Goal: Task Accomplishment & Management: Manage account settings

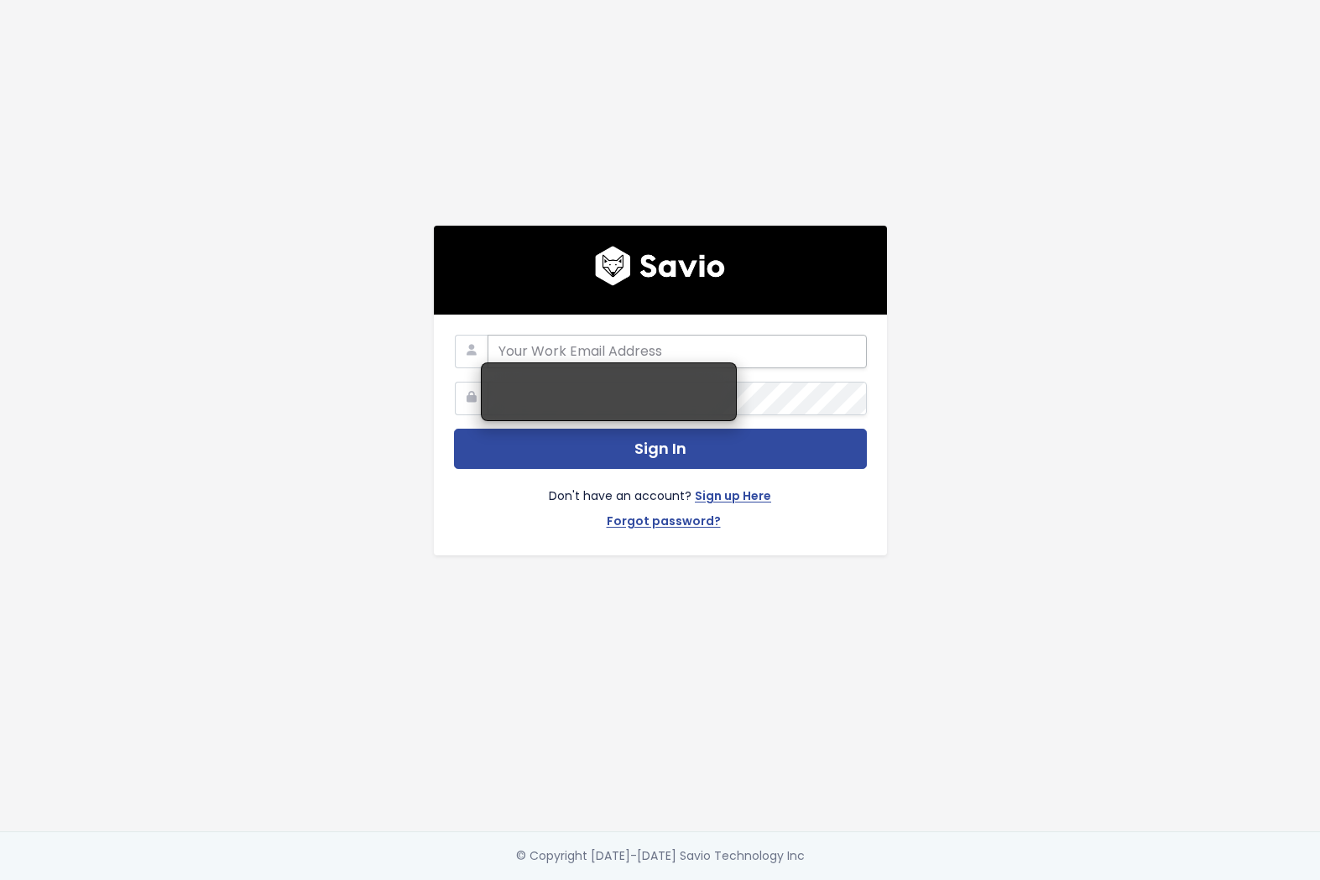
click at [759, 360] on input "email" at bounding box center [676, 352] width 379 height 34
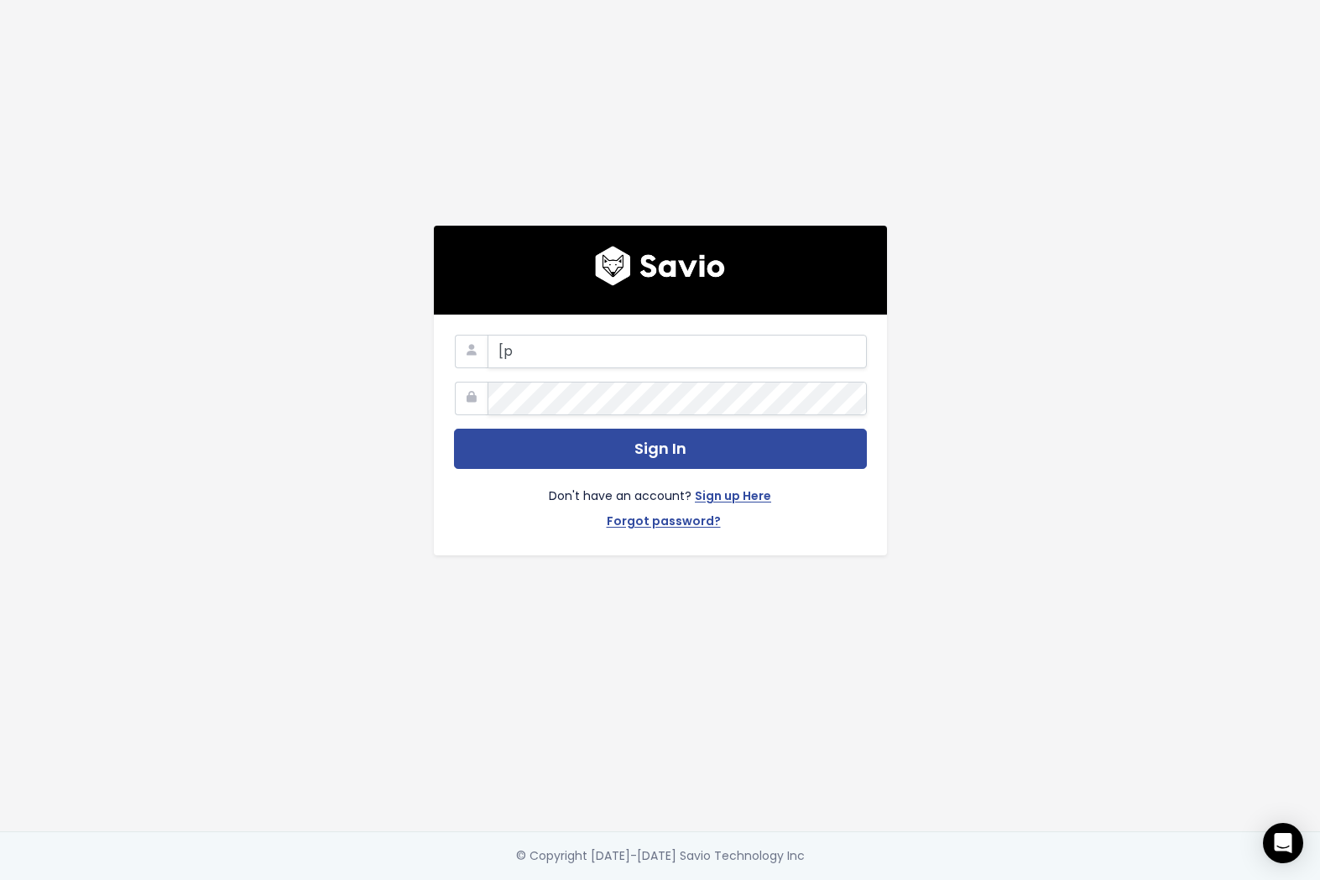
type input "["
type input "product@mongooseresearch.com"
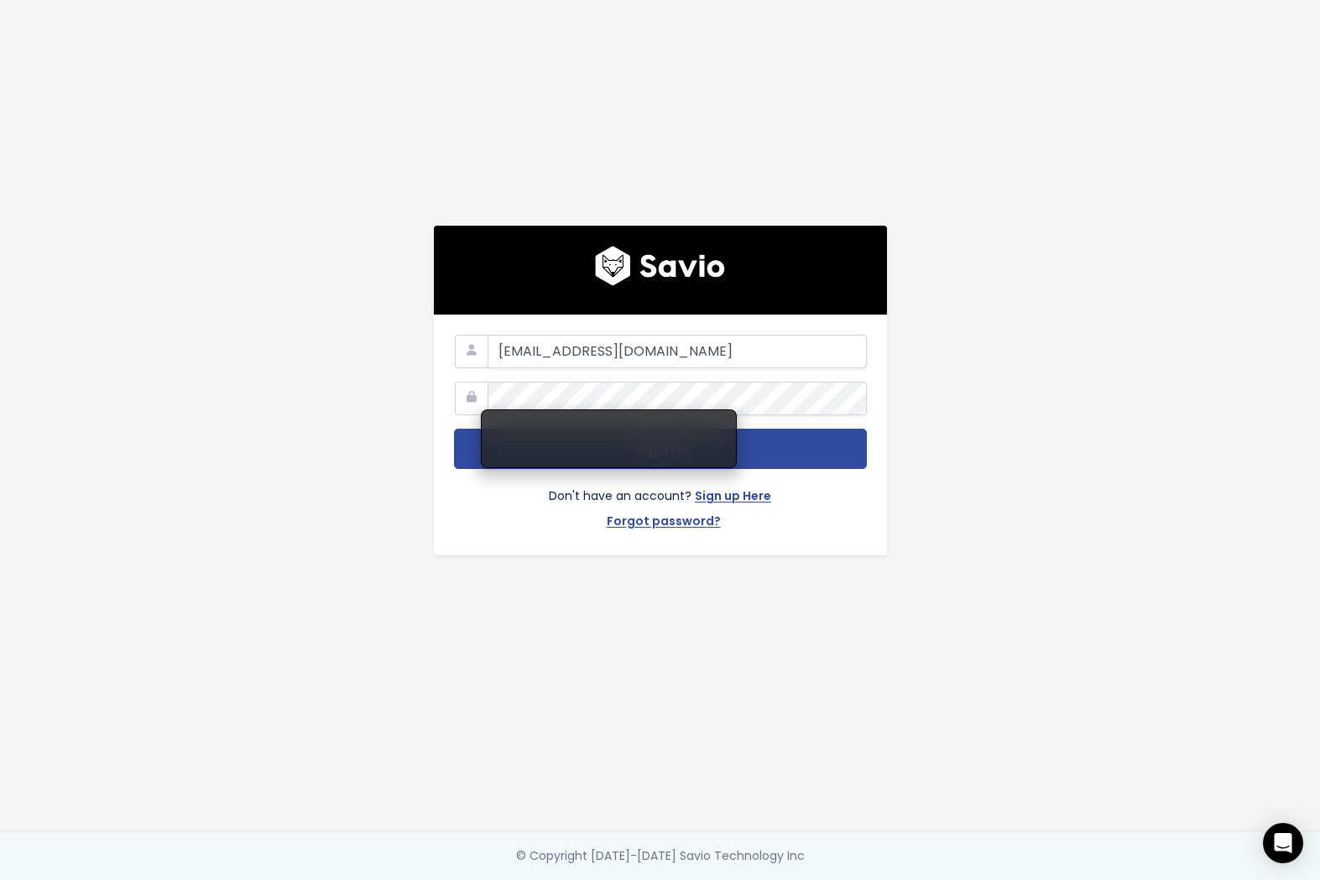
click at [460, 393] on icon at bounding box center [472, 399] width 34 height 34
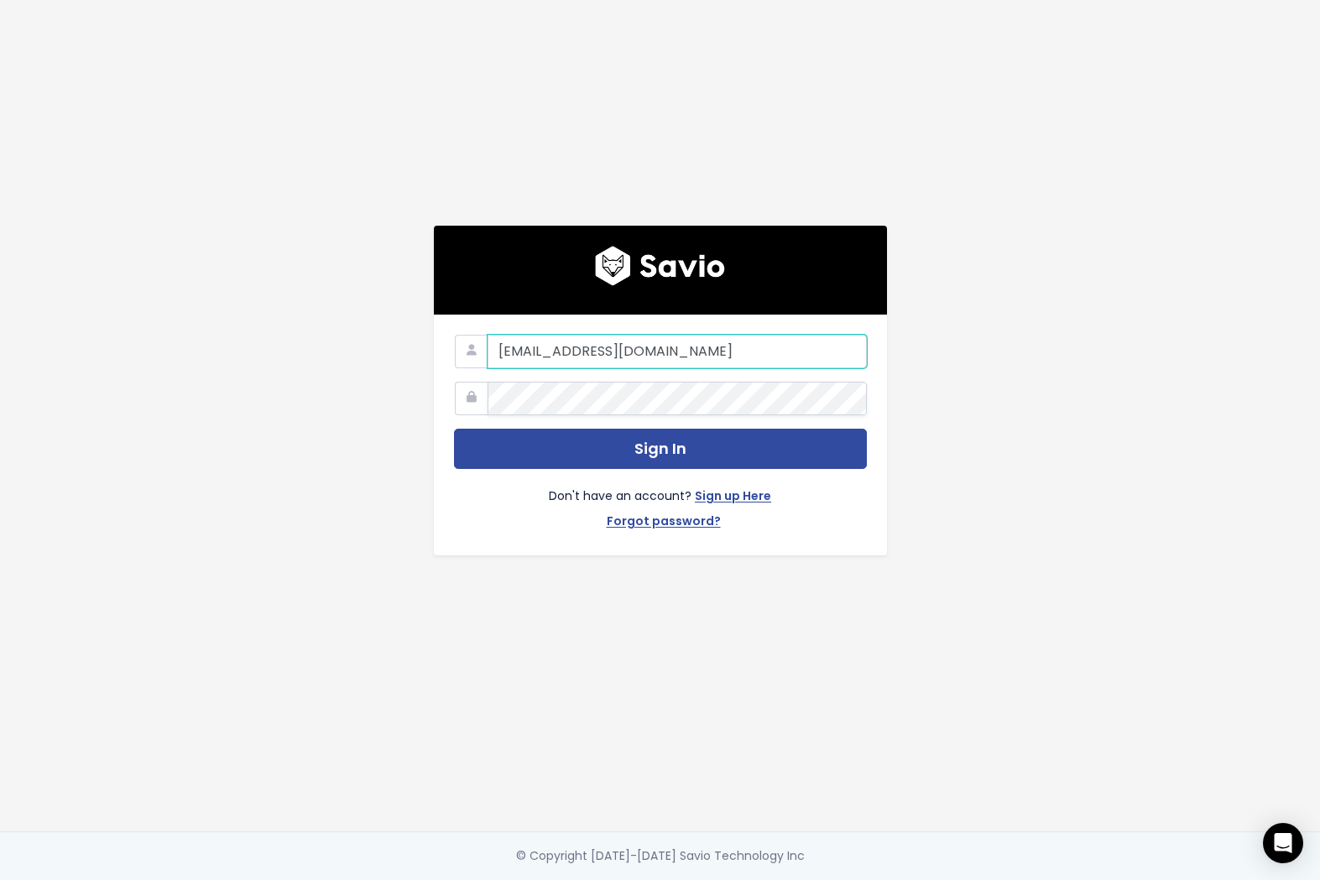
click at [702, 342] on input "product@mongooseresearch.com" at bounding box center [676, 352] width 379 height 34
click at [771, 335] on input "product@mongooseresearch.com" at bounding box center [676, 352] width 379 height 34
drag, startPoint x: 779, startPoint y: 351, endPoint x: 443, endPoint y: 354, distance: 335.6
click at [443, 354] on div "product@mongooseresearch.com Sign In Don't have an account? Sign up Here Forgot…" at bounding box center [660, 435] width 453 height 241
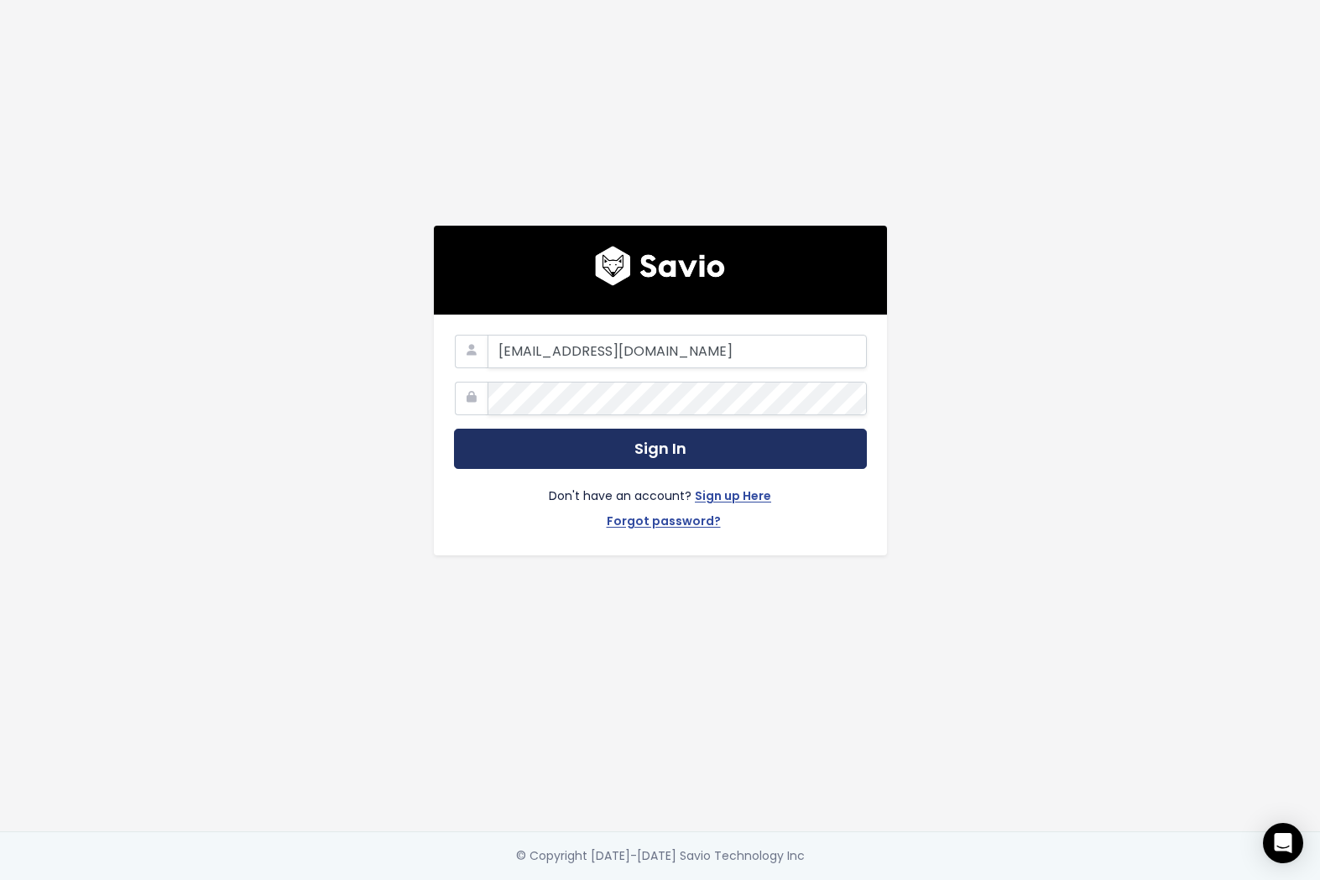
click at [638, 430] on button "Sign In" at bounding box center [660, 449] width 413 height 41
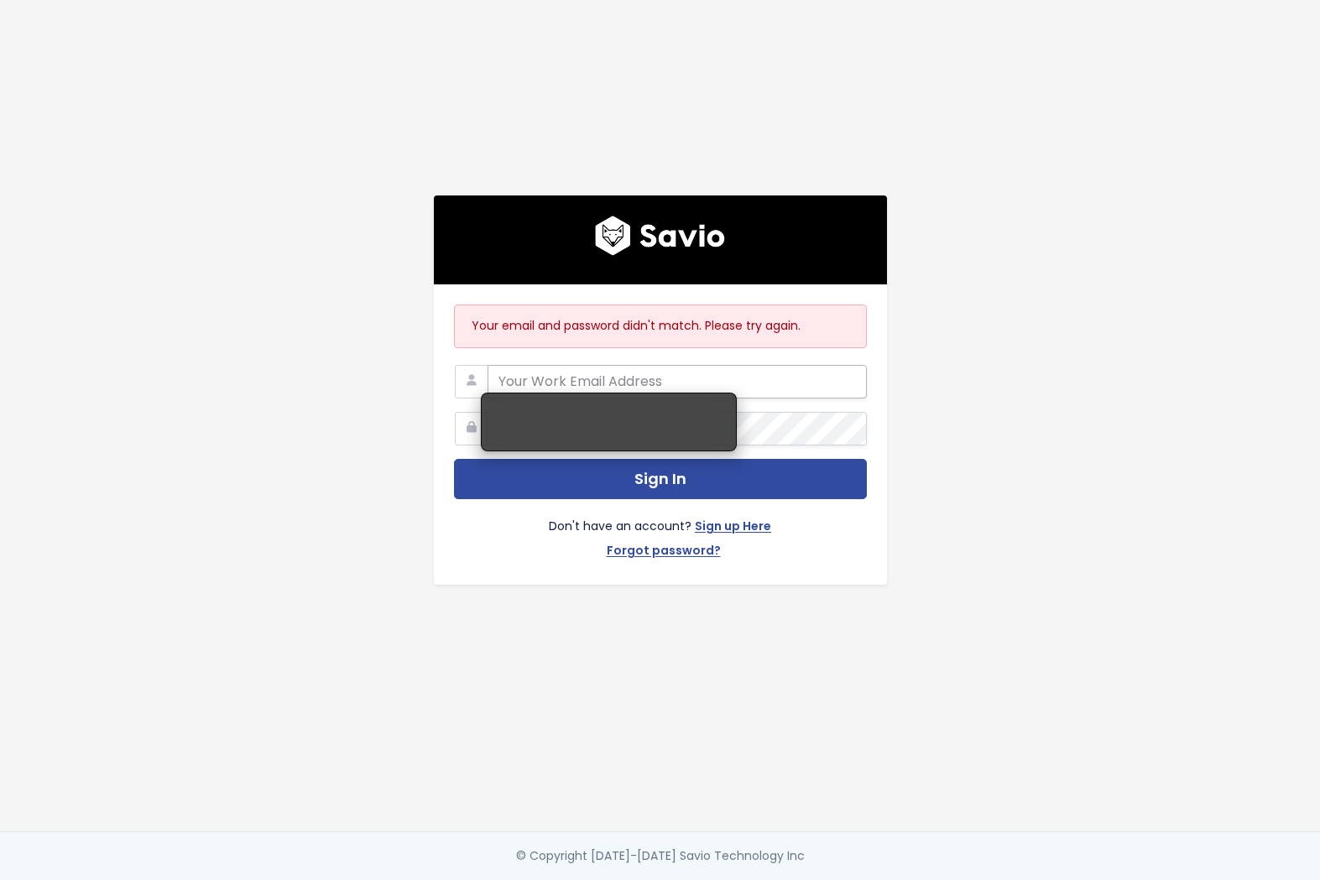
click at [619, 375] on input "email" at bounding box center [676, 382] width 379 height 34
type input "product@mongooseresearch.com"
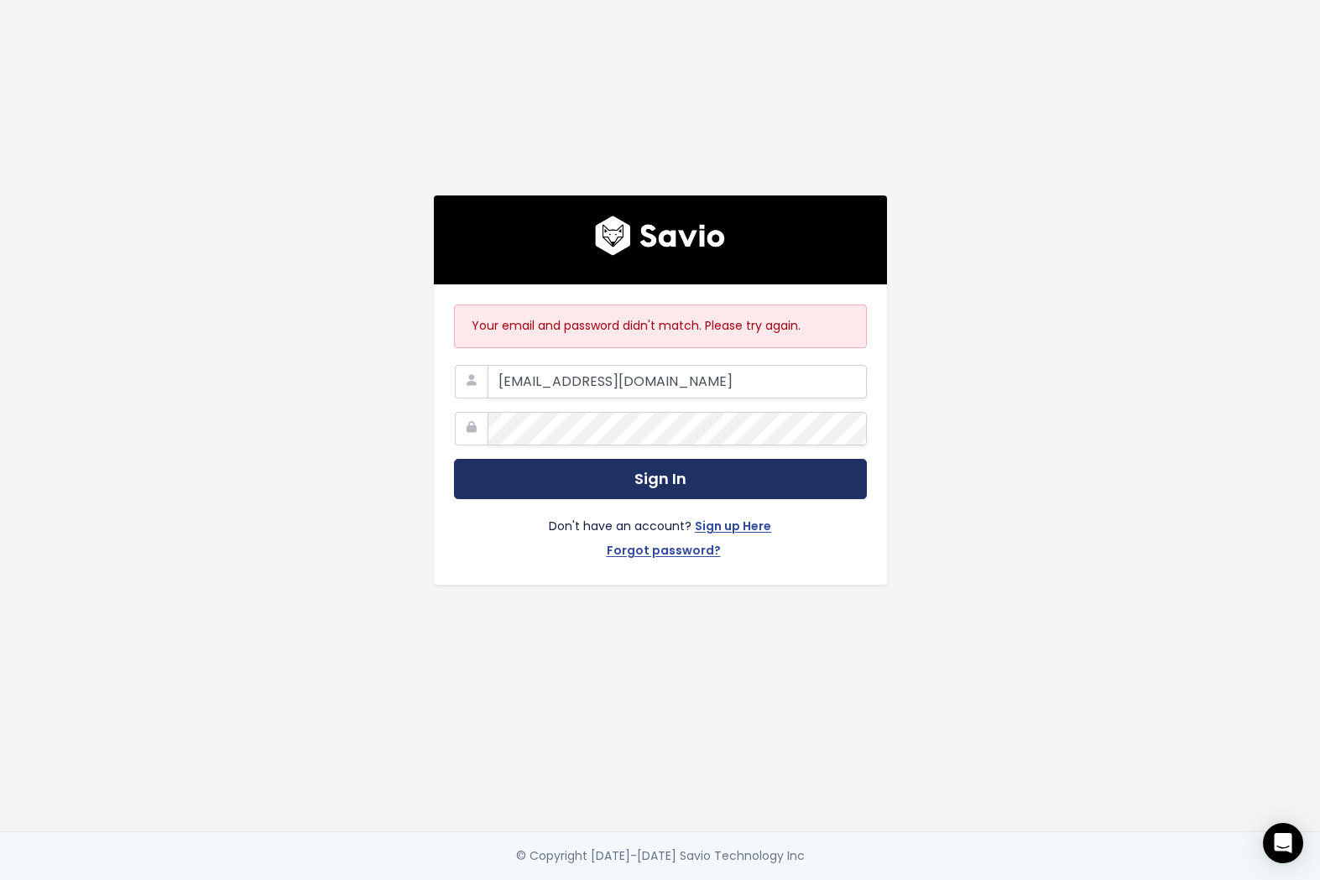
click at [595, 464] on button "Sign In" at bounding box center [660, 479] width 413 height 41
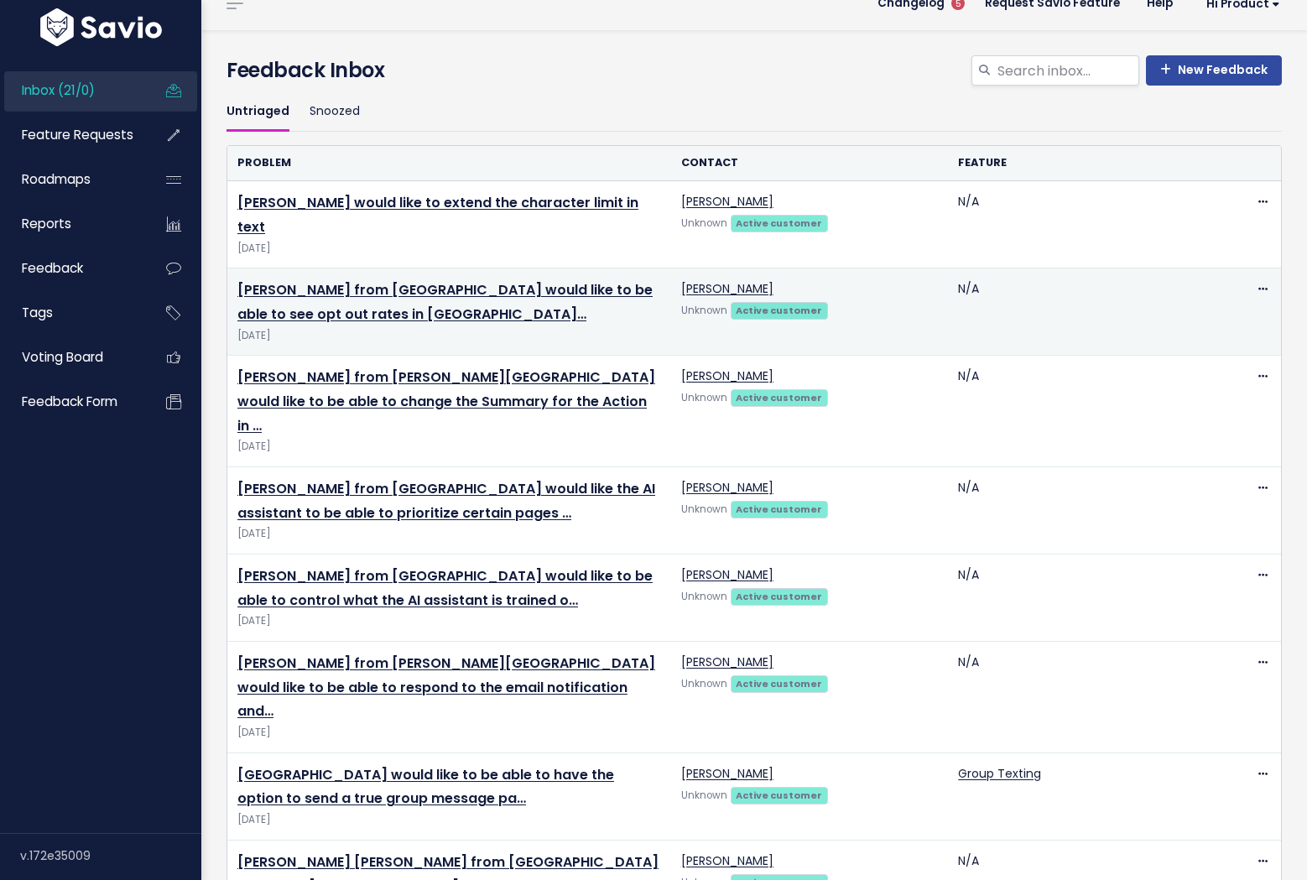
scroll to position [30, 0]
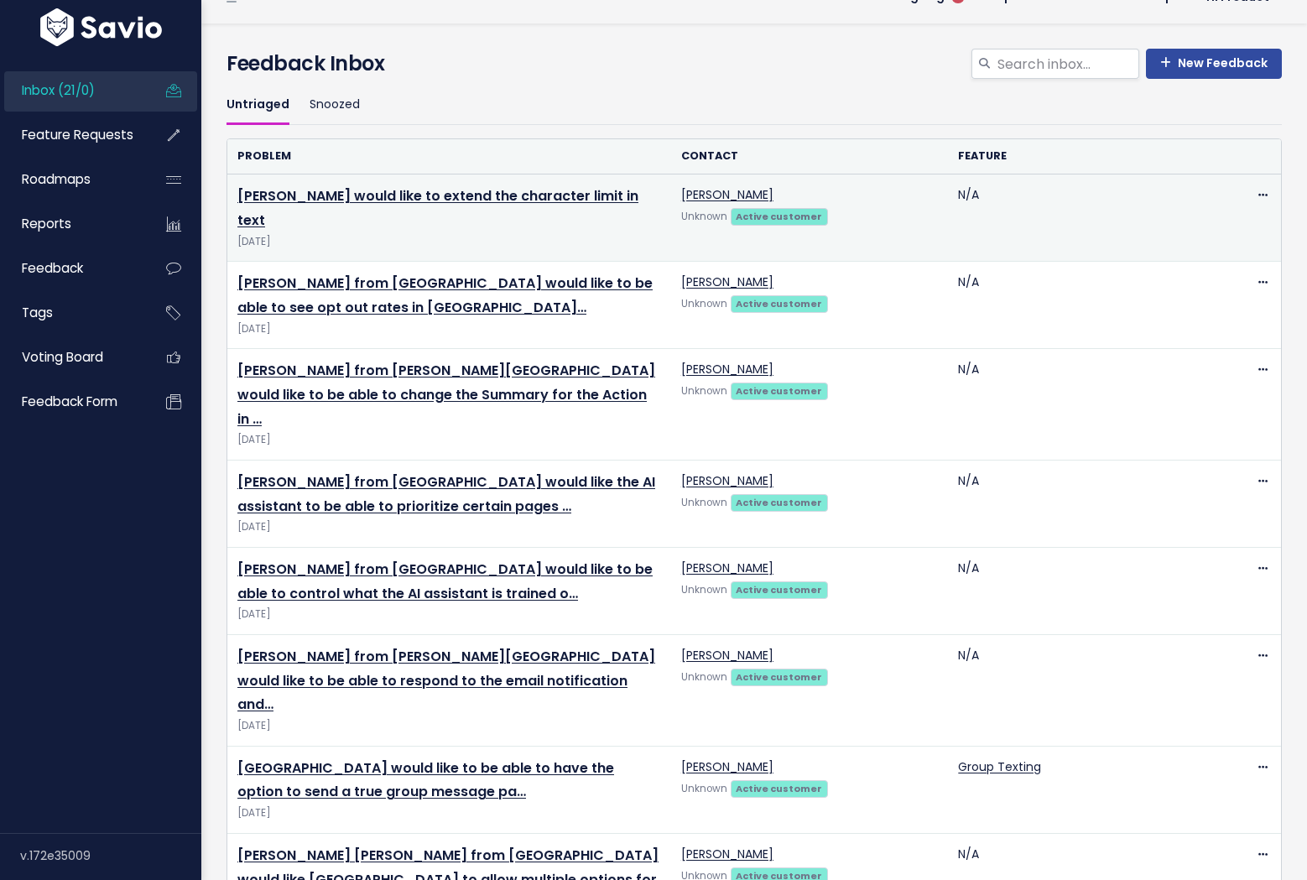
click at [417, 220] on td "Catherine Hershey would like to extend the character limit in text Aug 28 2025" at bounding box center [449, 218] width 444 height 87
click at [414, 201] on link "Catherine Hershey would like to extend the character limit in text" at bounding box center [437, 208] width 401 height 44
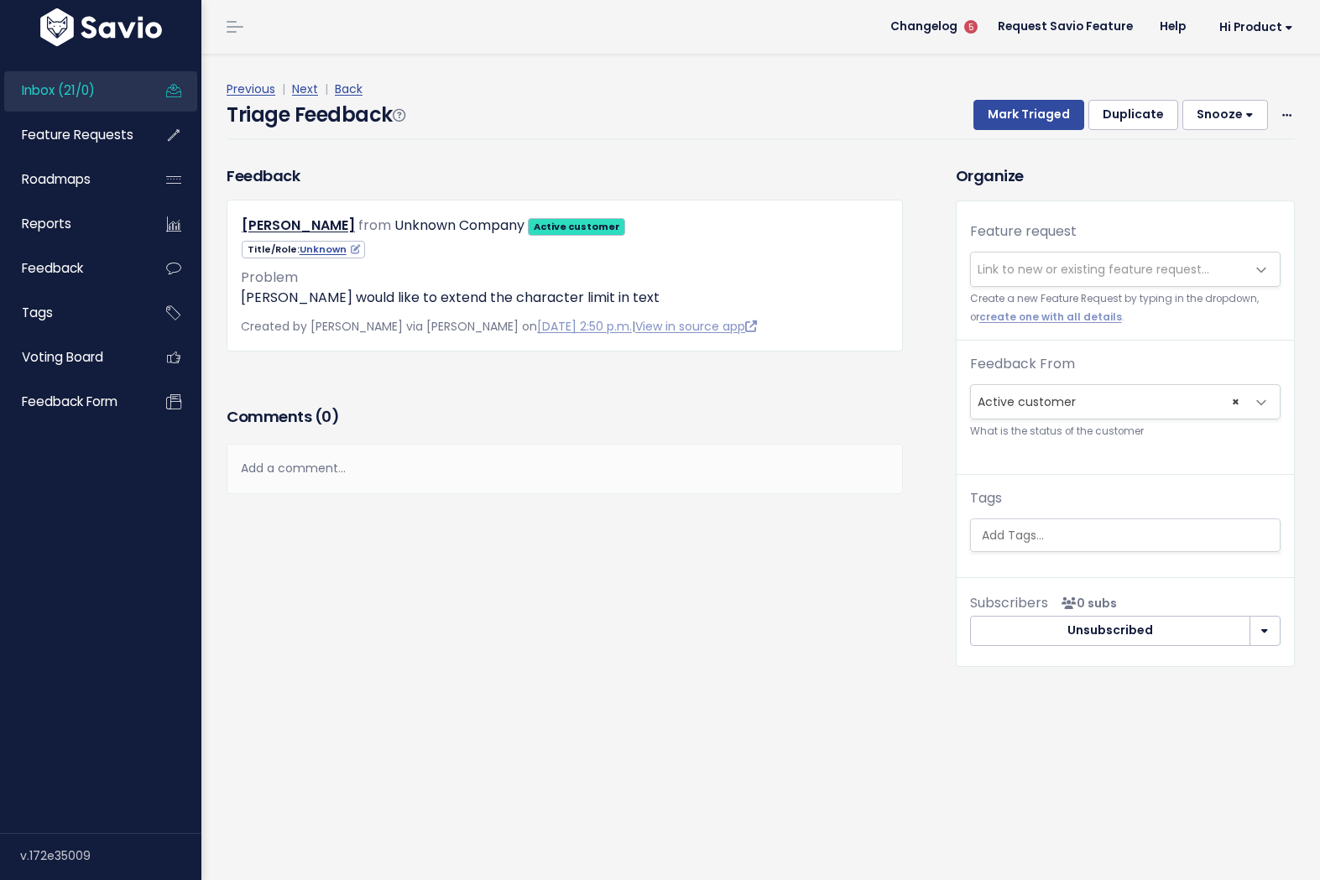
click at [1023, 261] on span "Link to new or existing feature request..." at bounding box center [1094, 269] width 232 height 17
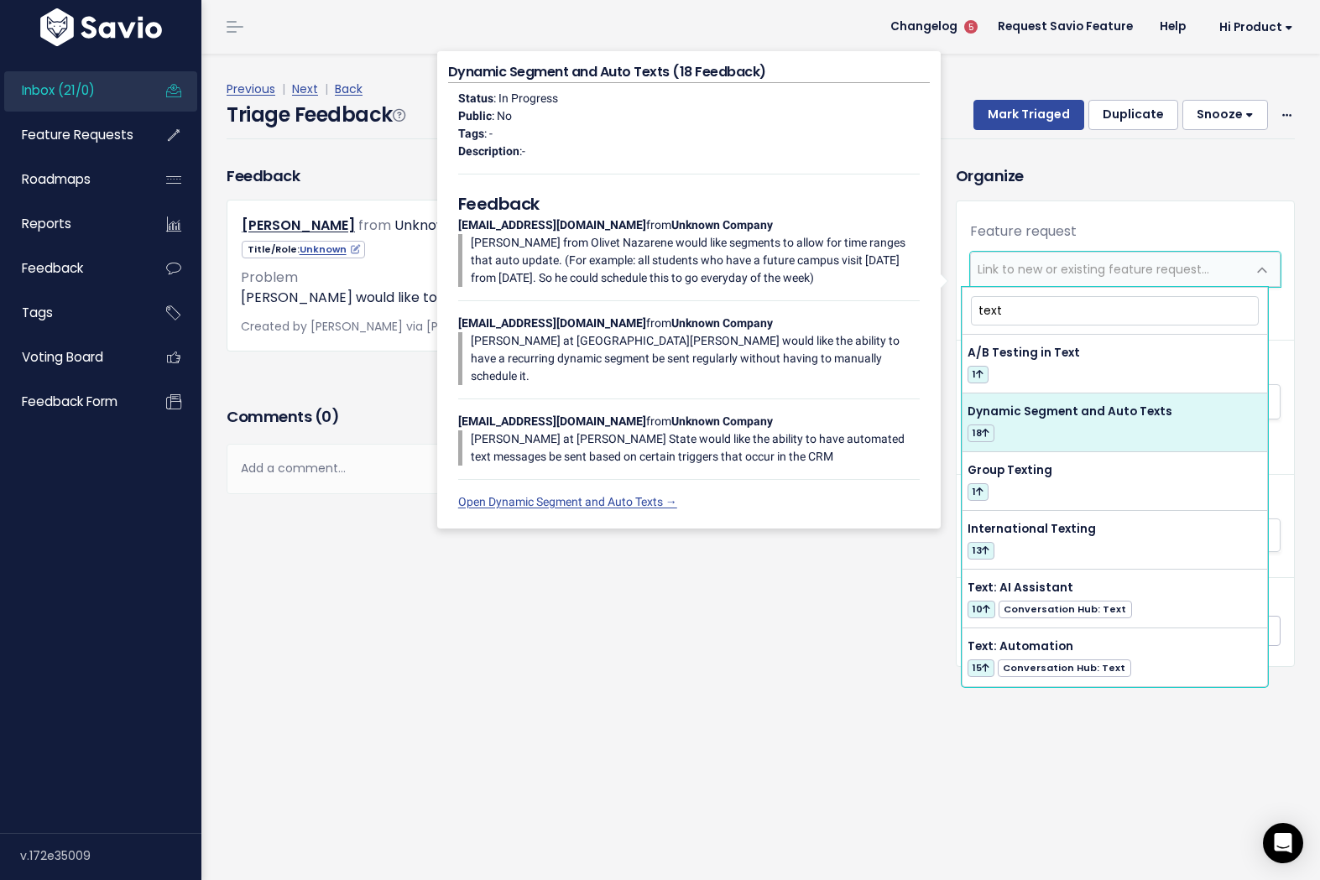
type input "text:"
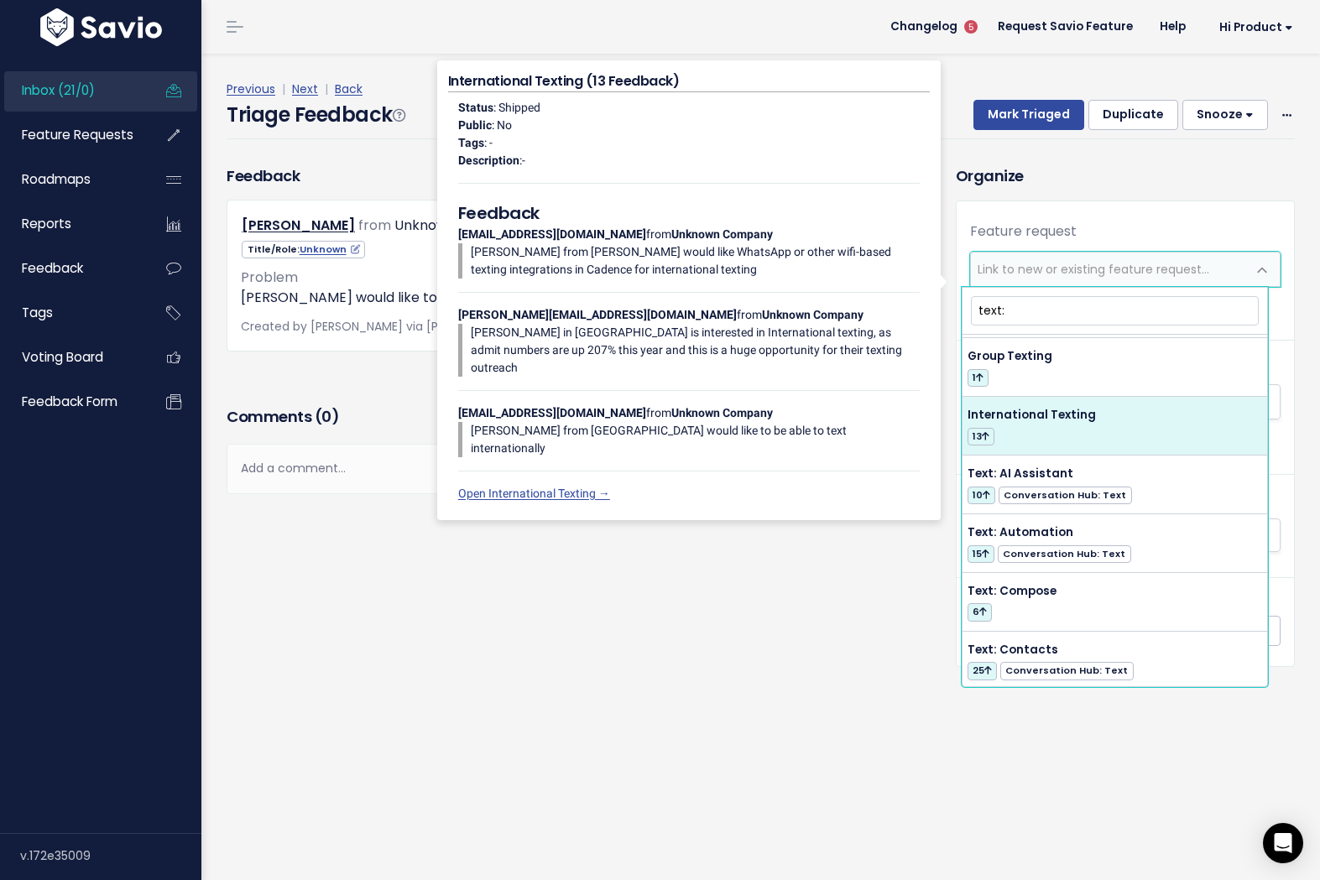
scroll to position [142, 0]
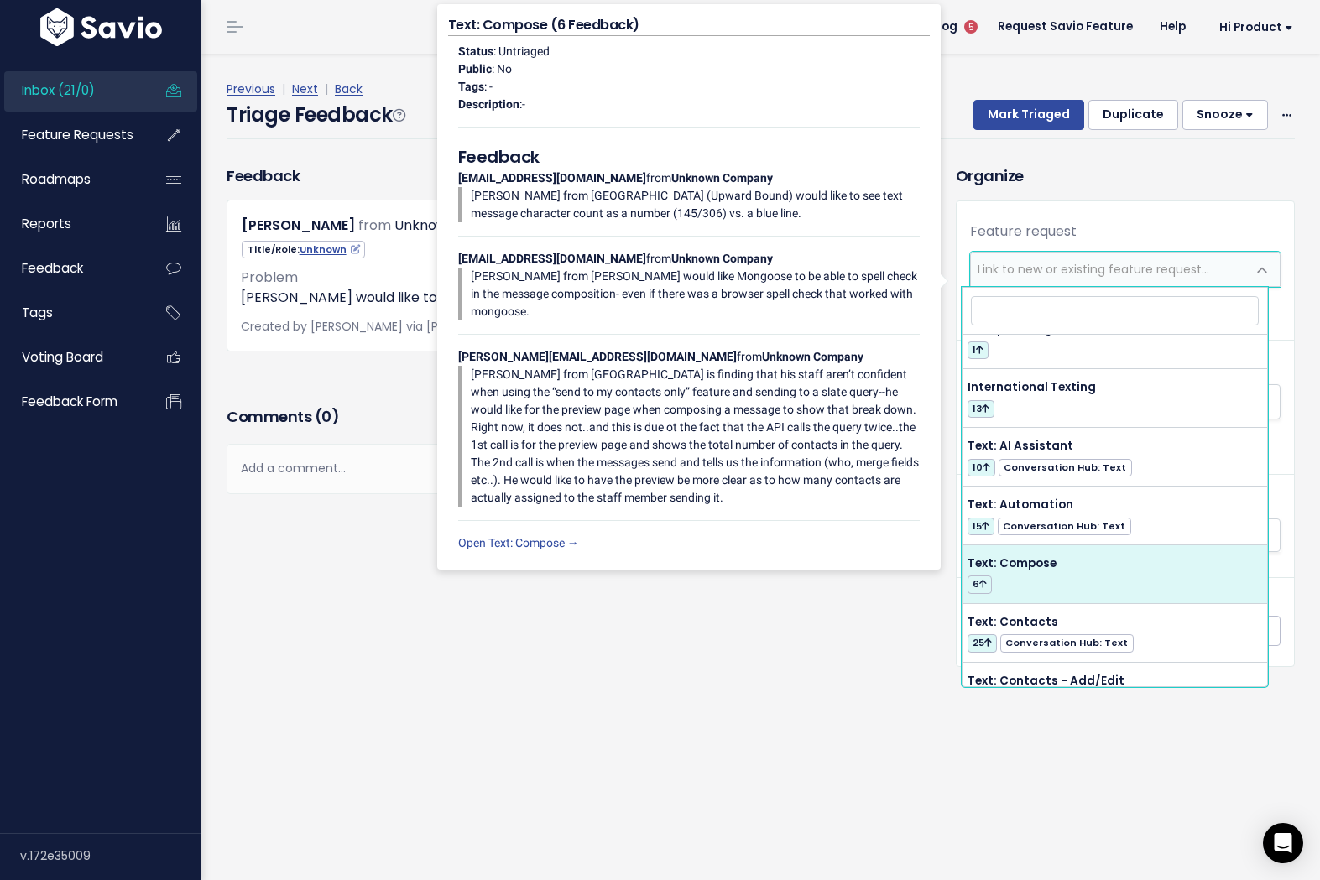
select select "63407"
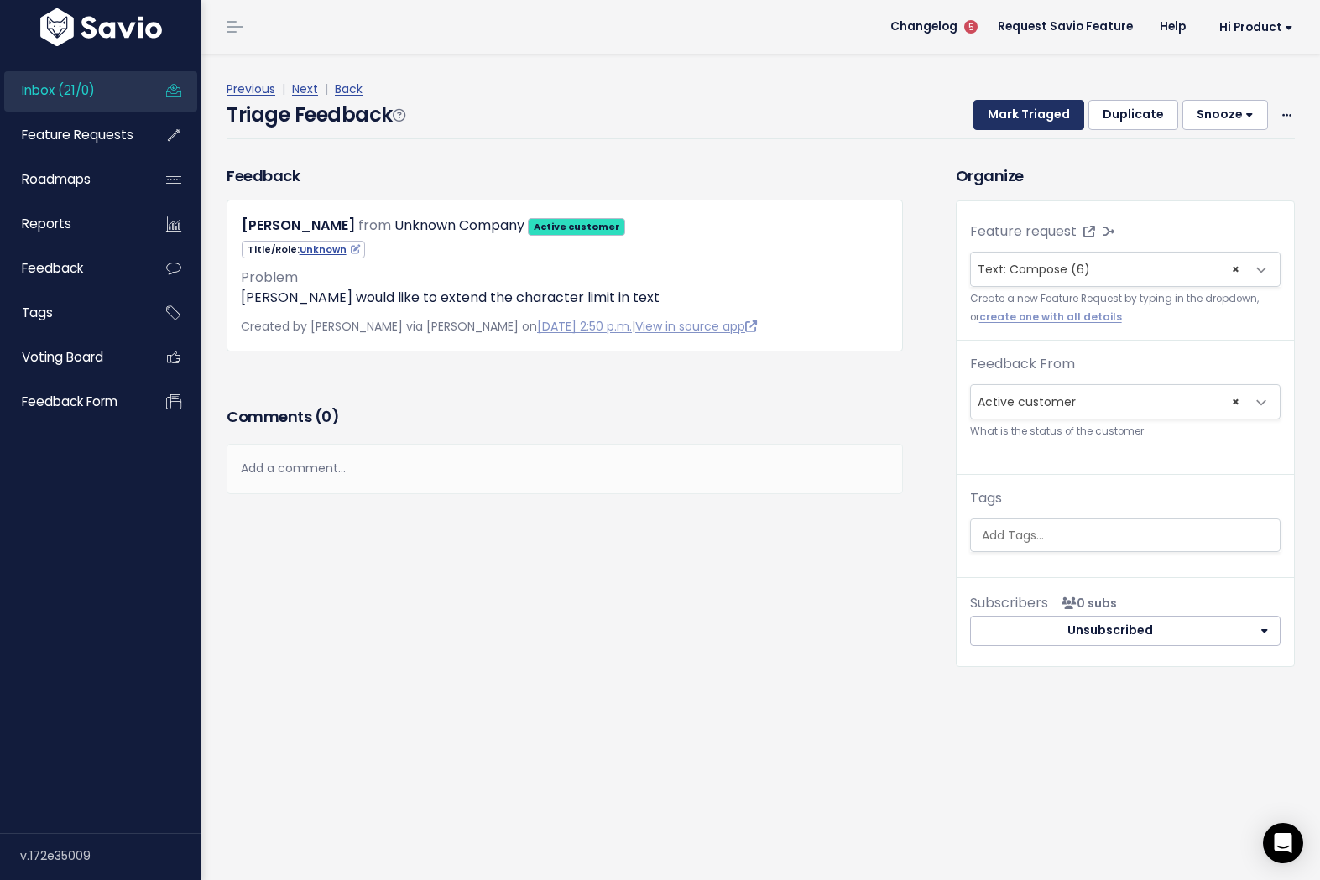
click at [1018, 122] on button "Mark Triaged" at bounding box center [1028, 115] width 111 height 30
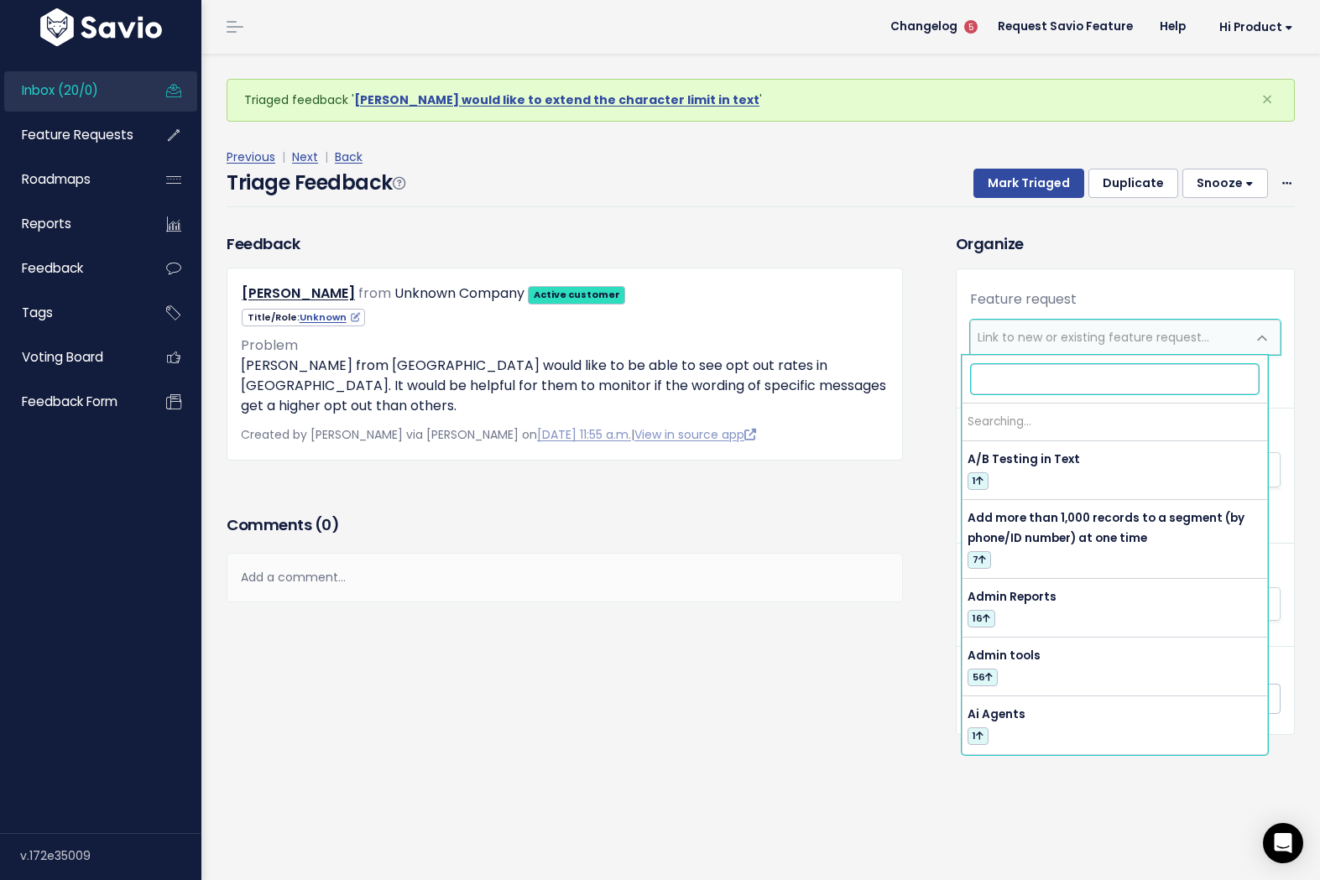
click at [1085, 336] on span "Link to new or existing feature request..." at bounding box center [1094, 337] width 232 height 17
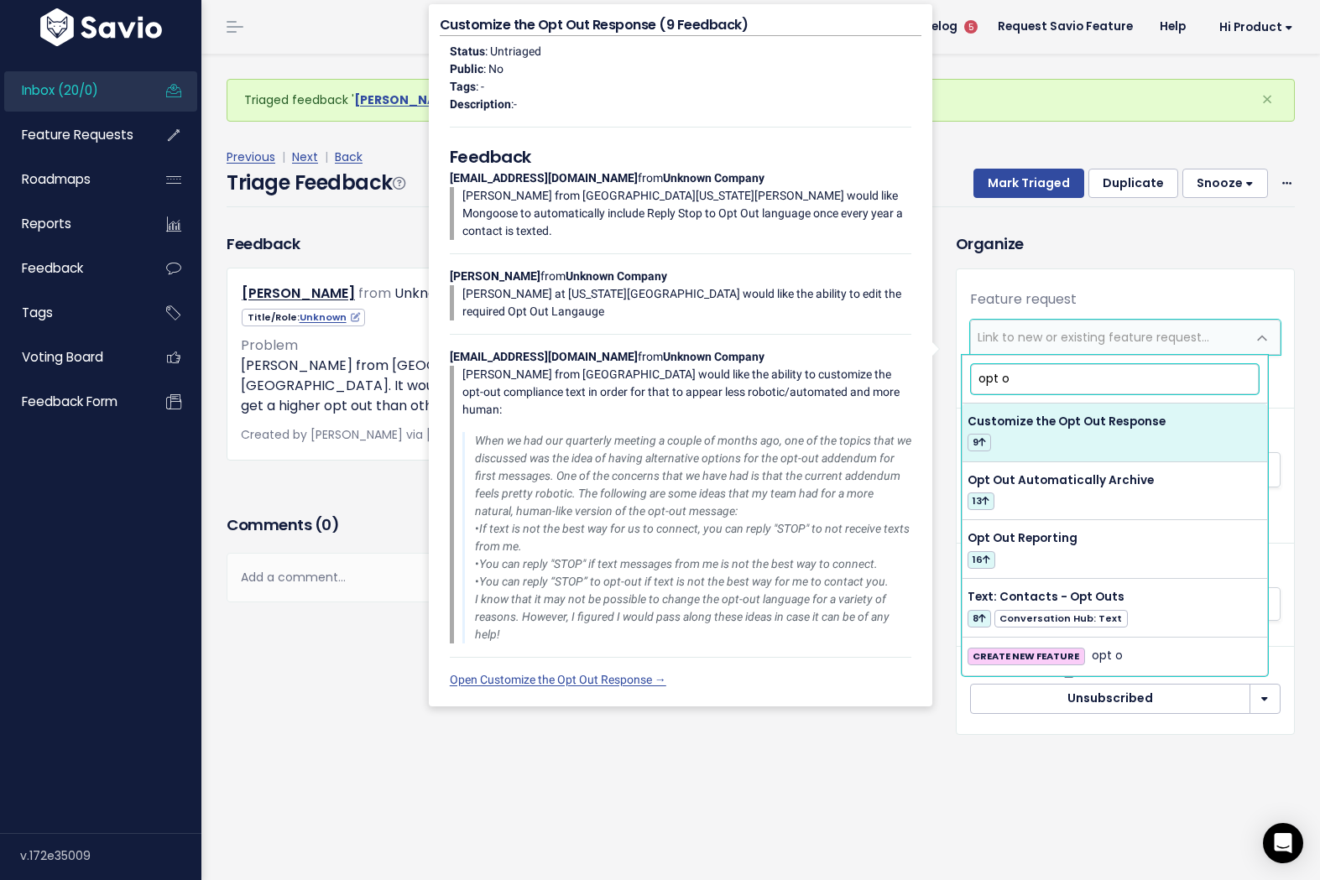
type input "opt ou"
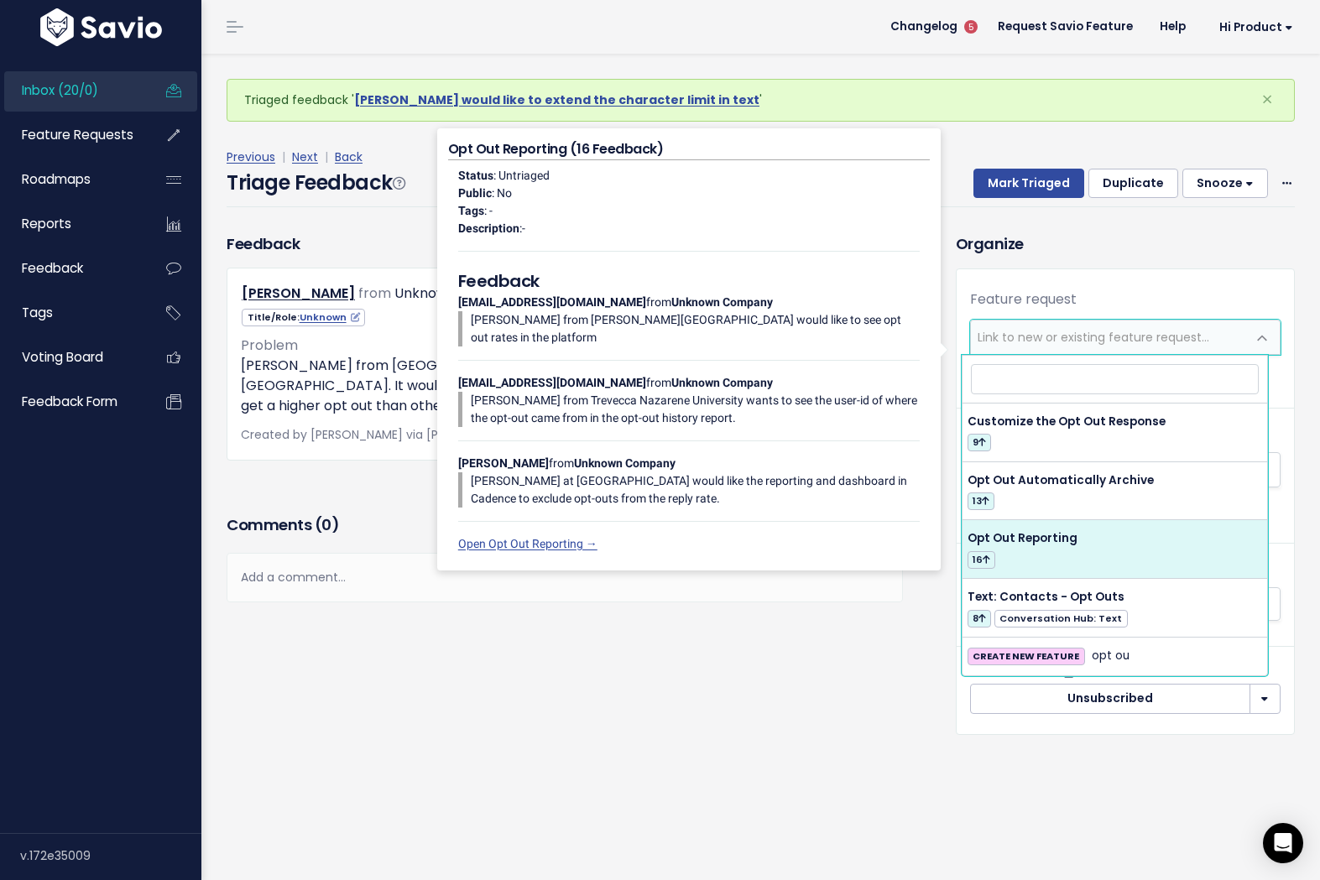
select select "28908"
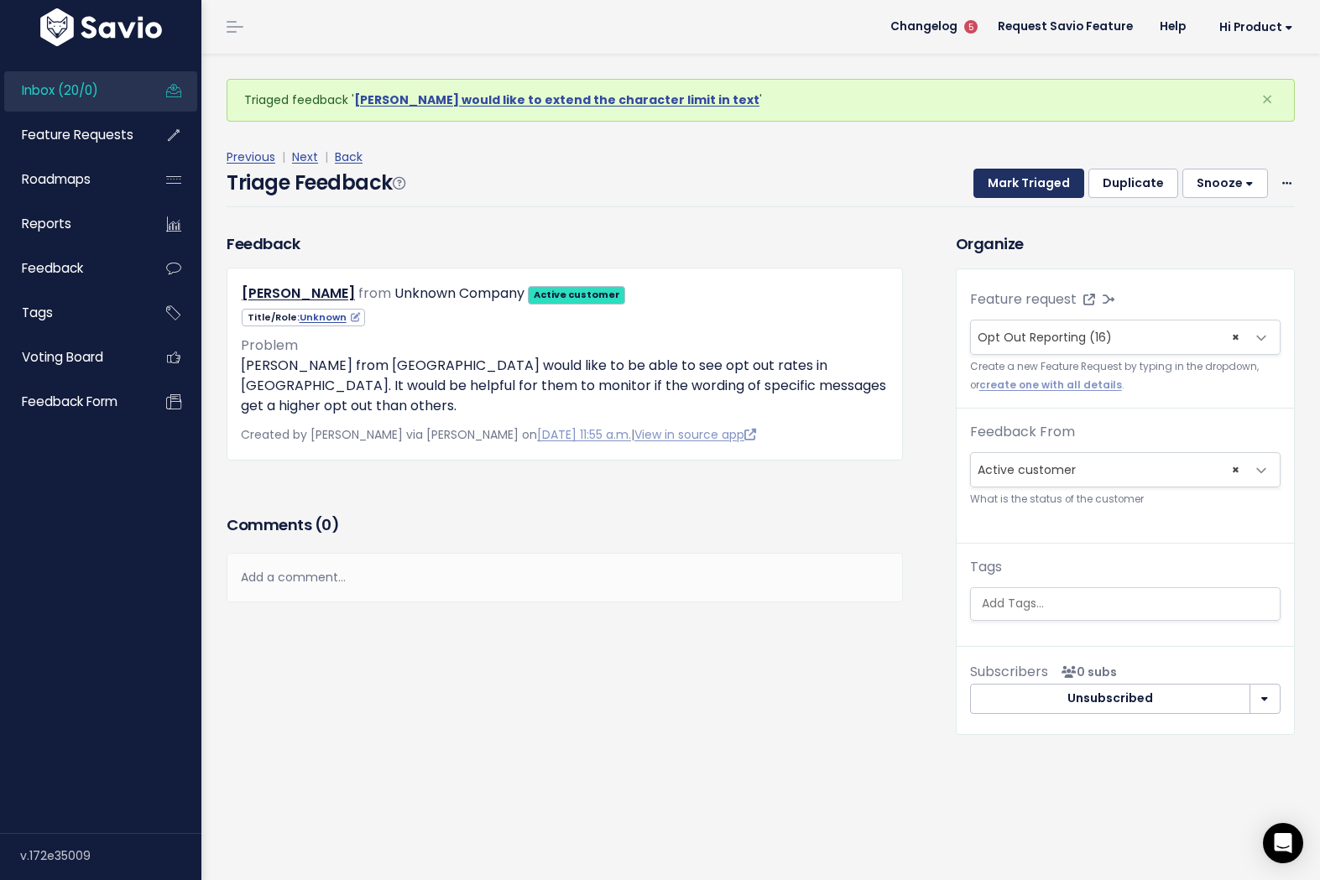
click at [1032, 181] on button "Mark Triaged" at bounding box center [1028, 184] width 111 height 30
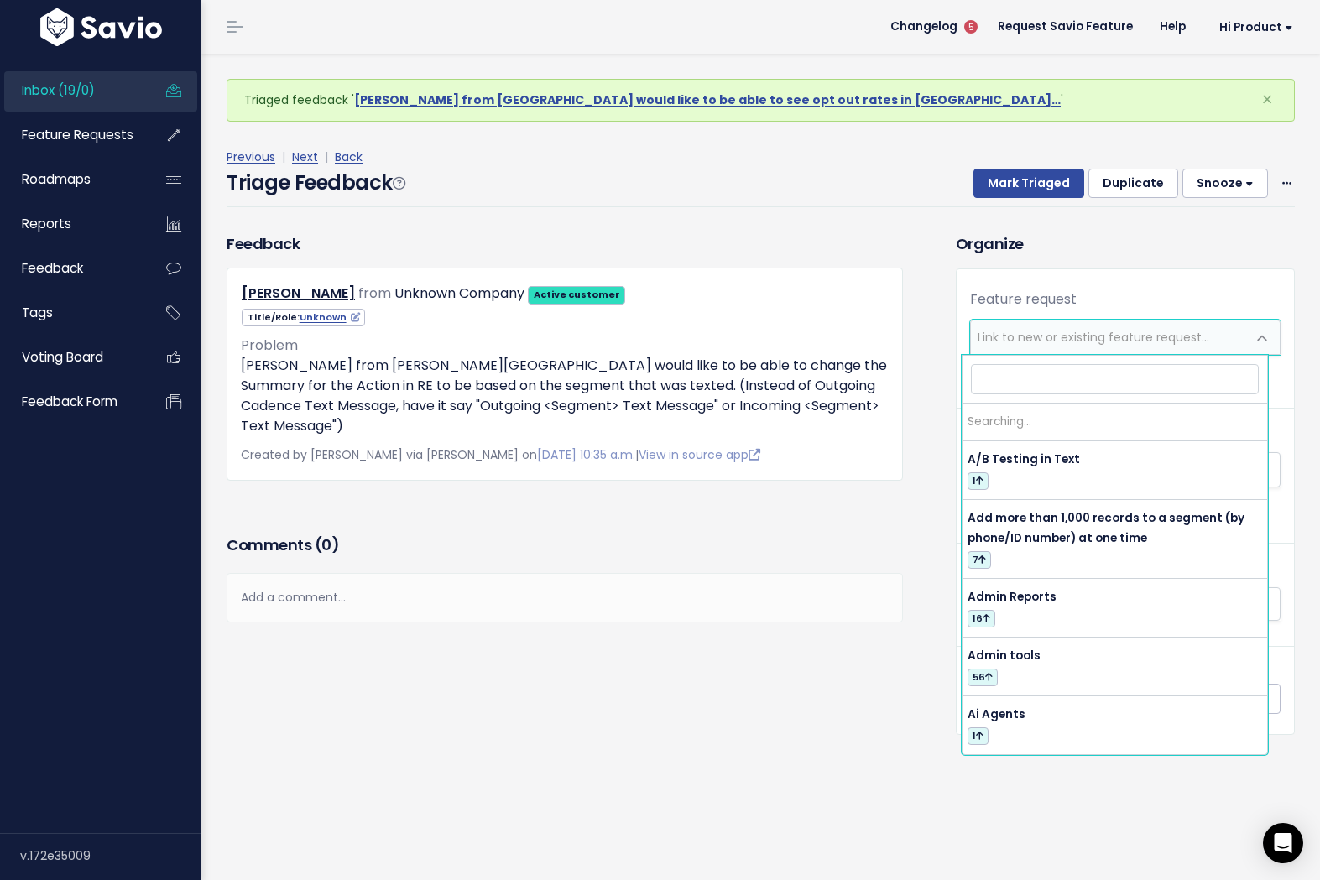
click at [1055, 344] on span "Link to new or existing feature request..." at bounding box center [1094, 337] width 232 height 17
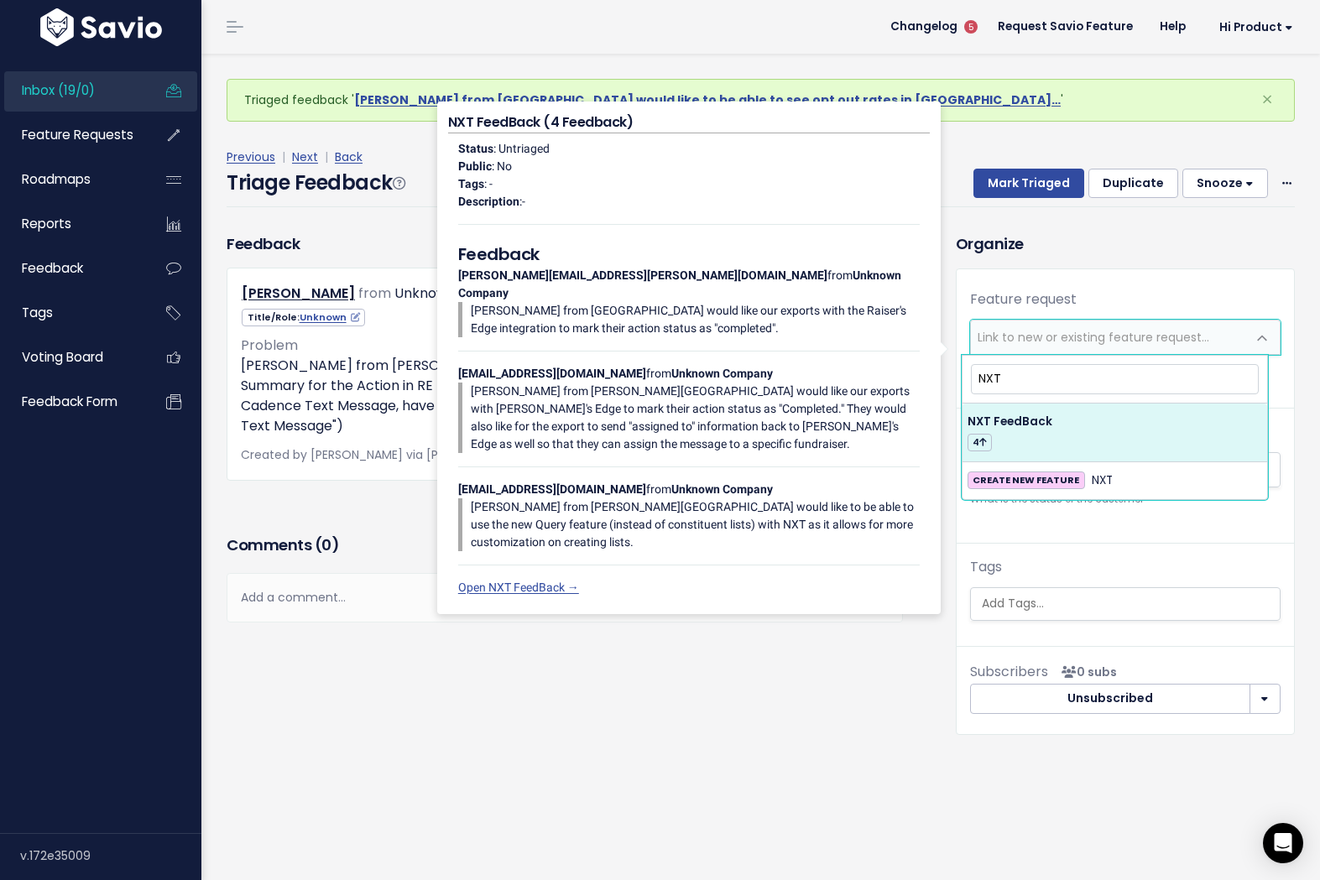
type input "NXT"
select select "63404"
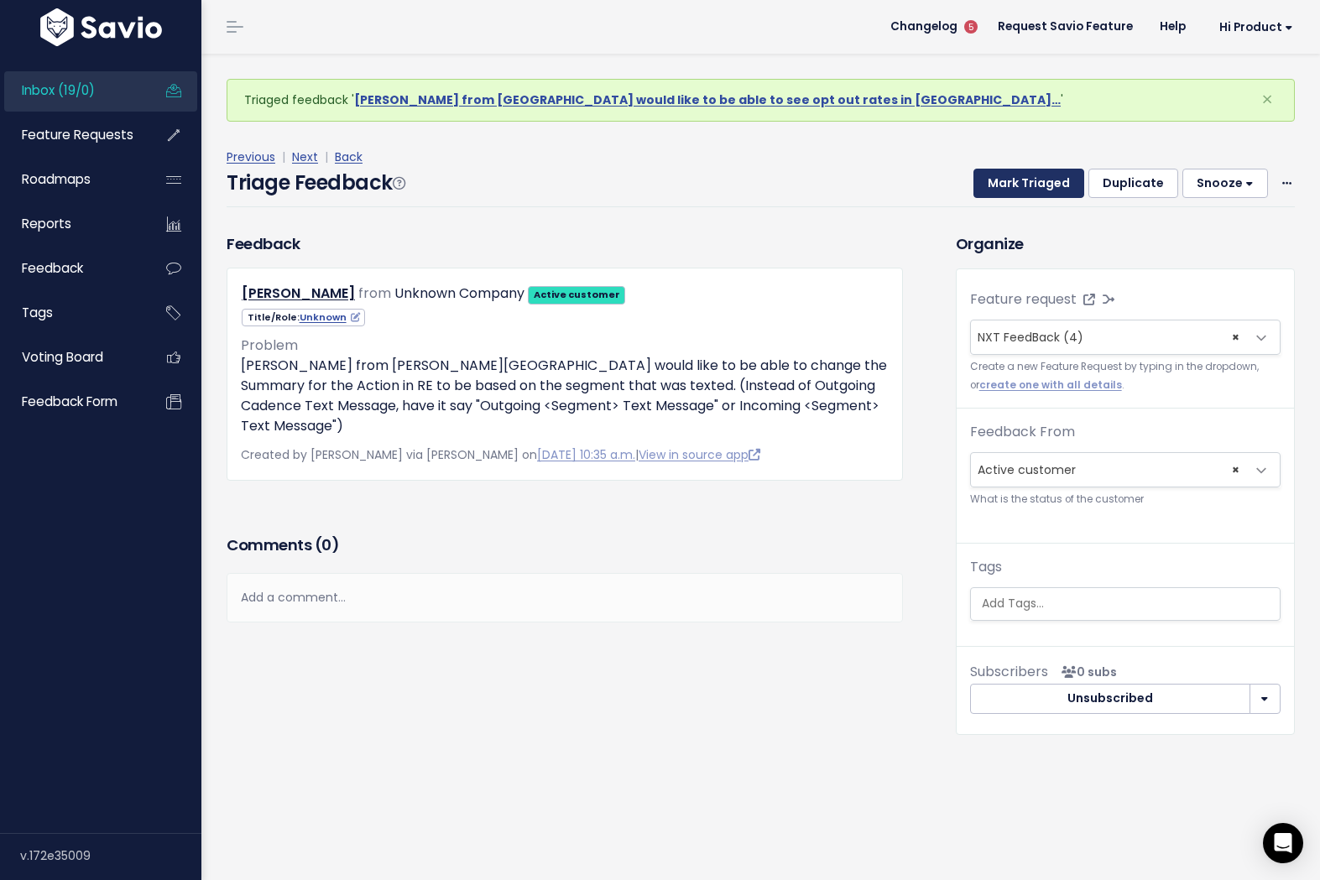
click at [1020, 195] on button "Mark Triaged" at bounding box center [1028, 184] width 111 height 30
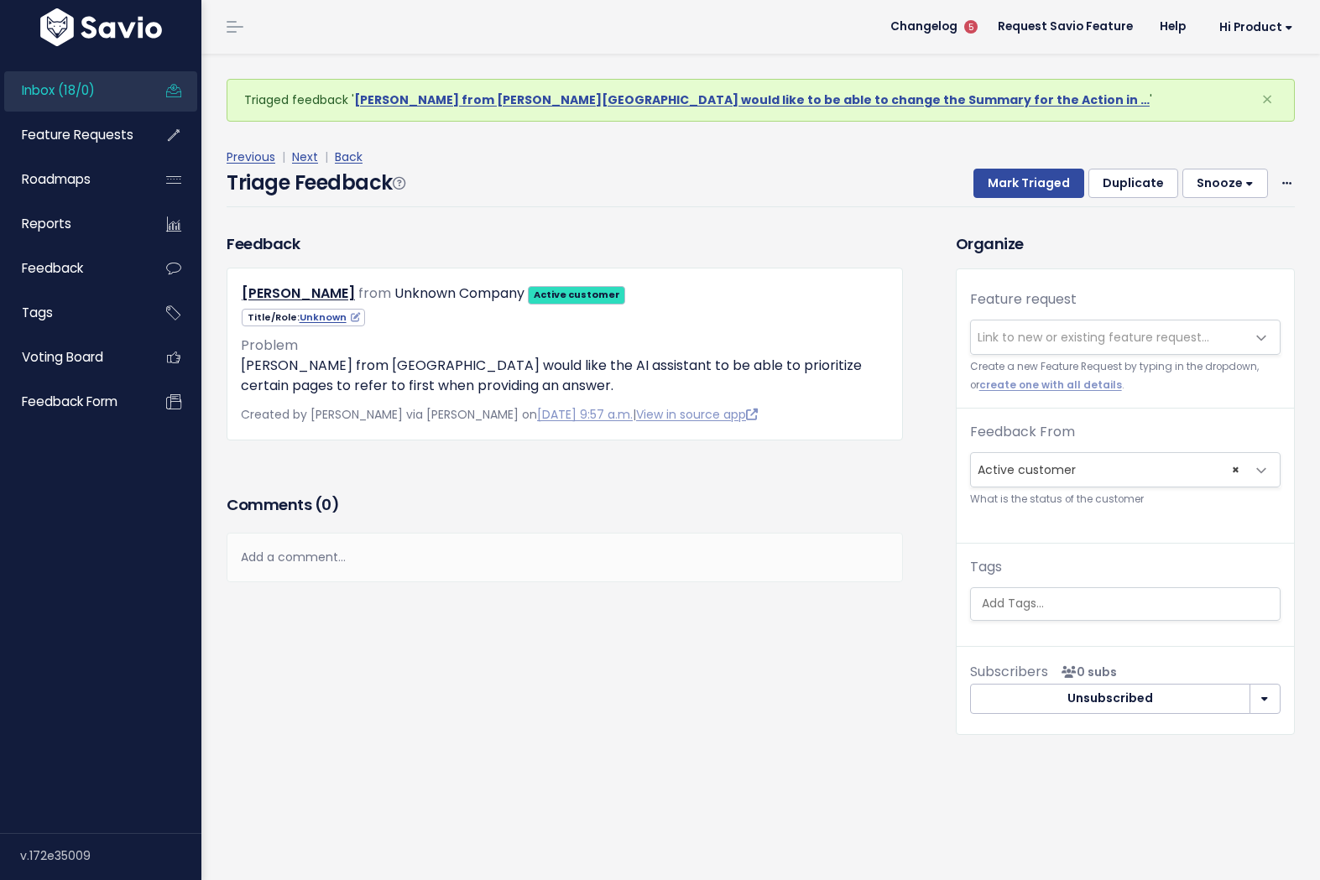
click at [1024, 343] on span "Link to new or existing feature request..." at bounding box center [1094, 337] width 232 height 17
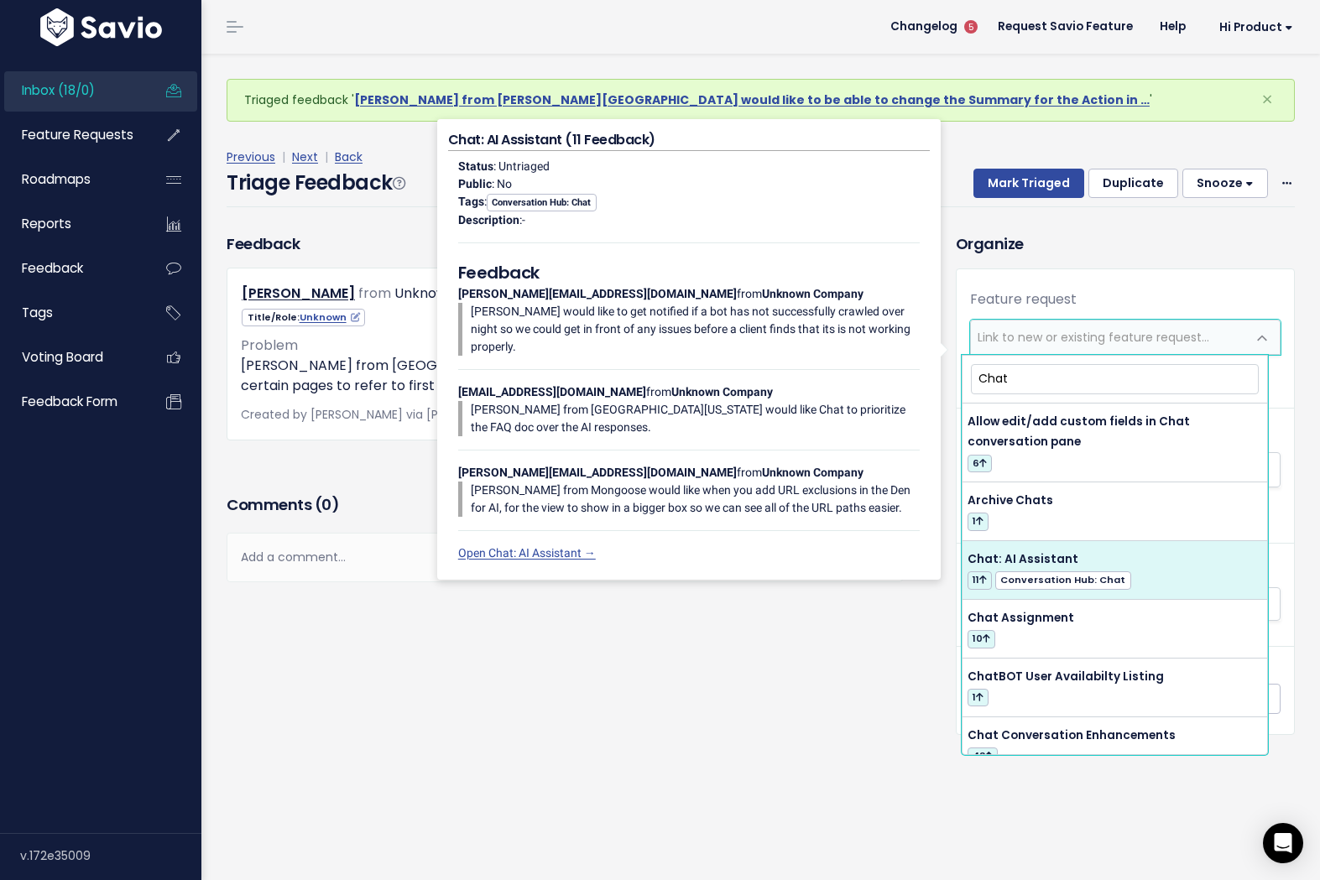
type input "Chat"
select select "50957"
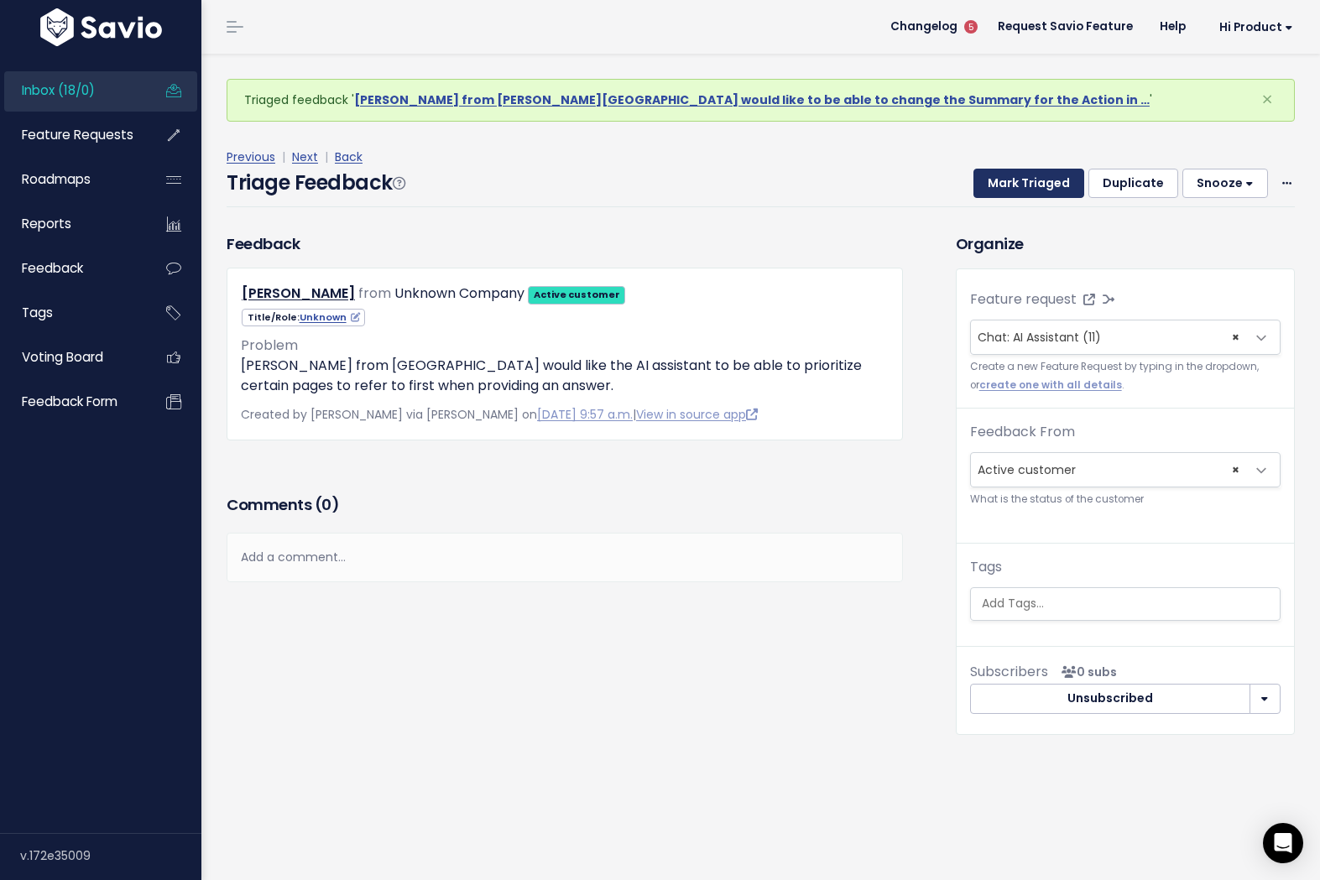
click at [1014, 185] on button "Mark Triaged" at bounding box center [1028, 184] width 111 height 30
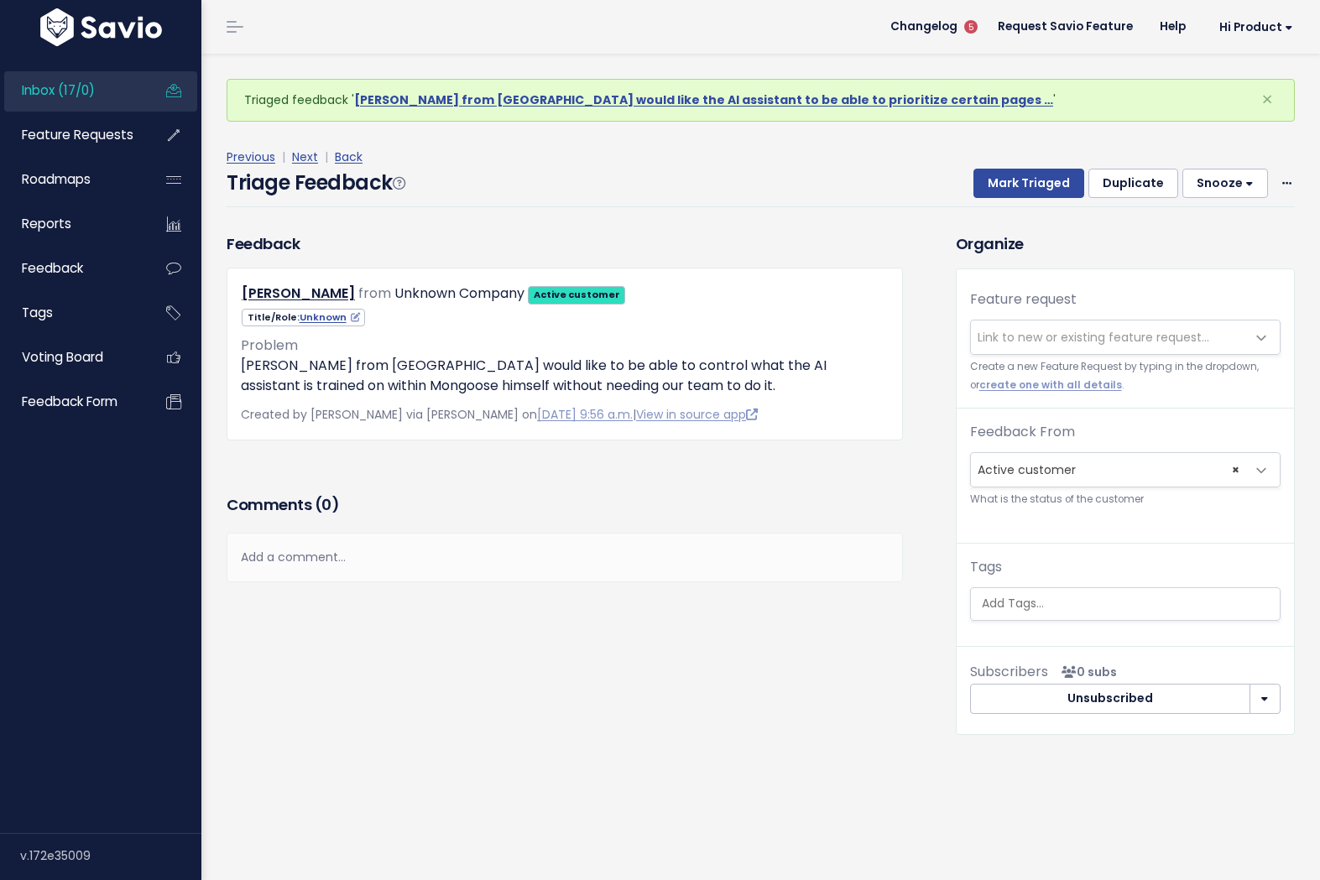
click at [1042, 326] on span "Link to new or existing feature request..." at bounding box center [1108, 338] width 275 height 34
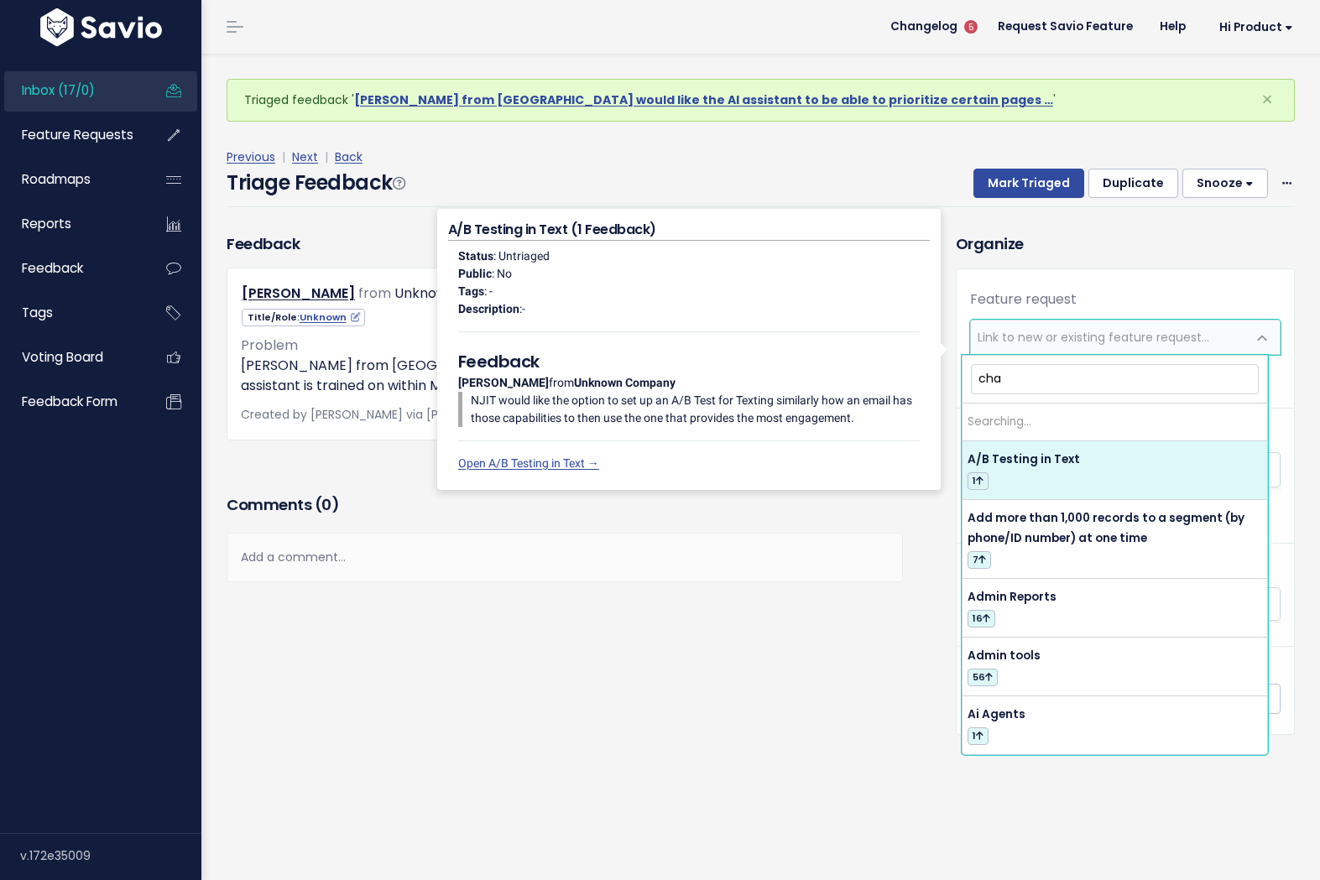
type input "chat"
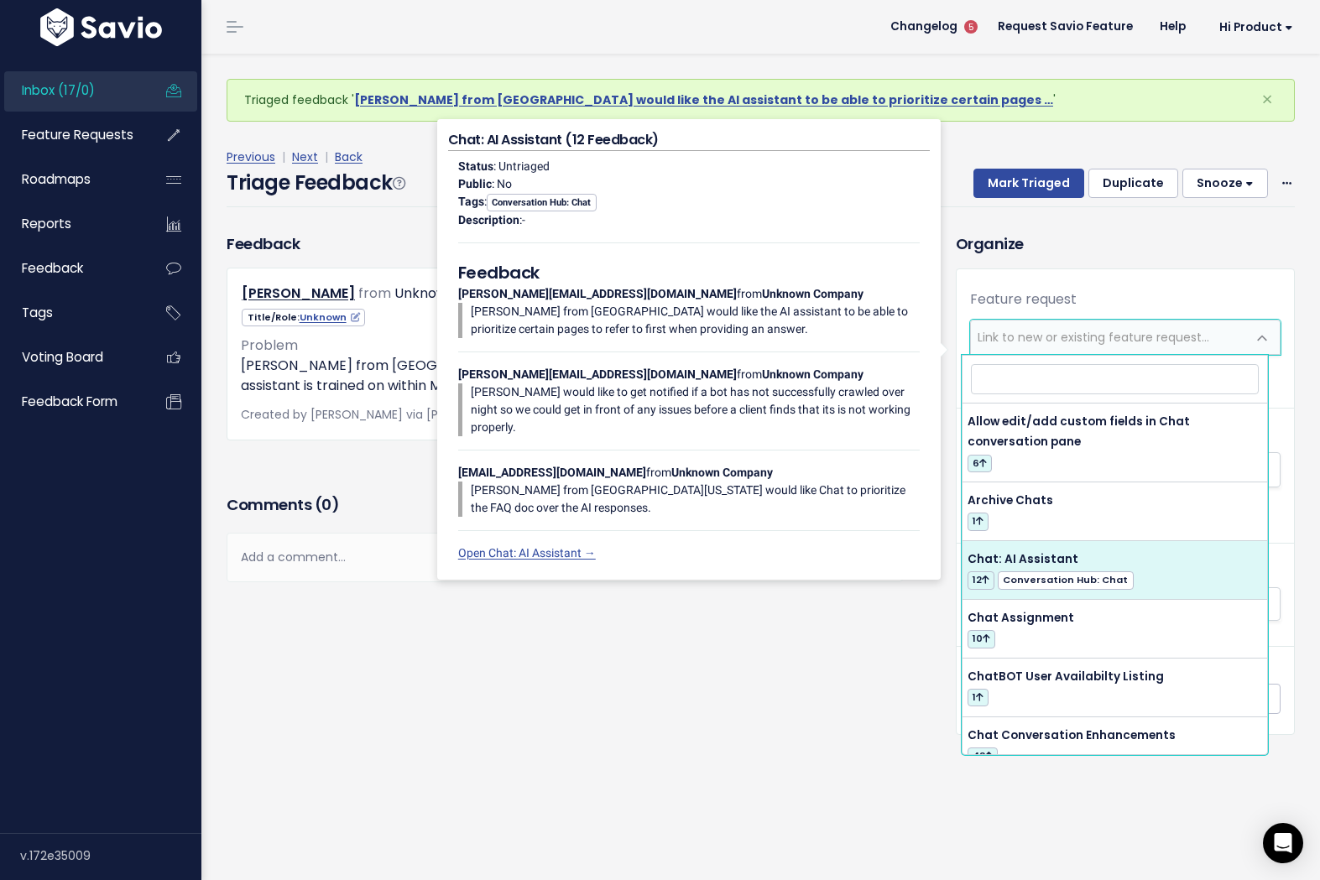
select select "50957"
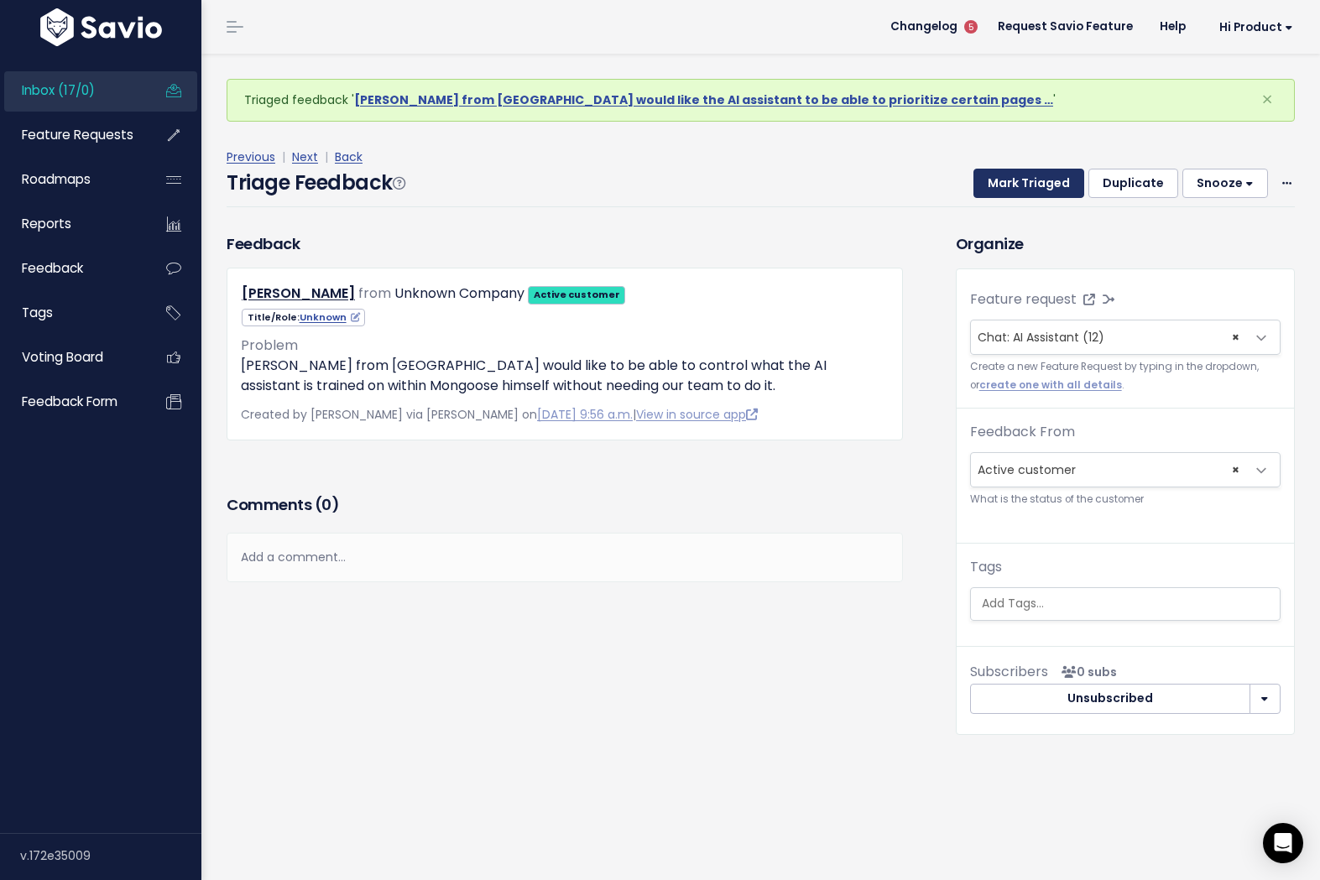
click at [1007, 195] on button "Mark Triaged" at bounding box center [1028, 184] width 111 height 30
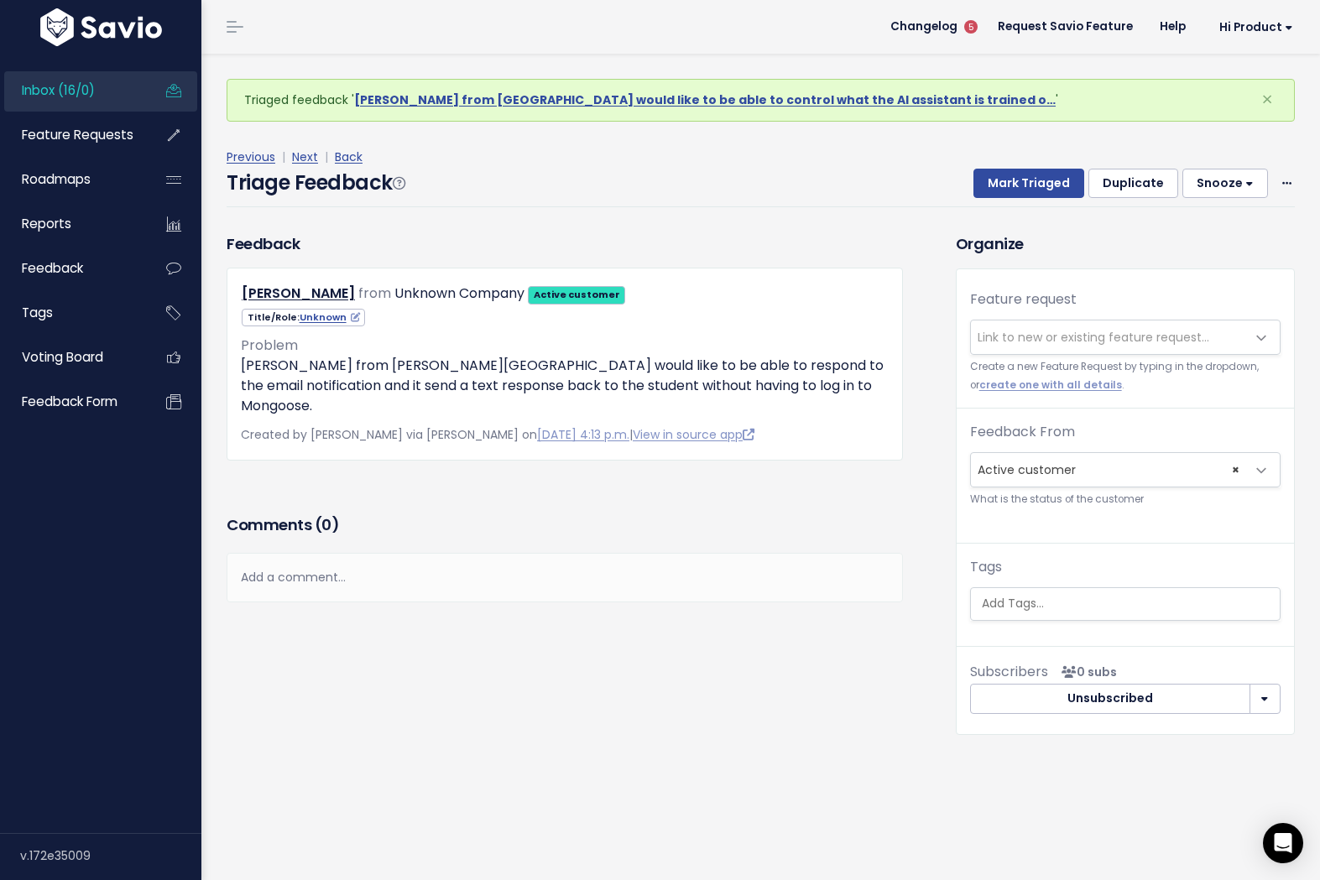
click at [998, 347] on span "Link to new or existing feature request..." at bounding box center [1108, 338] width 275 height 34
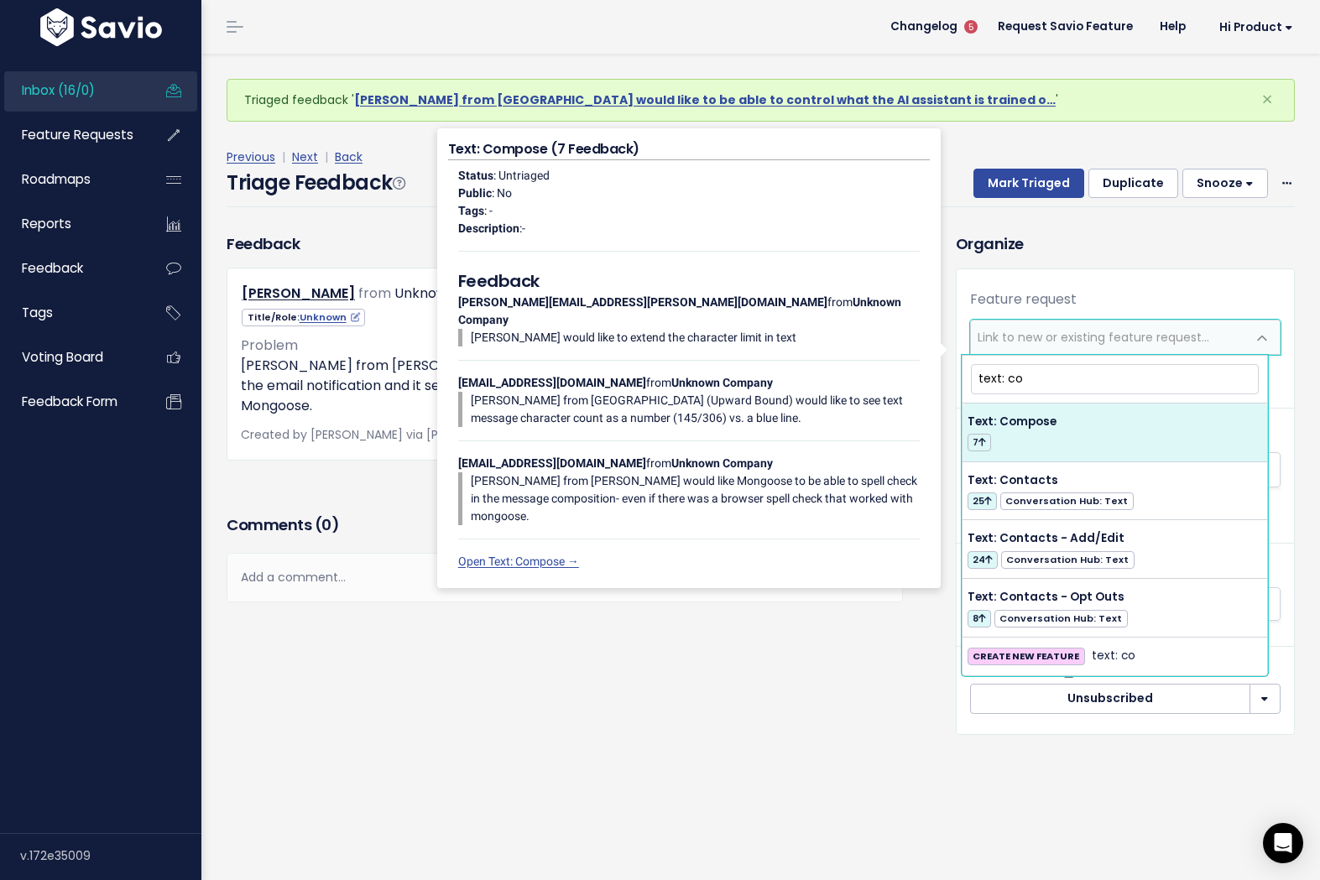
type input "text: co"
select select "63407"
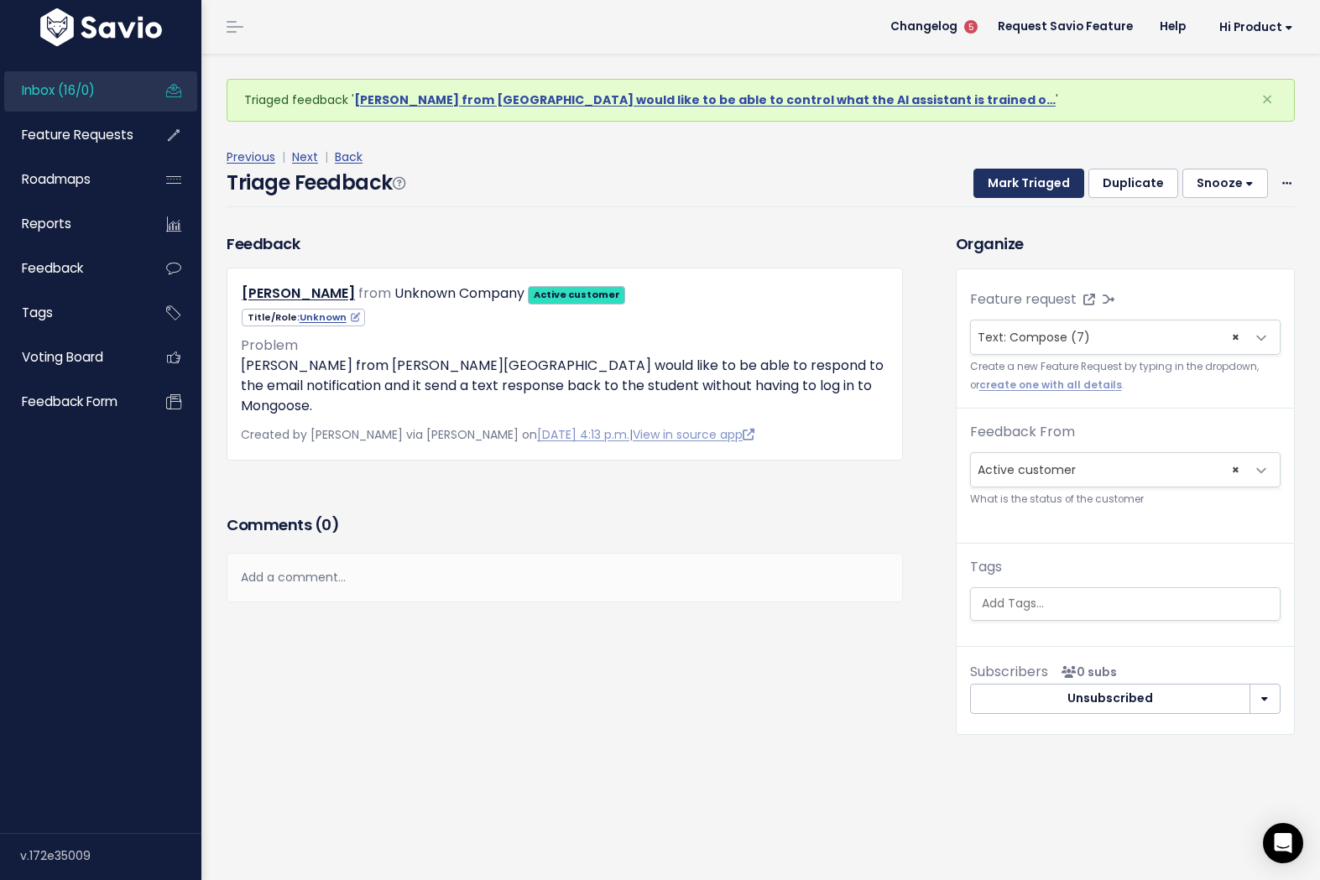
click at [1019, 186] on button "Mark Triaged" at bounding box center [1028, 184] width 111 height 30
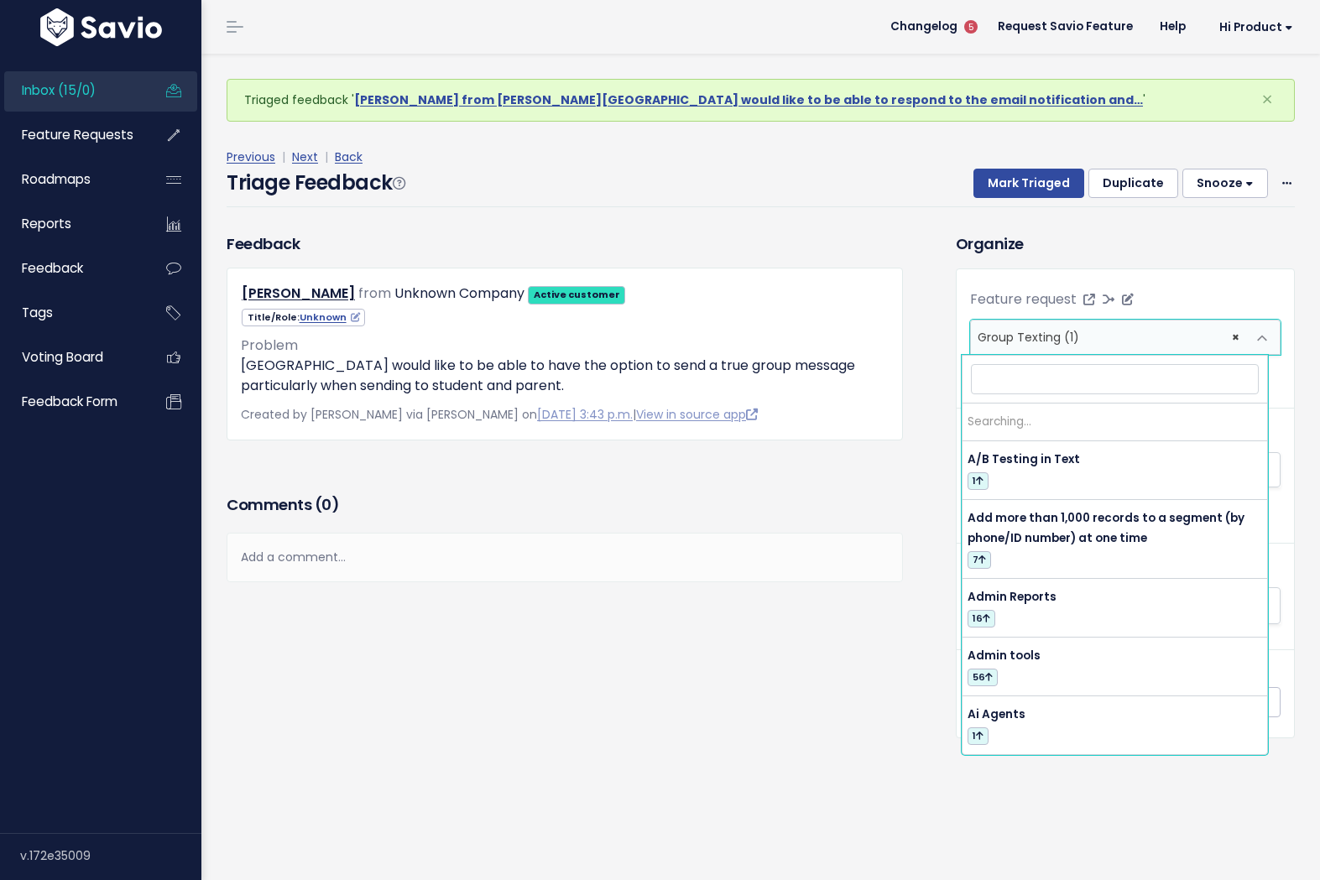
click at [1085, 348] on span "× Group Texting (1)" at bounding box center [1108, 338] width 275 height 34
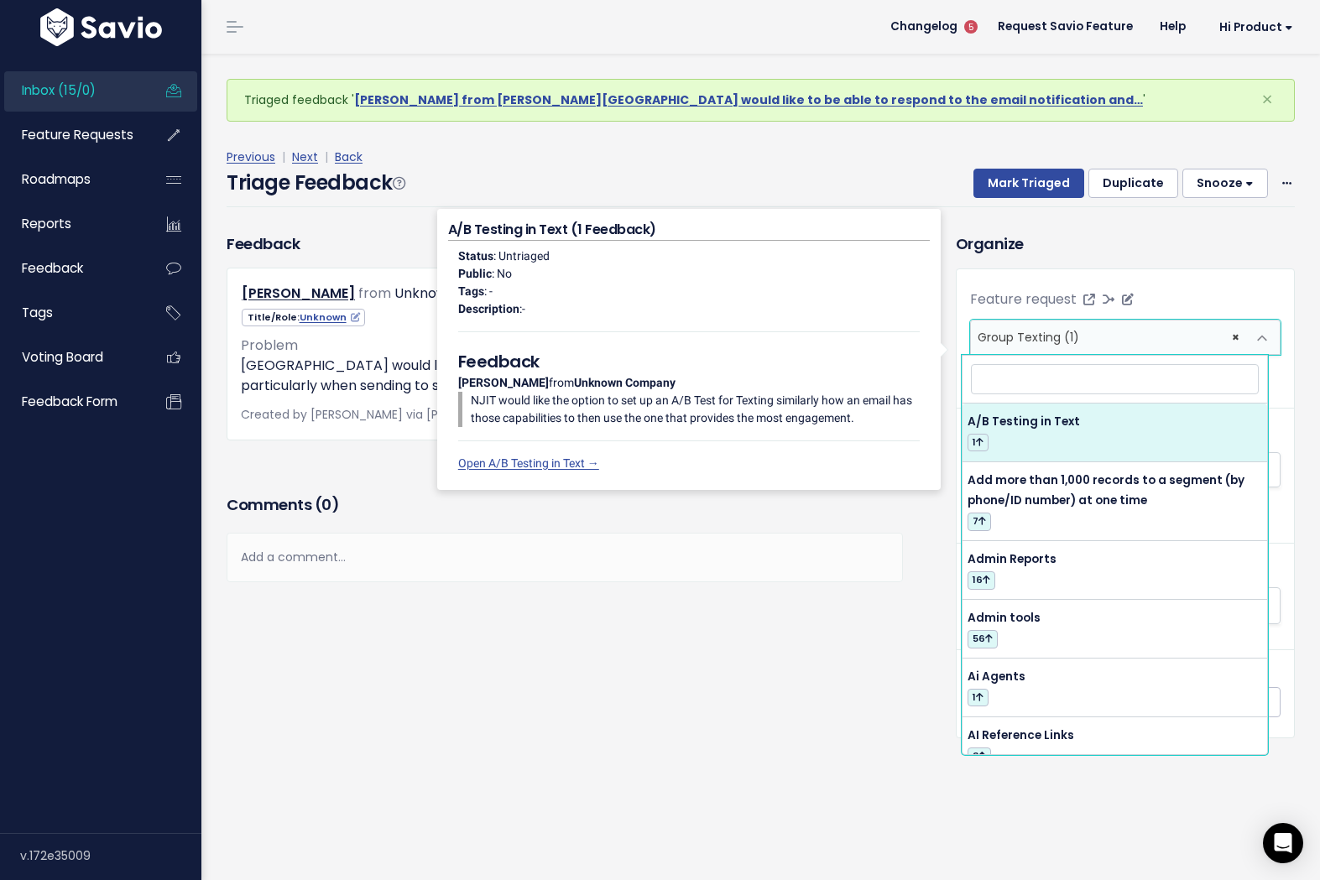
type input "y"
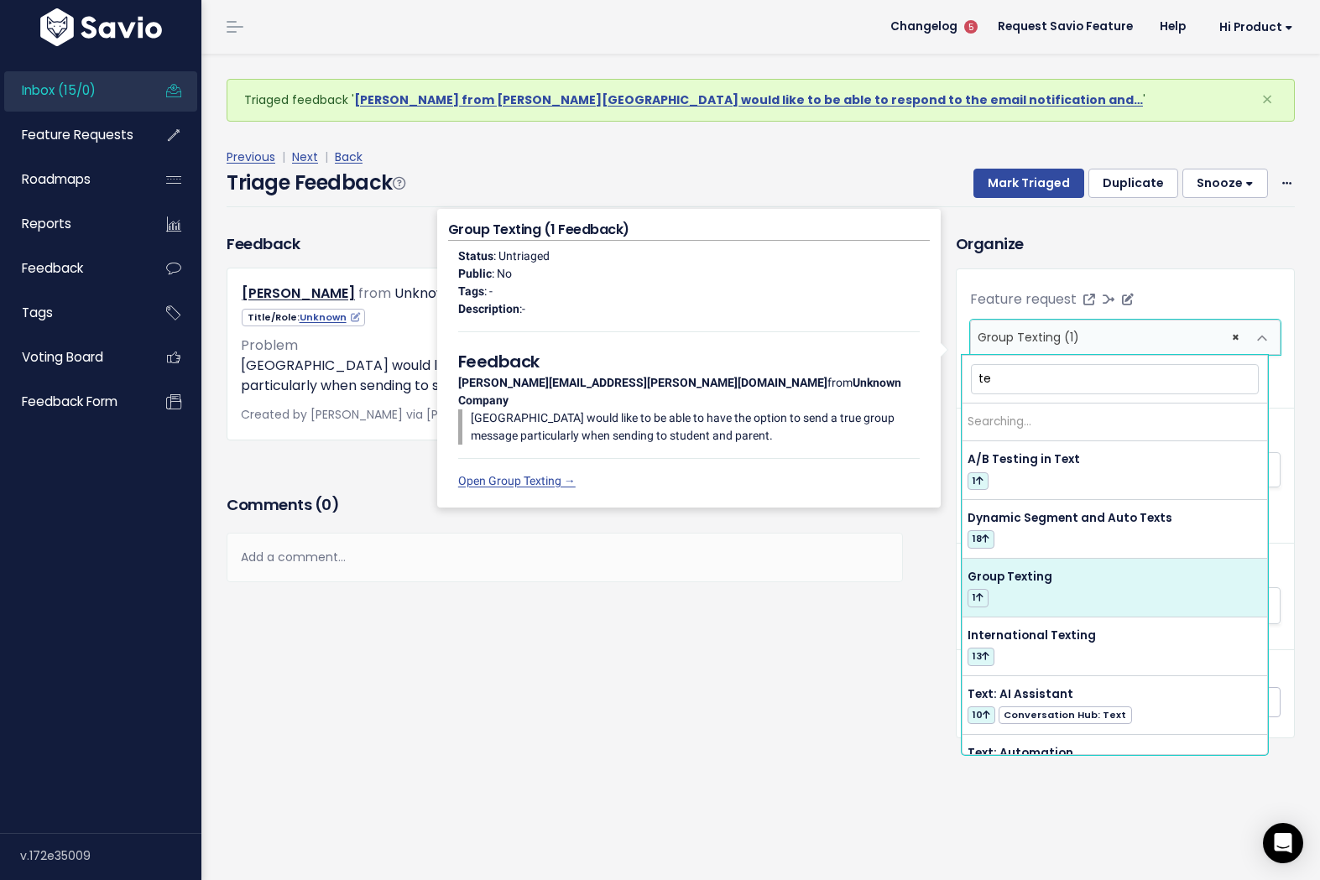
type input "t"
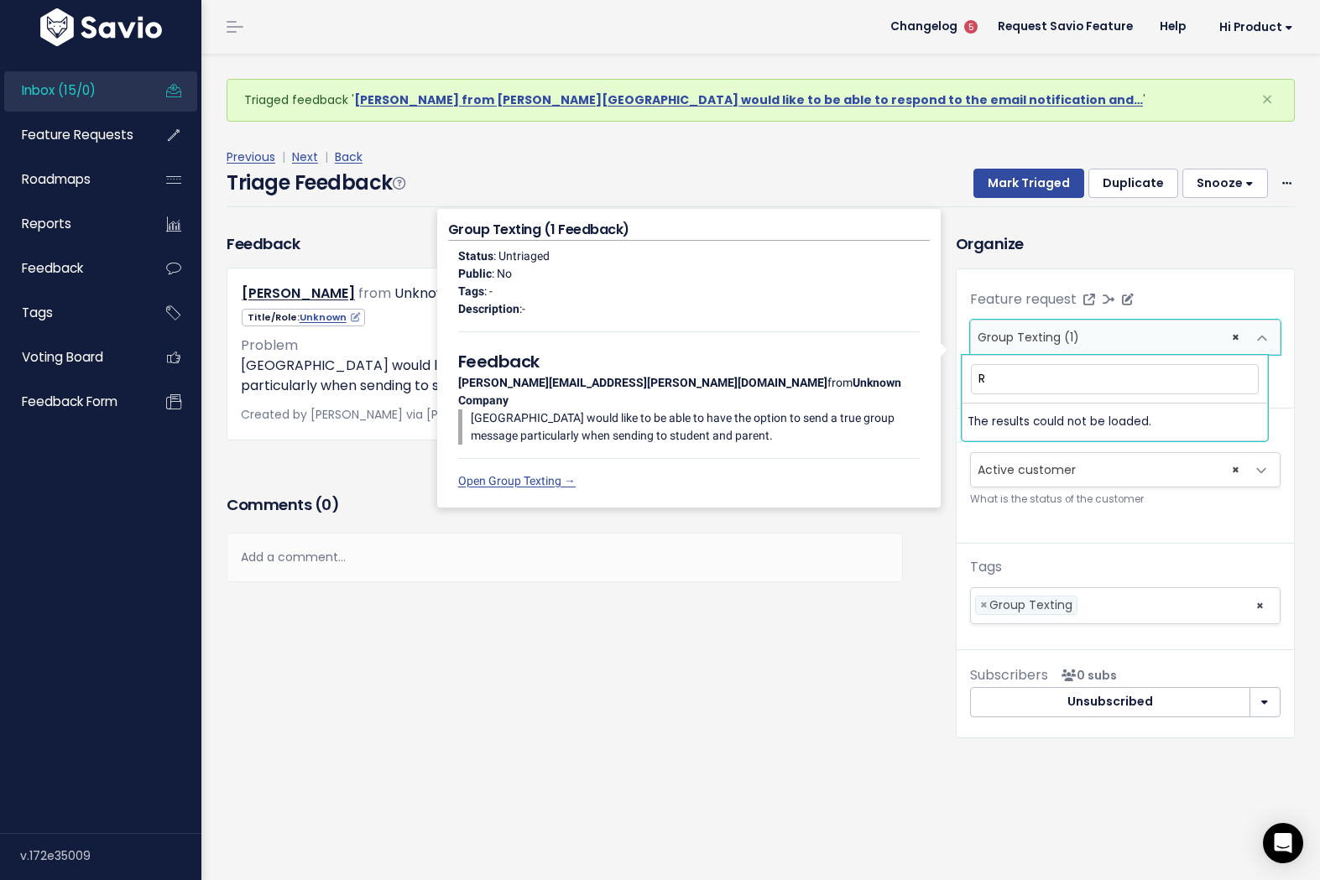
type input "Rc"
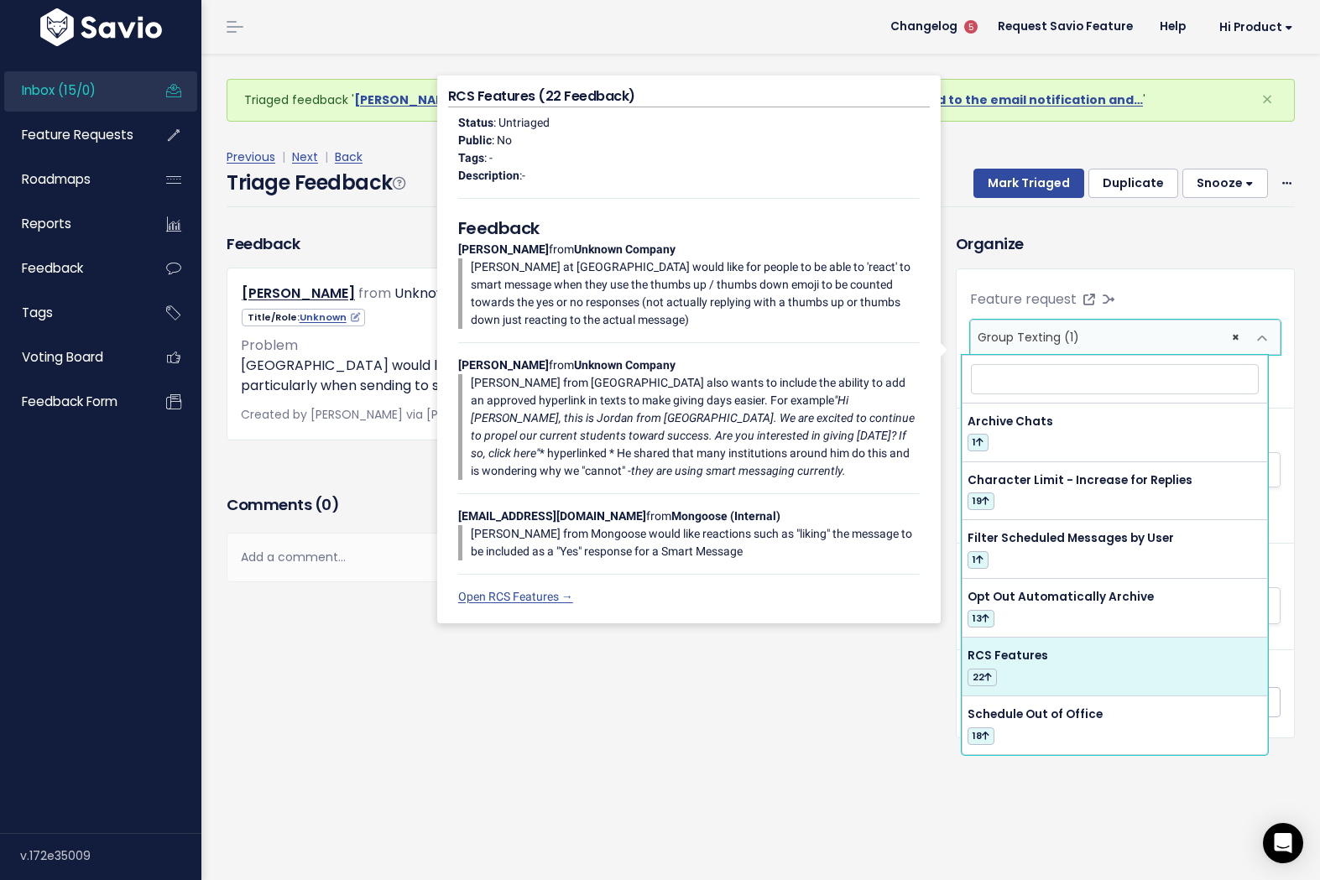
select select "36416"
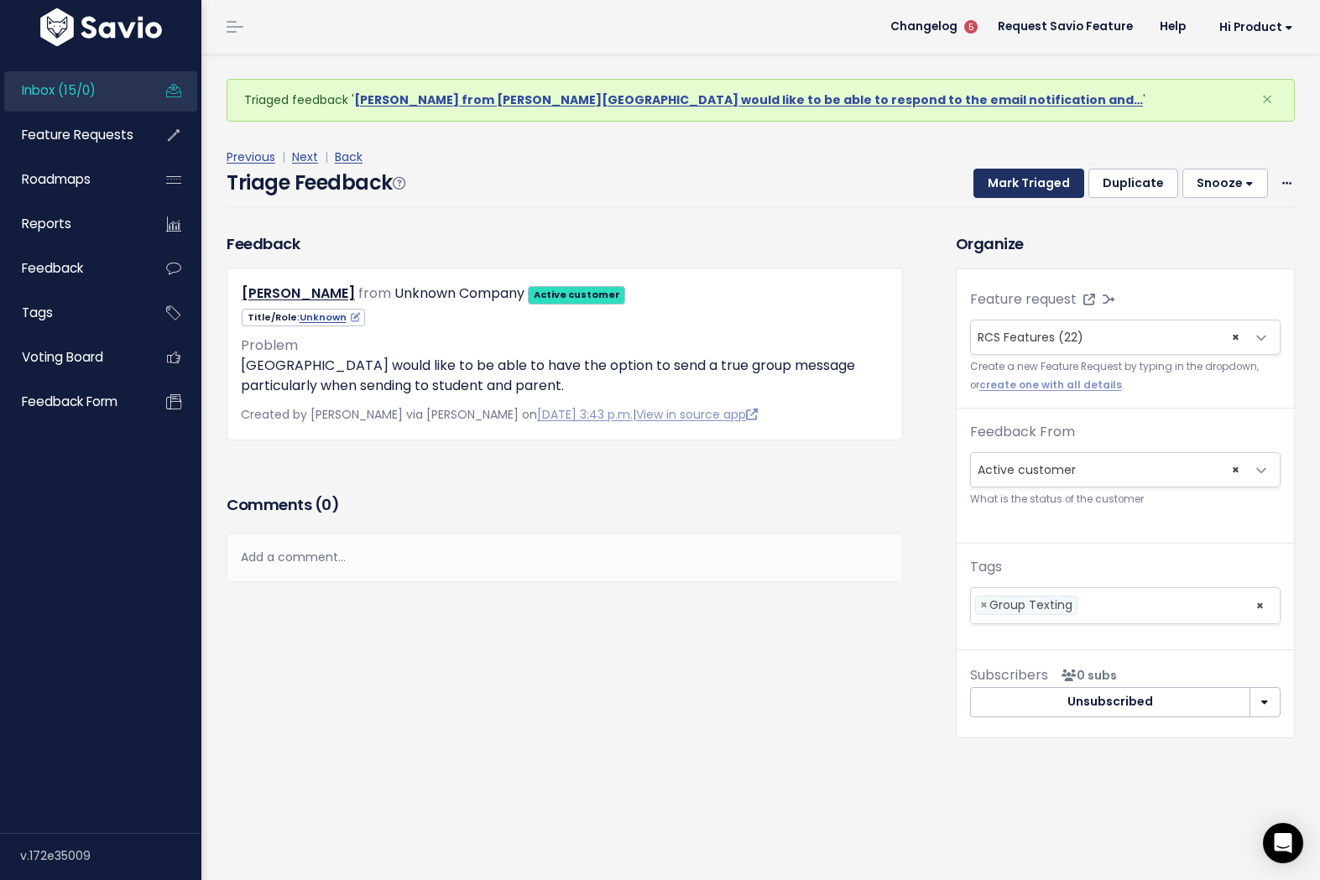
click at [1019, 191] on button "Mark Triaged" at bounding box center [1028, 184] width 111 height 30
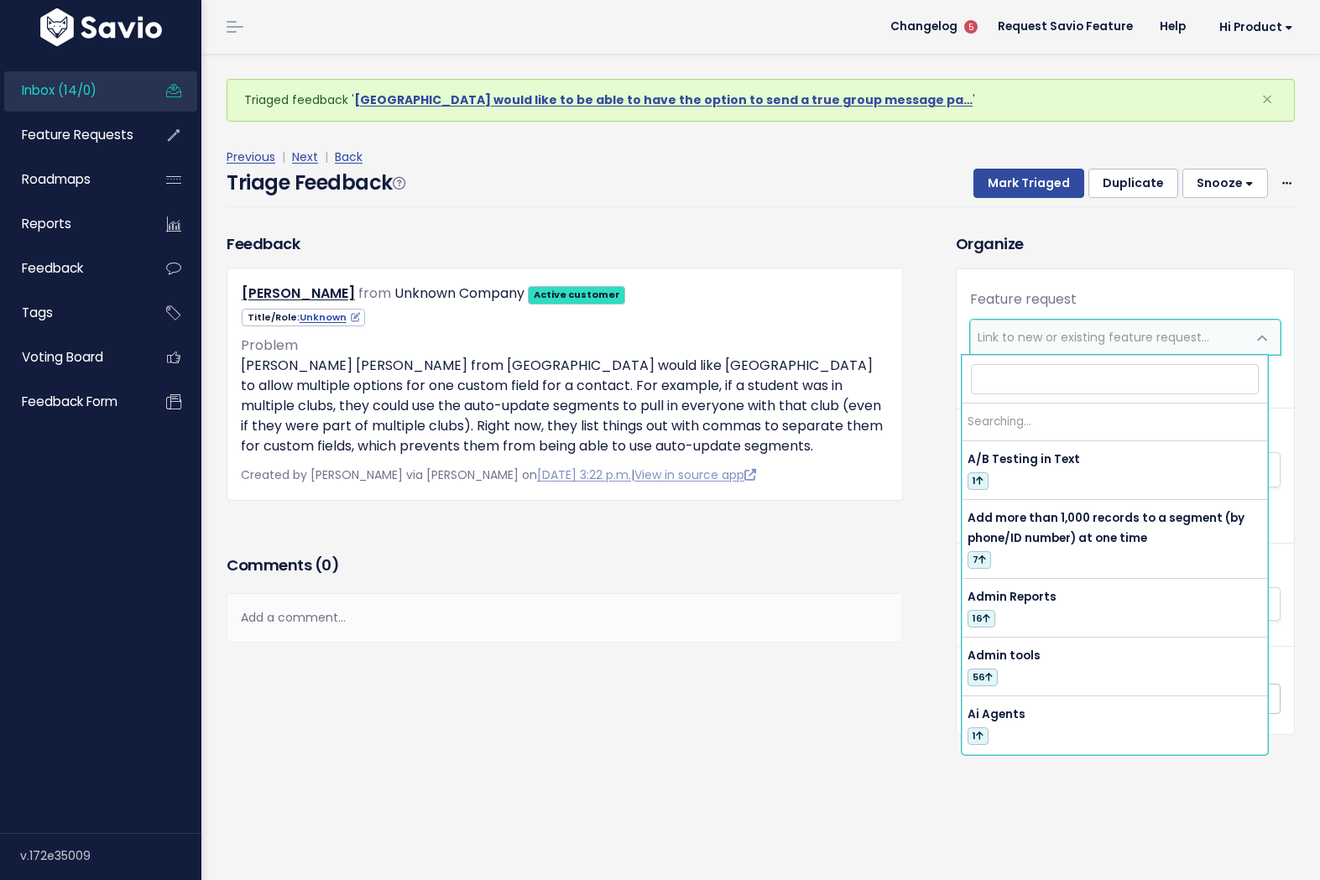
click at [1041, 331] on span "Link to new or existing feature request..." at bounding box center [1094, 337] width 232 height 17
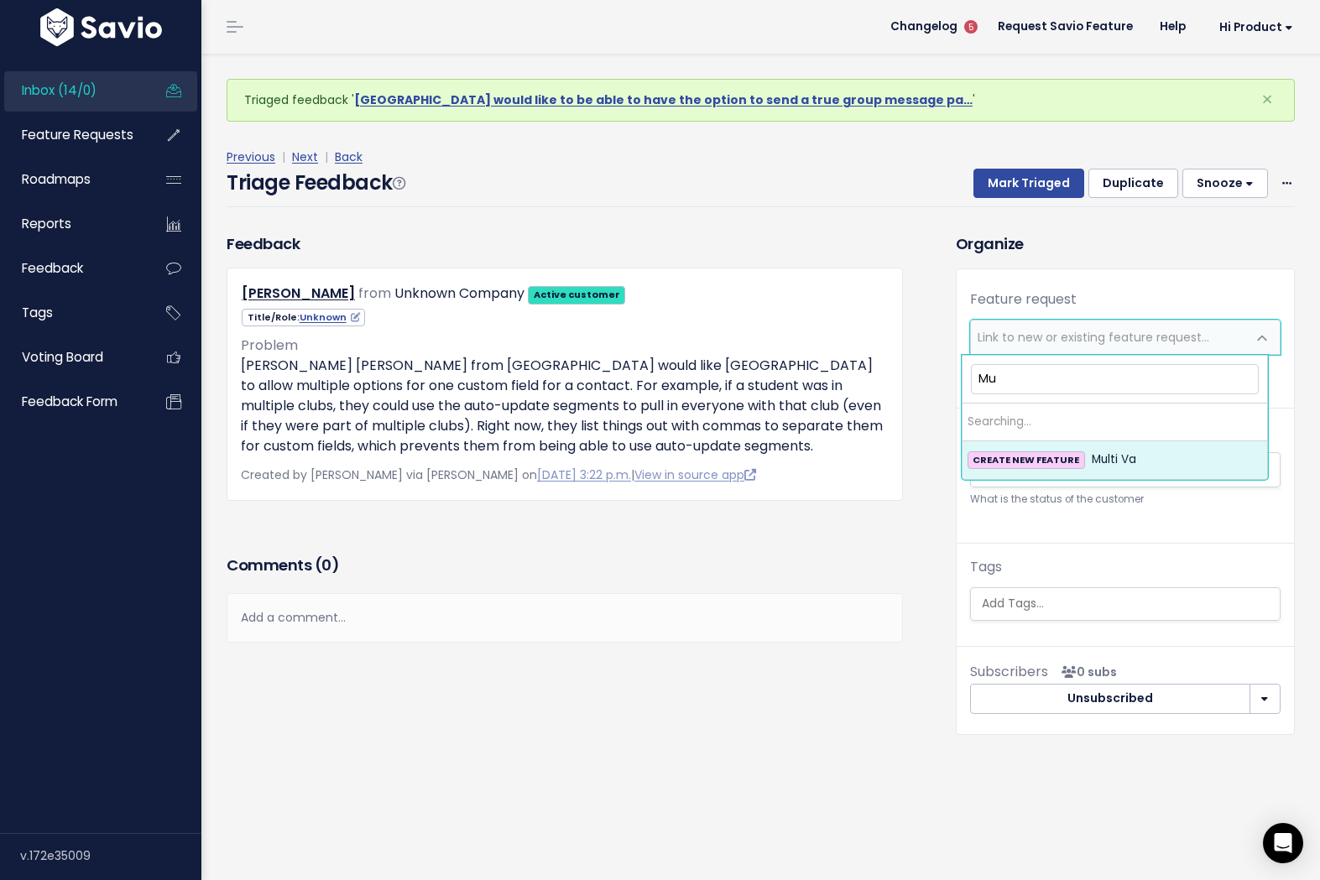
type input "M"
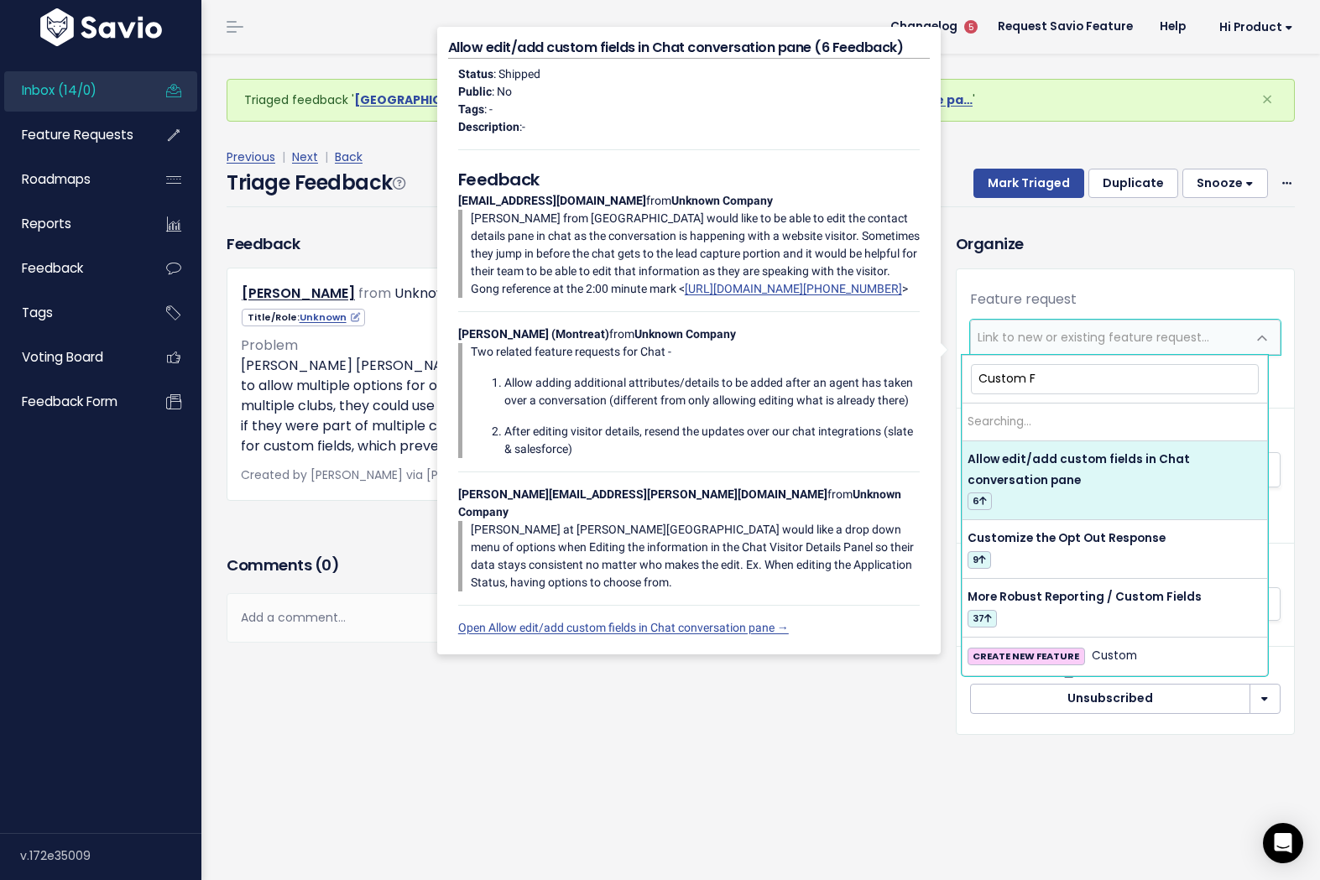
type input "Custom Fi"
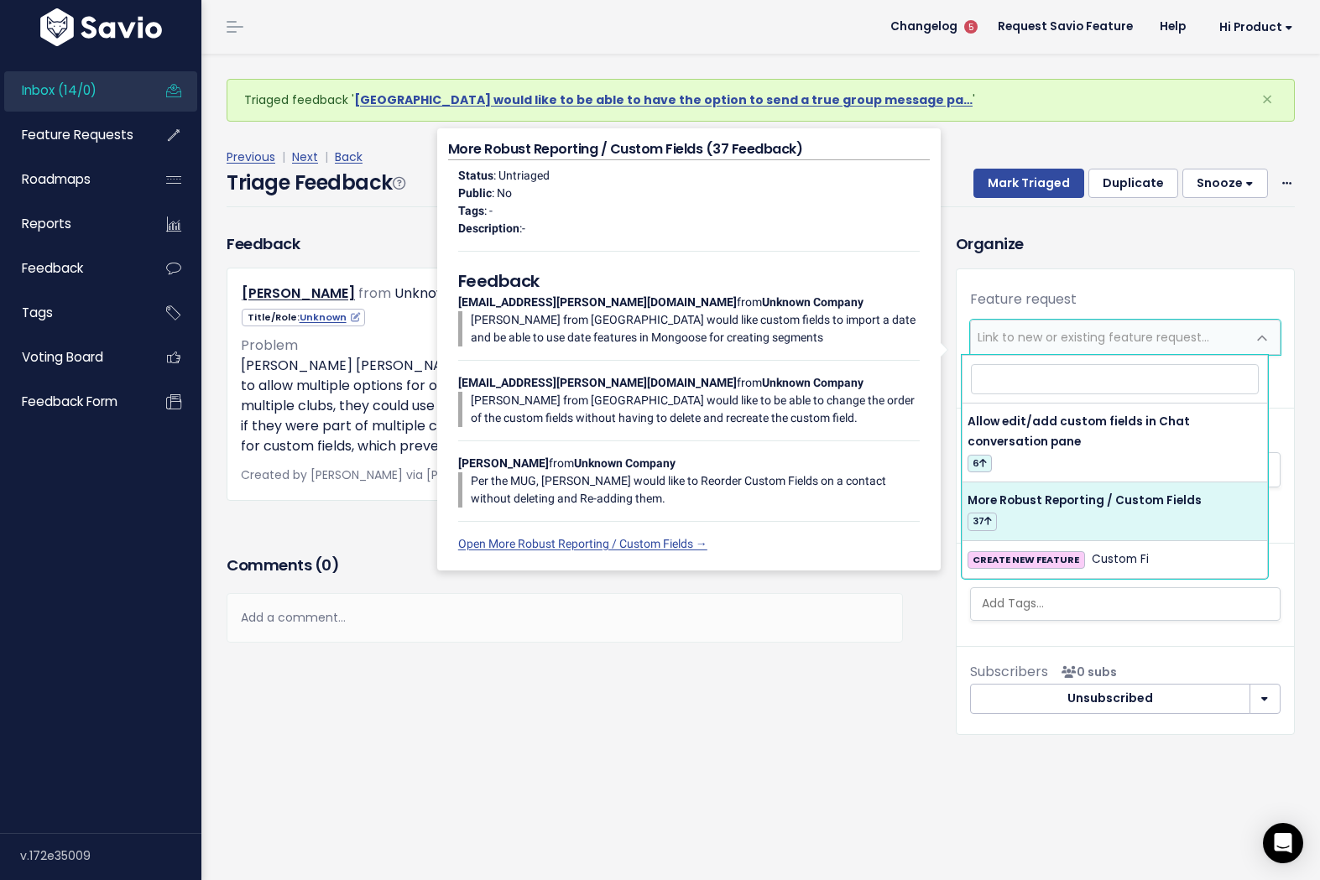
select select "17036"
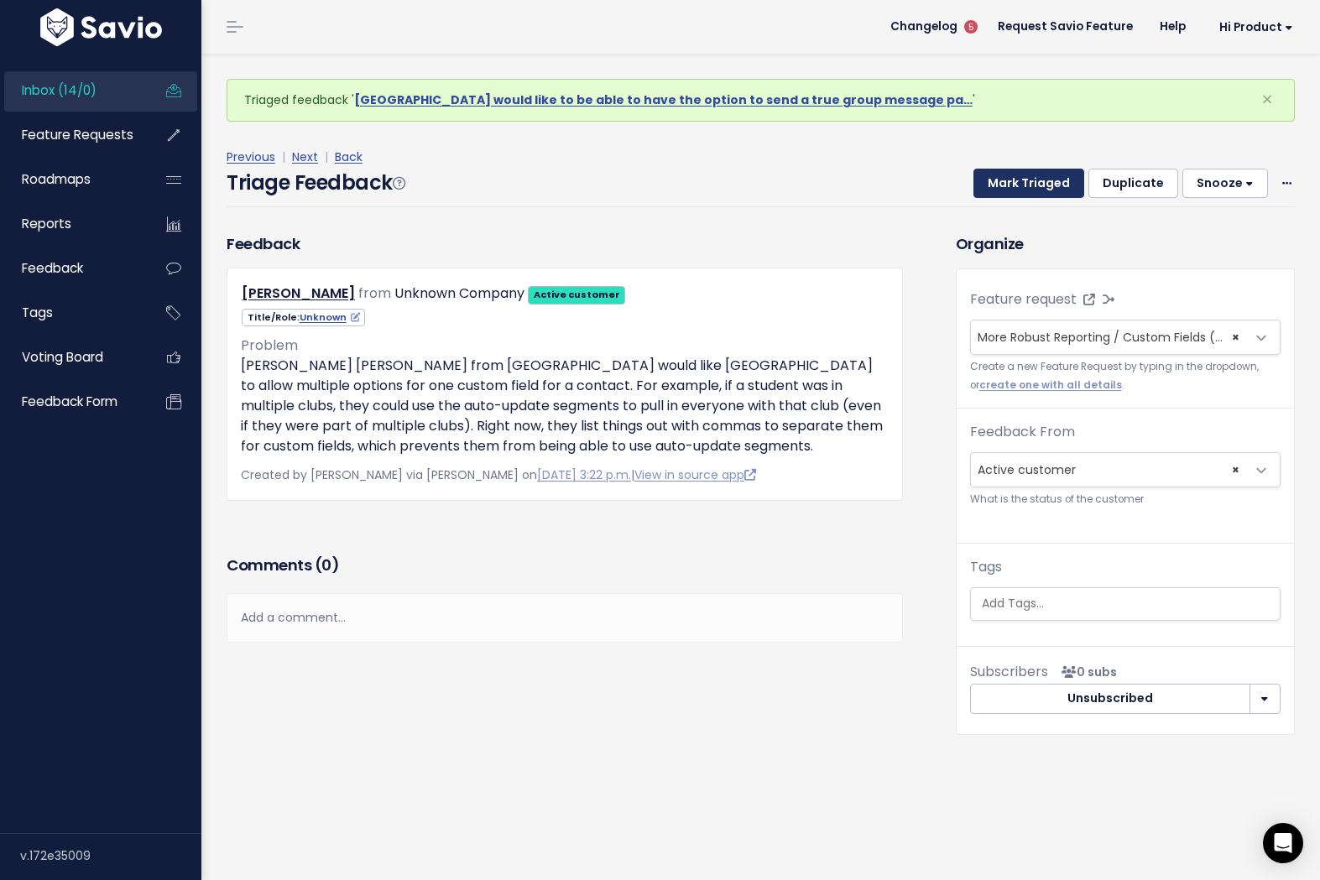
click at [1016, 191] on button "Mark Triaged" at bounding box center [1028, 184] width 111 height 30
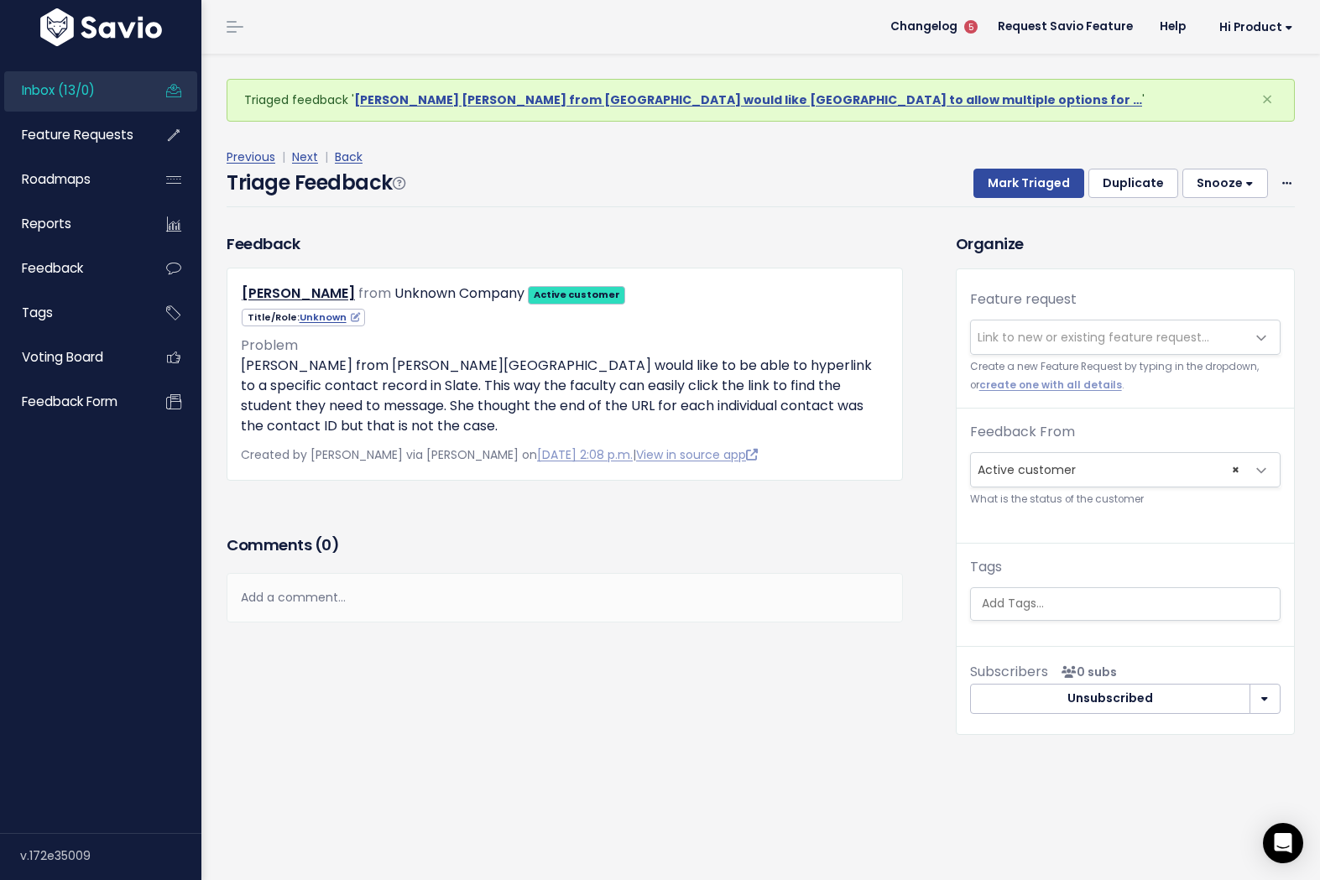
click at [1045, 329] on span "Link to new or existing feature request..." at bounding box center [1094, 337] width 232 height 17
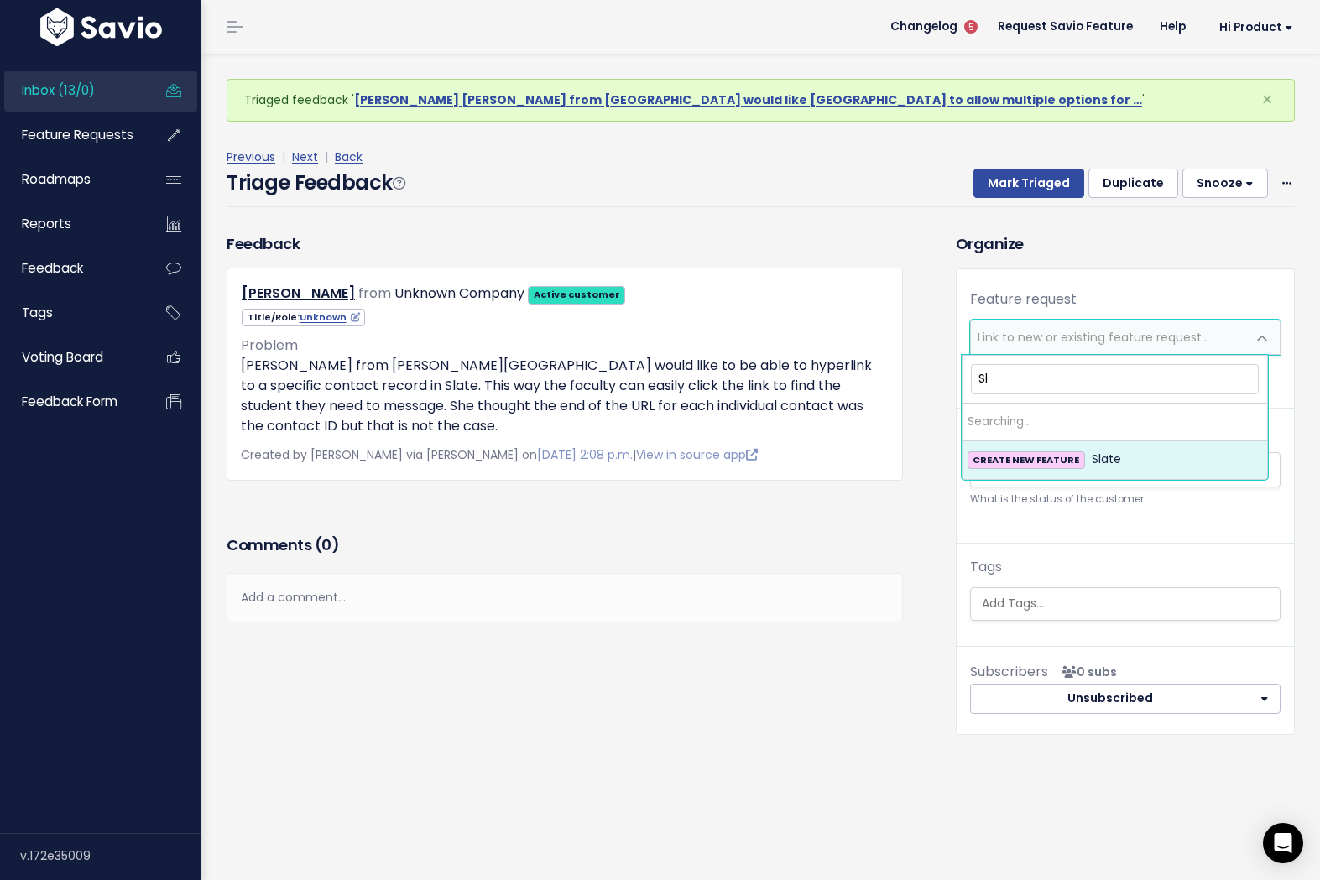
type input "S"
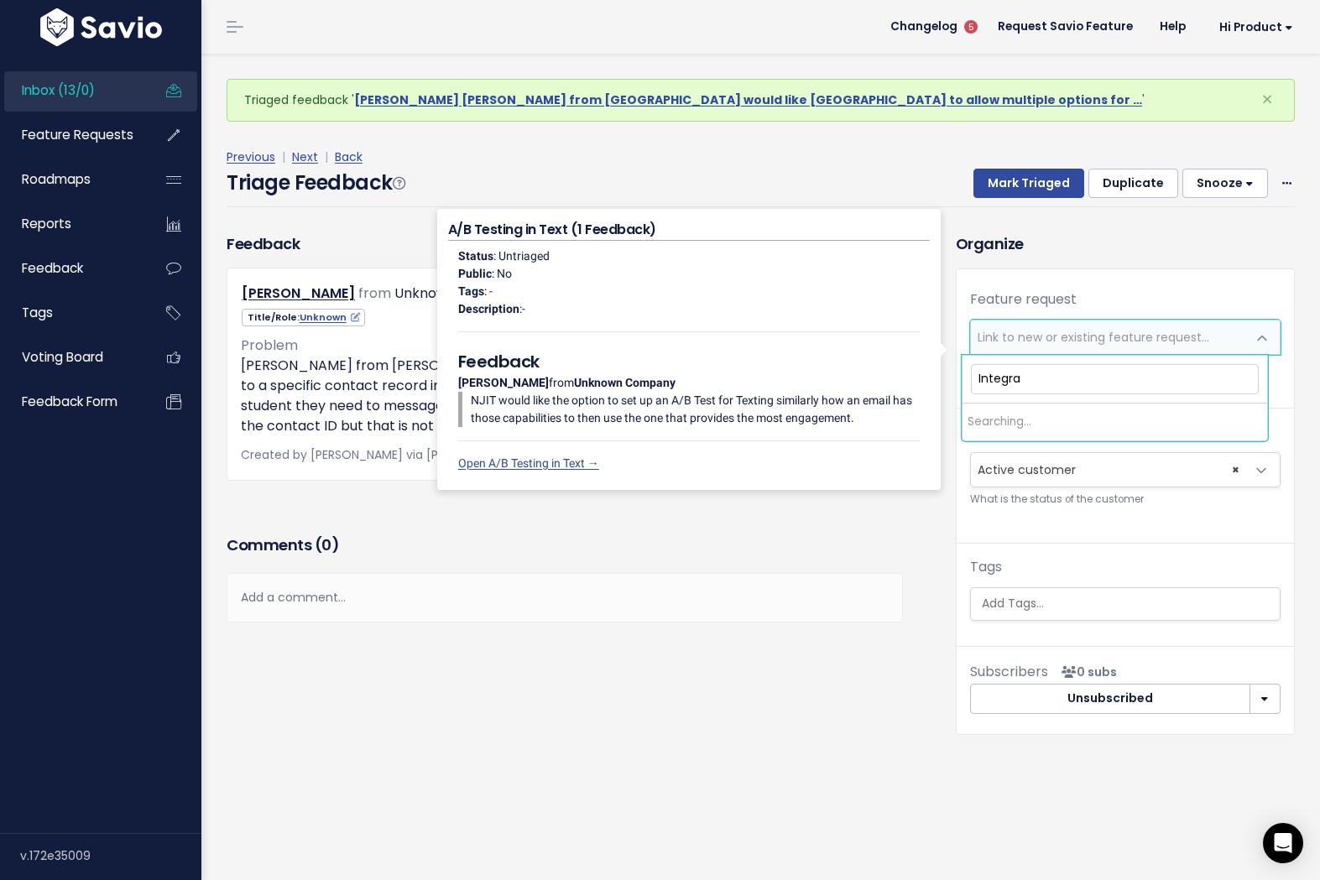
type input "Integrat"
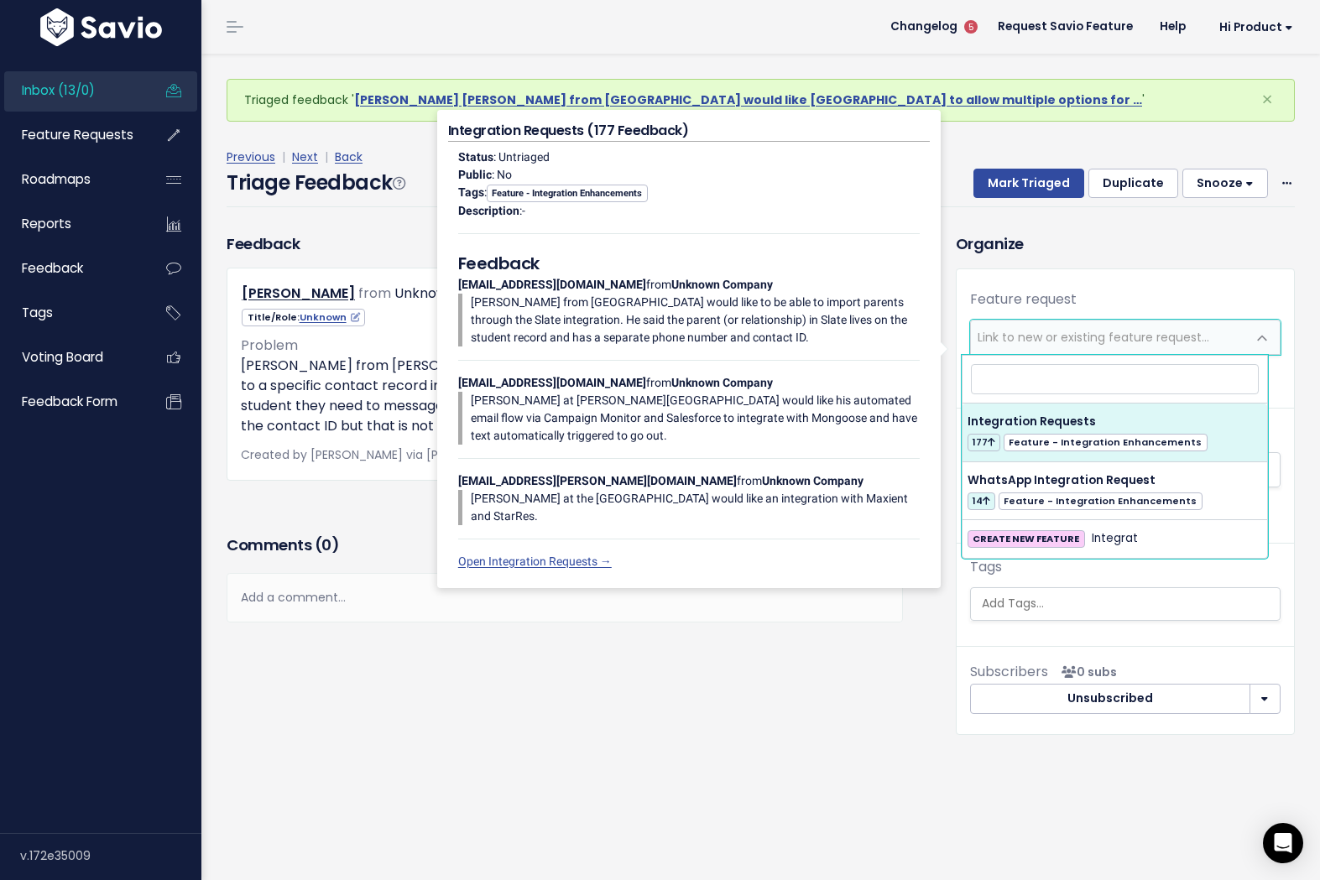
select select "21851"
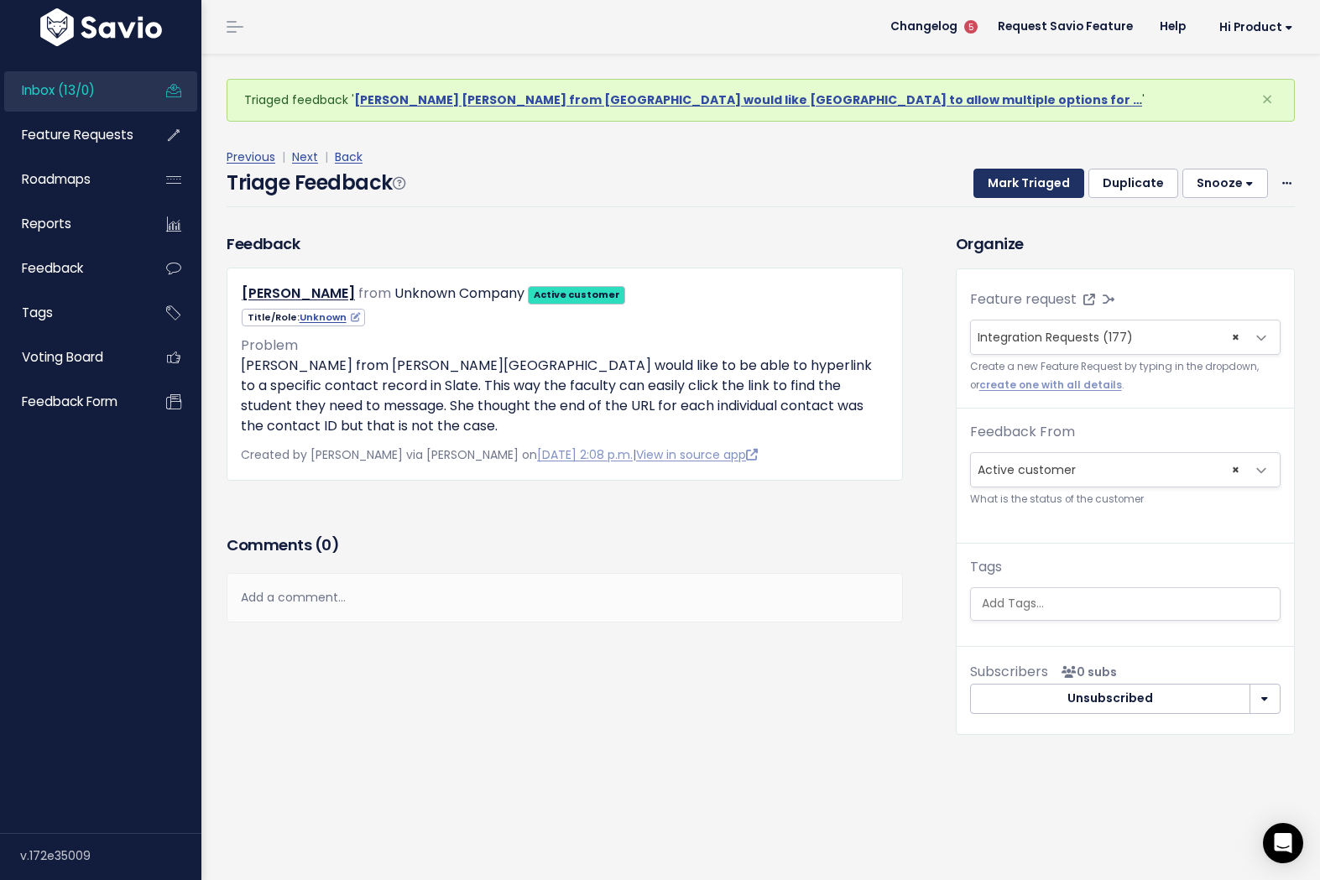
click at [1030, 180] on button "Mark Triaged" at bounding box center [1028, 184] width 111 height 30
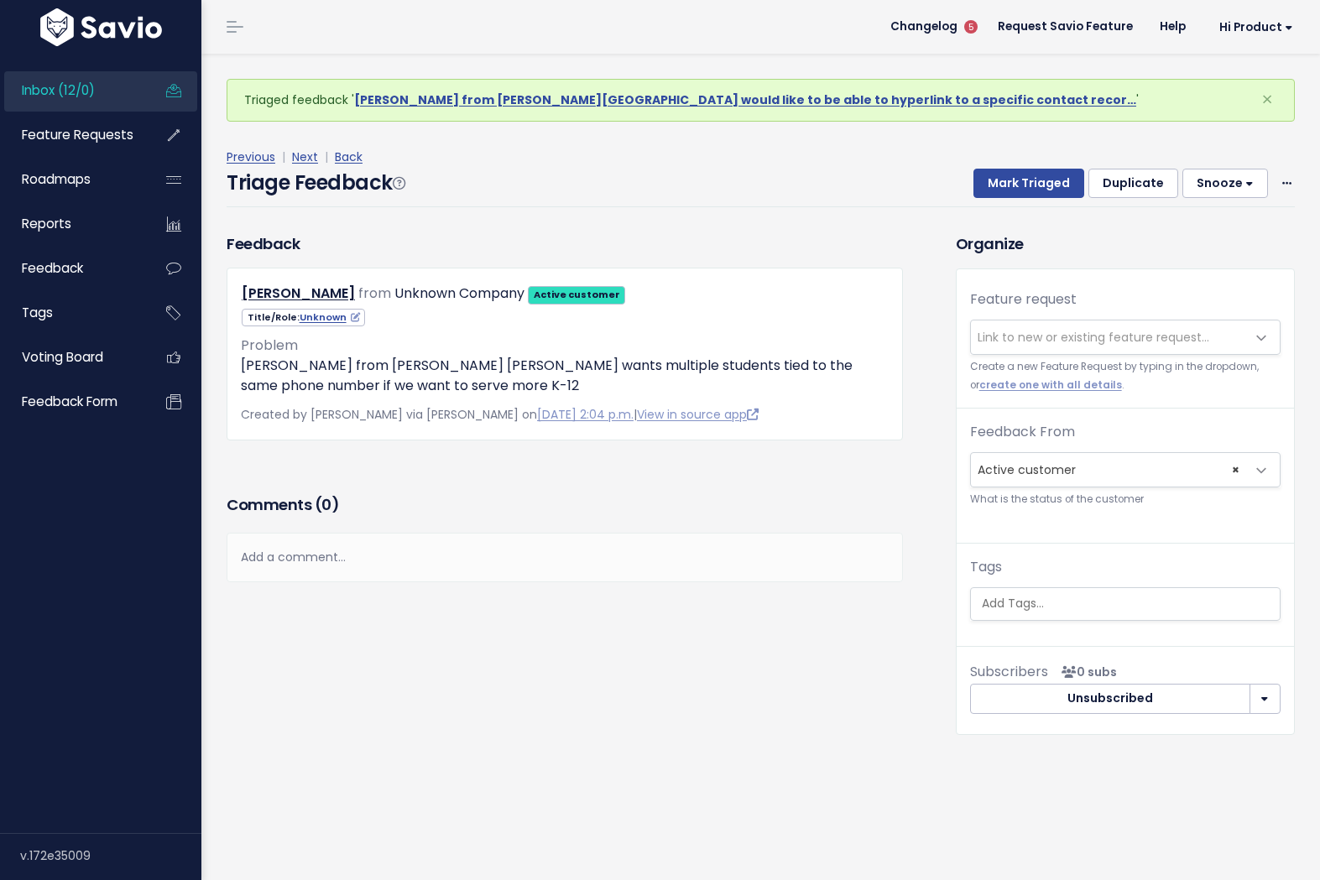
click at [1080, 334] on span "Link to new or existing feature request..." at bounding box center [1094, 337] width 232 height 17
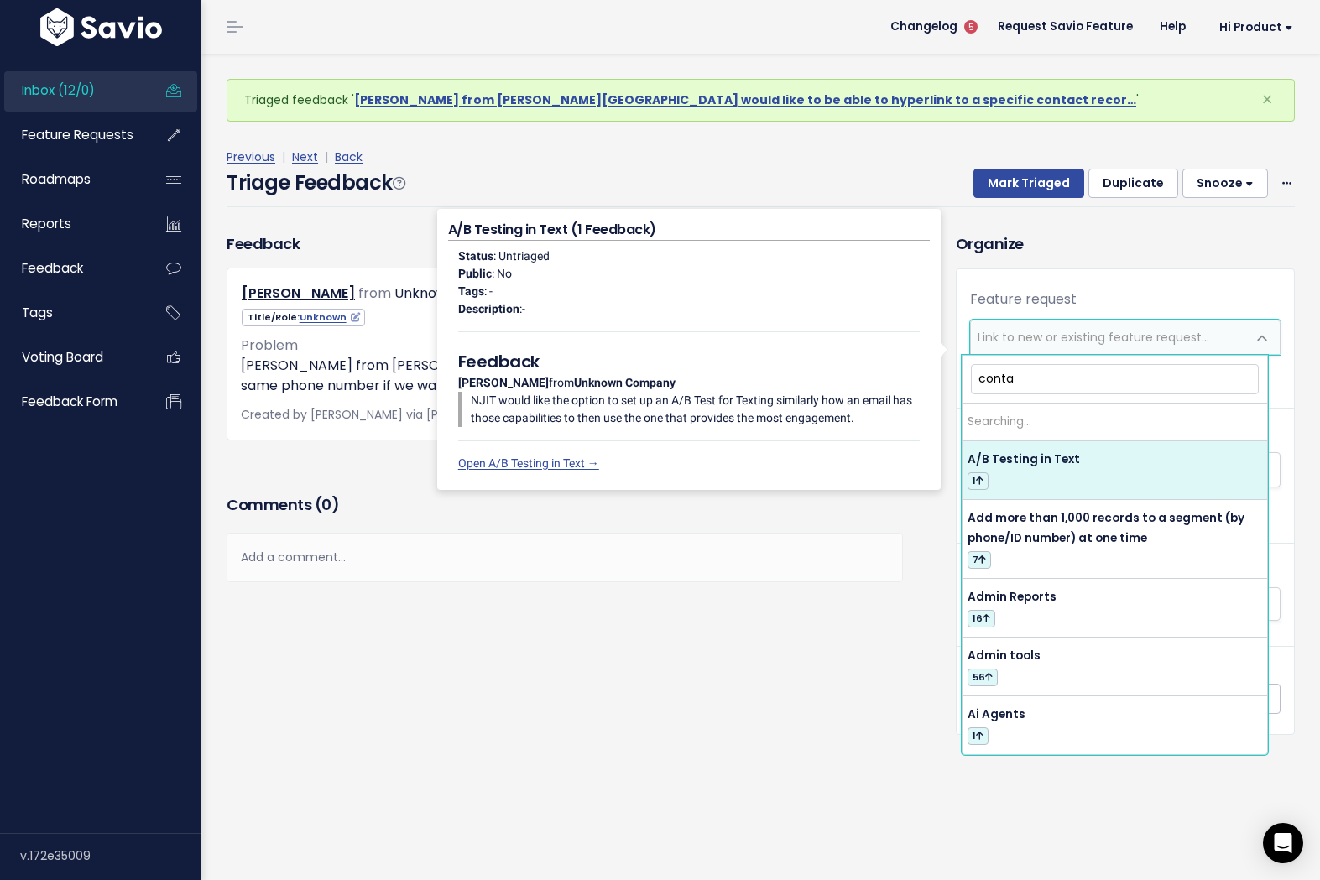
type input "contac"
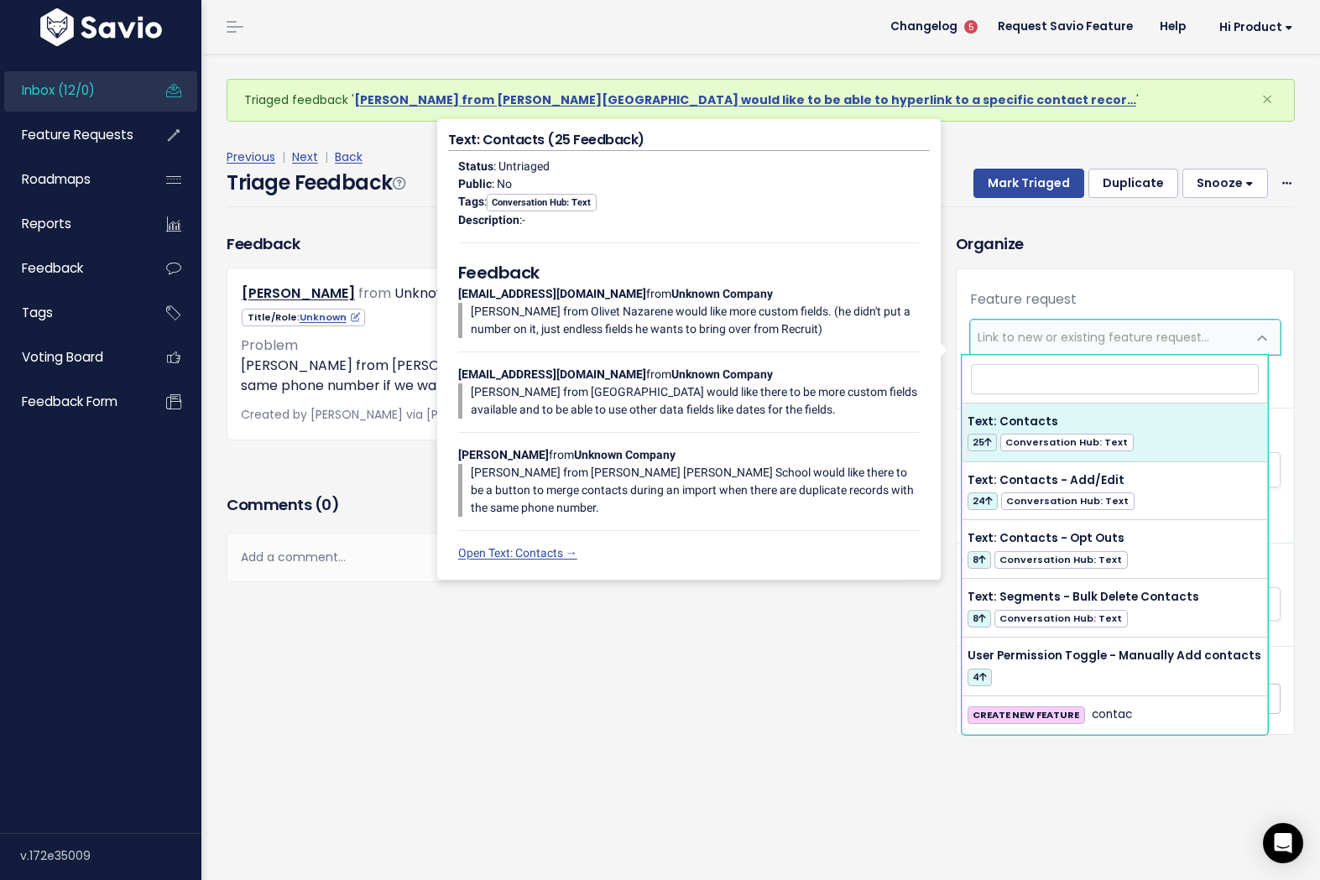
select select "27266"
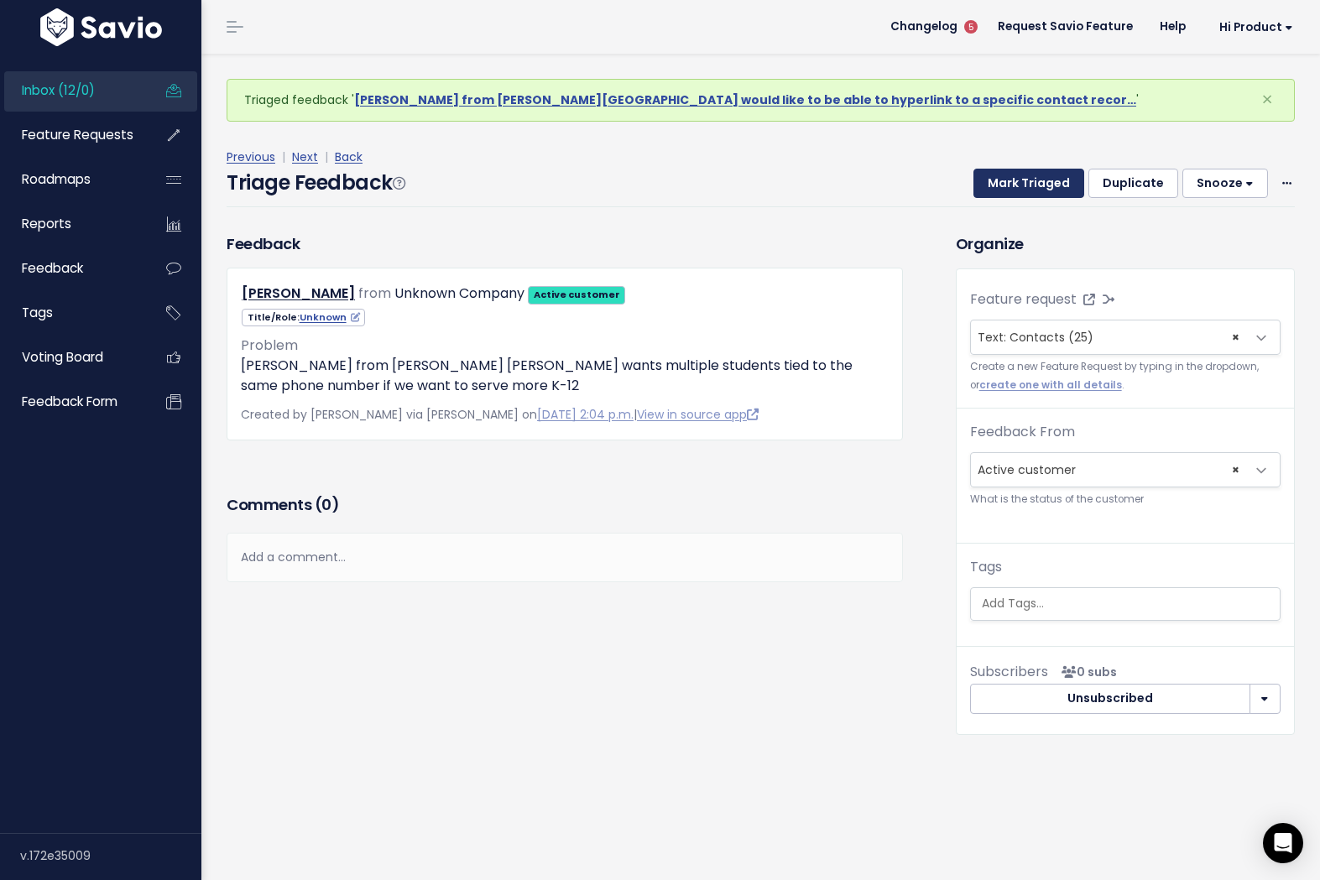
click at [1016, 182] on button "Mark Triaged" at bounding box center [1028, 184] width 111 height 30
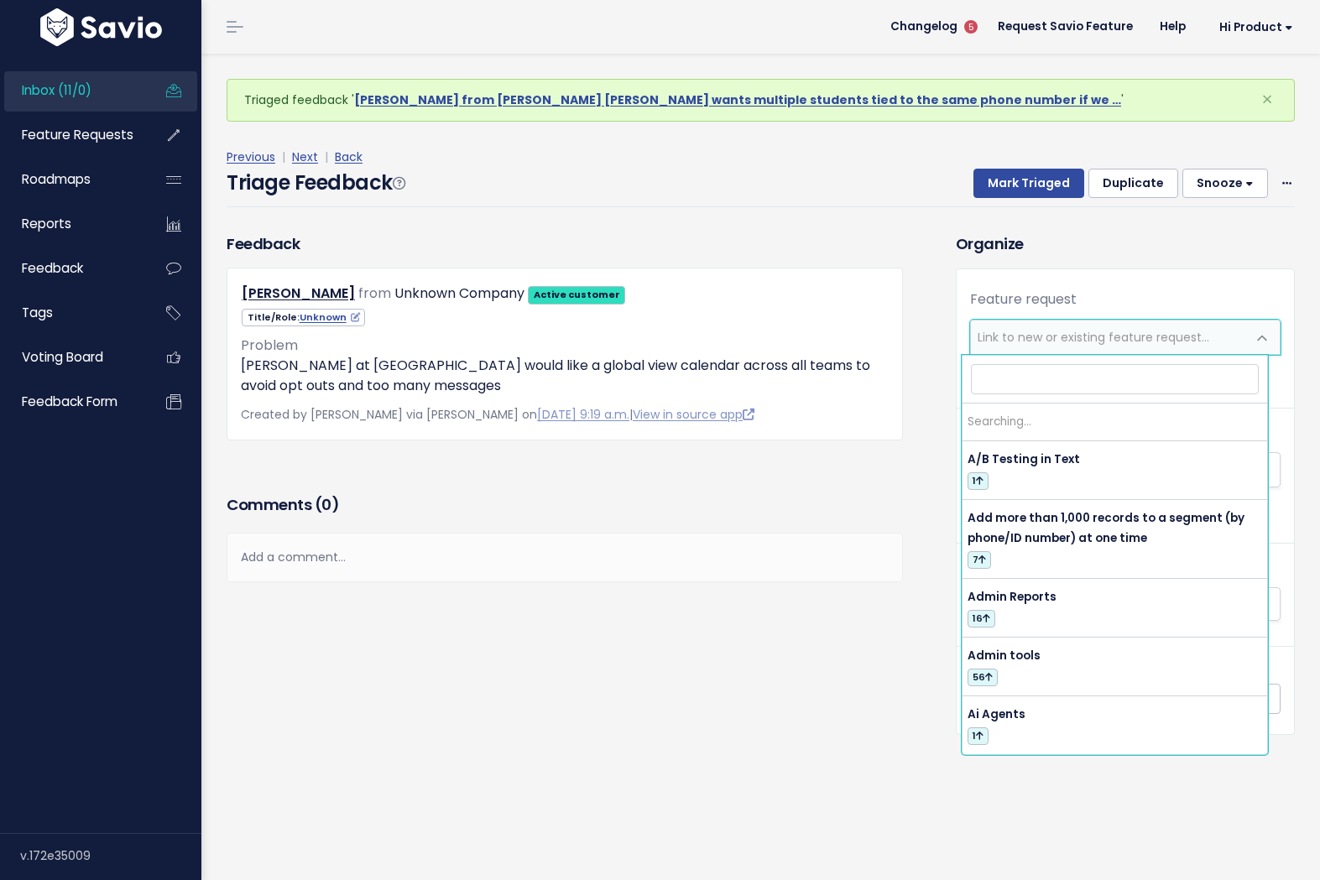
click at [1092, 338] on span "Link to new or existing feature request..." at bounding box center [1094, 337] width 232 height 17
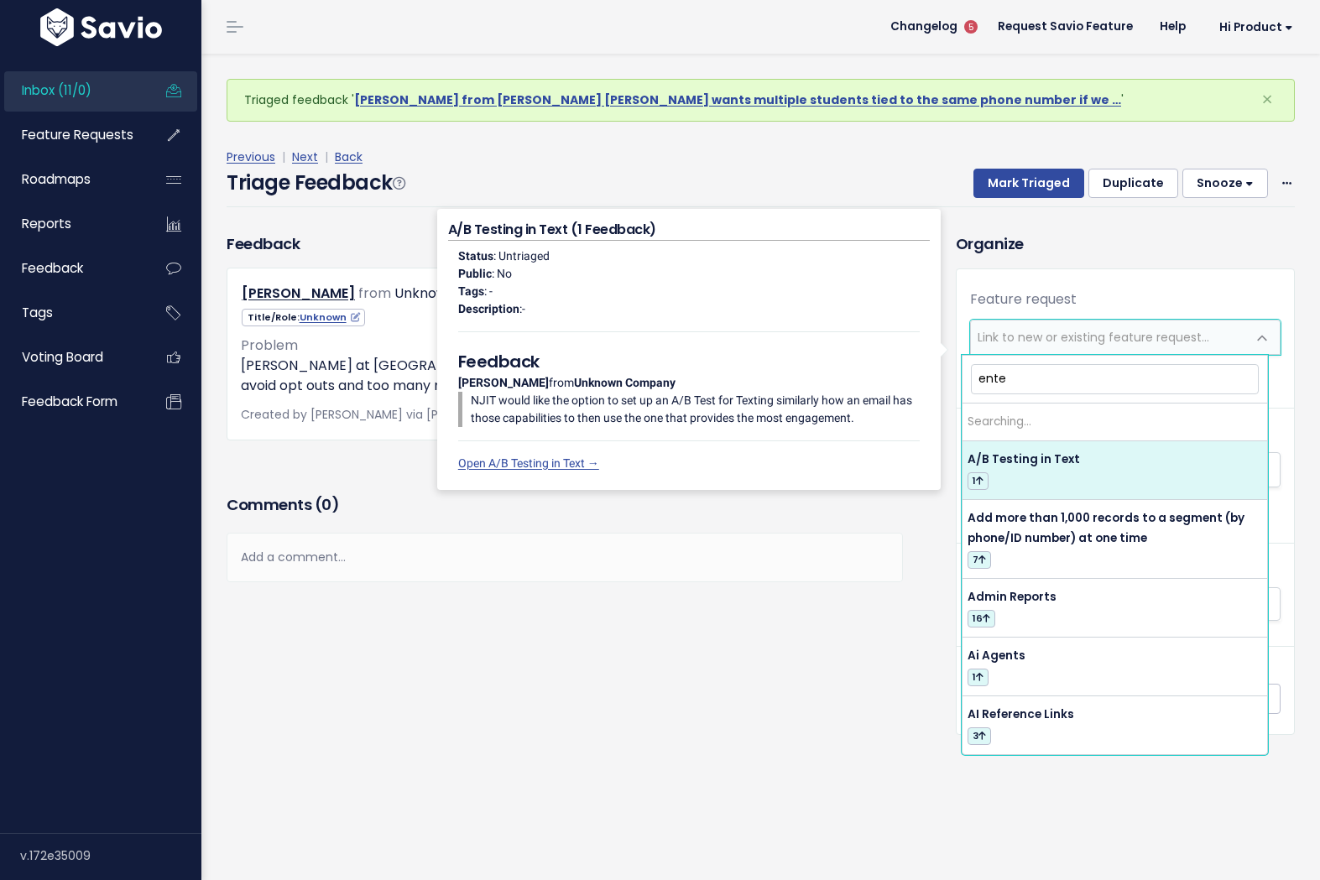
type input "enter"
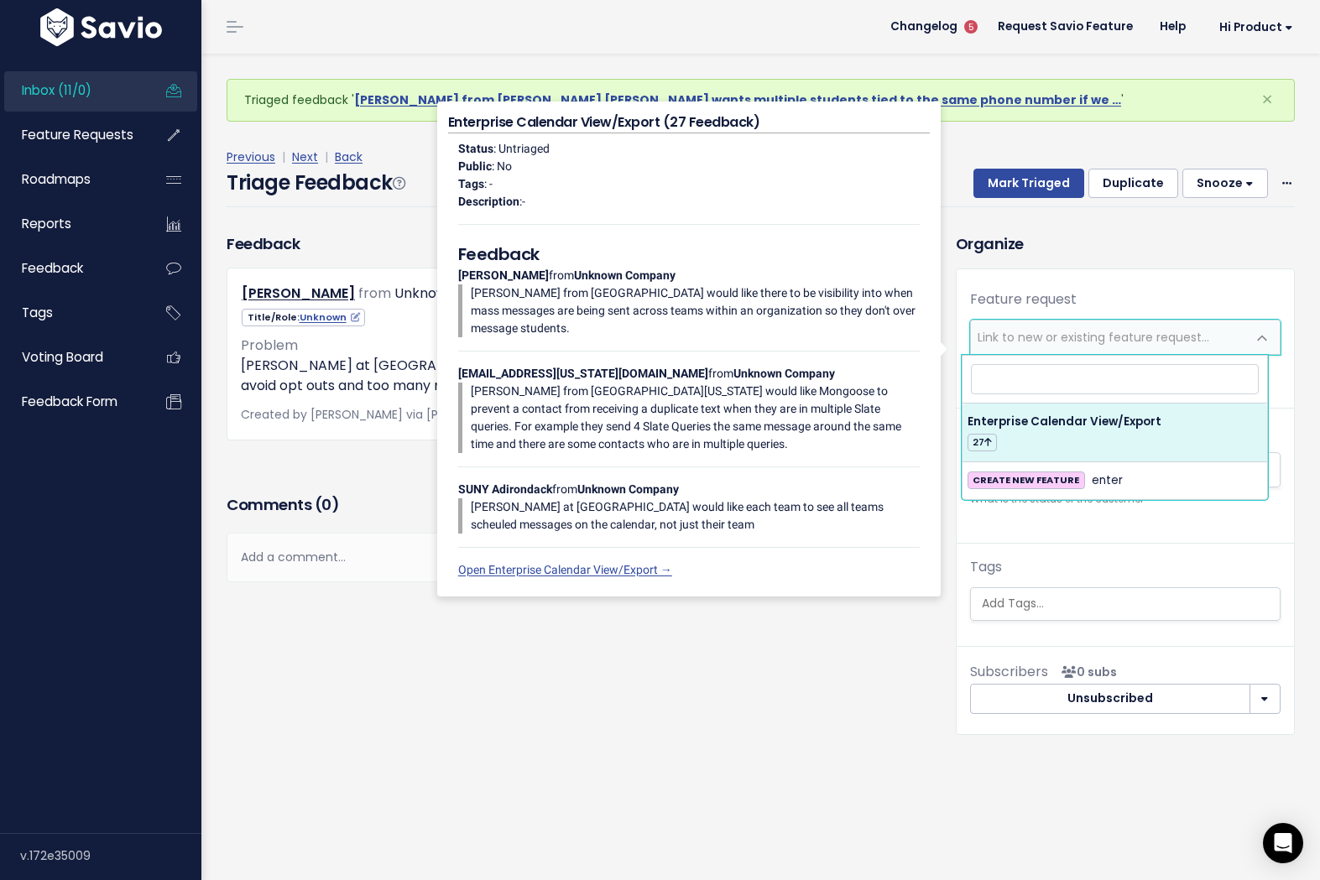
select select "17649"
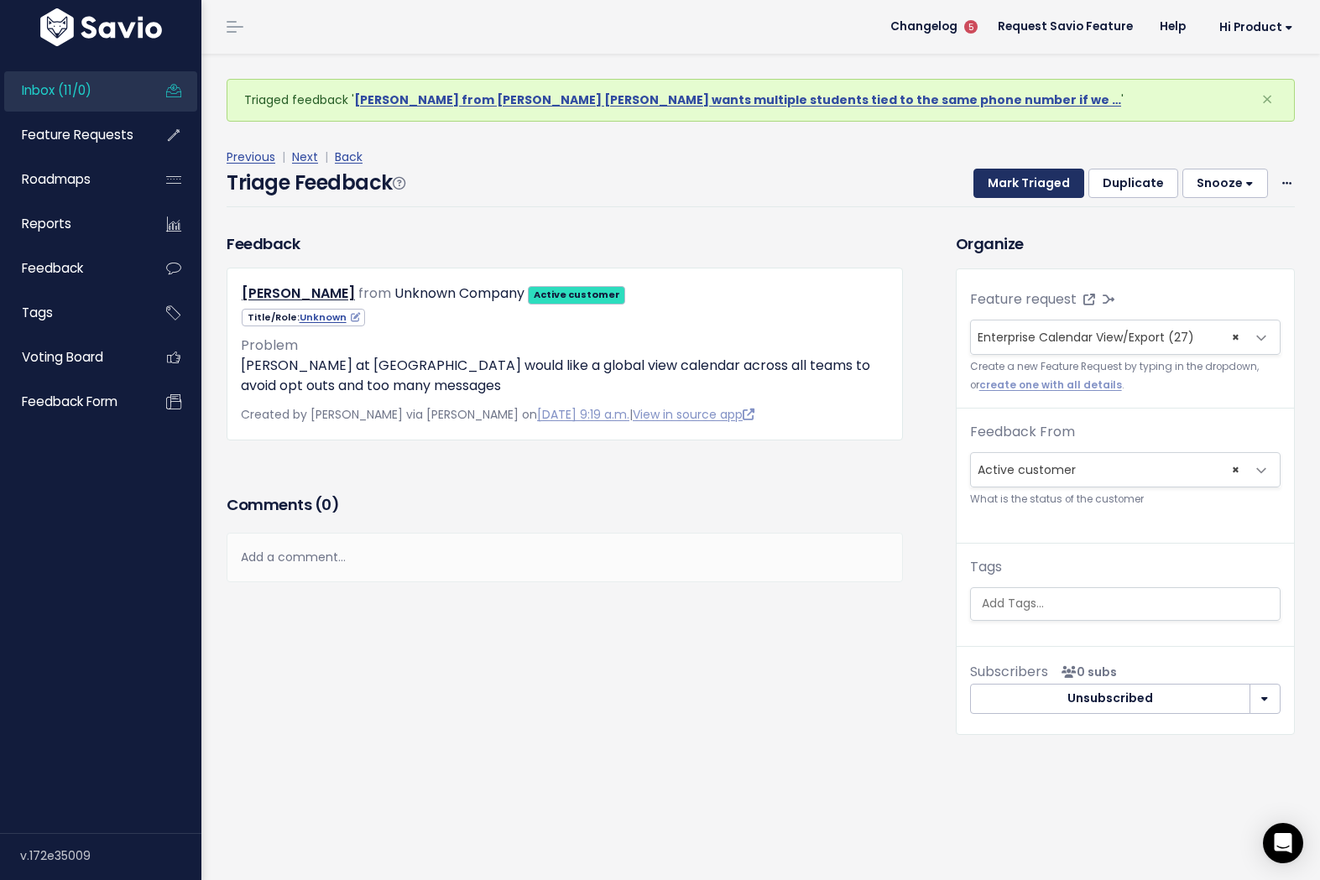
click at [1035, 185] on button "Mark Triaged" at bounding box center [1028, 184] width 111 height 30
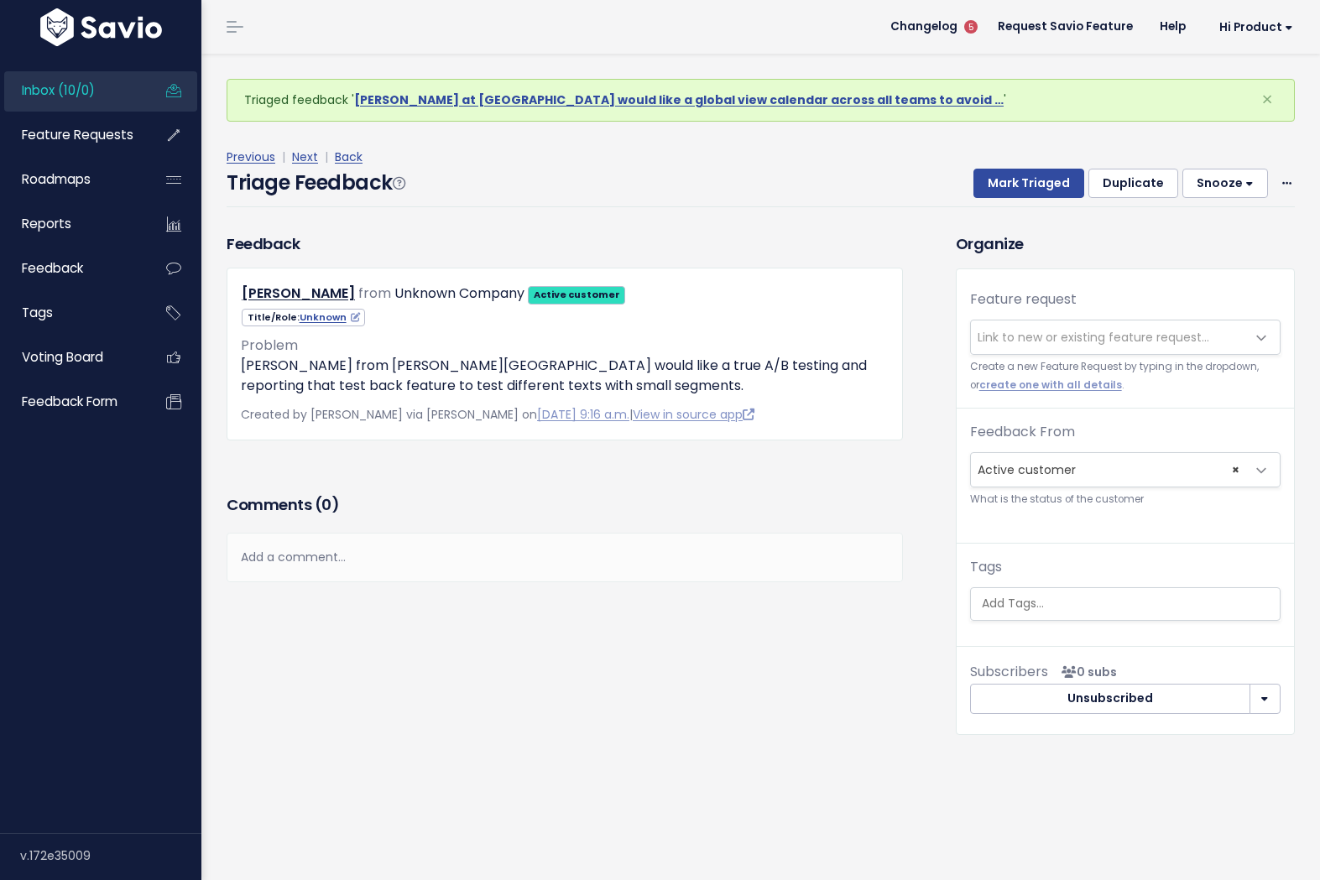
click at [1080, 329] on span "Link to new or existing feature request..." at bounding box center [1094, 337] width 232 height 17
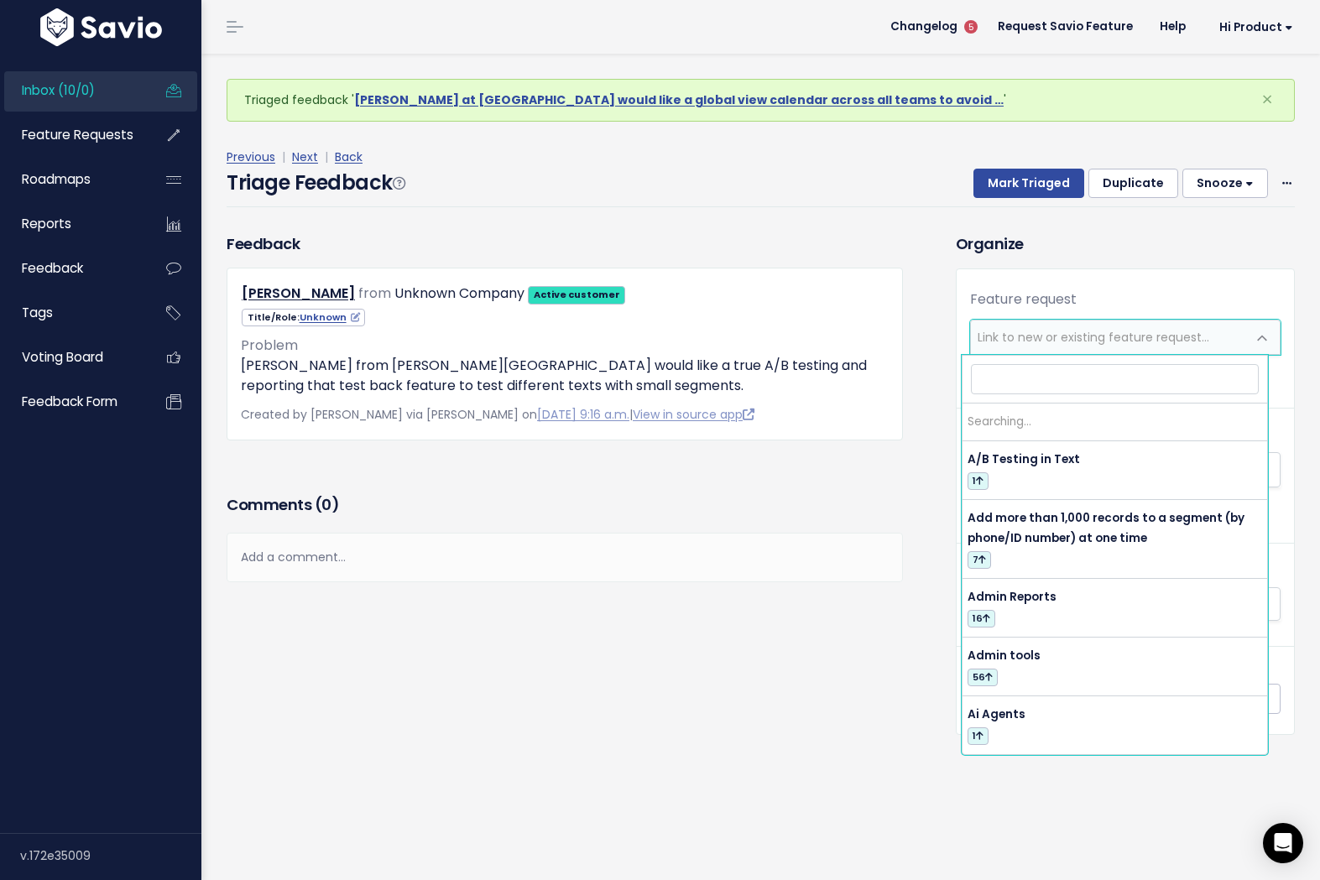
type input "a"
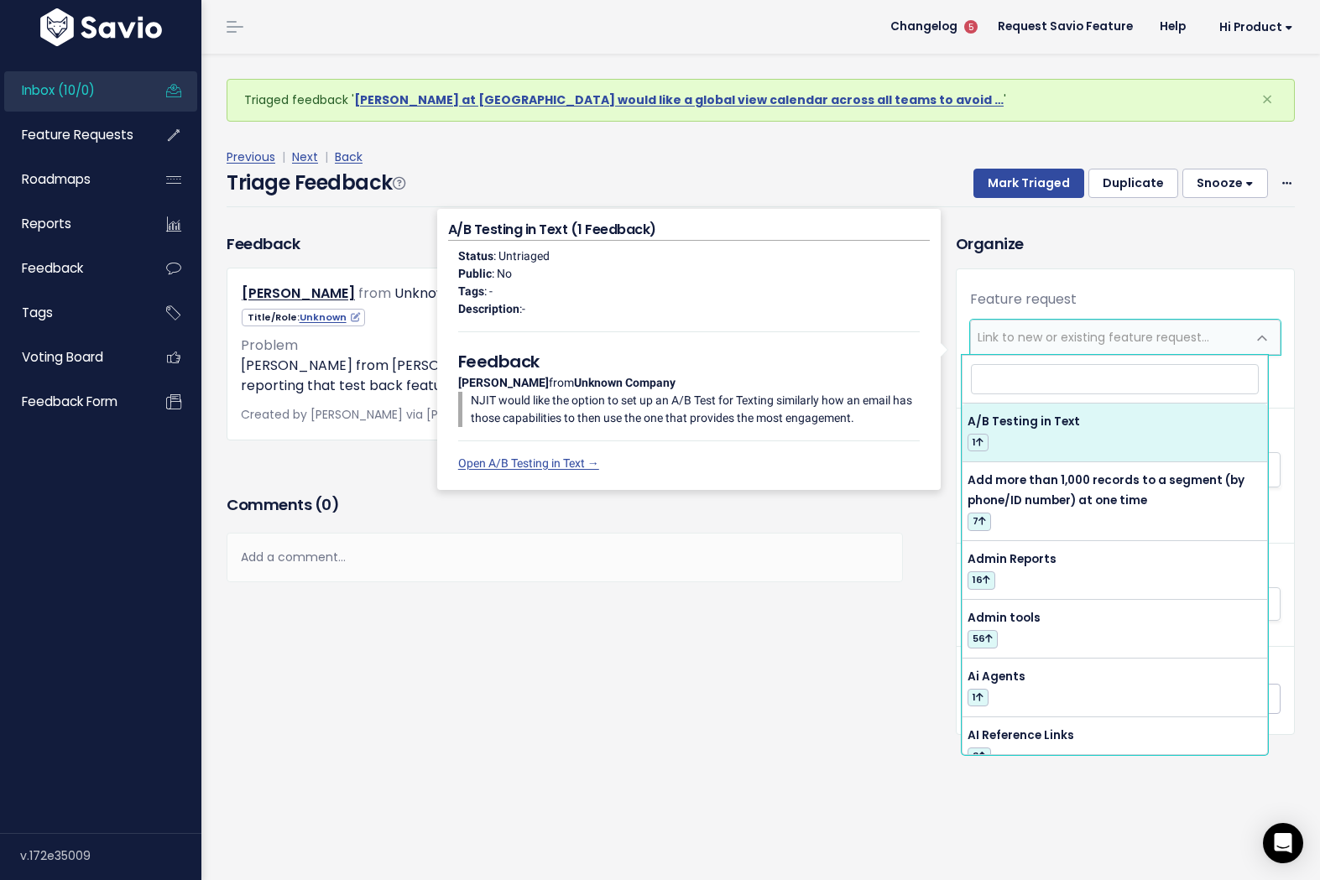
select select "61629"
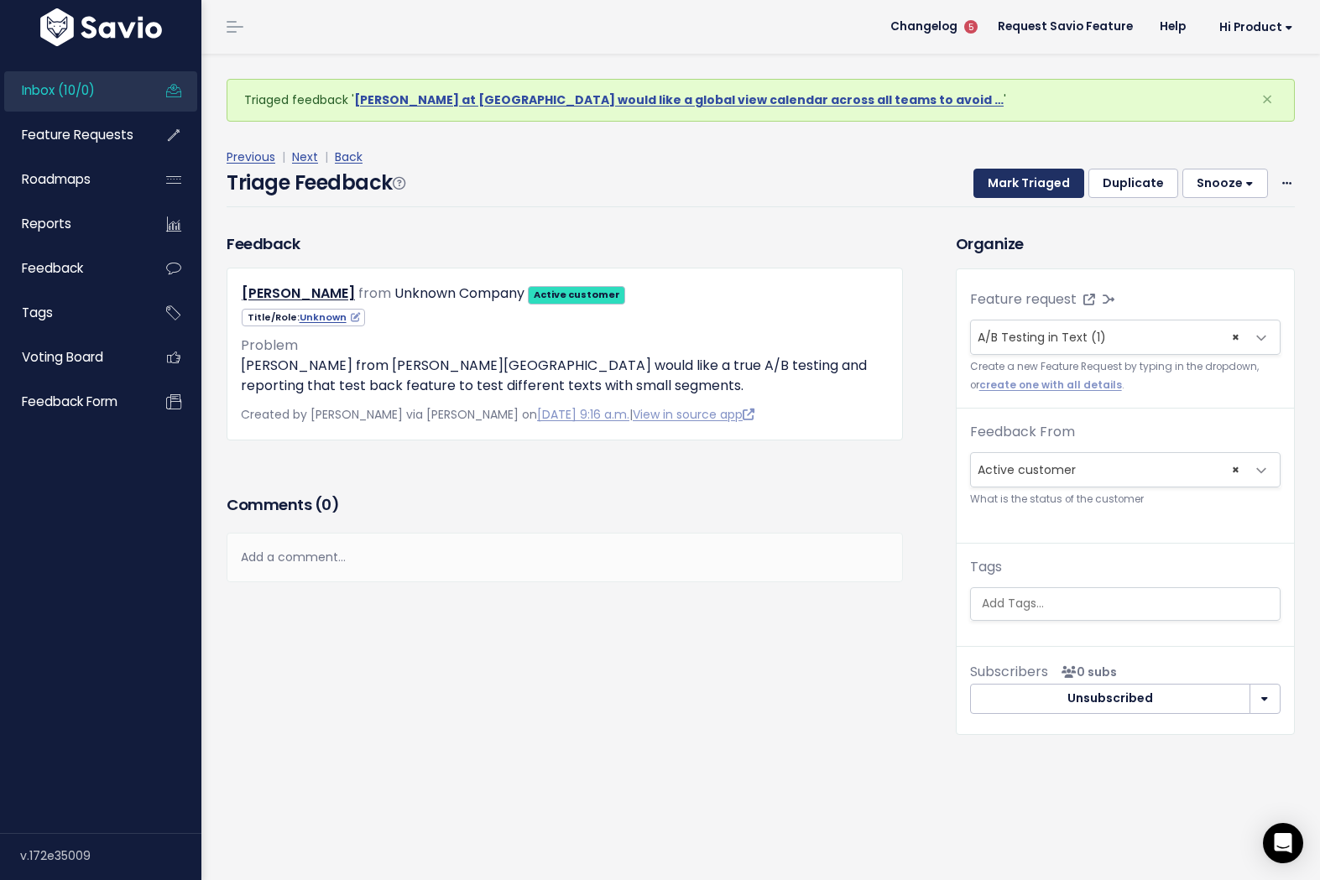
click at [1022, 191] on button "Mark Triaged" at bounding box center [1028, 184] width 111 height 30
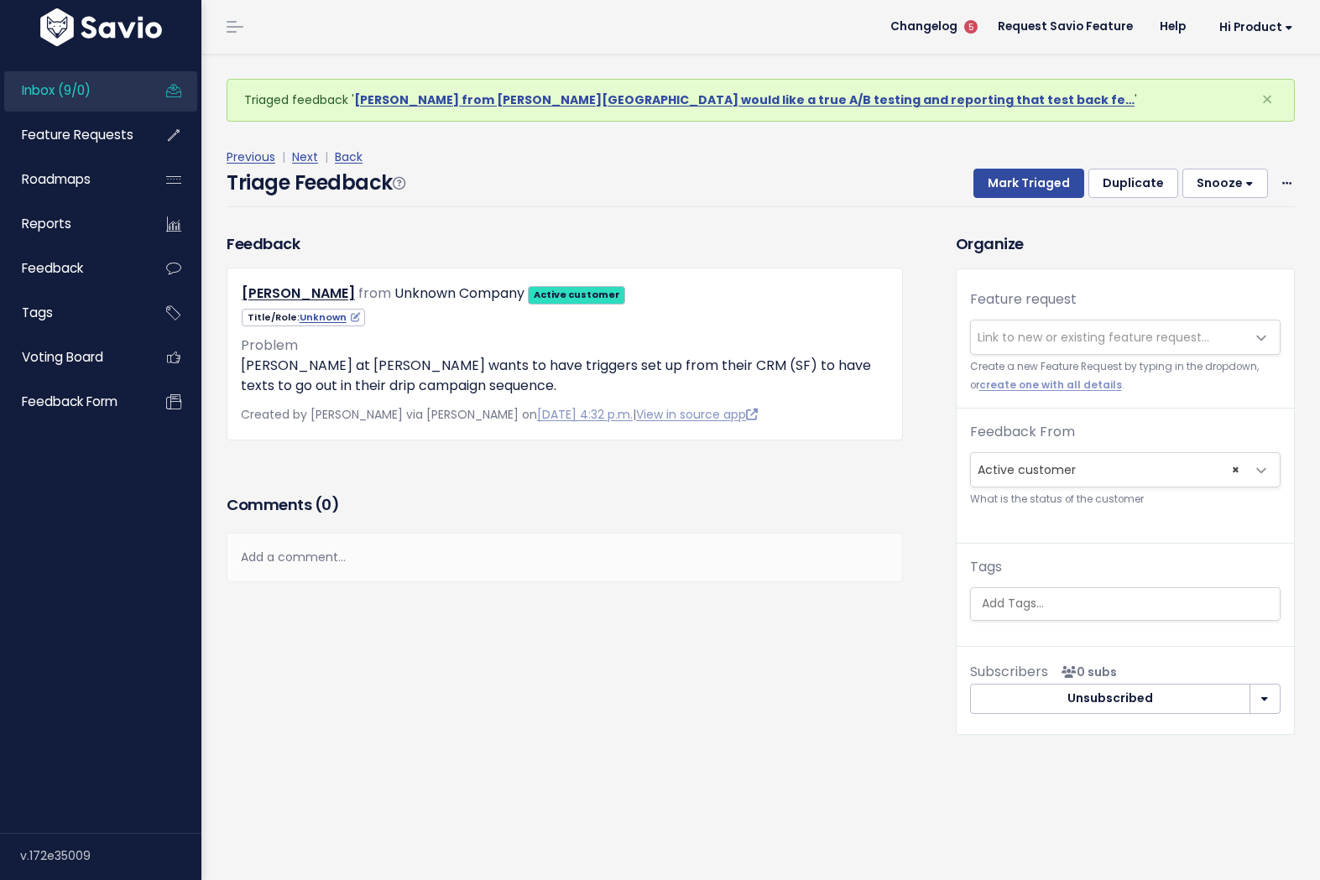
click at [1091, 343] on span "Link to new or existing feature request..." at bounding box center [1094, 337] width 232 height 17
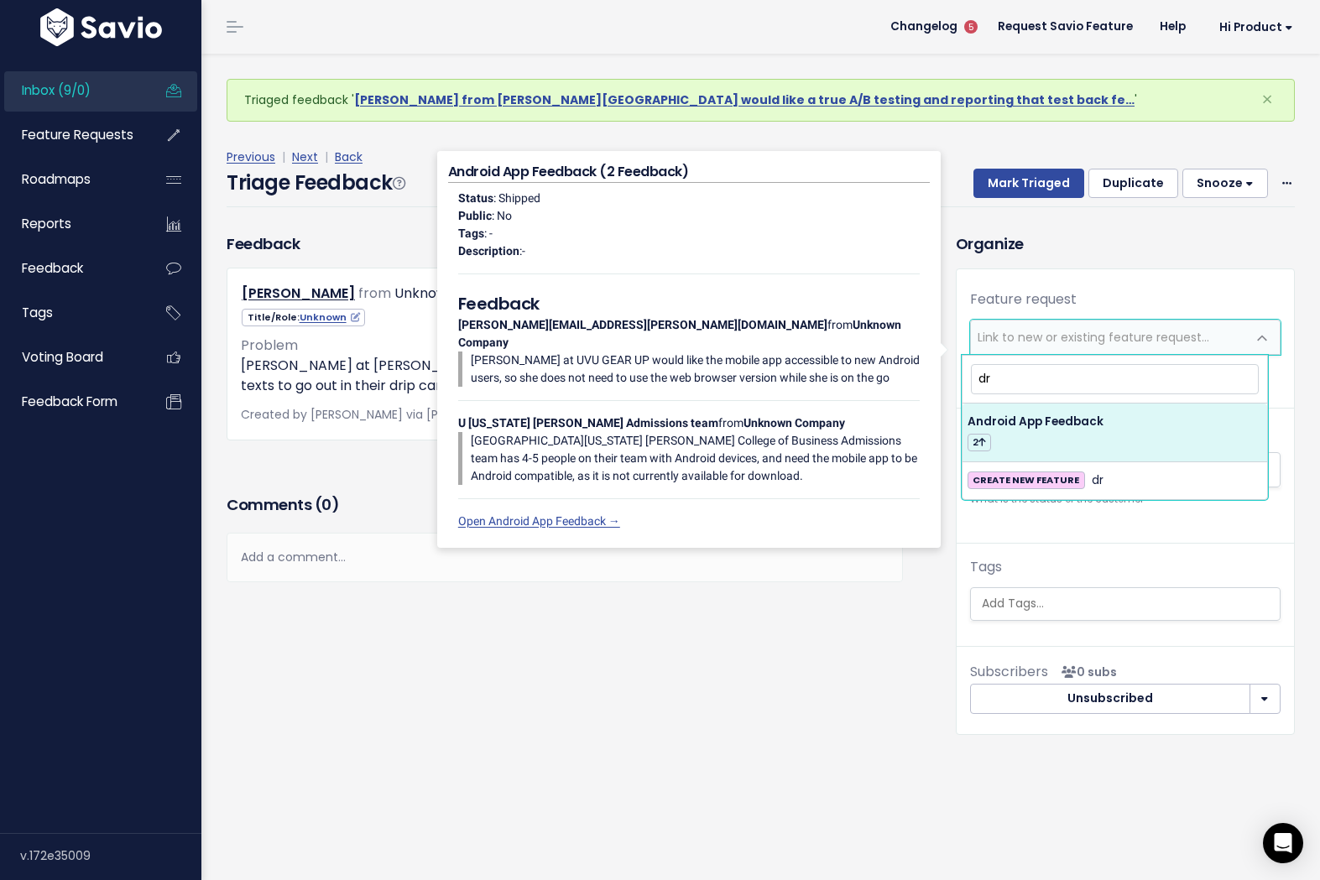
type input "d"
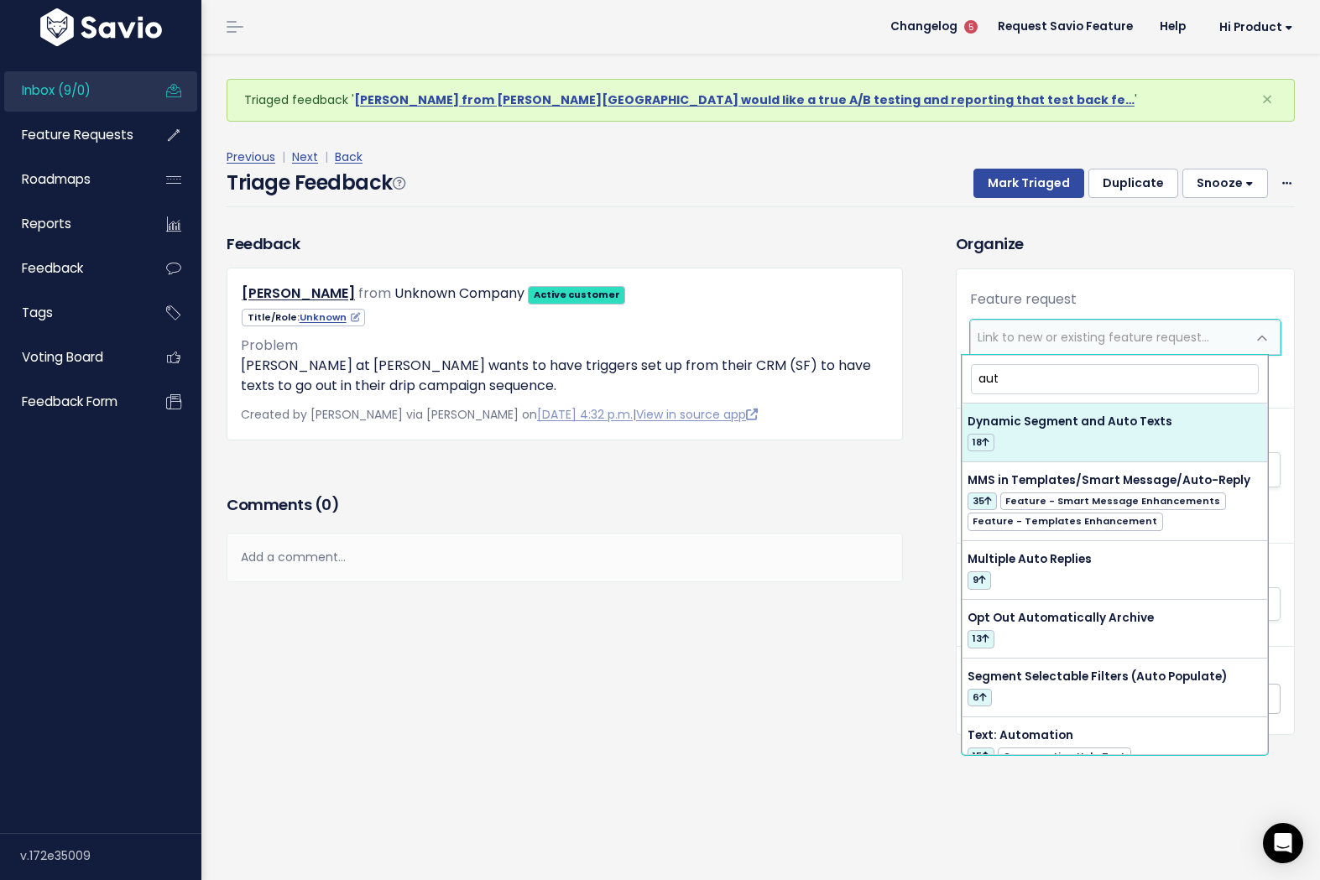
type input "auto"
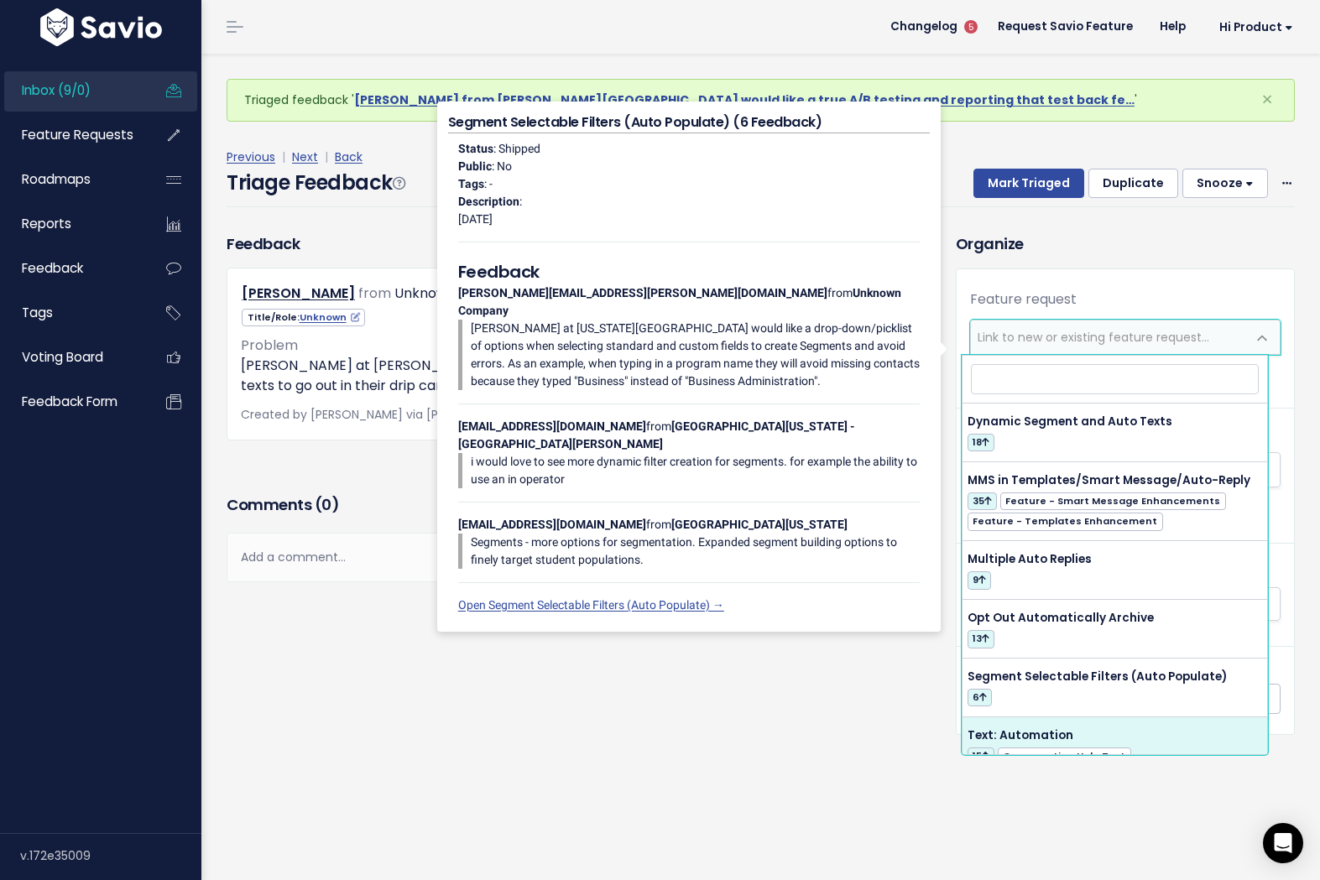
select select "41461"
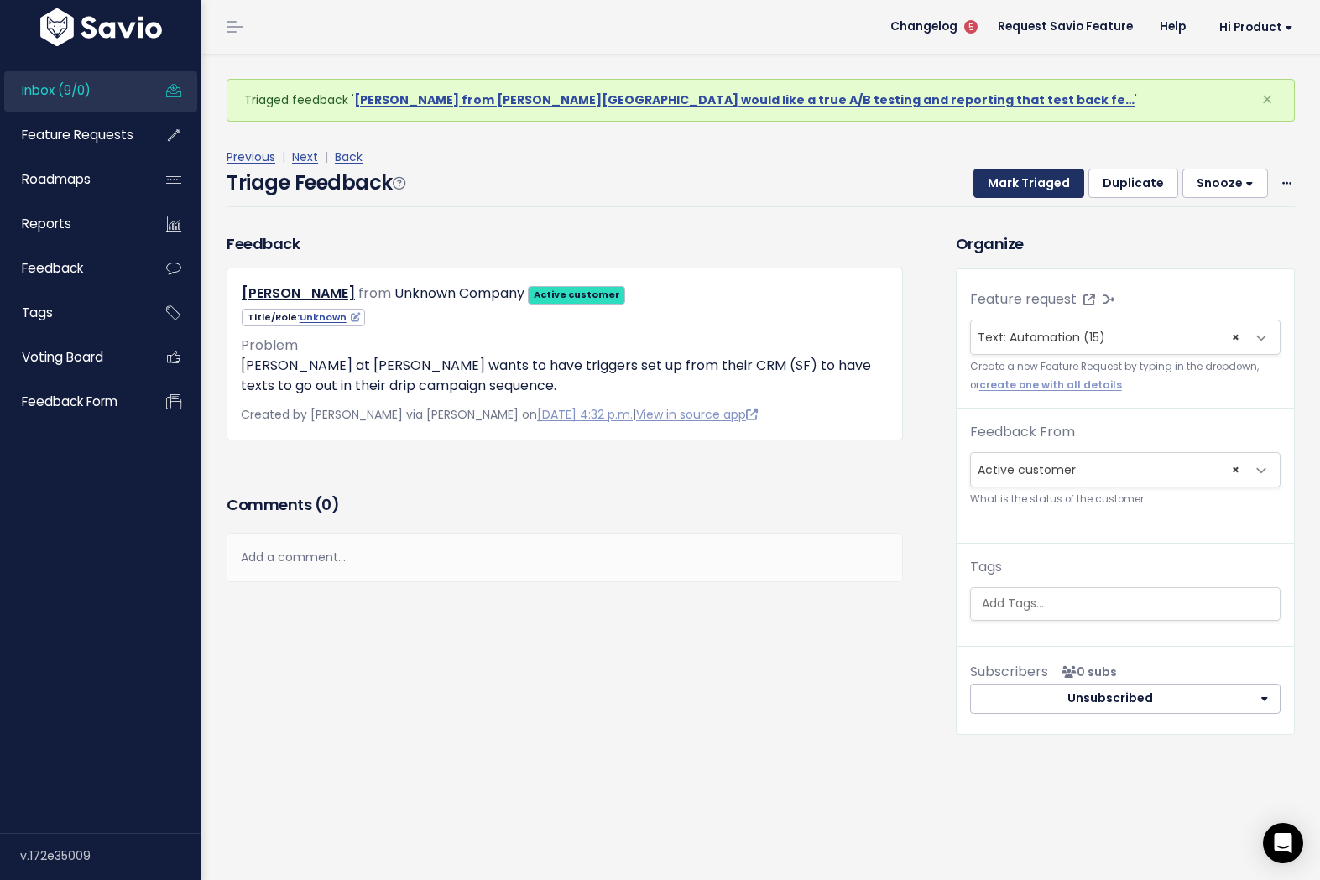
click at [1009, 187] on button "Mark Triaged" at bounding box center [1028, 184] width 111 height 30
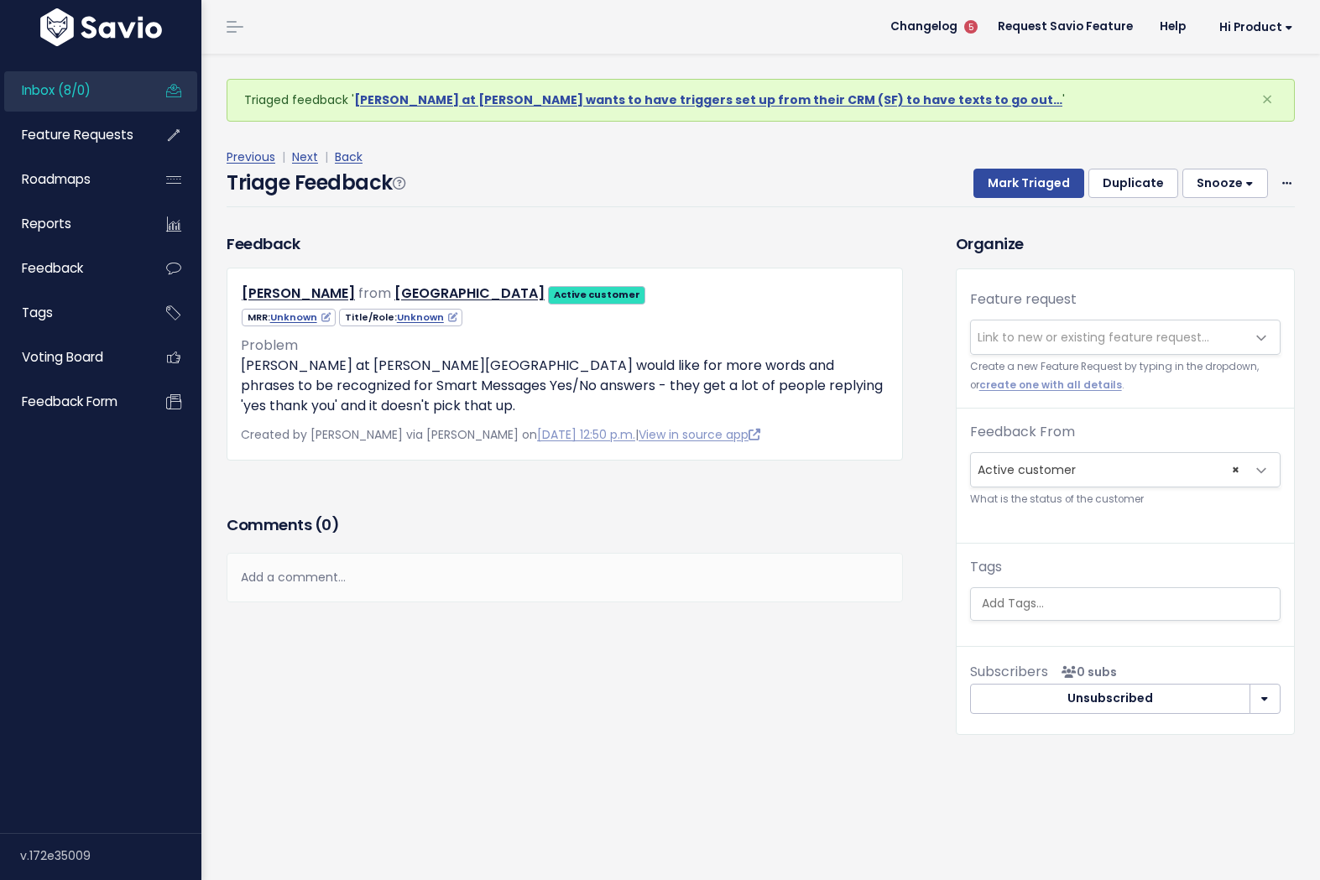
click at [1118, 318] on div "Feature request --------- Link to new or existing feature request... Create a n…" at bounding box center [1125, 348] width 337 height 119
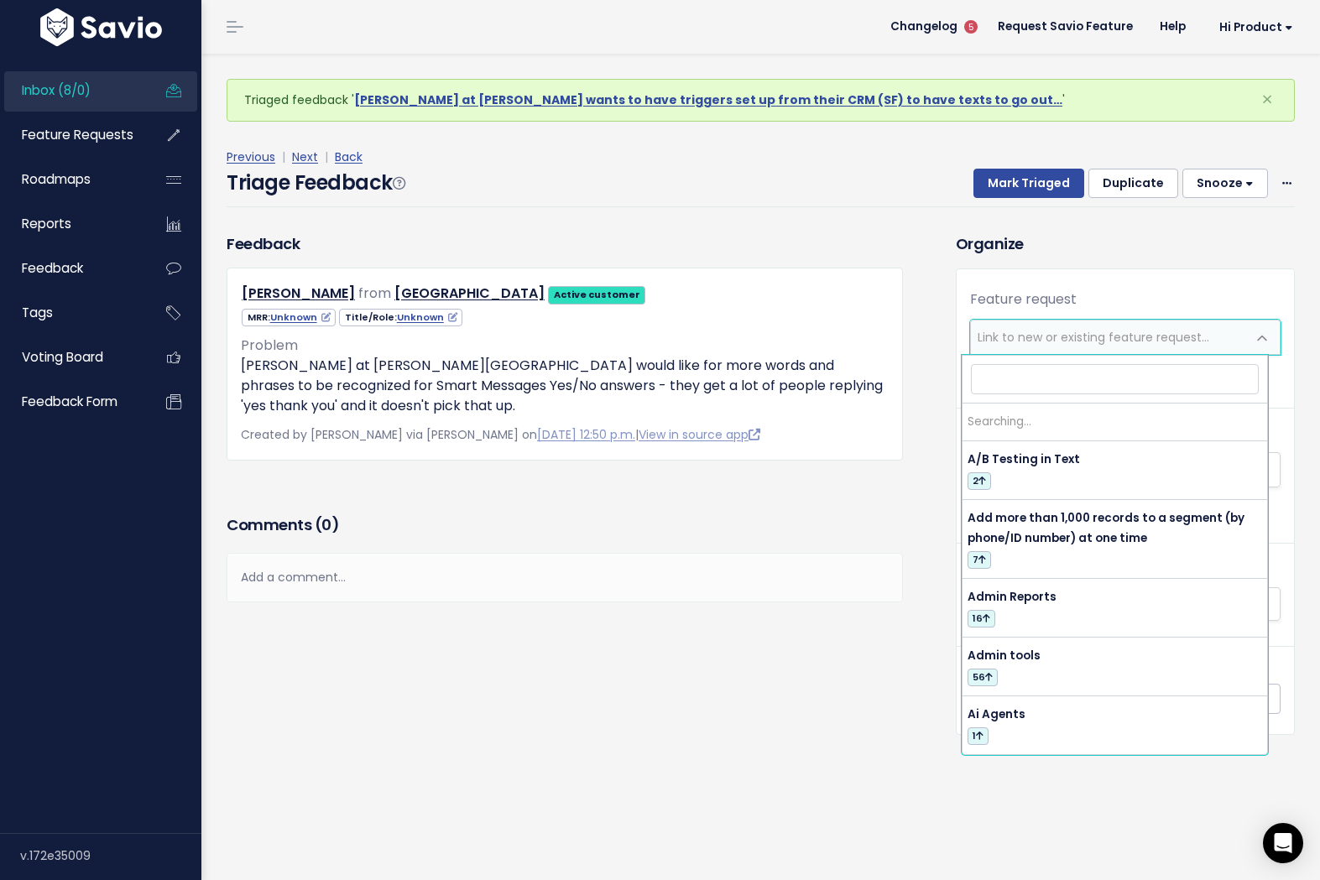
click at [1107, 327] on span "Link to new or existing feature request..." at bounding box center [1108, 338] width 275 height 34
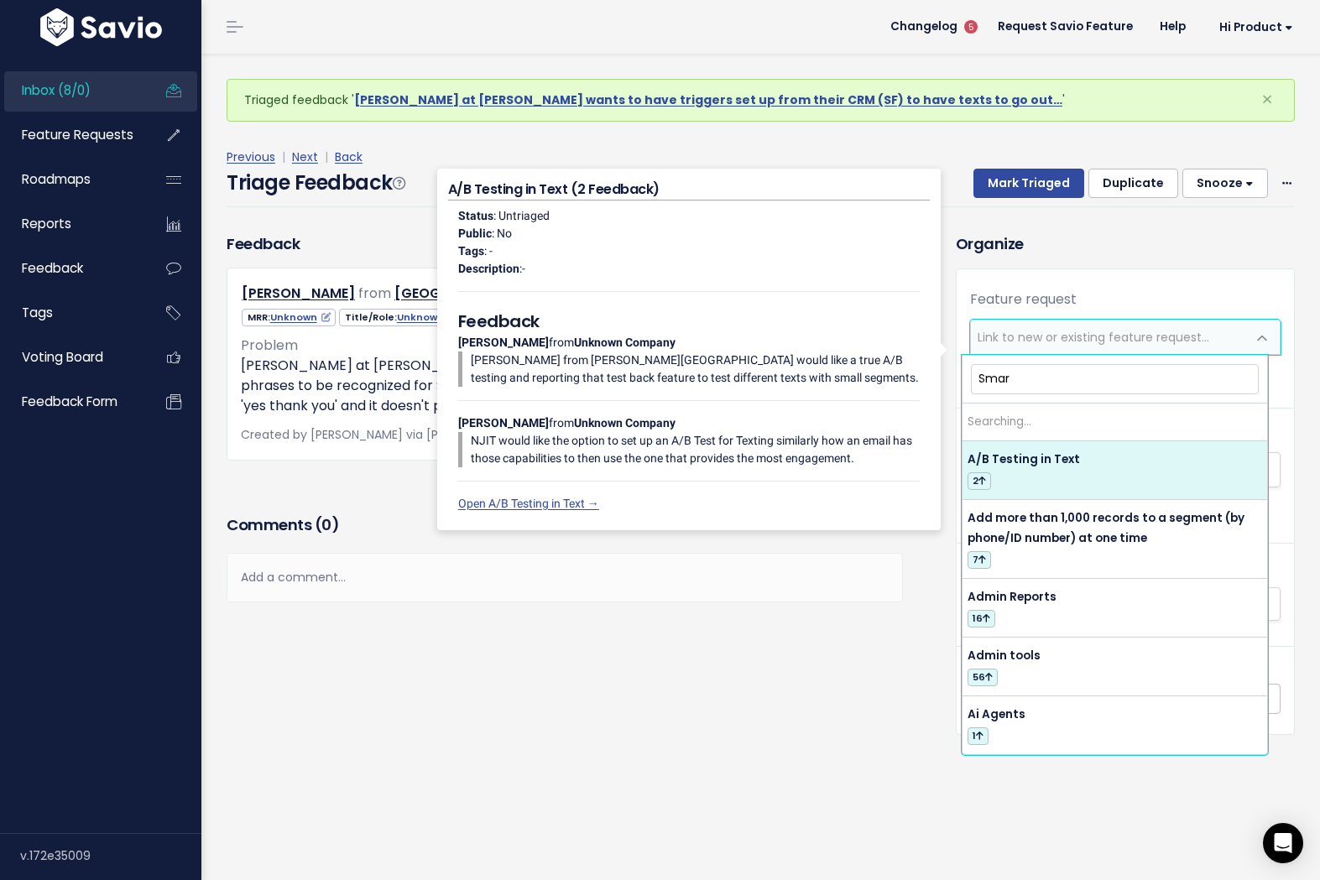
type input "Smart"
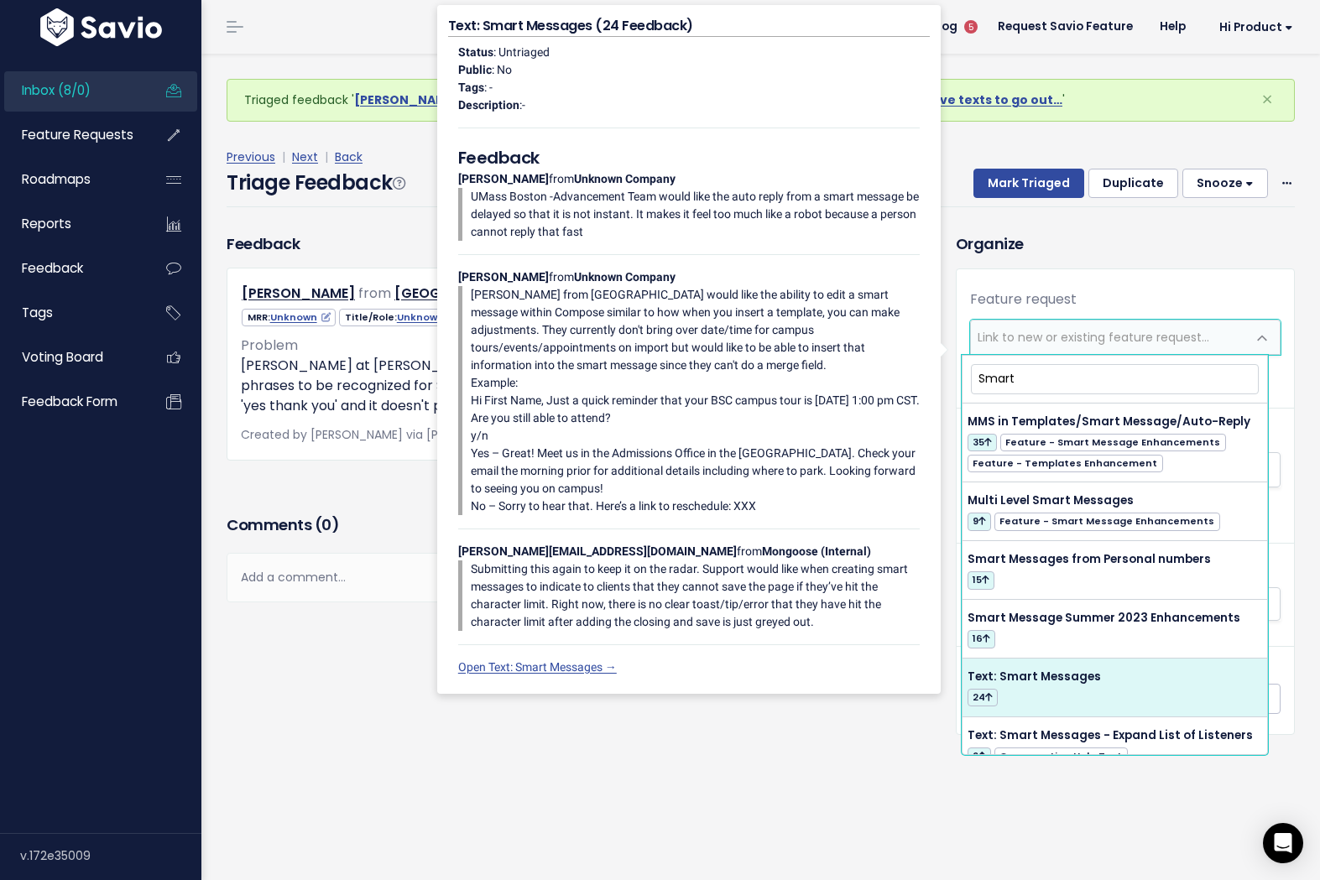
select select "58213"
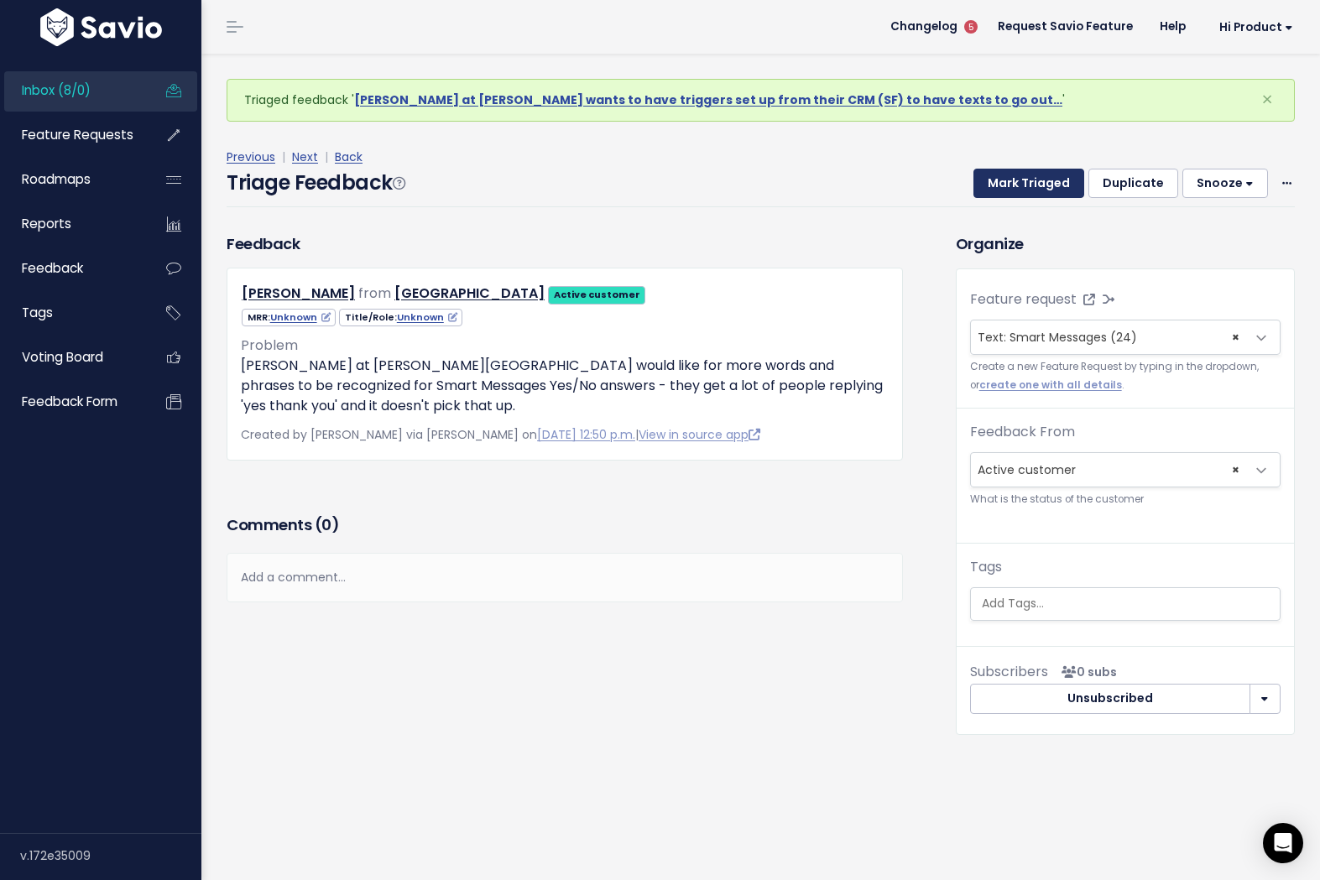
click at [1016, 182] on button "Mark Triaged" at bounding box center [1028, 184] width 111 height 30
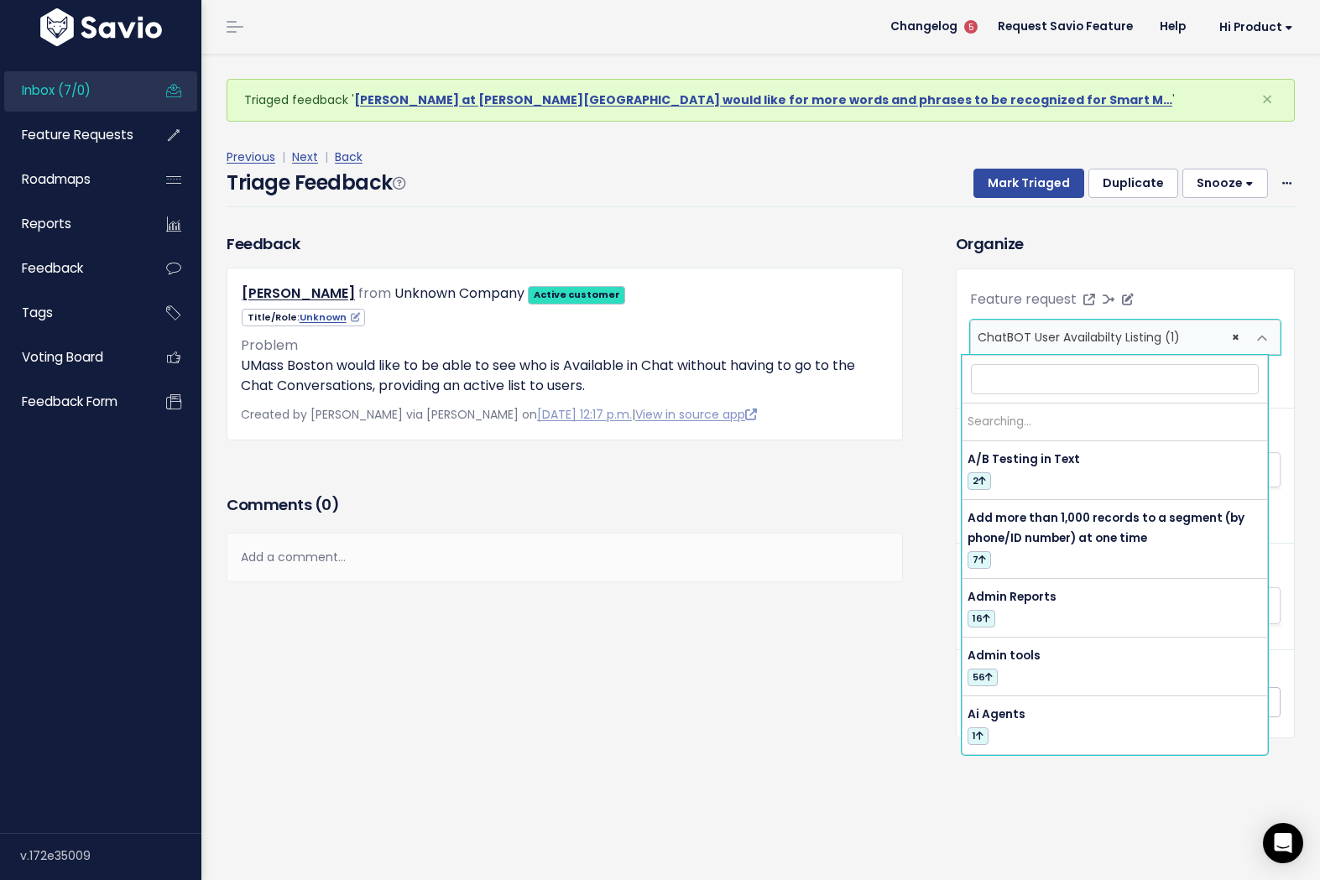
click at [1047, 336] on span "ChatBOT User Availabilty Listing (1)" at bounding box center [1079, 337] width 202 height 17
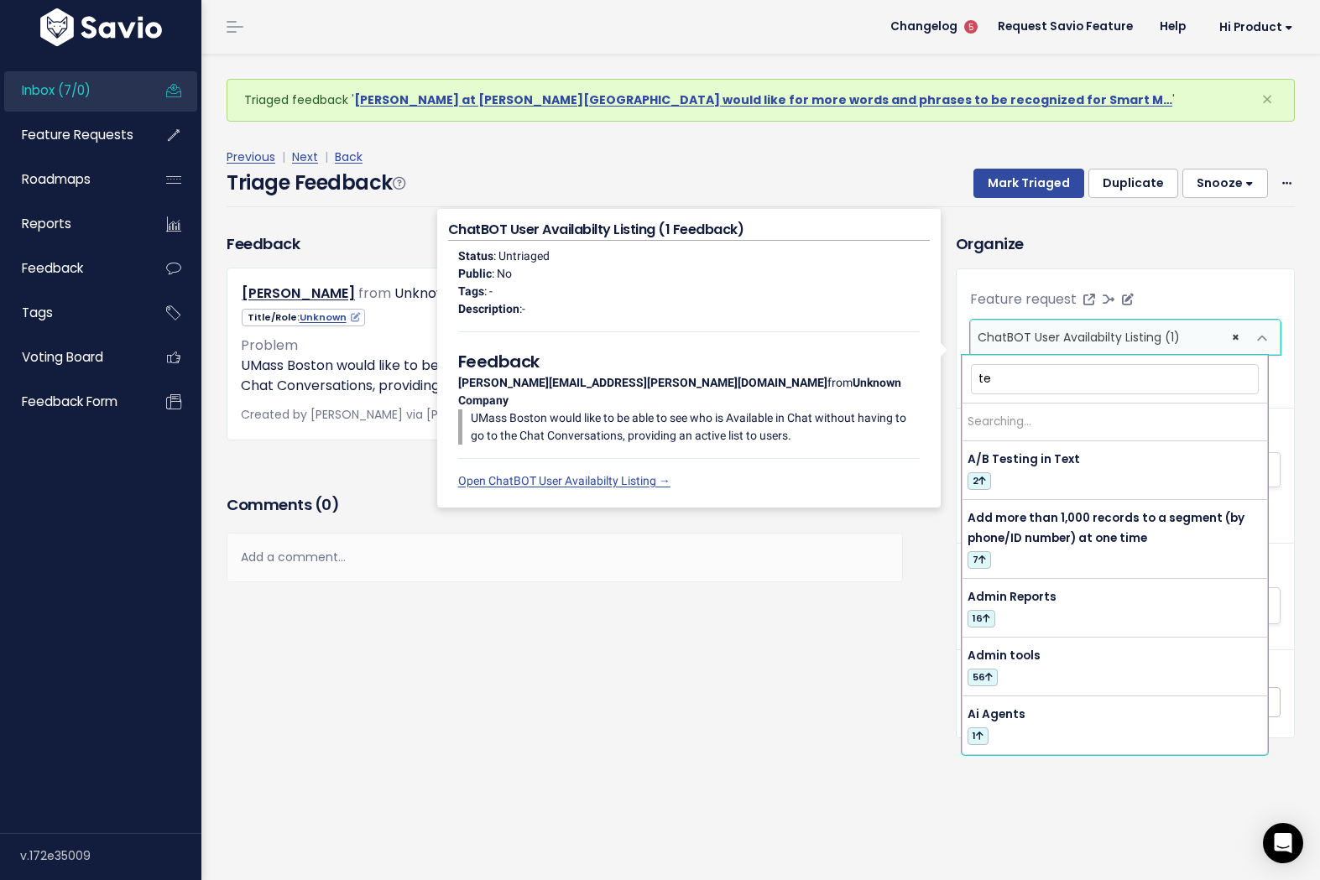
type input "t"
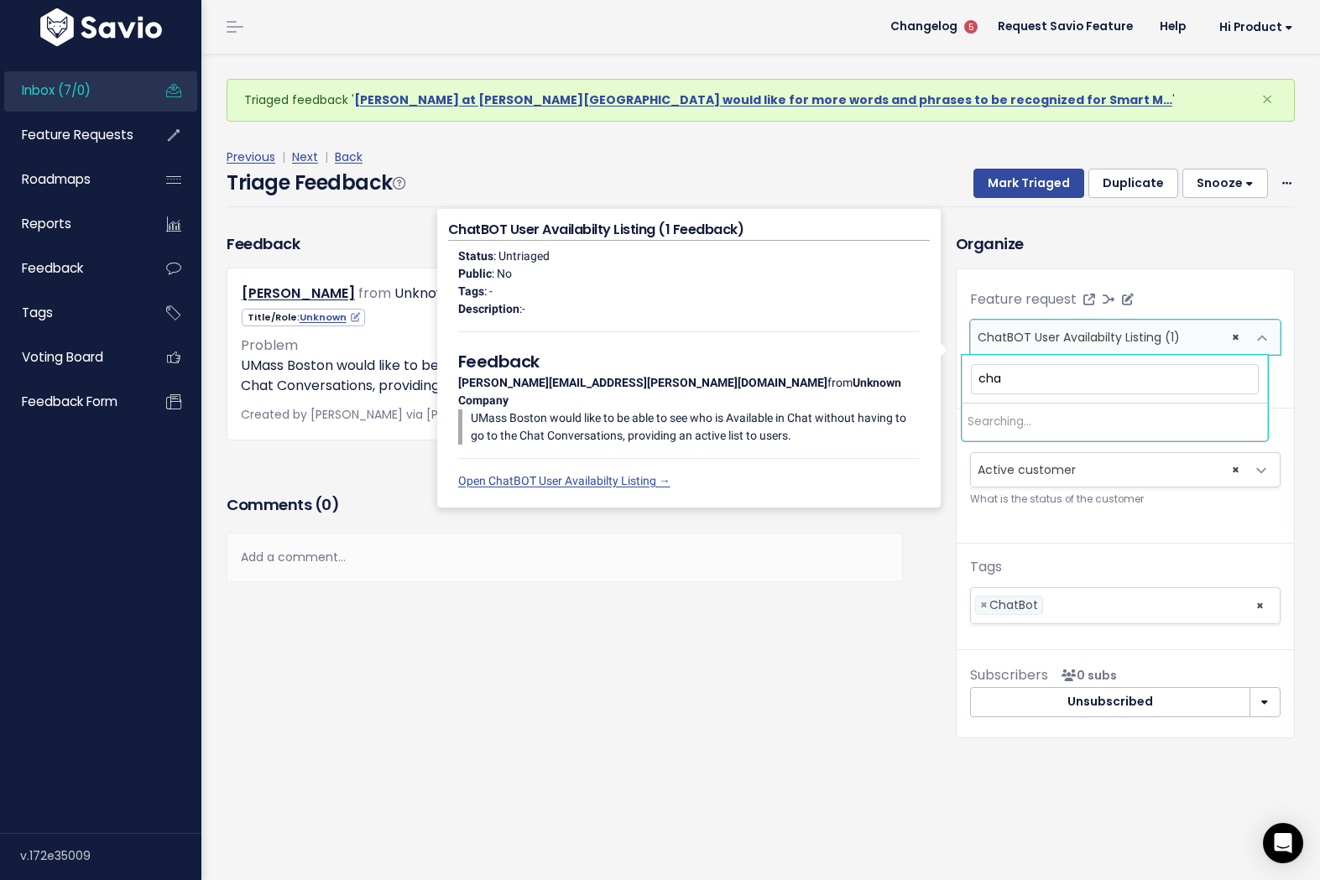
type input "chat"
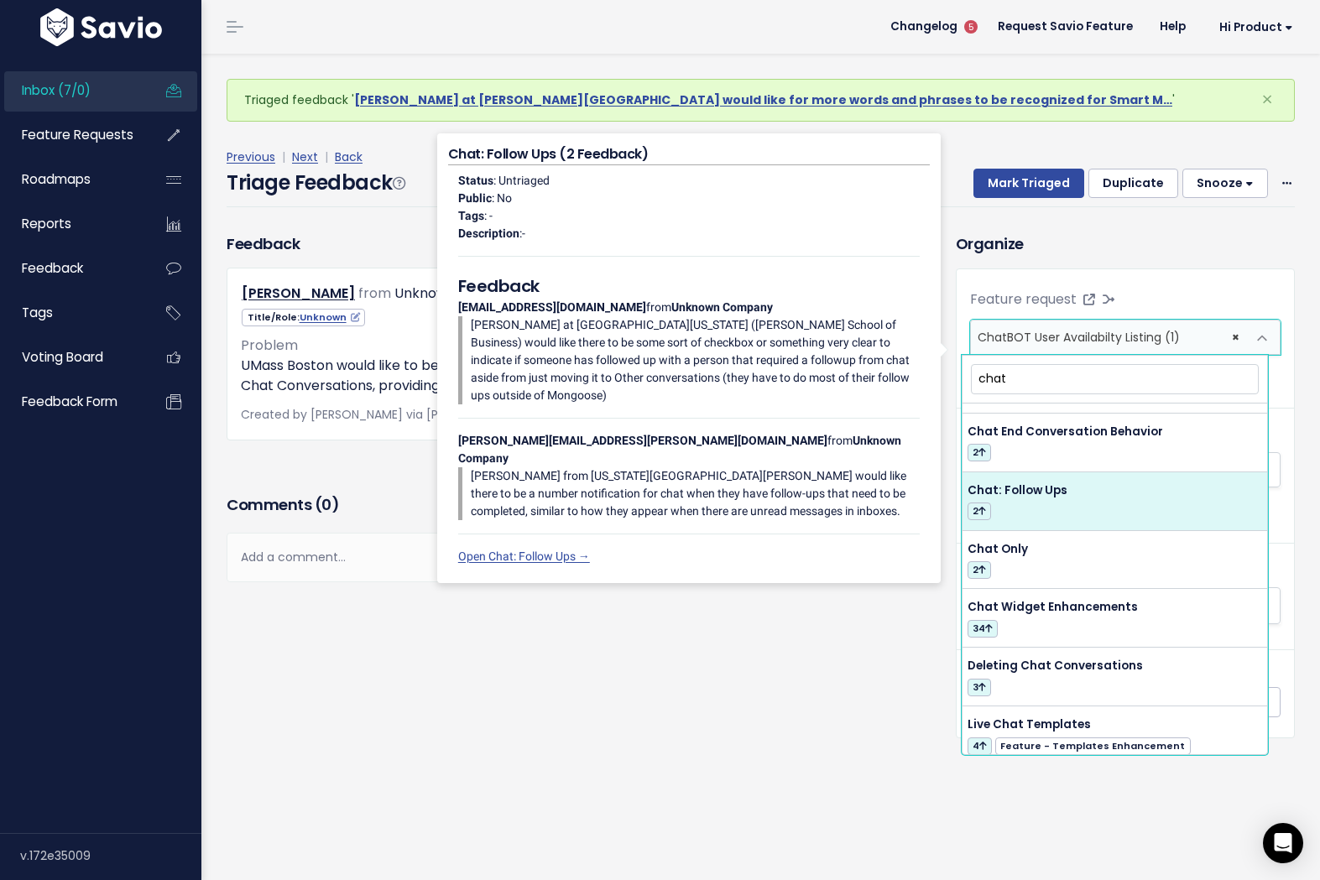
scroll to position [363, 0]
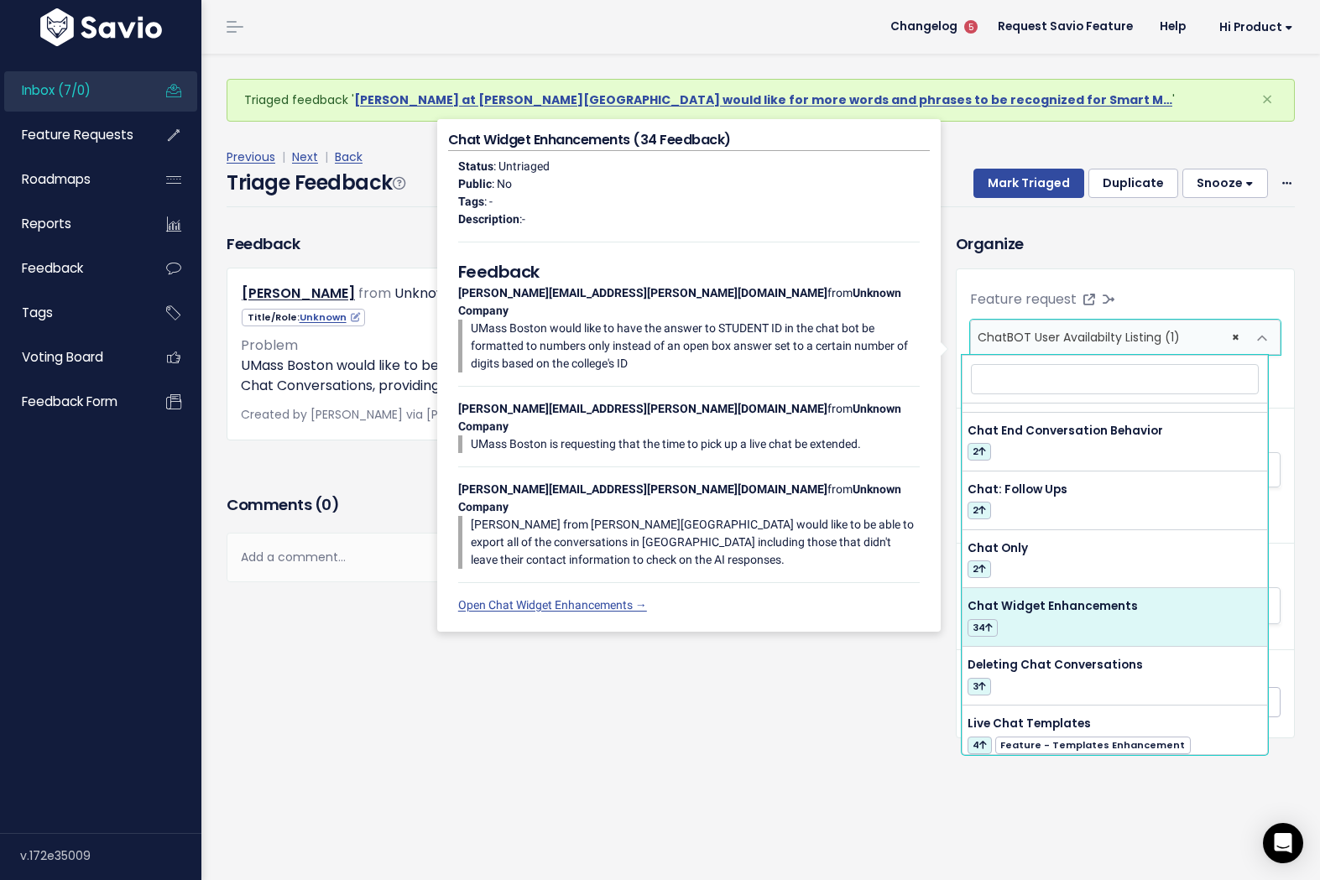
select select "23630"
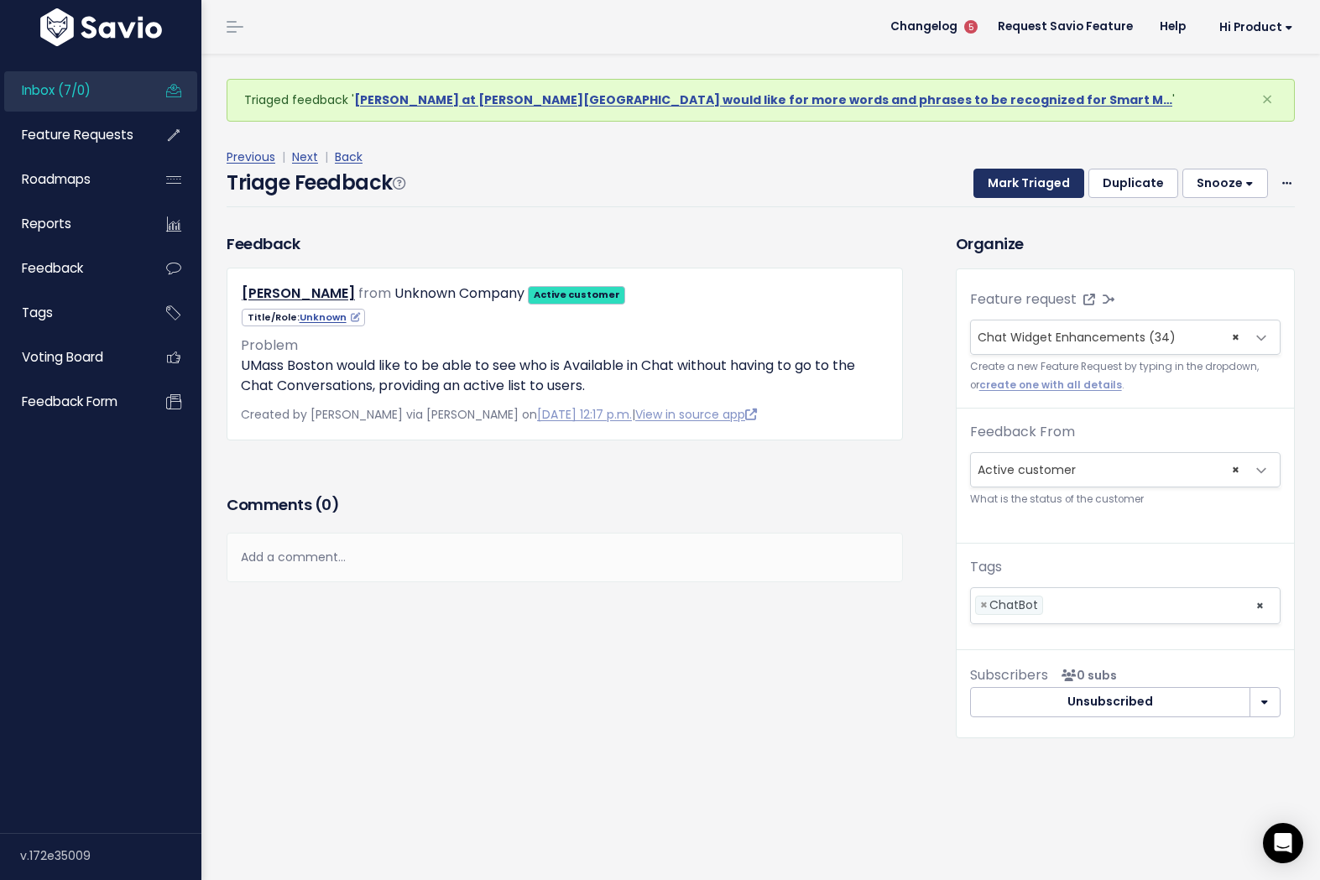
click at [1021, 192] on button "Mark Triaged" at bounding box center [1028, 184] width 111 height 30
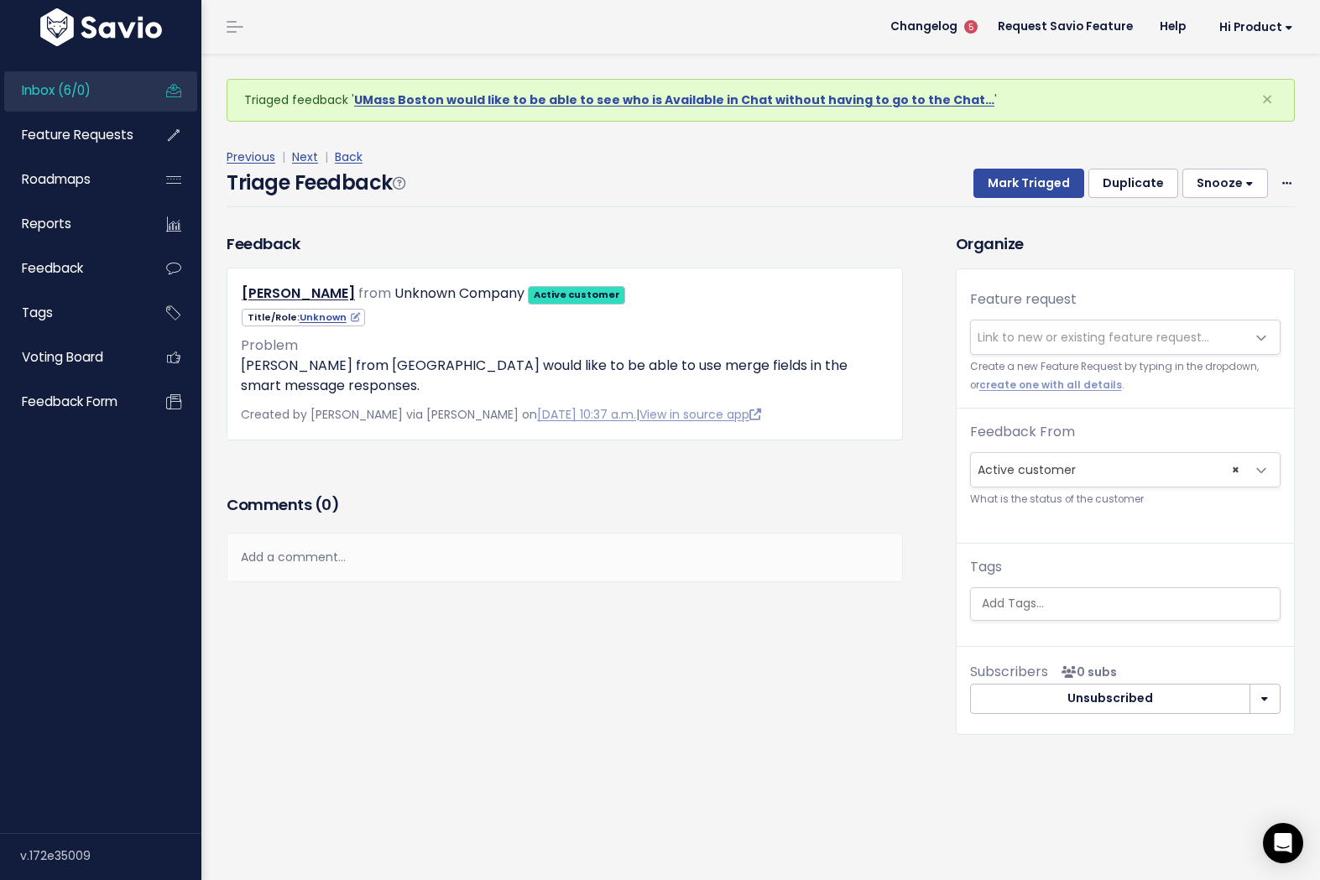
click at [1087, 336] on span "Link to new or existing feature request..." at bounding box center [1094, 337] width 232 height 17
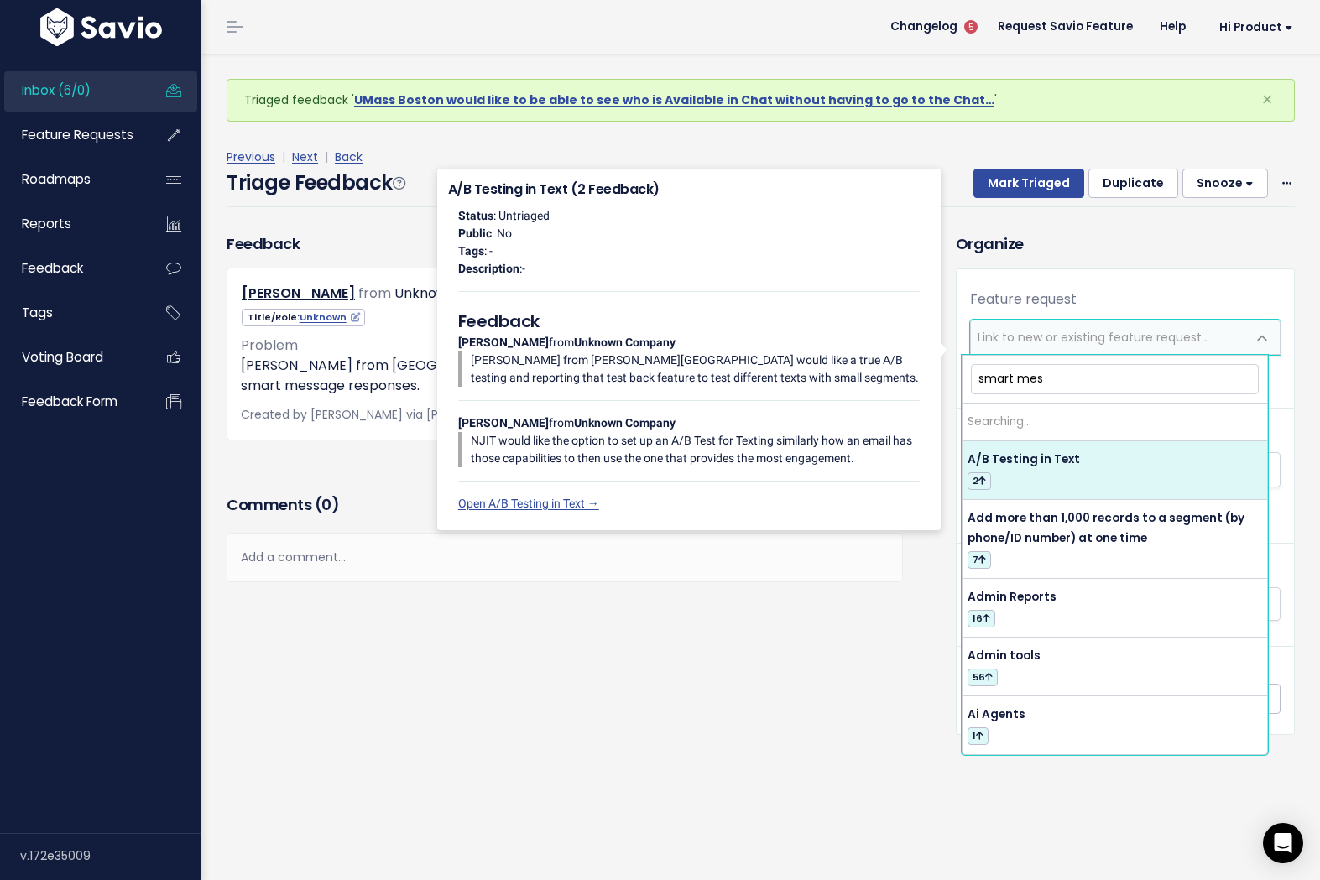
type input "smart mess"
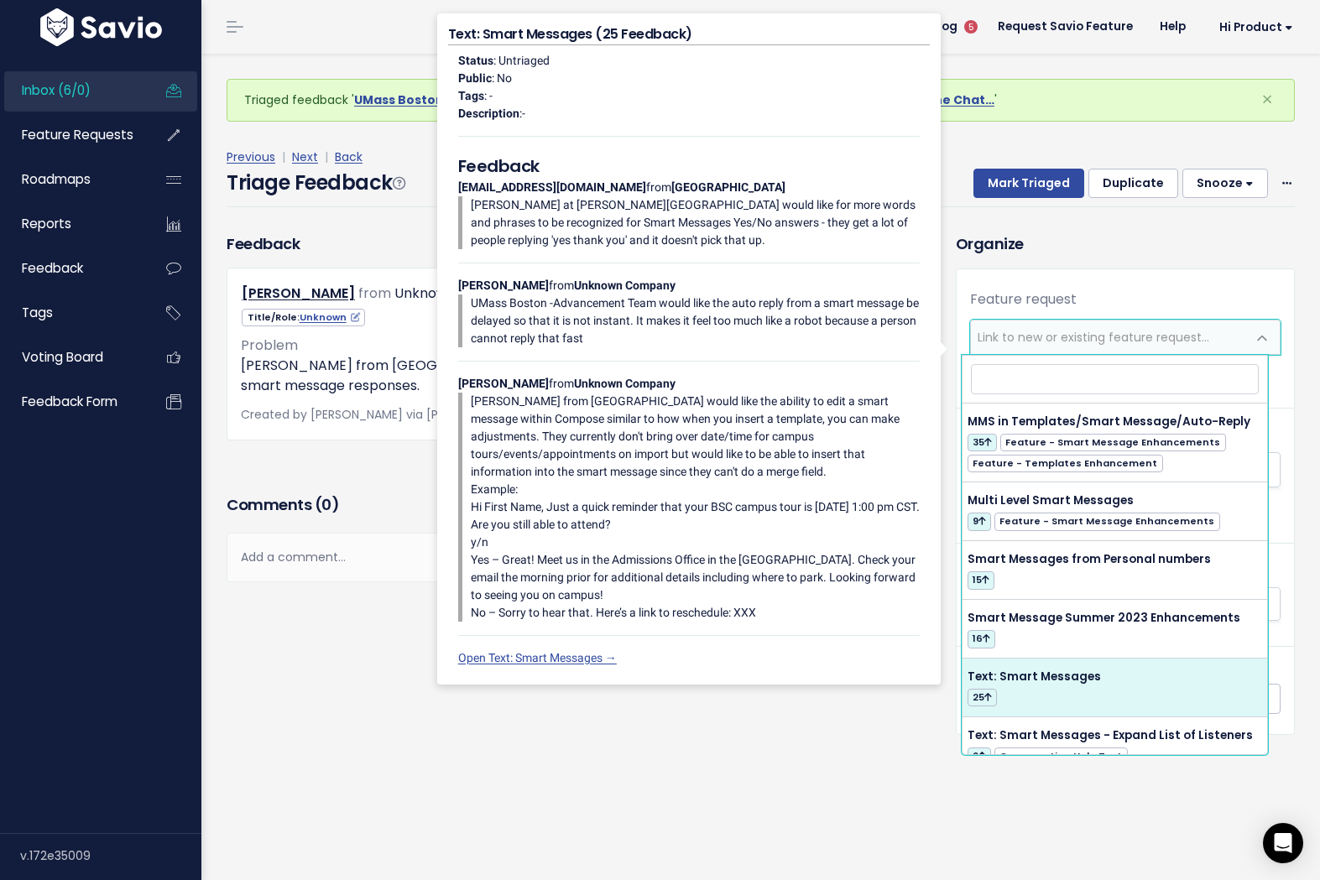
select select "58213"
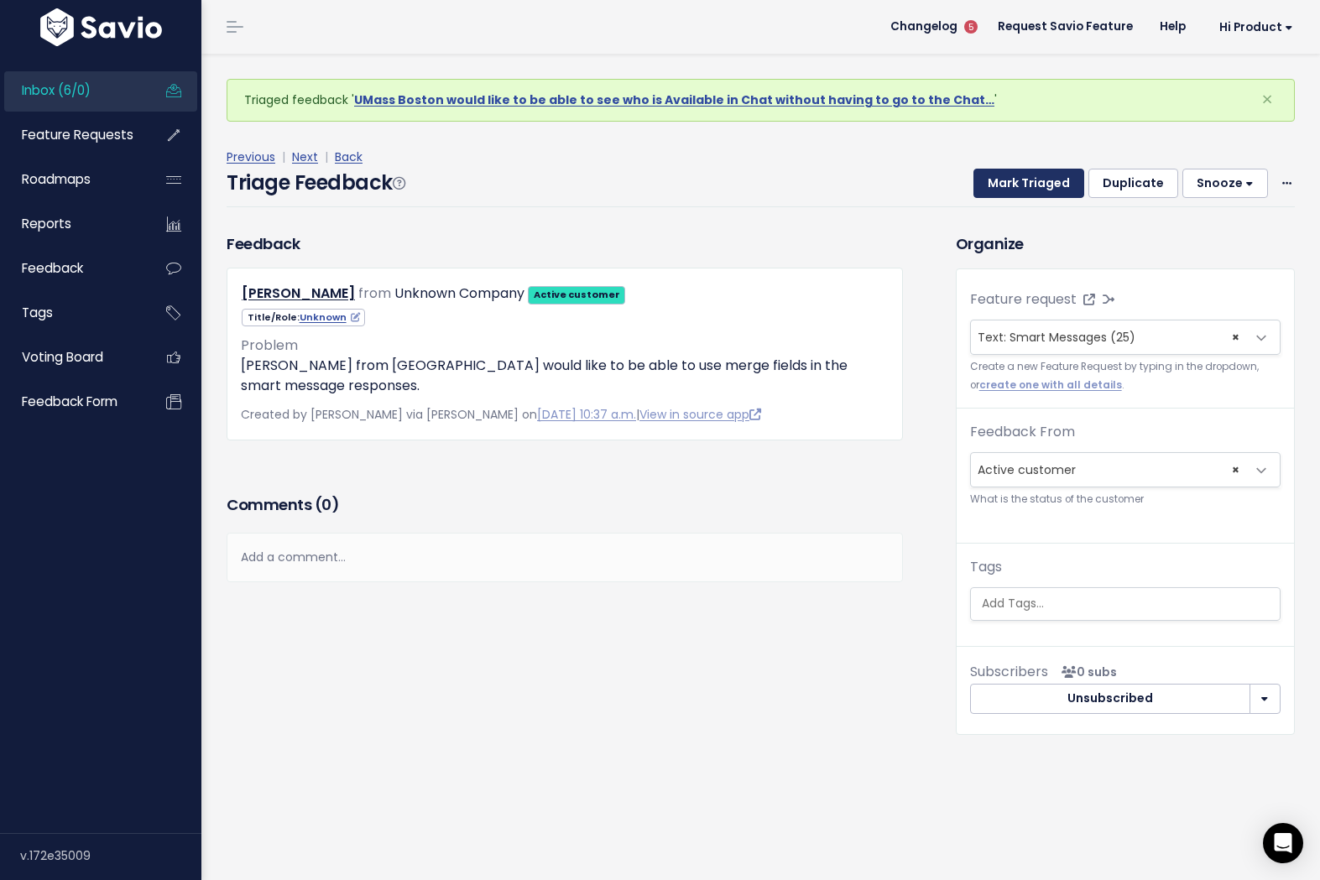
click at [1014, 178] on button "Mark Triaged" at bounding box center [1028, 184] width 111 height 30
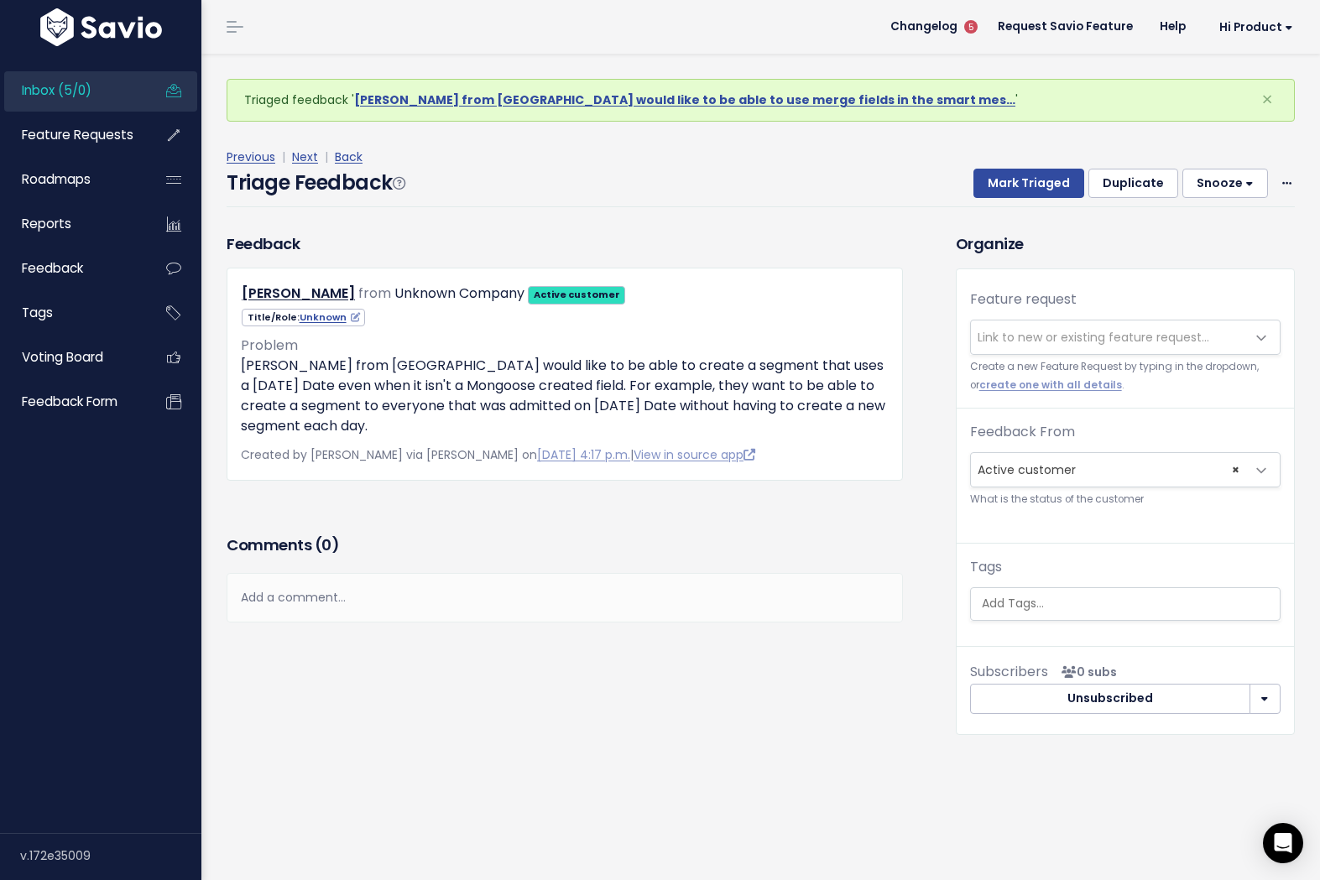
click at [1071, 335] on span "Link to new or existing feature request..." at bounding box center [1094, 337] width 232 height 17
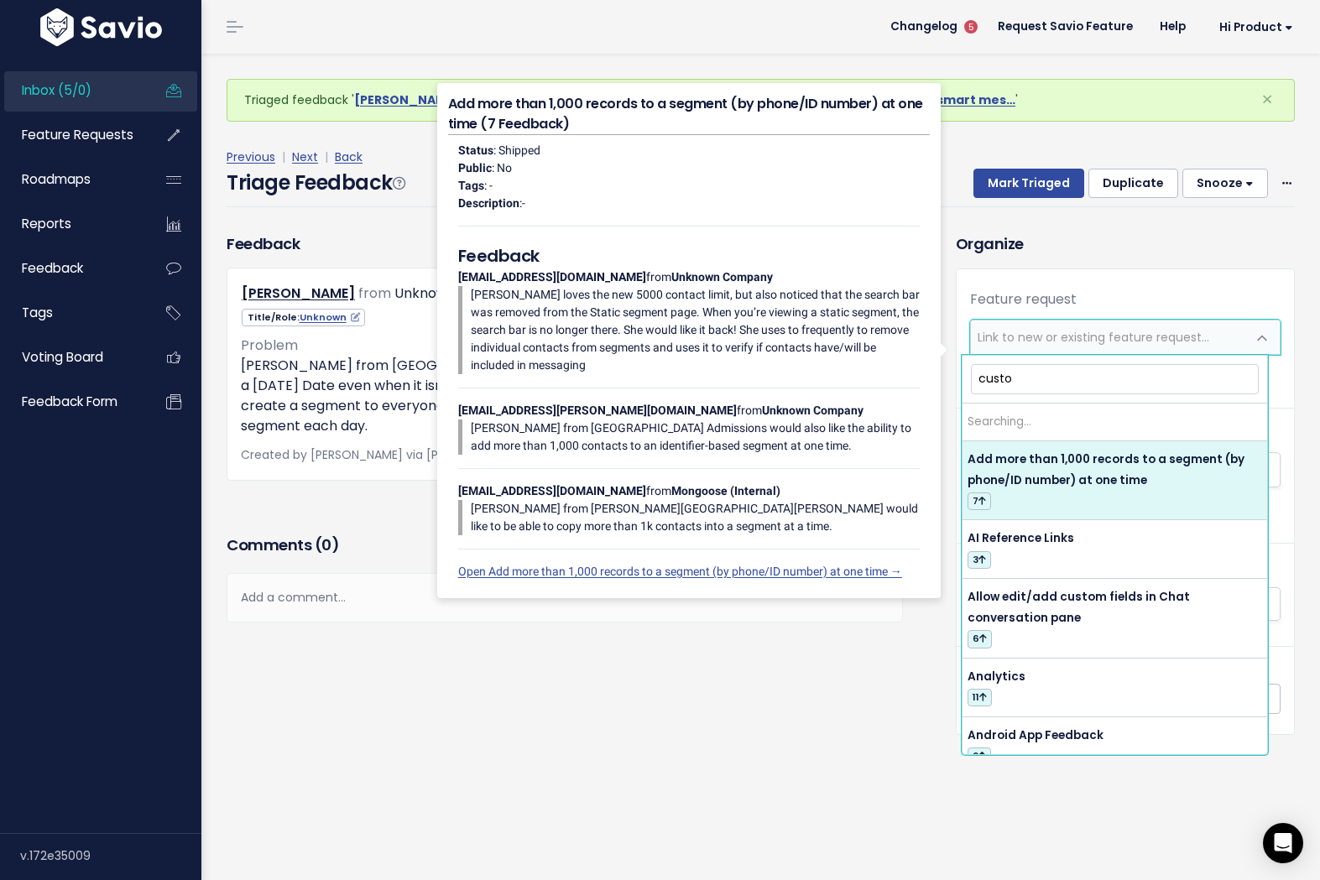
type input "custom"
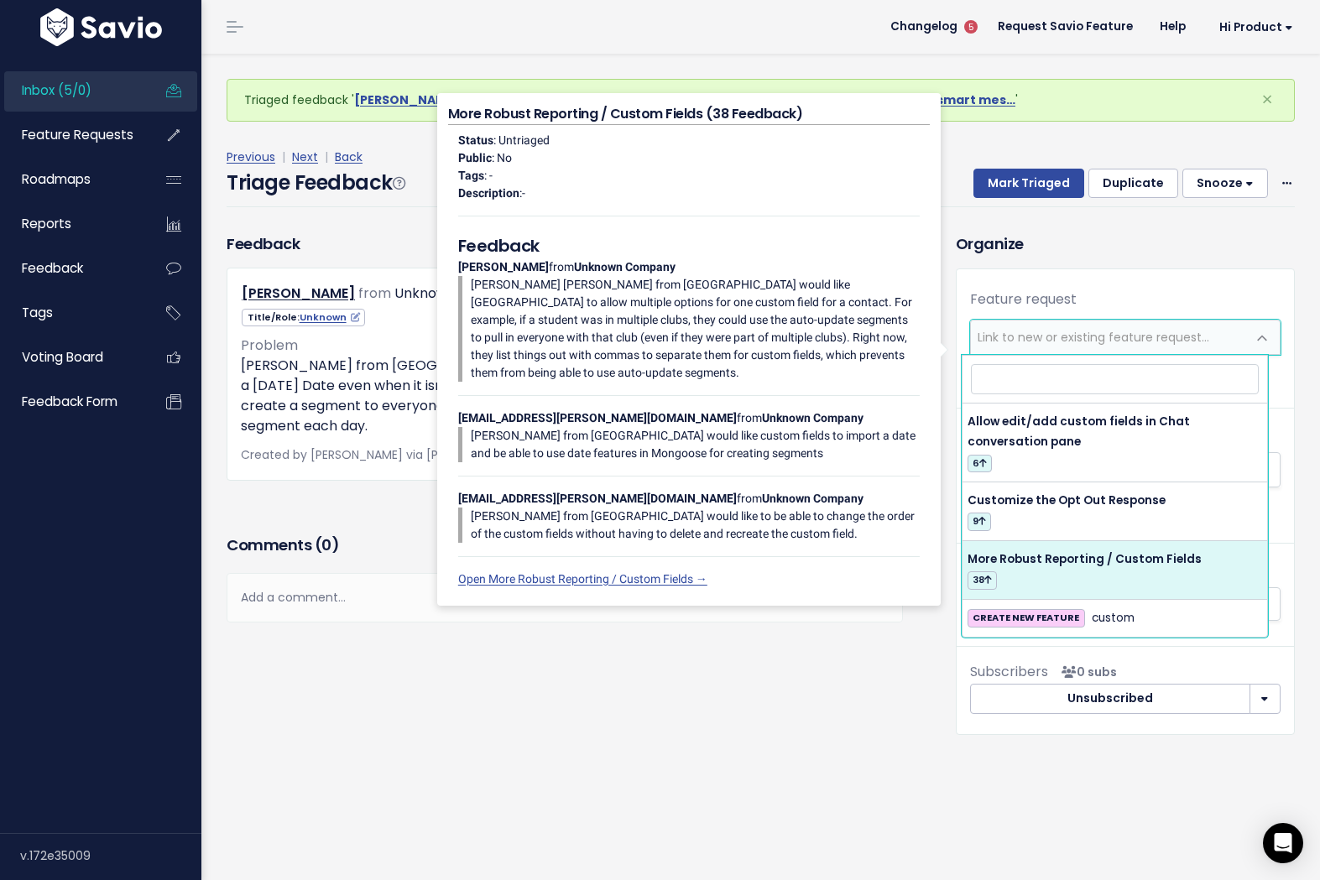
select select "17036"
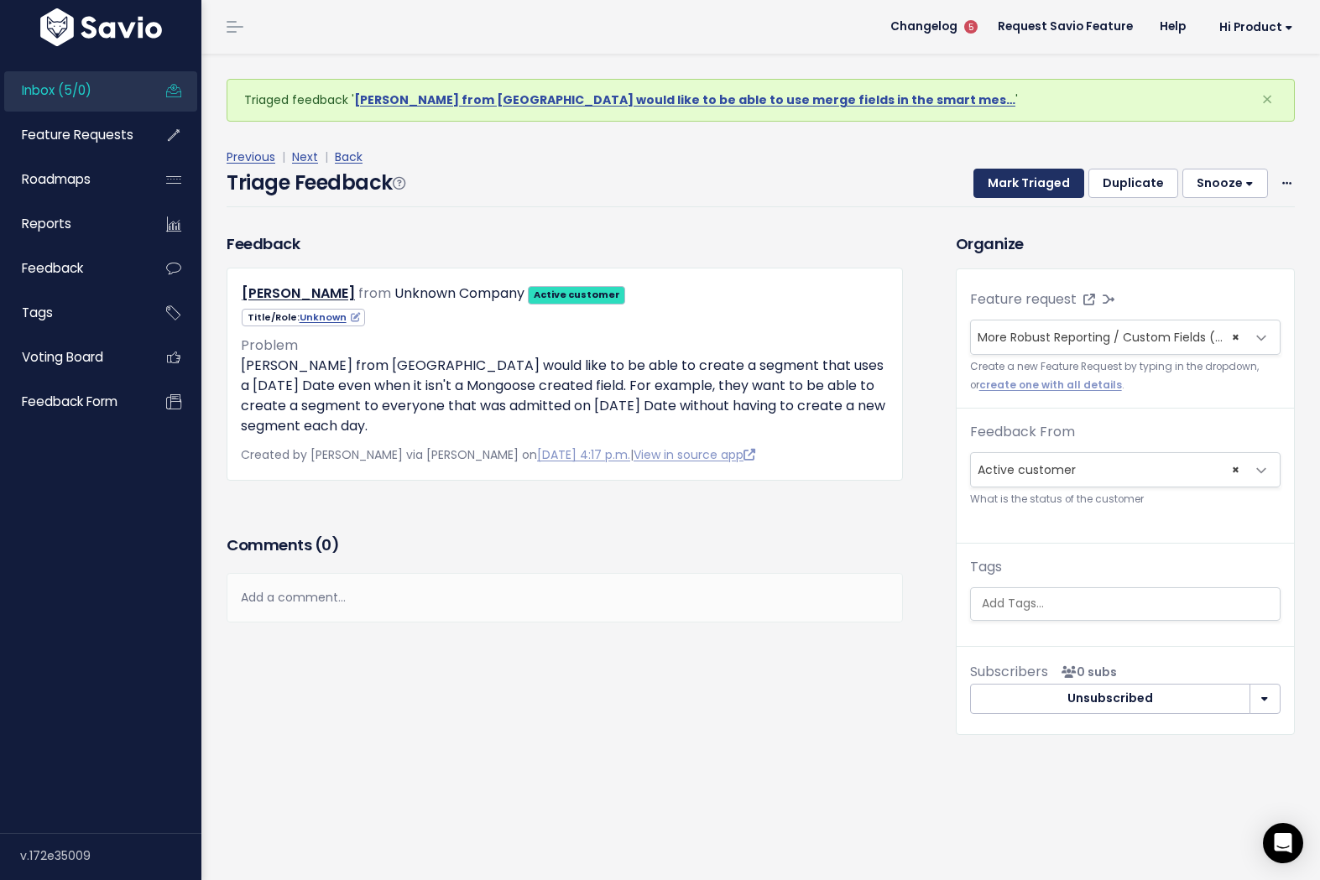
click at [1035, 178] on button "Mark Triaged" at bounding box center [1028, 184] width 111 height 30
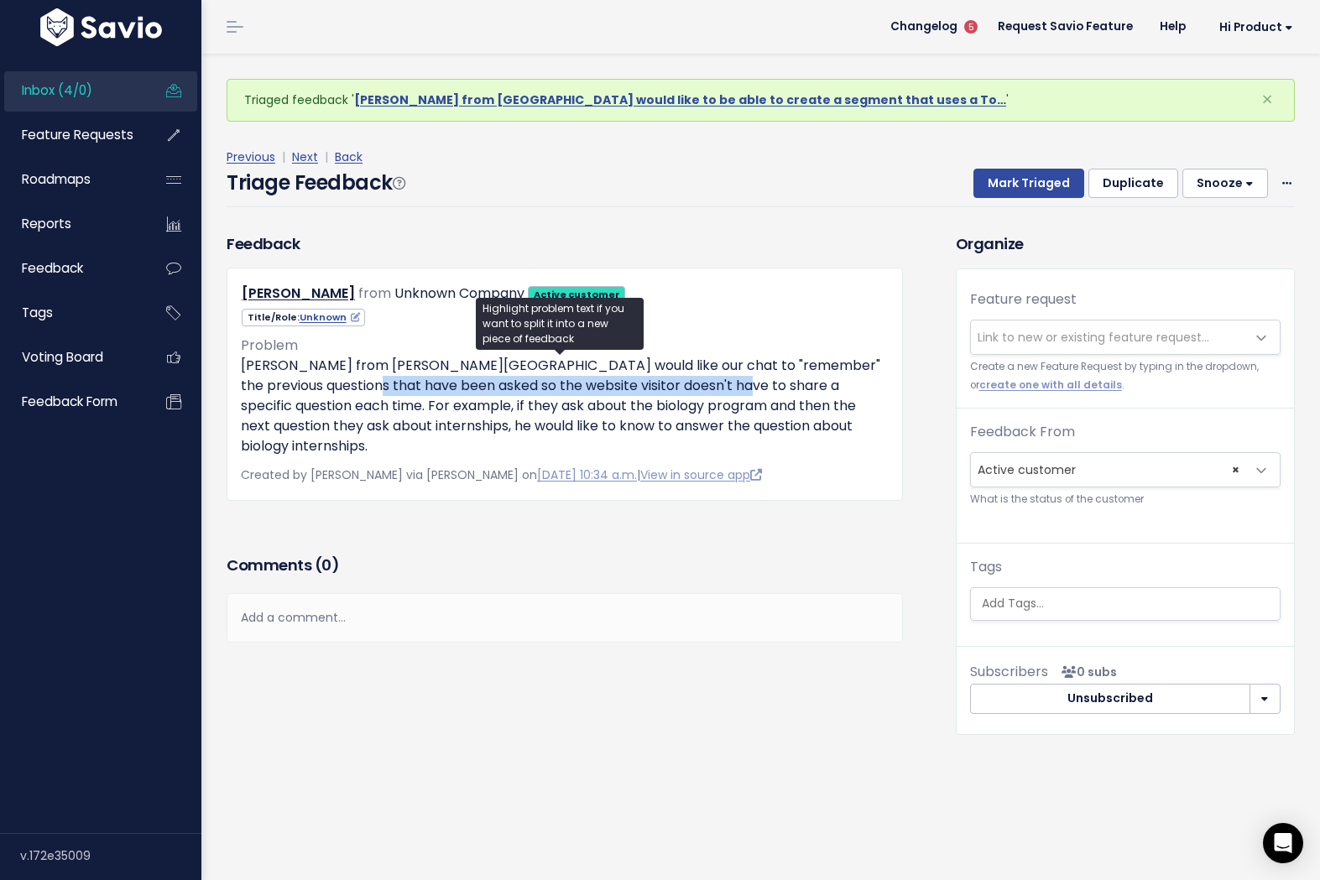
drag, startPoint x: 320, startPoint y: 383, endPoint x: 694, endPoint y: 390, distance: 374.3
click at [691, 390] on p "[PERSON_NAME] from [PERSON_NAME][GEOGRAPHIC_DATA] would like our chat to "remem…" at bounding box center [565, 406] width 648 height 101
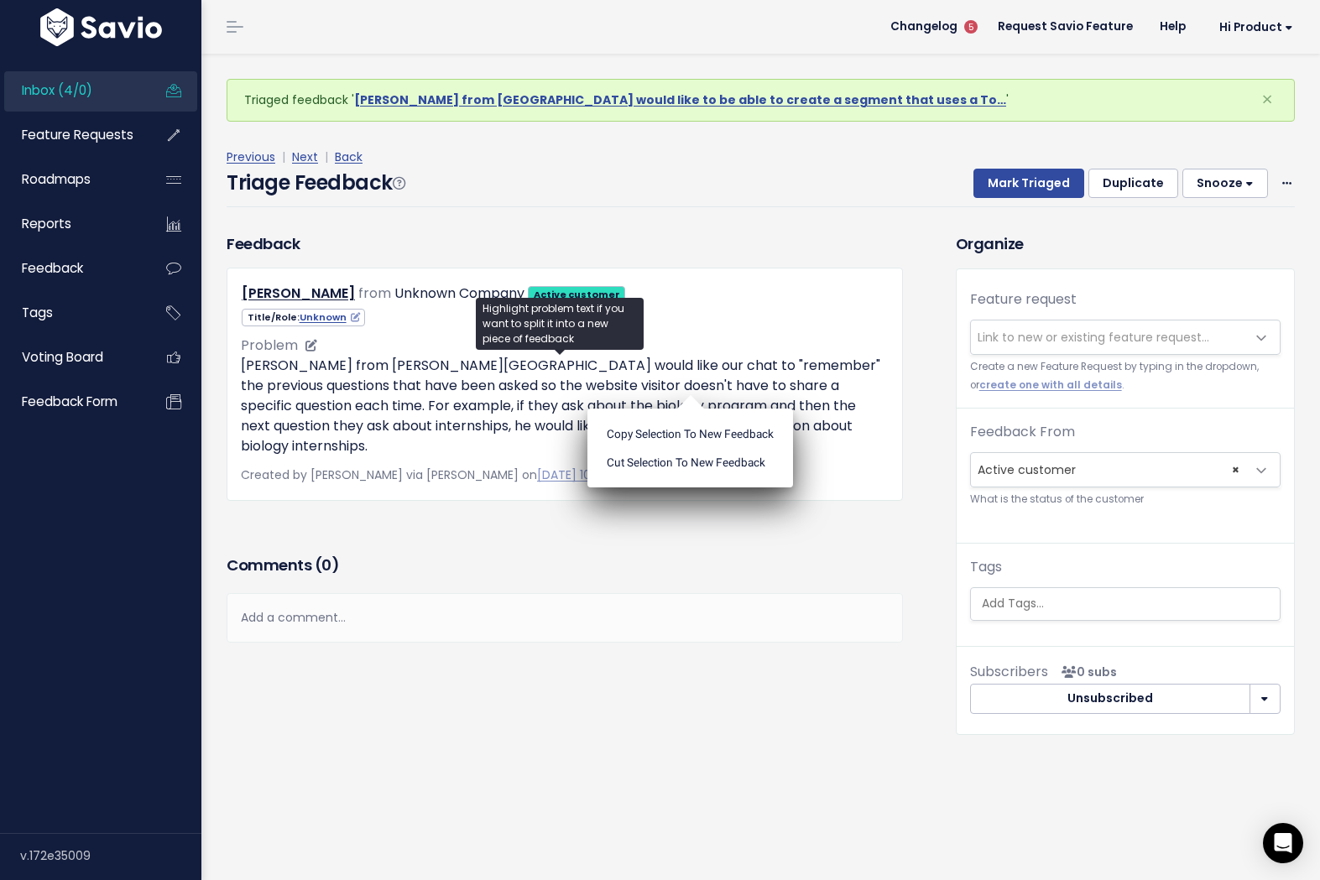
click at [706, 388] on p "[PERSON_NAME] from [PERSON_NAME][GEOGRAPHIC_DATA] would like our chat to "remem…" at bounding box center [565, 406] width 648 height 101
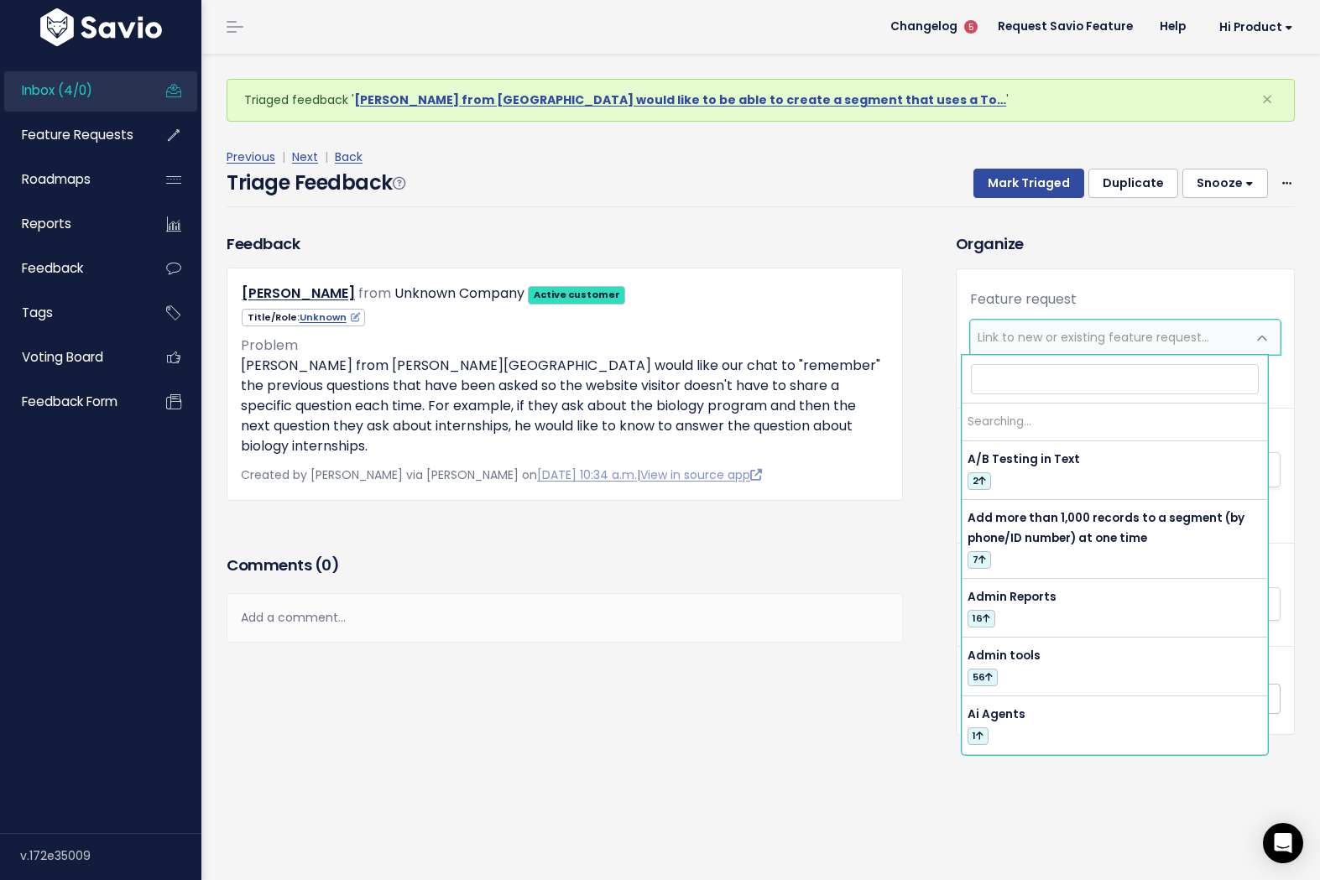
click at [1032, 342] on span "Link to new or existing feature request..." at bounding box center [1094, 337] width 232 height 17
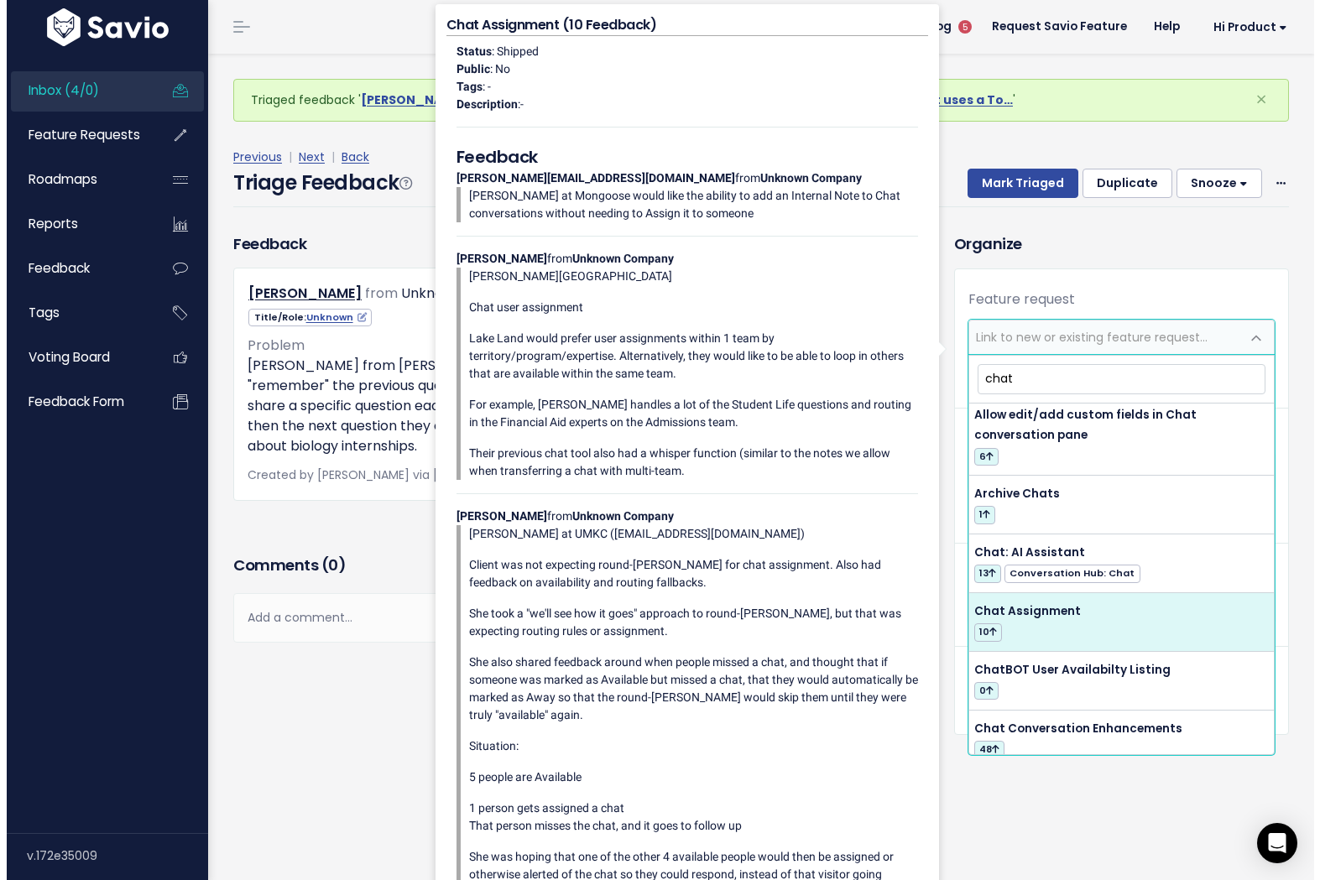
scroll to position [10, 0]
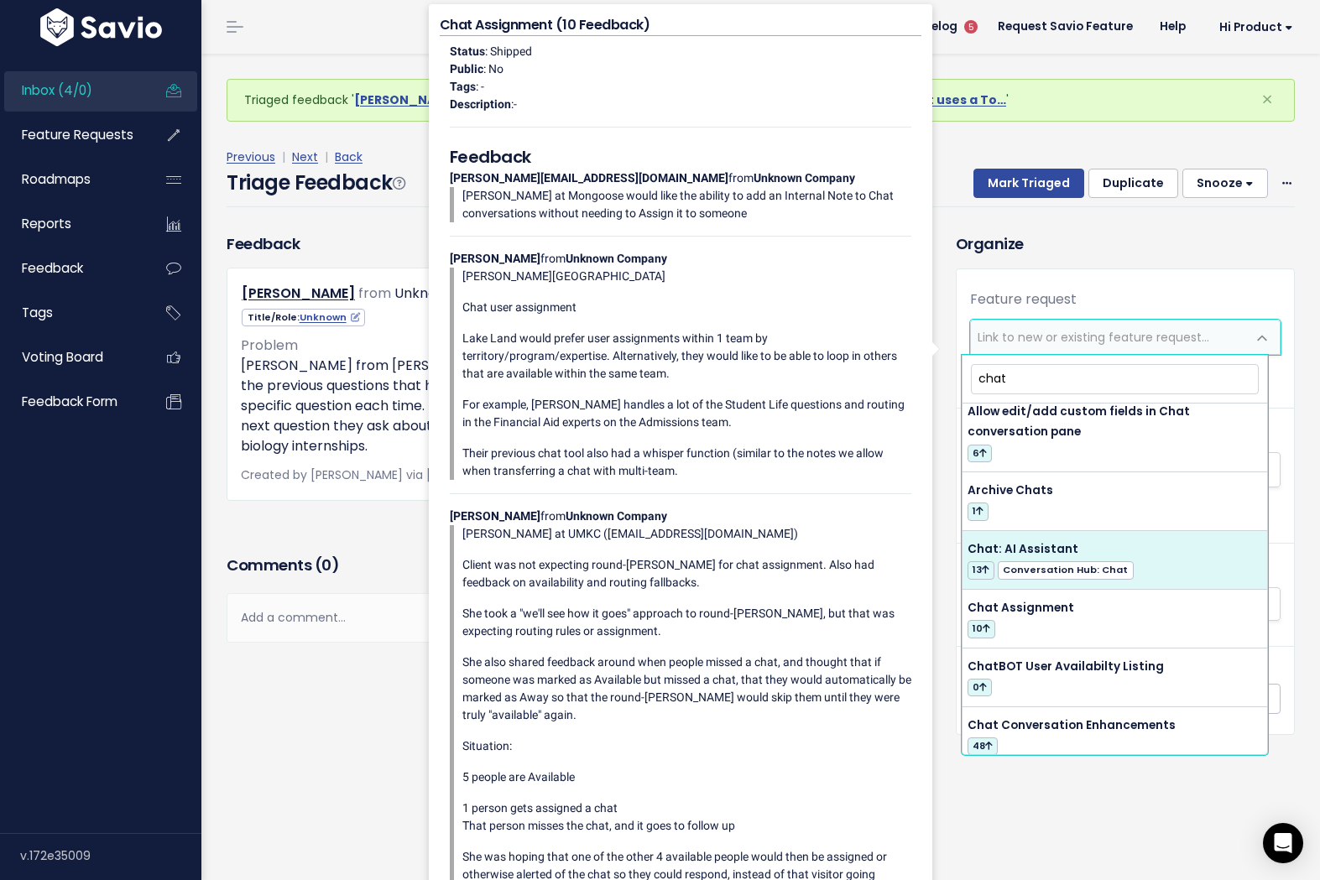
type input "chat"
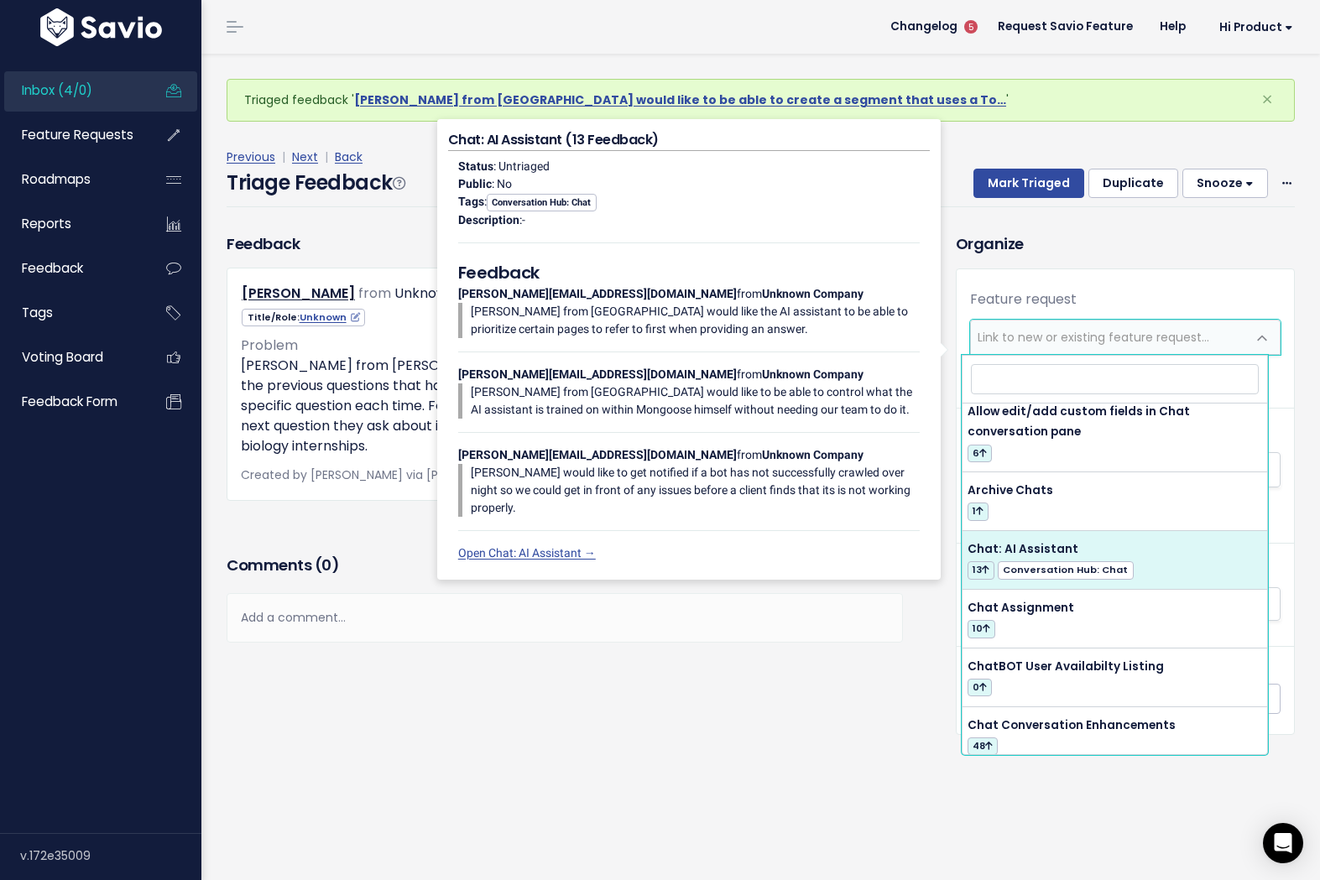
select select "50957"
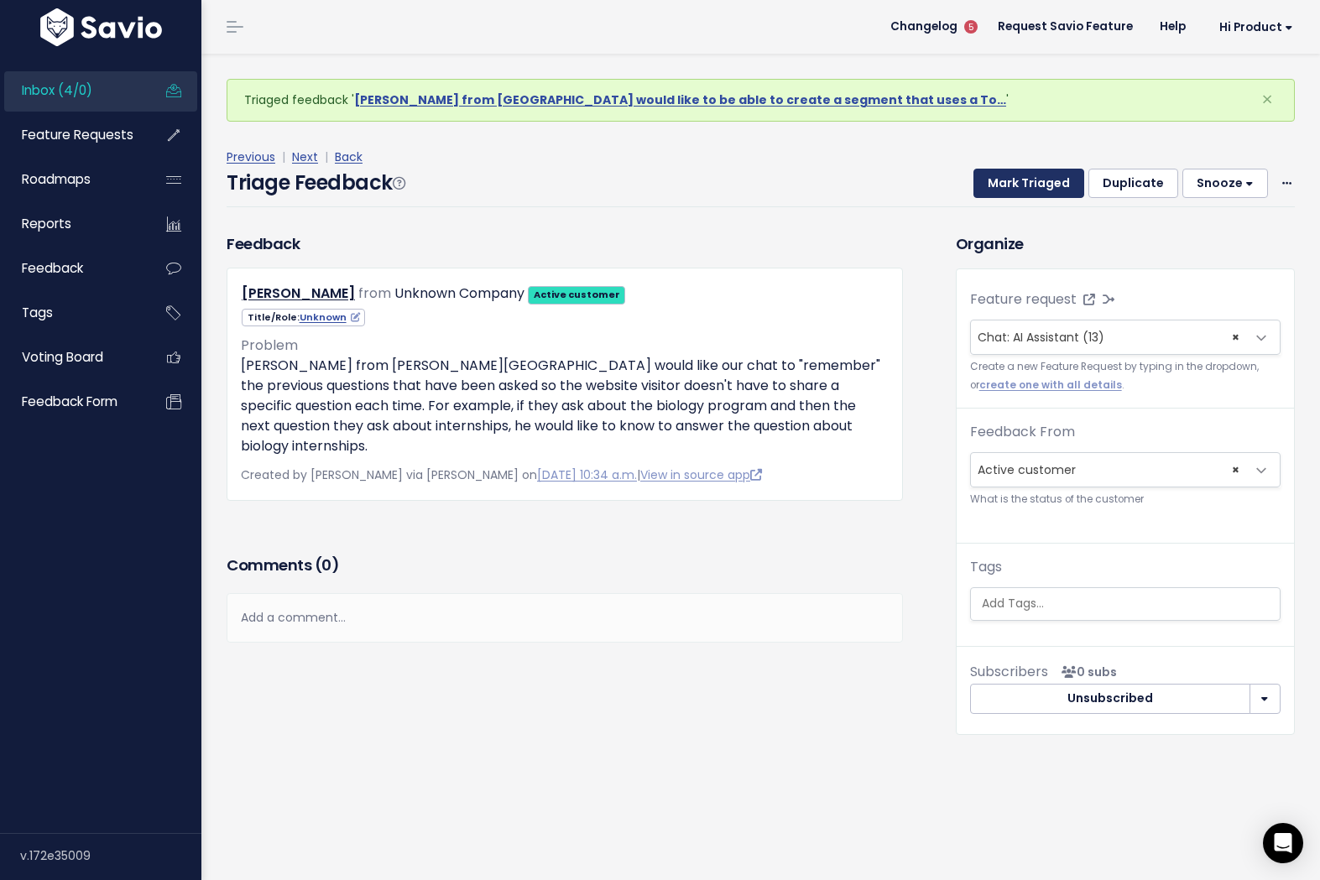
click at [1017, 169] on button "Mark Triaged" at bounding box center [1028, 184] width 111 height 30
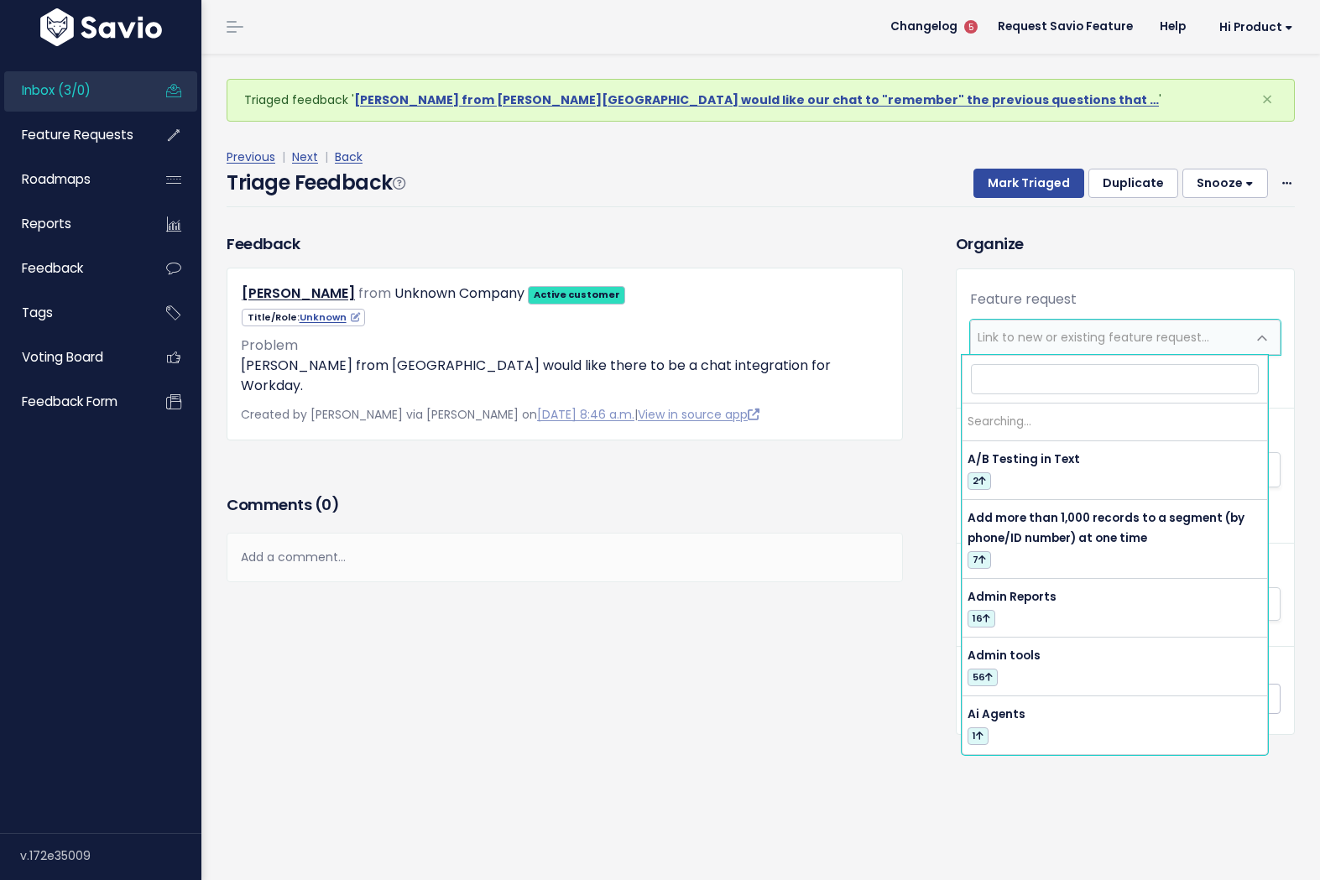
click at [1040, 347] on span "Link to new or existing feature request..." at bounding box center [1108, 338] width 275 height 34
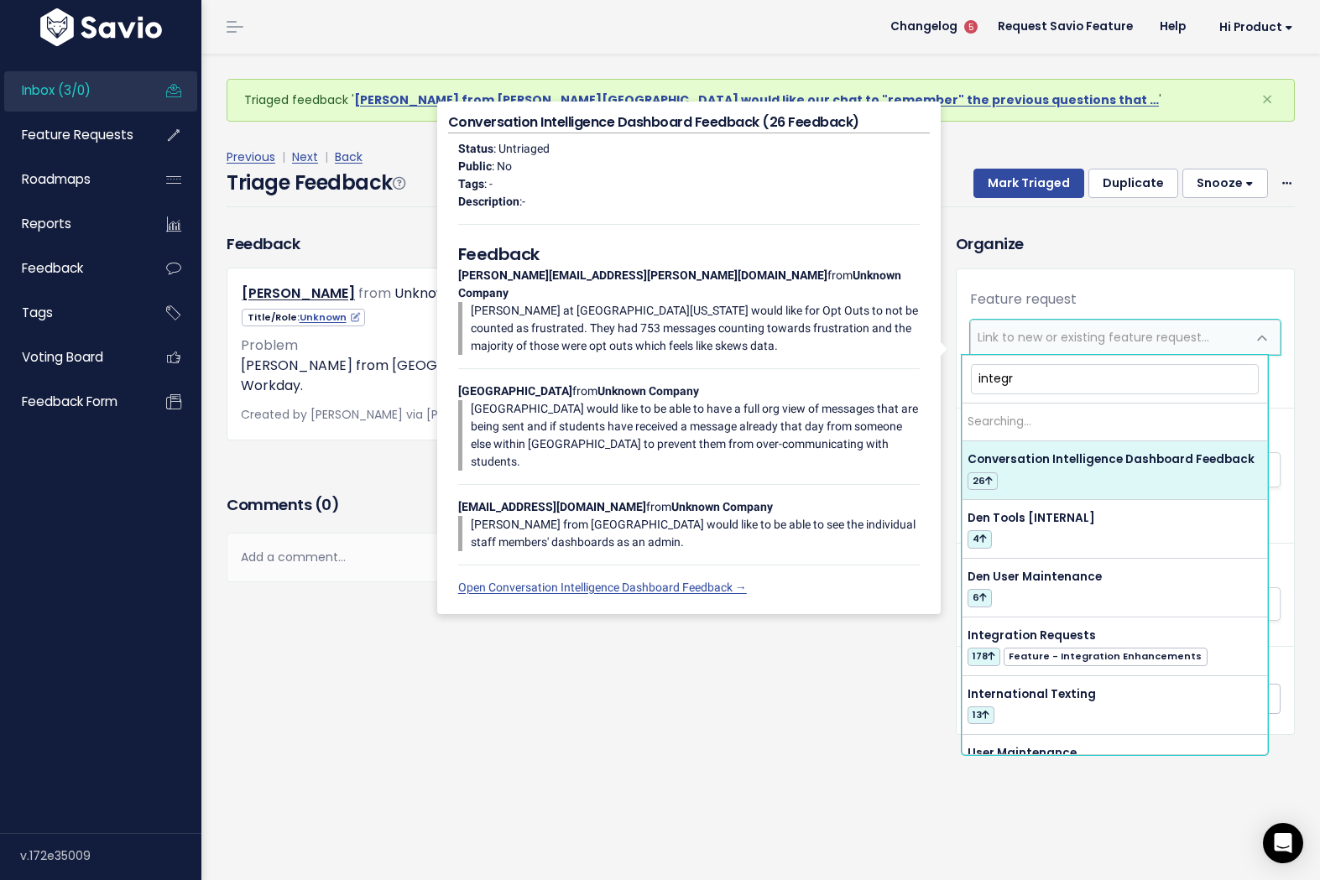
type input "integra"
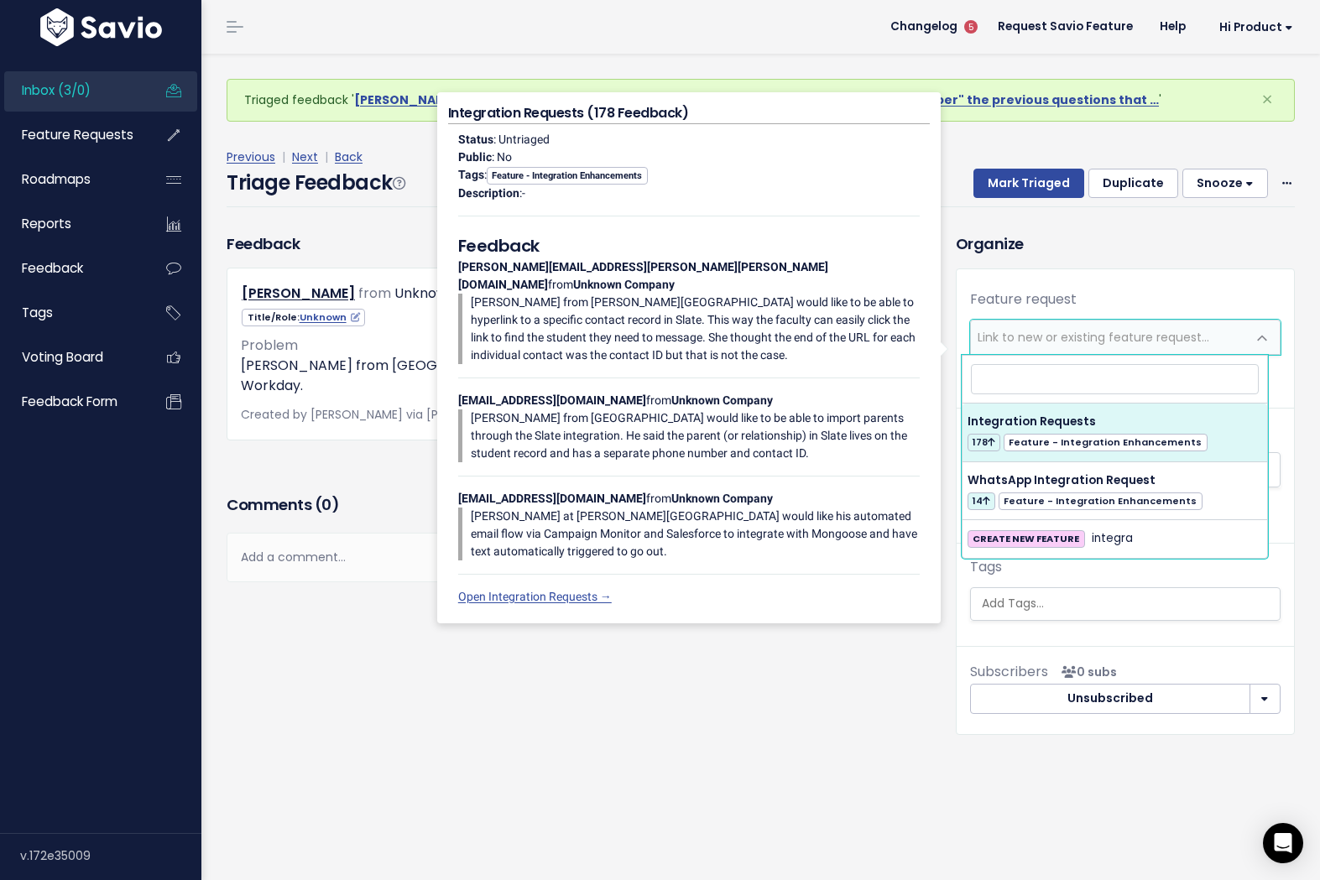
select select "21851"
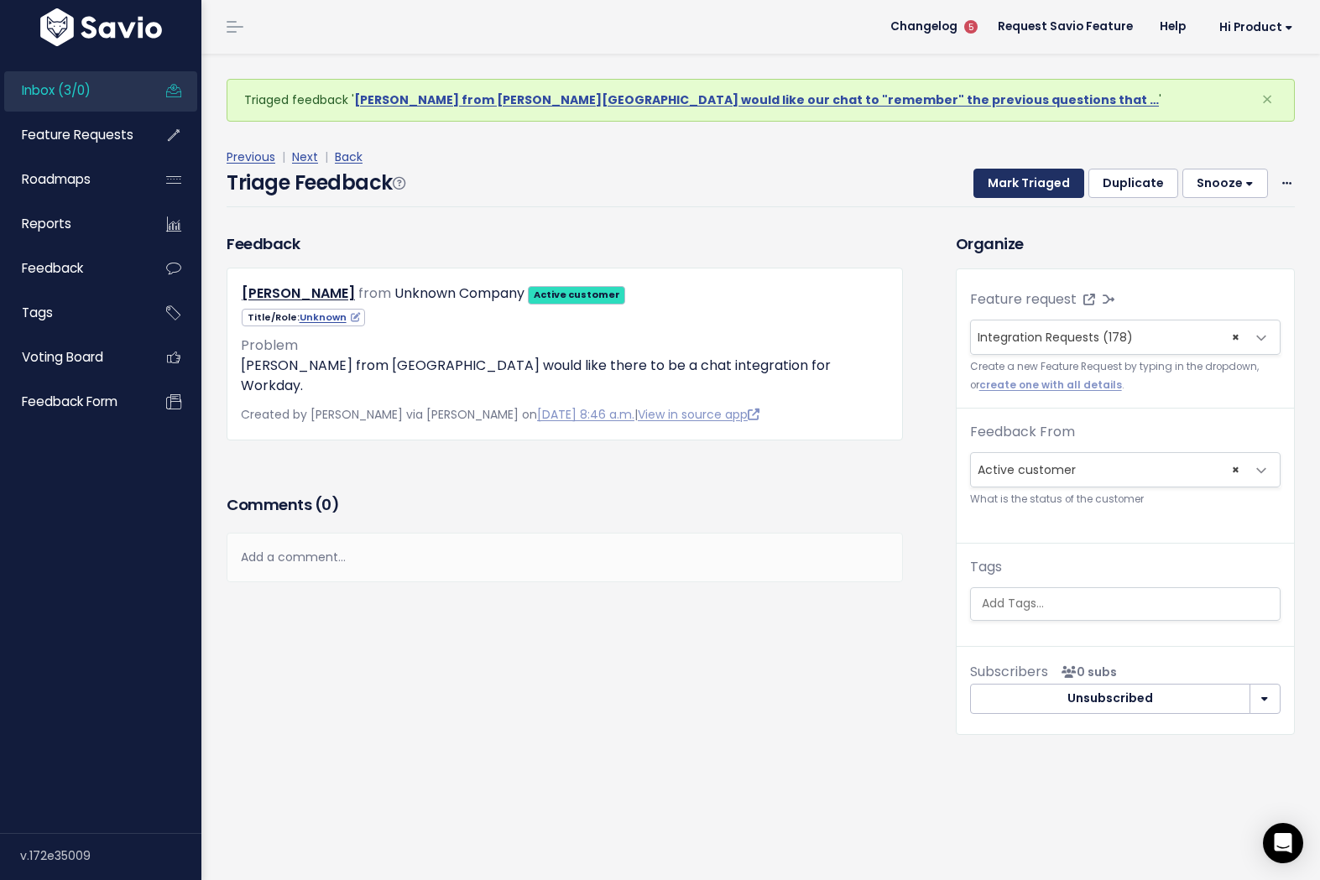
click at [1003, 191] on button "Mark Triaged" at bounding box center [1028, 184] width 111 height 30
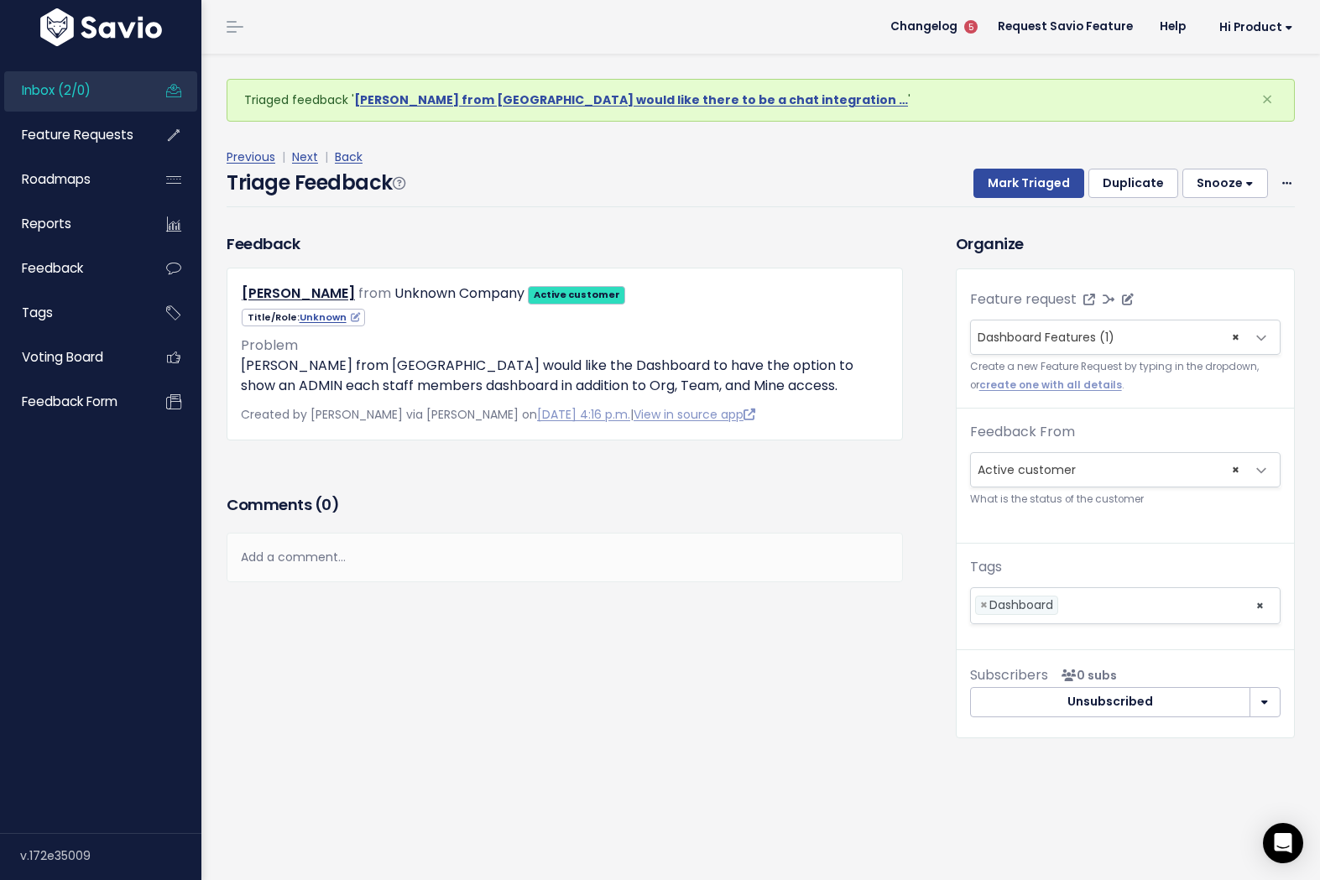
click at [1017, 342] on span "Dashboard Features (1)" at bounding box center [1046, 337] width 137 height 17
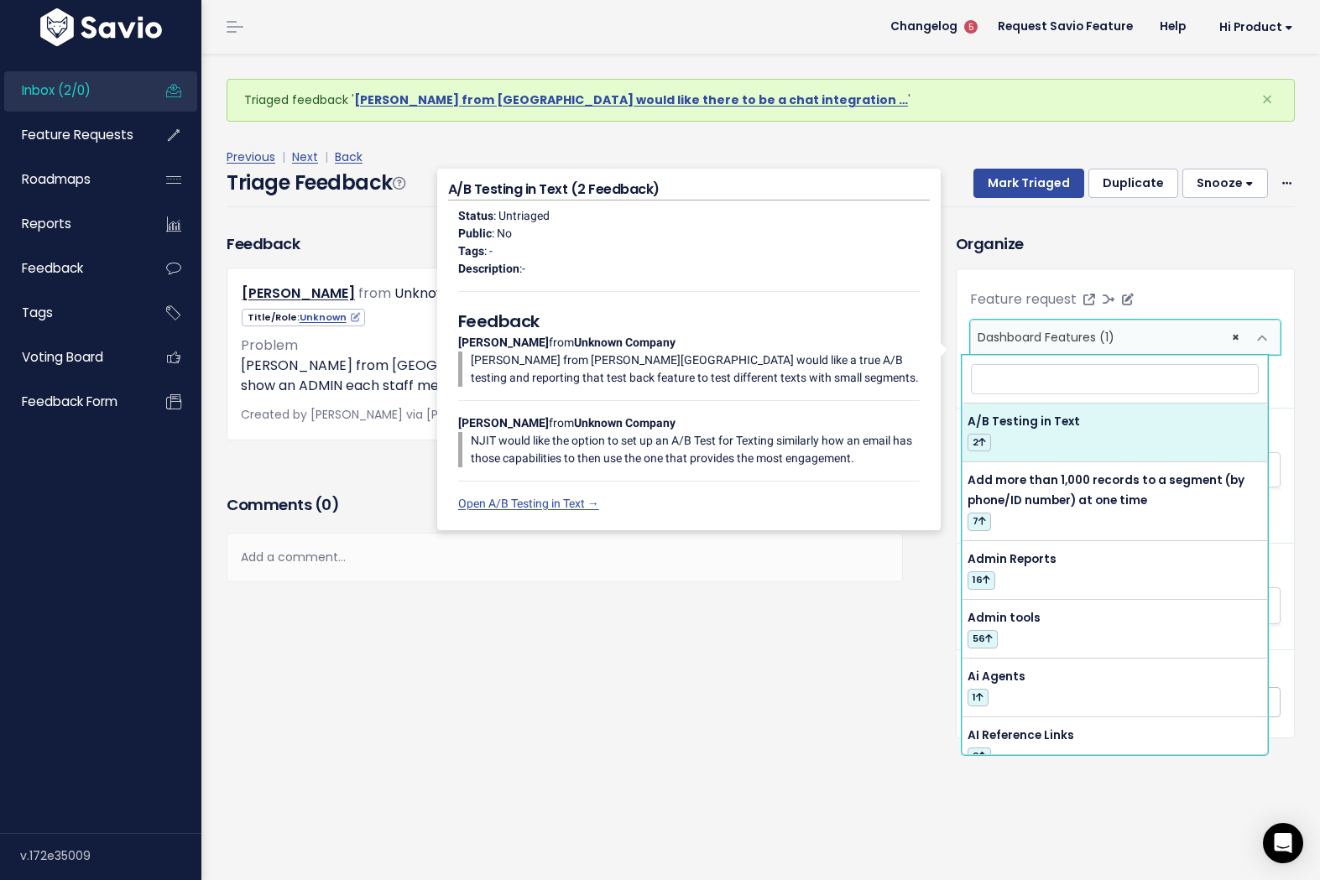
type input "s"
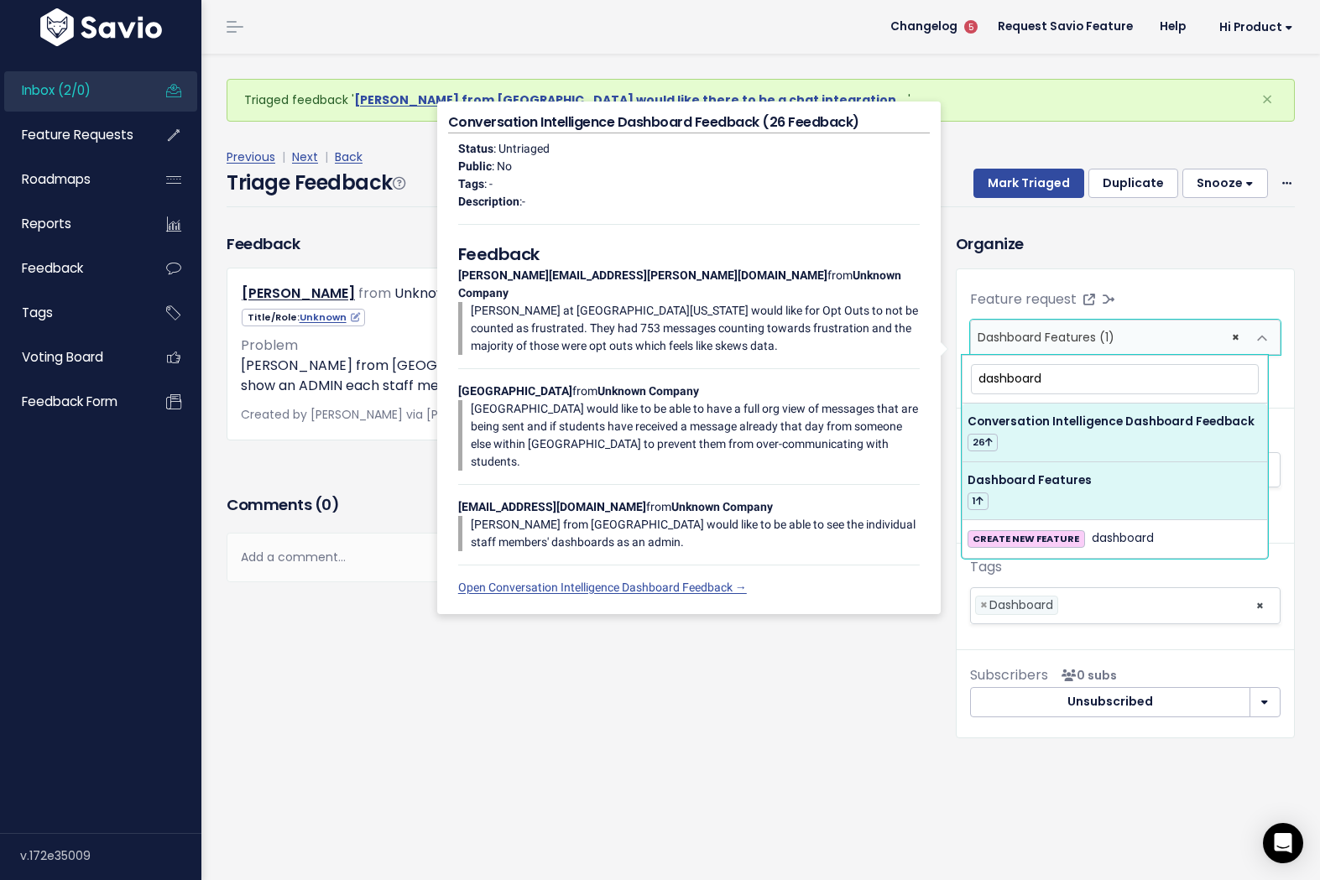
type input "dashboard"
select select "57751"
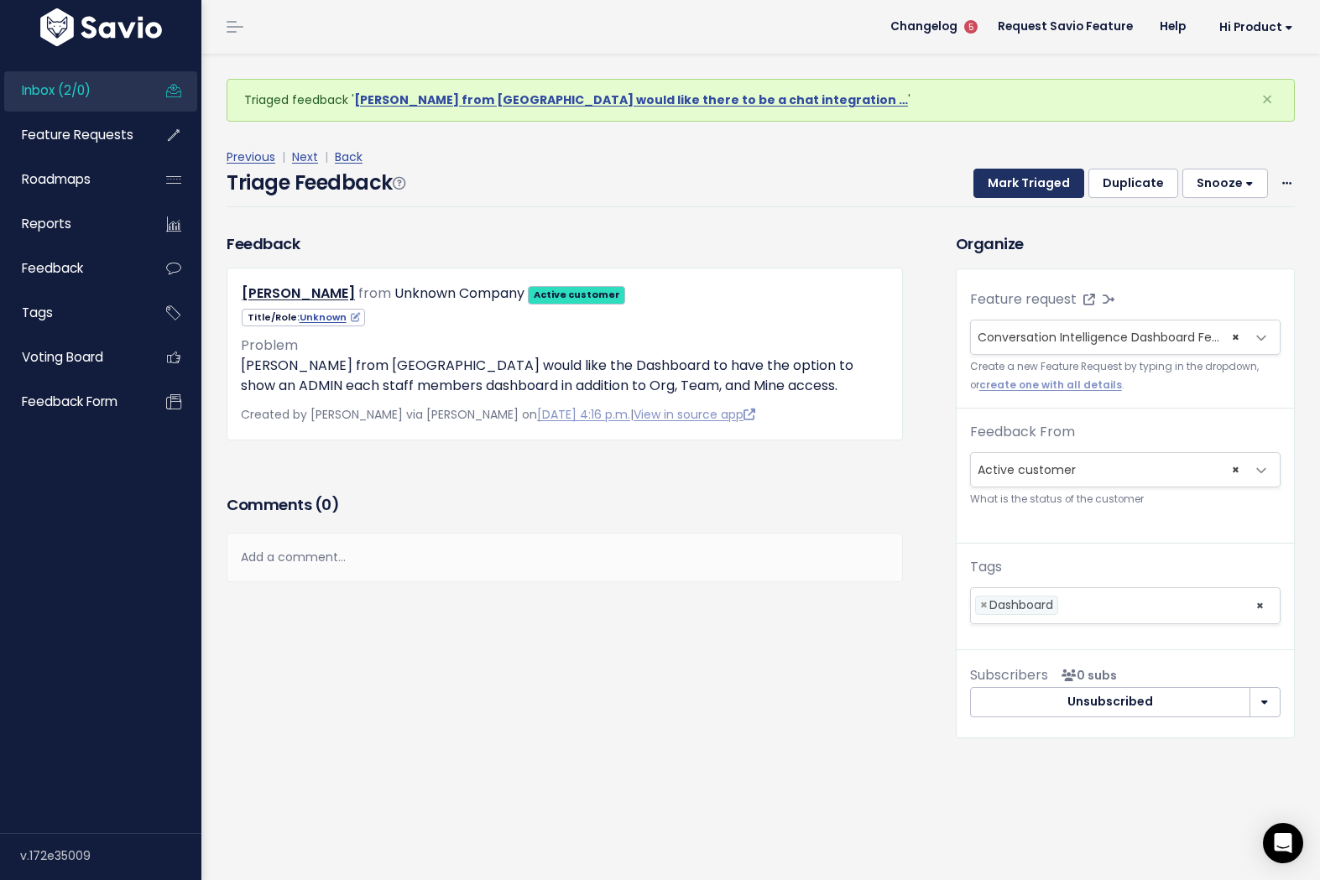
click at [1005, 173] on button "Mark Triaged" at bounding box center [1028, 184] width 111 height 30
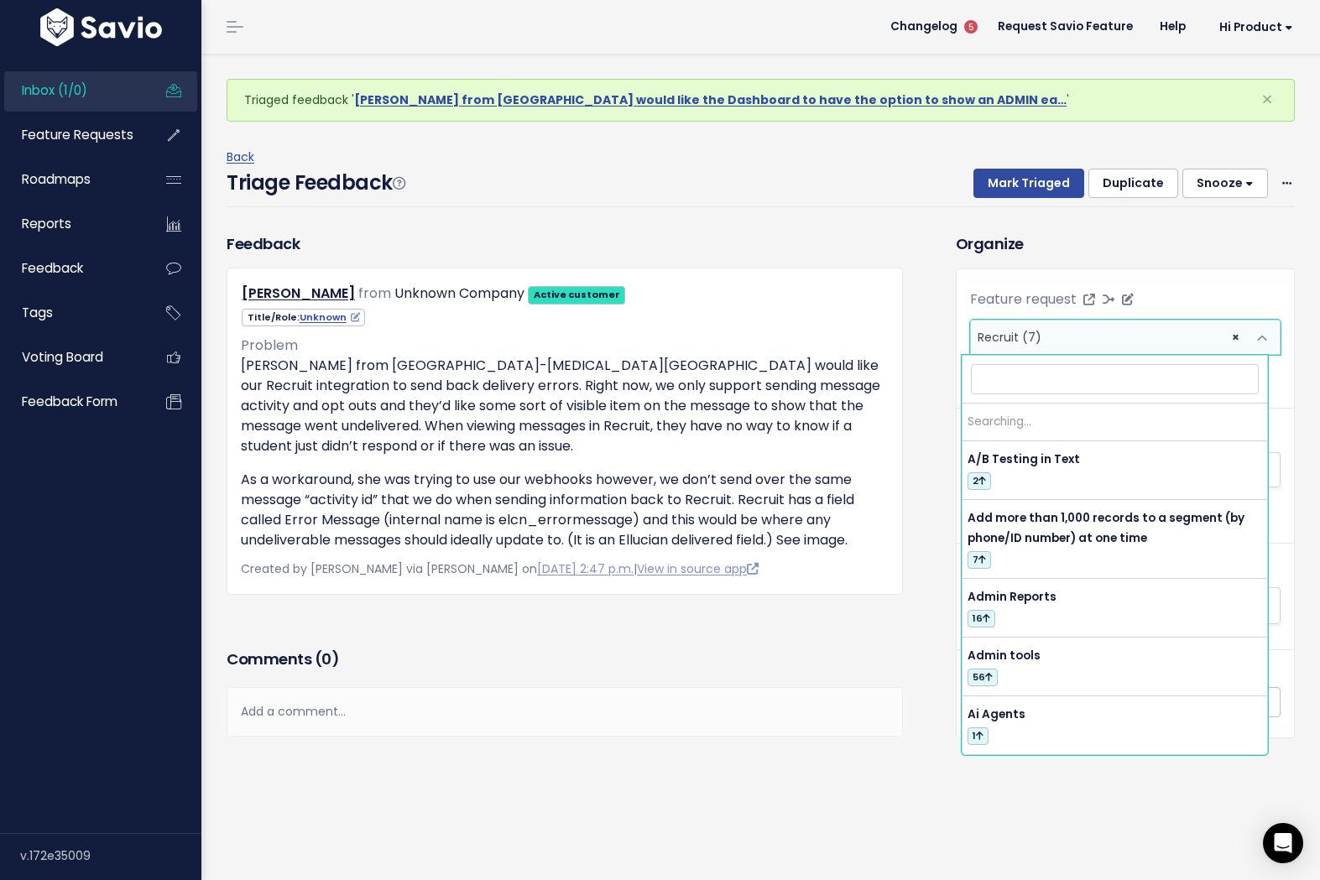
click at [1055, 333] on span "× Recruit (7)" at bounding box center [1108, 338] width 275 height 34
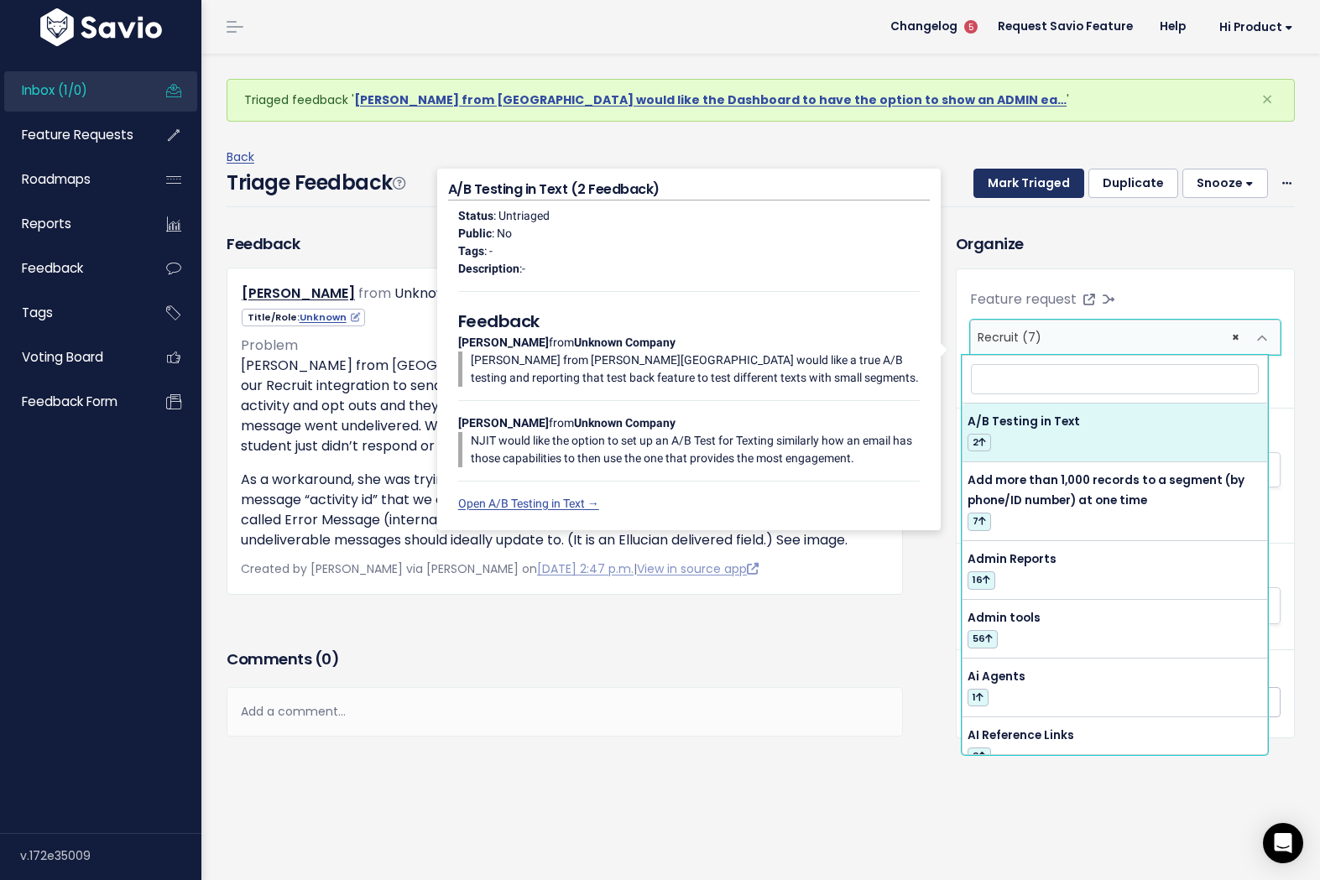
click at [1022, 189] on button "Mark Triaged" at bounding box center [1028, 184] width 111 height 30
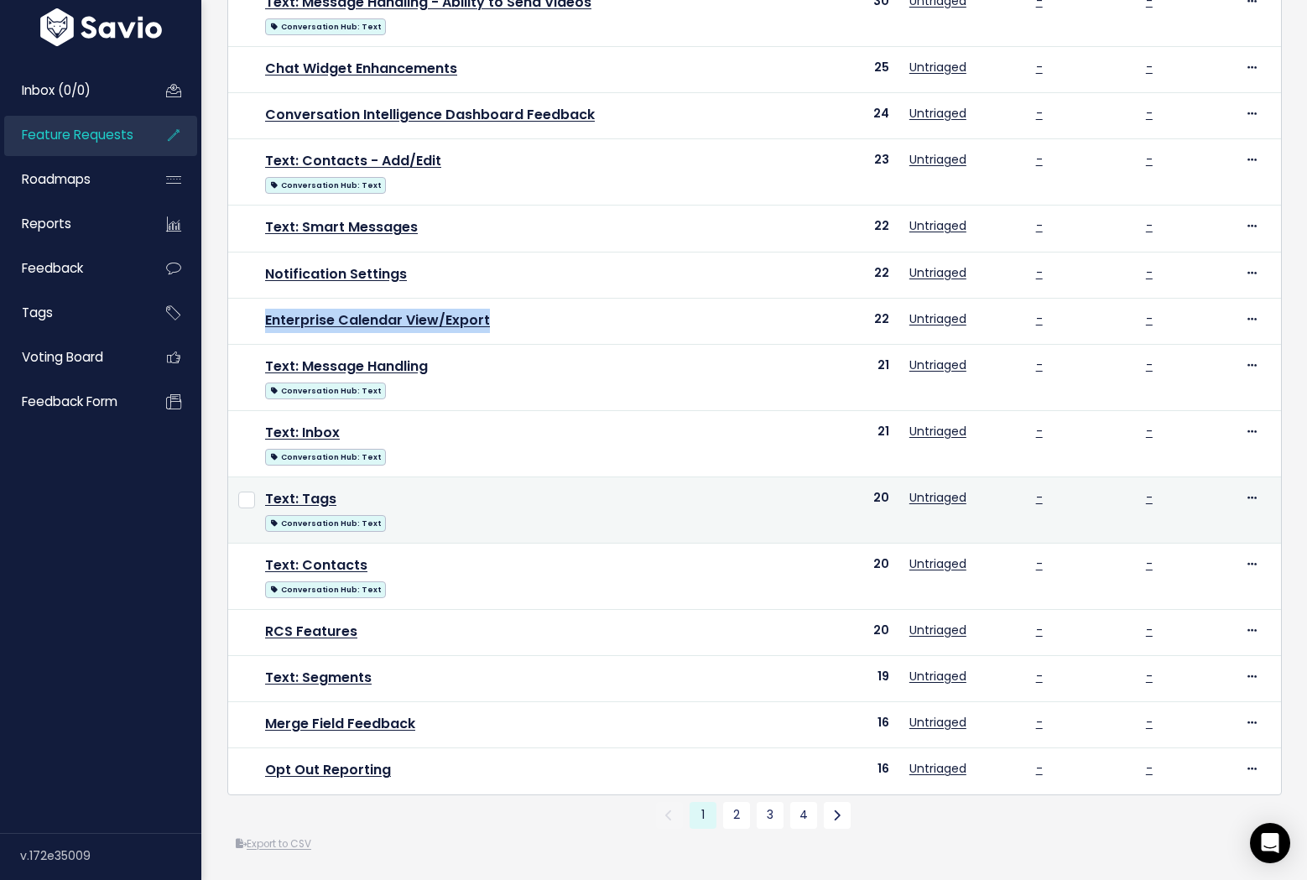
scroll to position [529, 0]
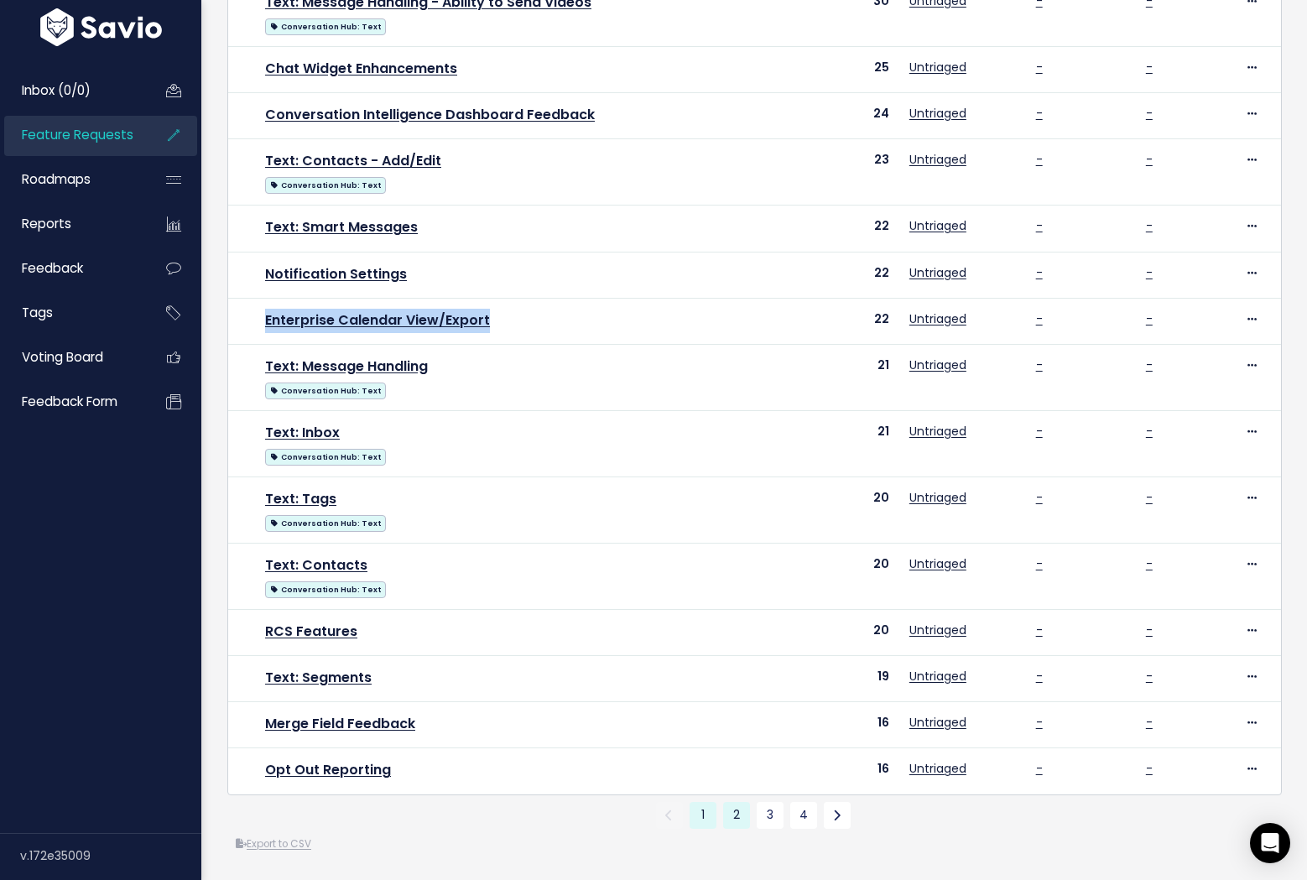
click at [732, 805] on link "2" at bounding box center [736, 815] width 27 height 27
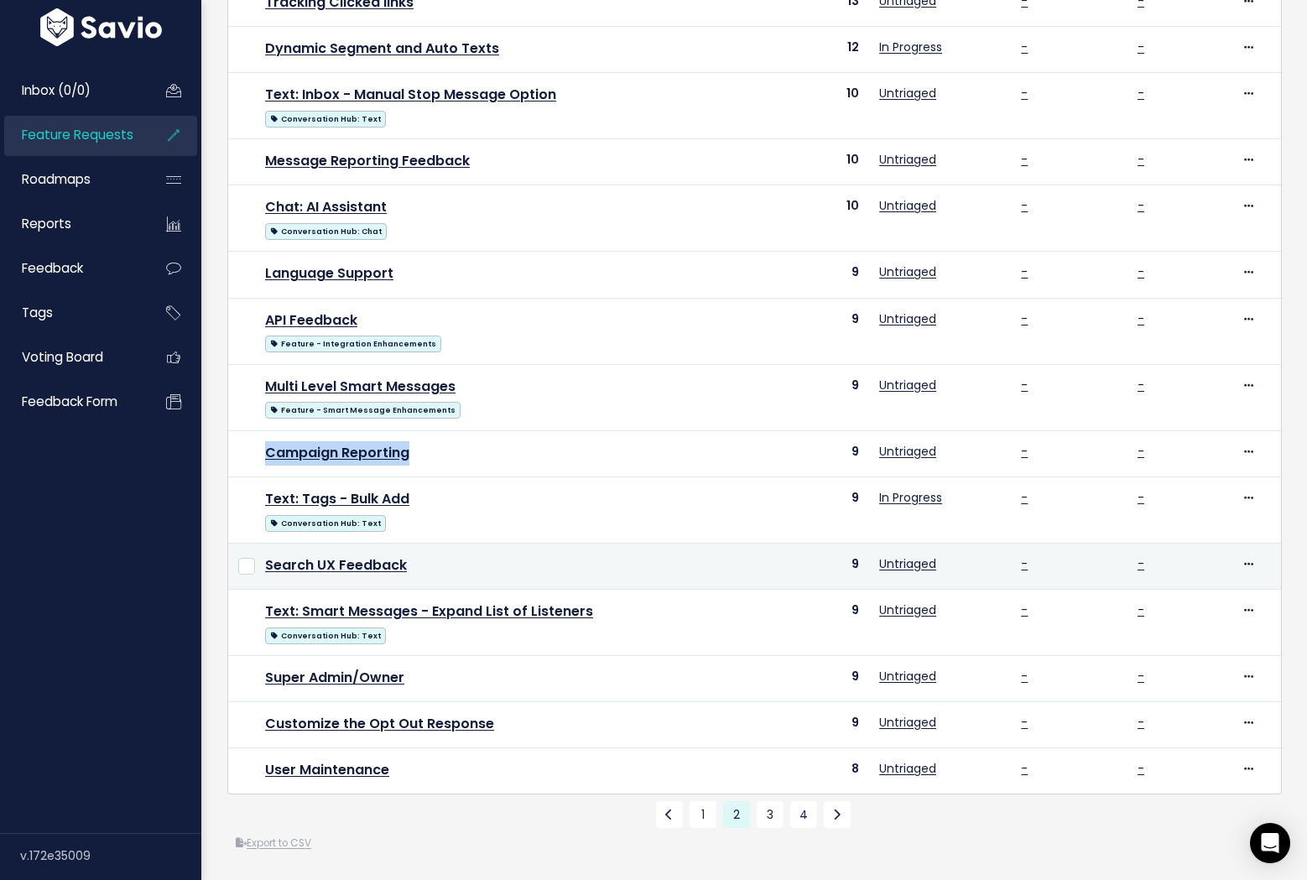
scroll to position [549, 0]
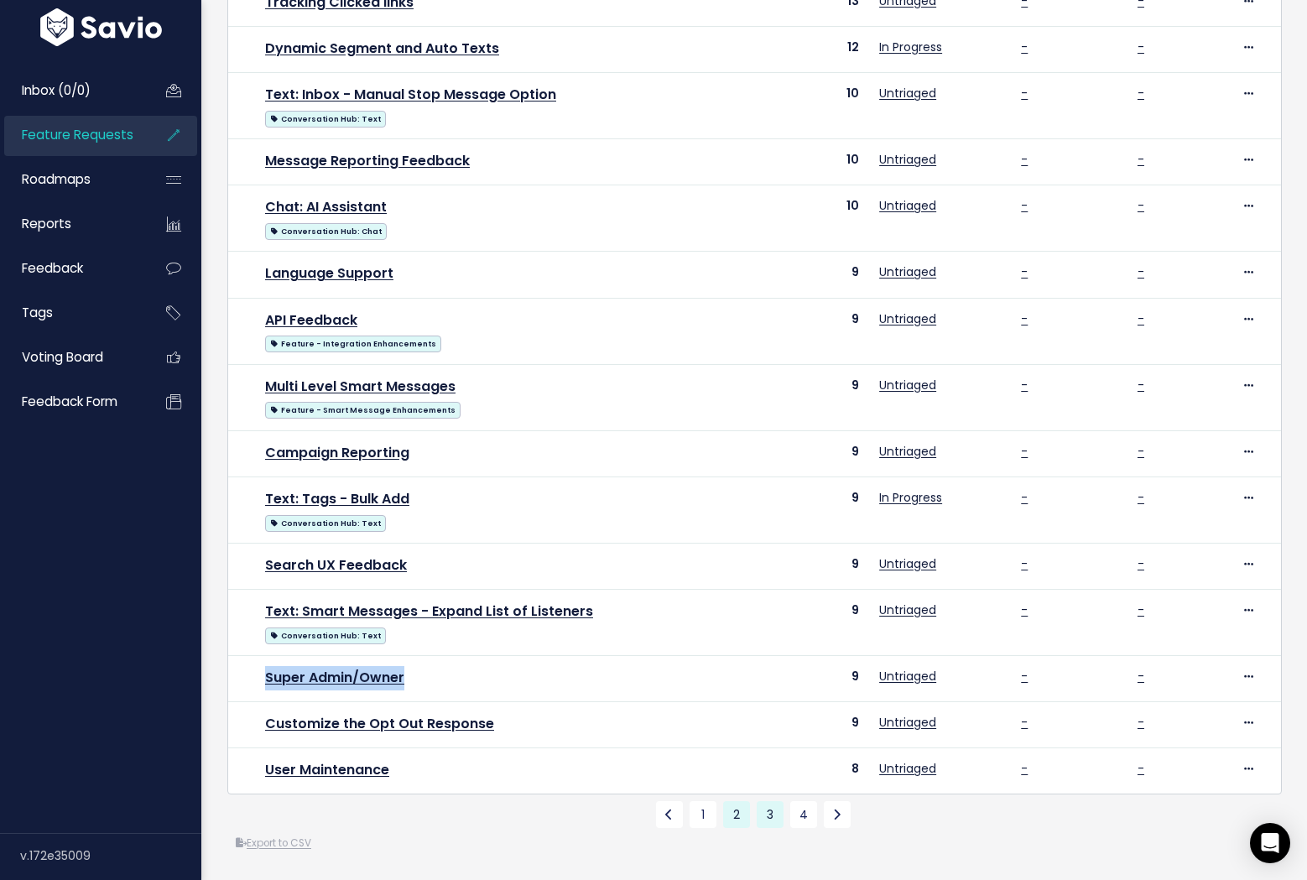
click at [757, 801] on link "3" at bounding box center [770, 814] width 27 height 27
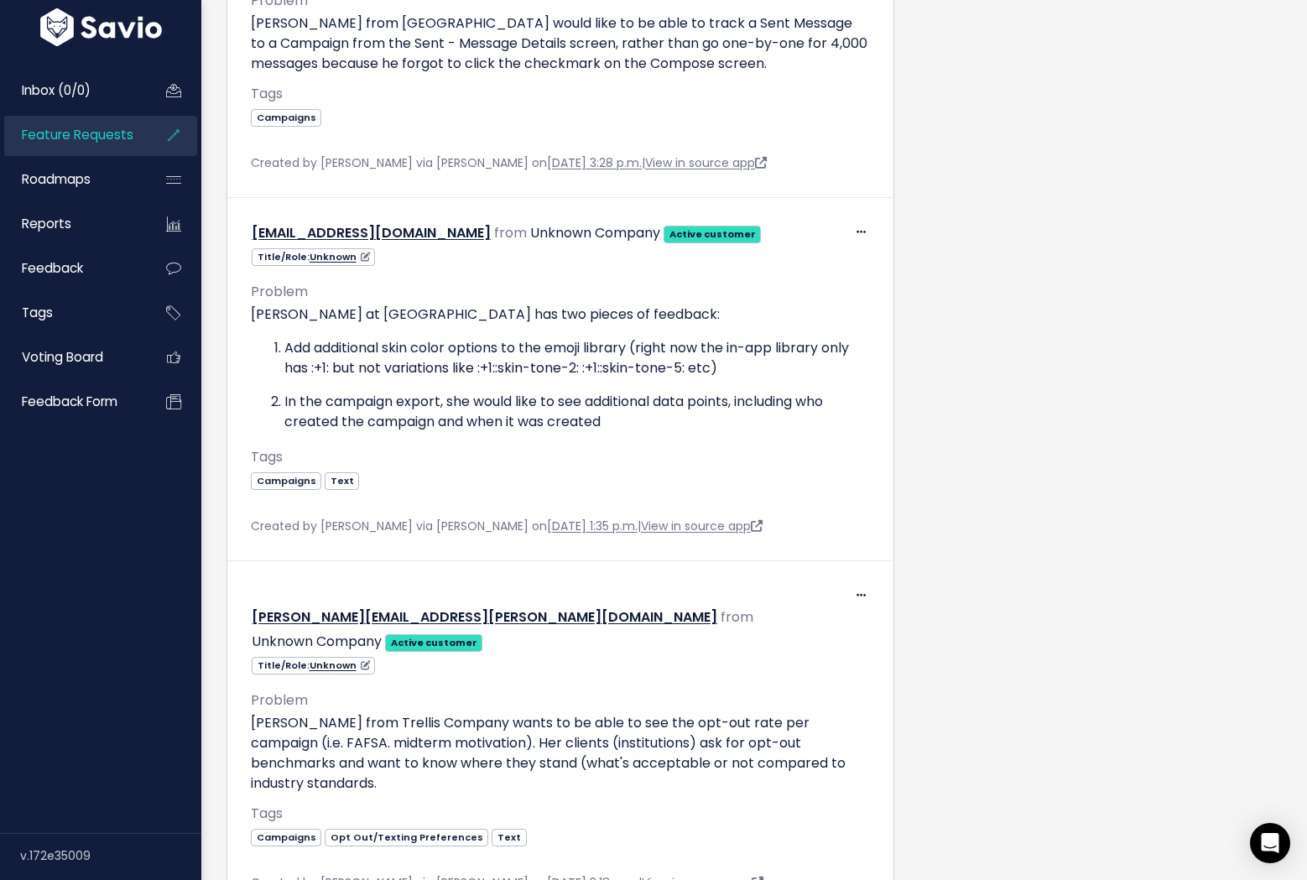
scroll to position [2062, 0]
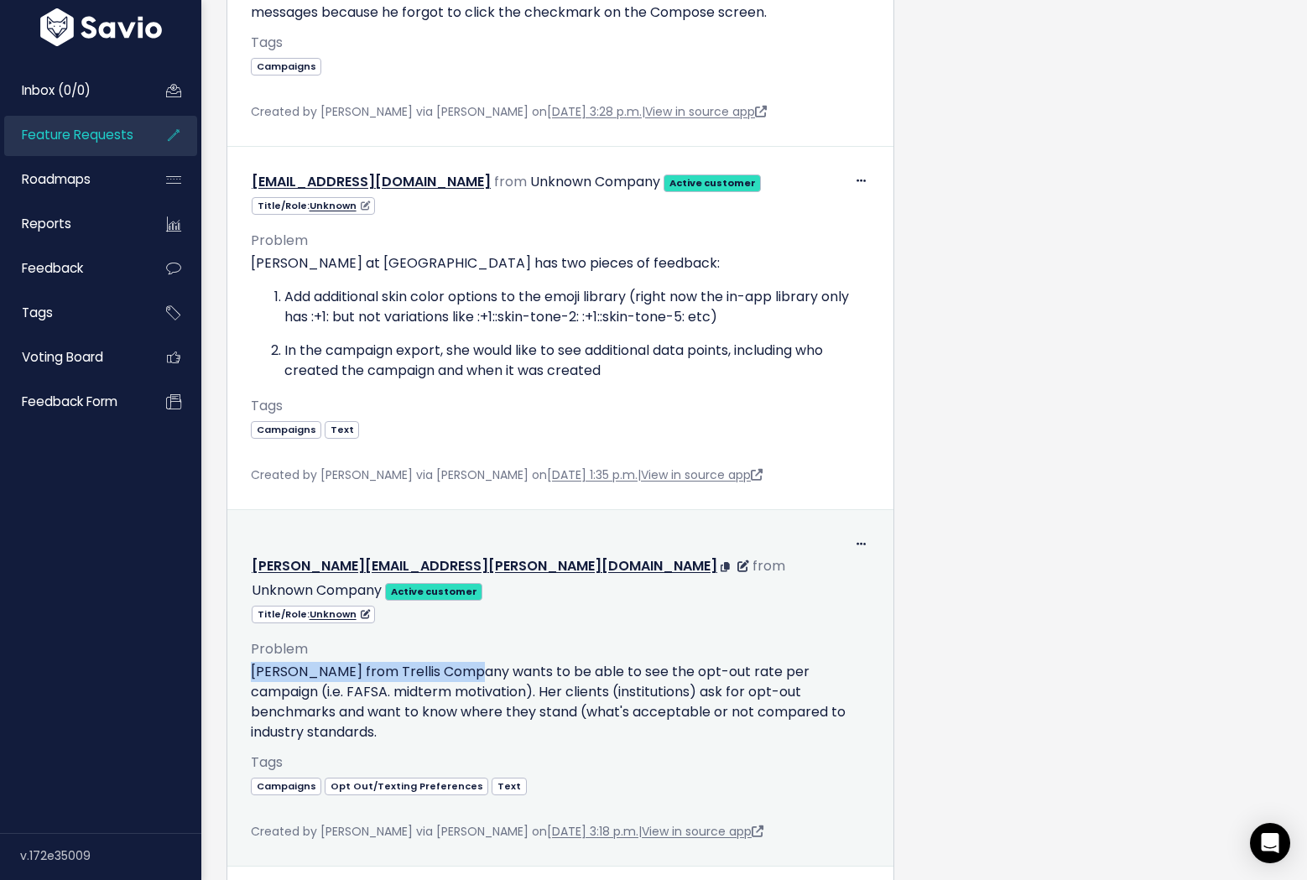
drag, startPoint x: 250, startPoint y: 608, endPoint x: 467, endPoint y: 606, distance: 216.5
click at [467, 662] on p "Liz Nguyen from Trellis Company wants to be able to see the opt-out rate per ca…" at bounding box center [560, 702] width 619 height 81
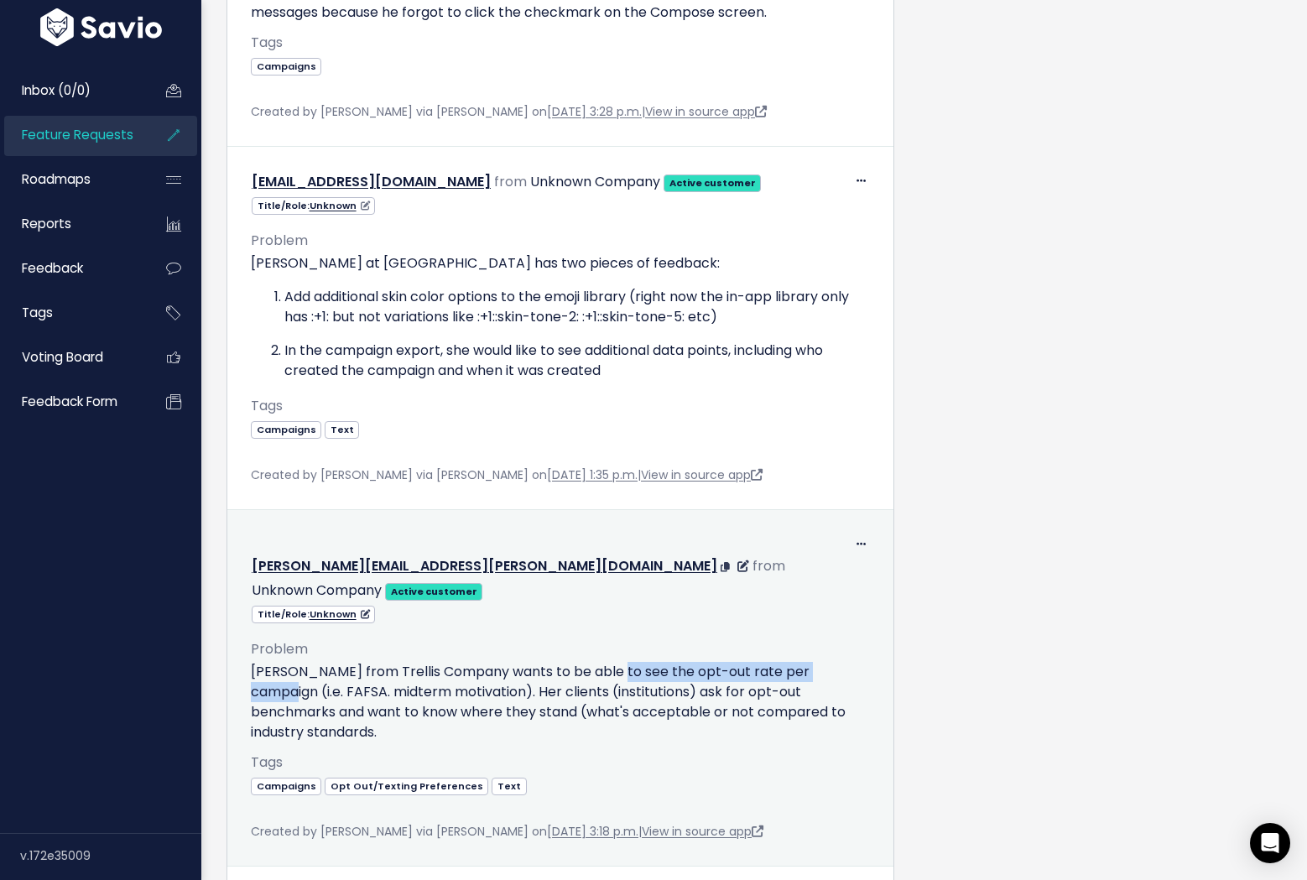
drag, startPoint x: 603, startPoint y: 608, endPoint x: 858, endPoint y: 608, distance: 254.2
click at [858, 662] on p "Liz Nguyen from Trellis Company wants to be able to see the opt-out rate per ca…" at bounding box center [560, 702] width 619 height 81
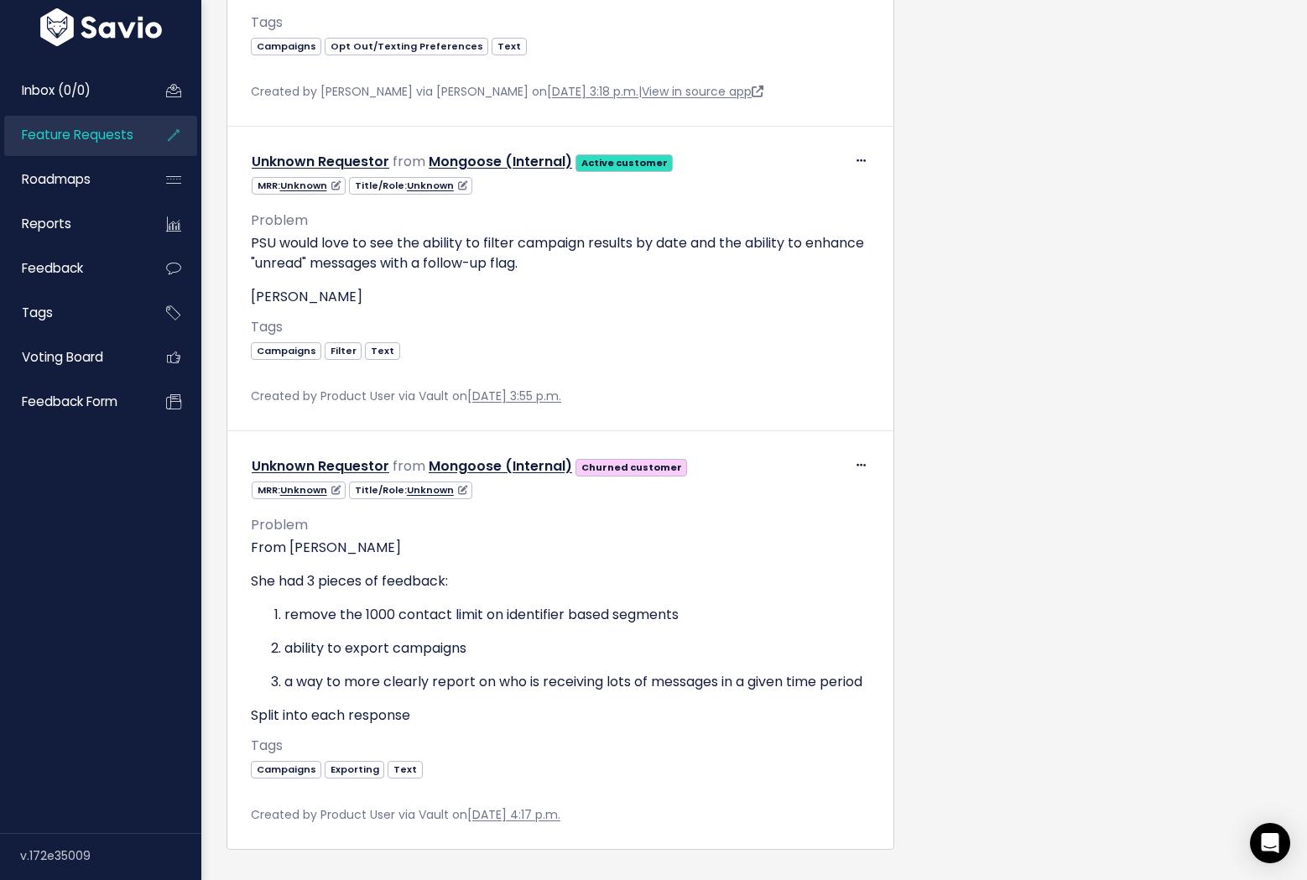
scroll to position [2805, 0]
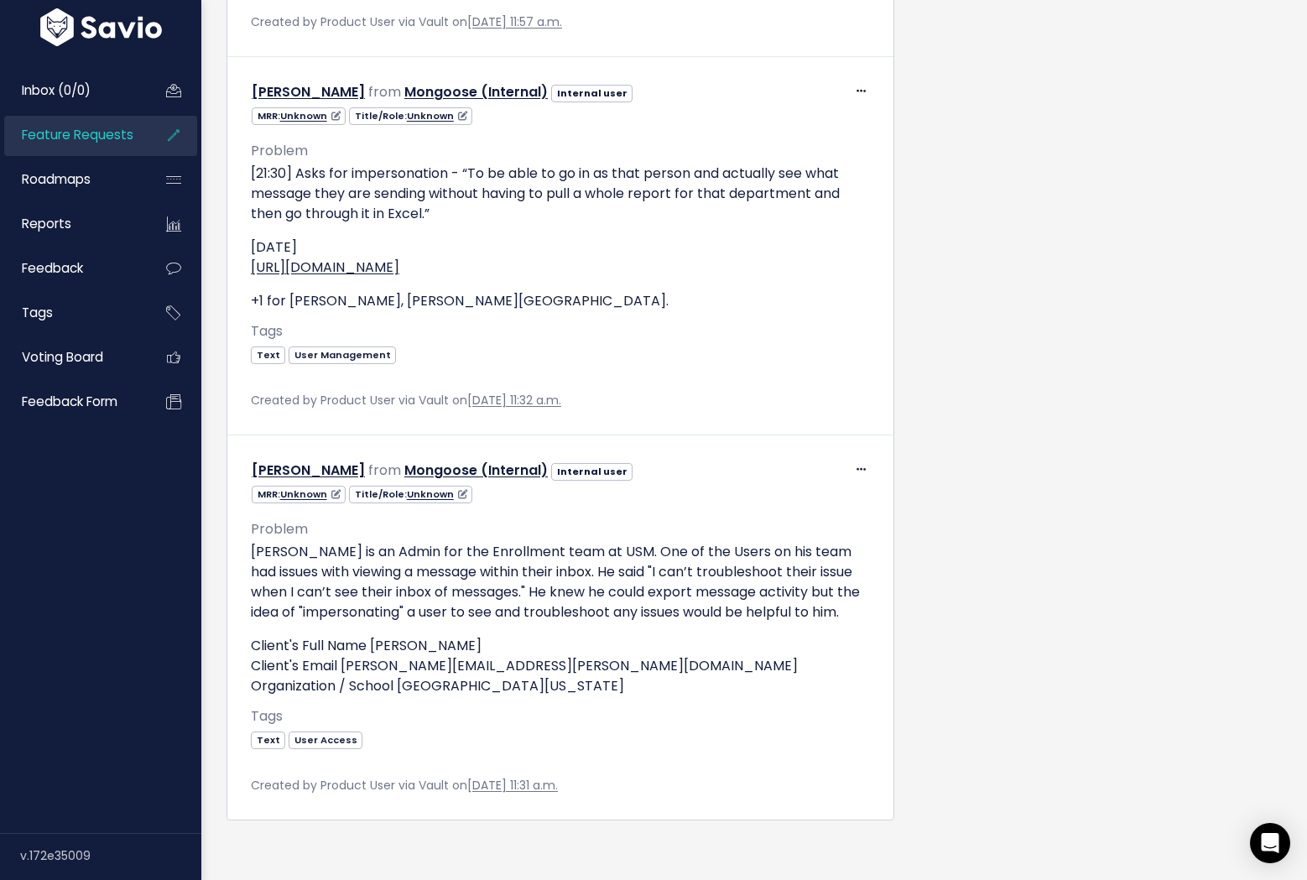
scroll to position [3169, 0]
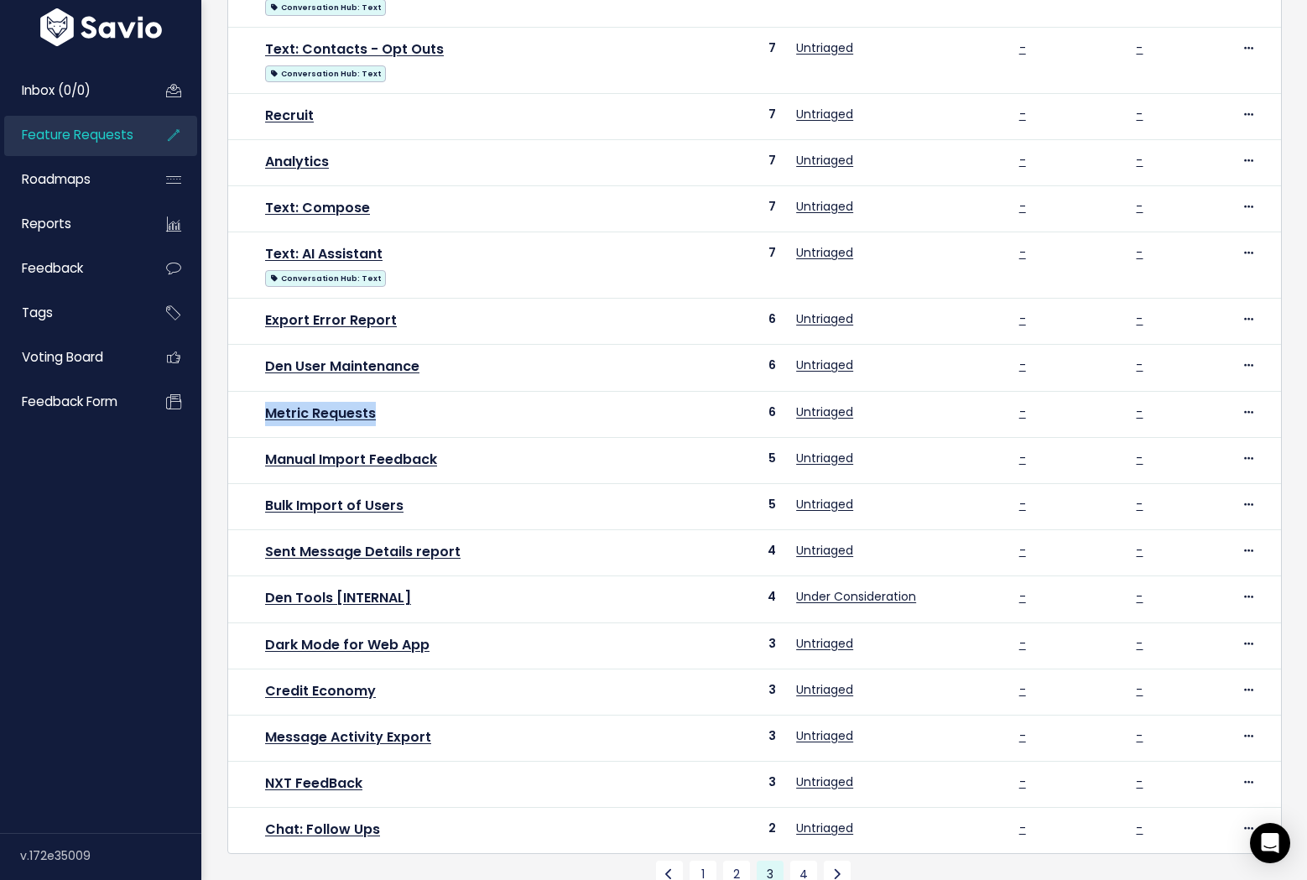
scroll to position [449, 0]
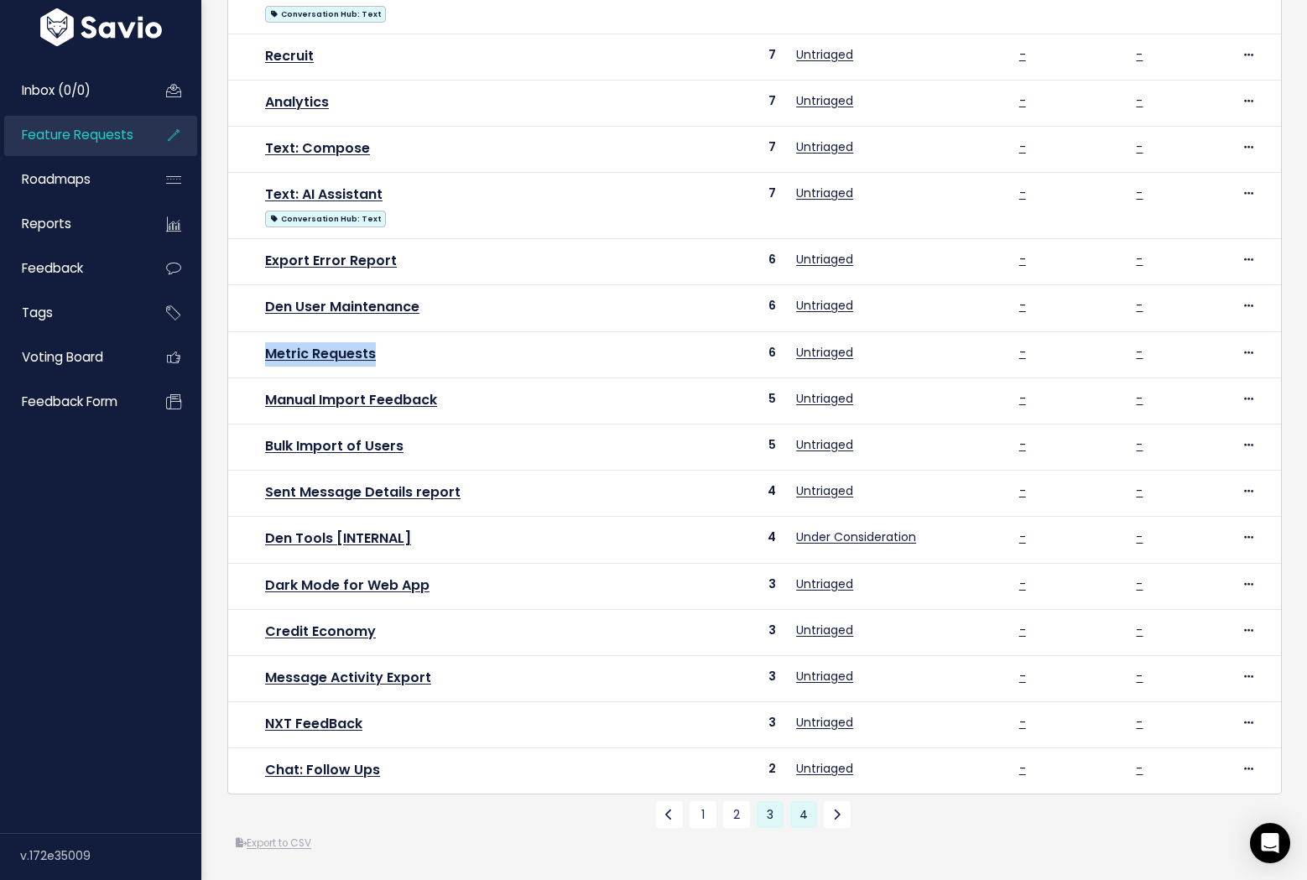
click at [797, 801] on link "4" at bounding box center [803, 814] width 27 height 27
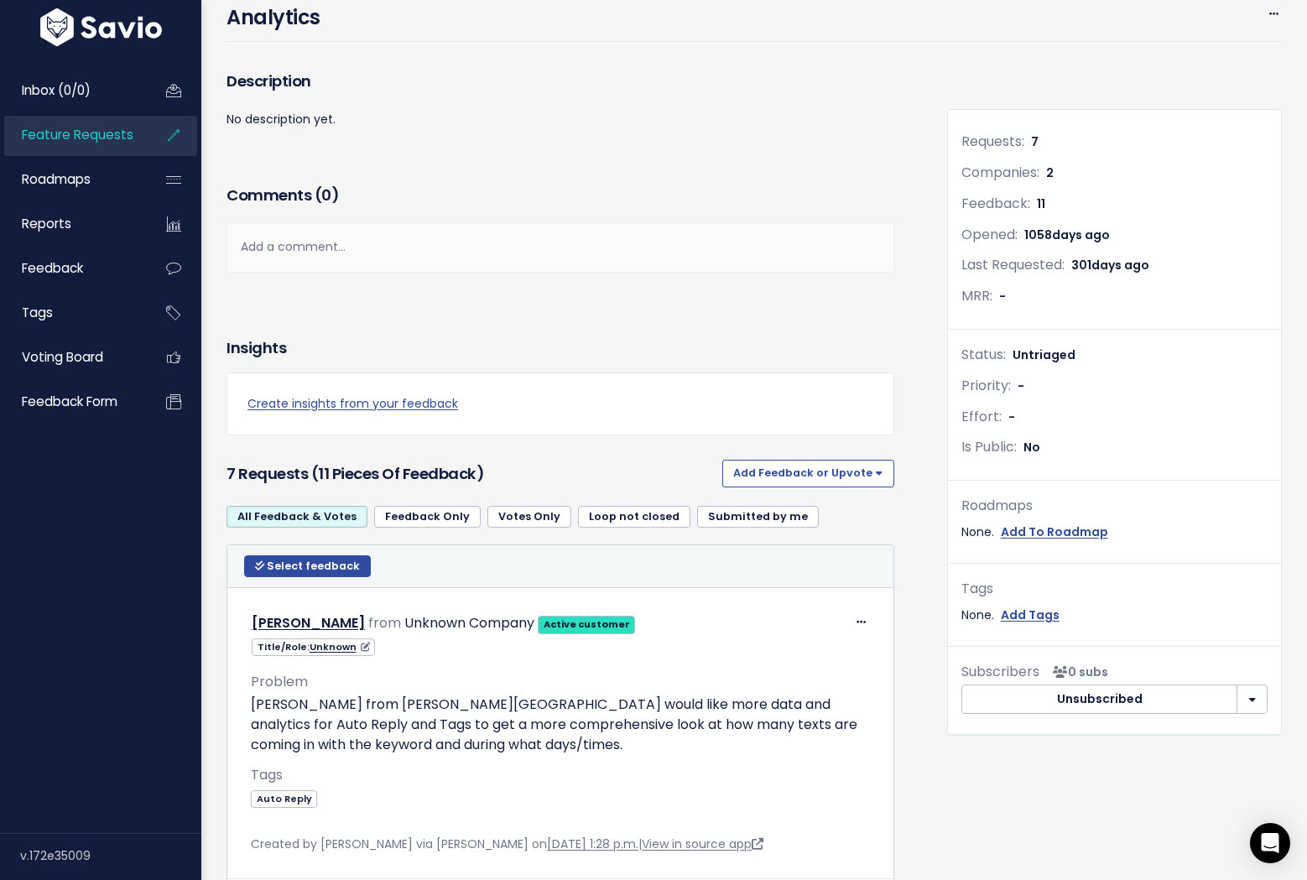
scroll to position [112, 0]
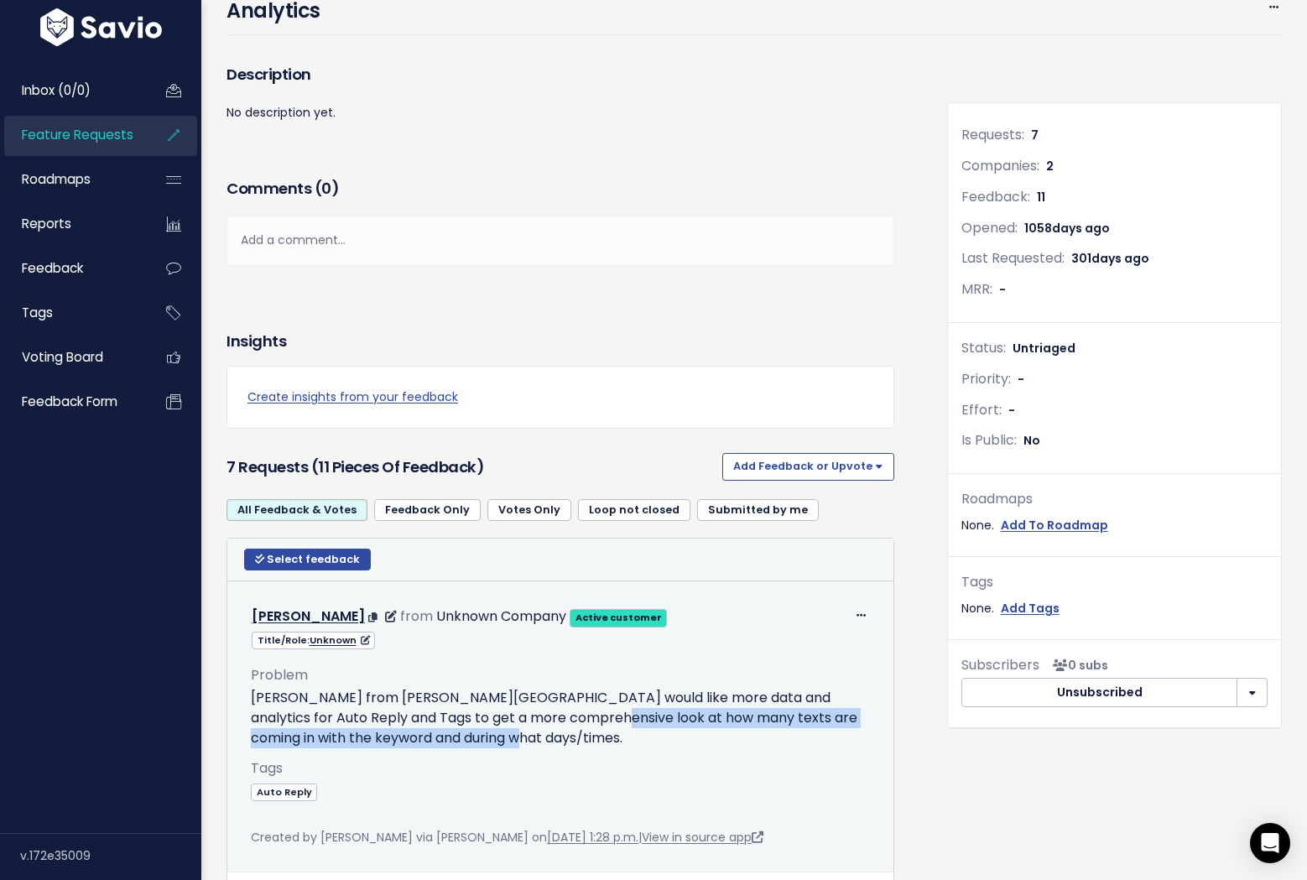
drag, startPoint x: 540, startPoint y: 716, endPoint x: 584, endPoint y: 734, distance: 48.1
click at [584, 734] on p "Lori Apicella from Duke University would like more data and analytics for Auto …" at bounding box center [560, 718] width 619 height 60
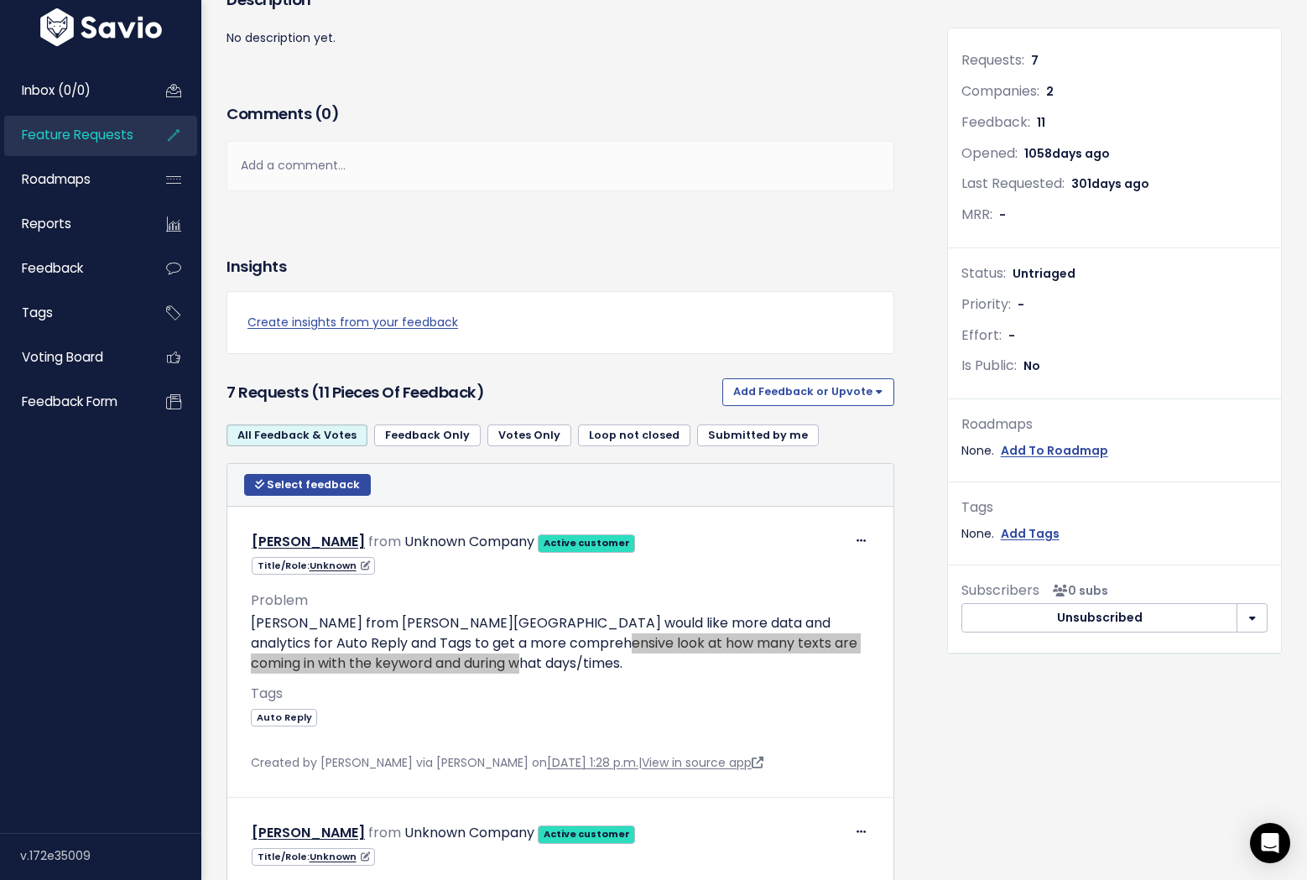
scroll to position [189, 0]
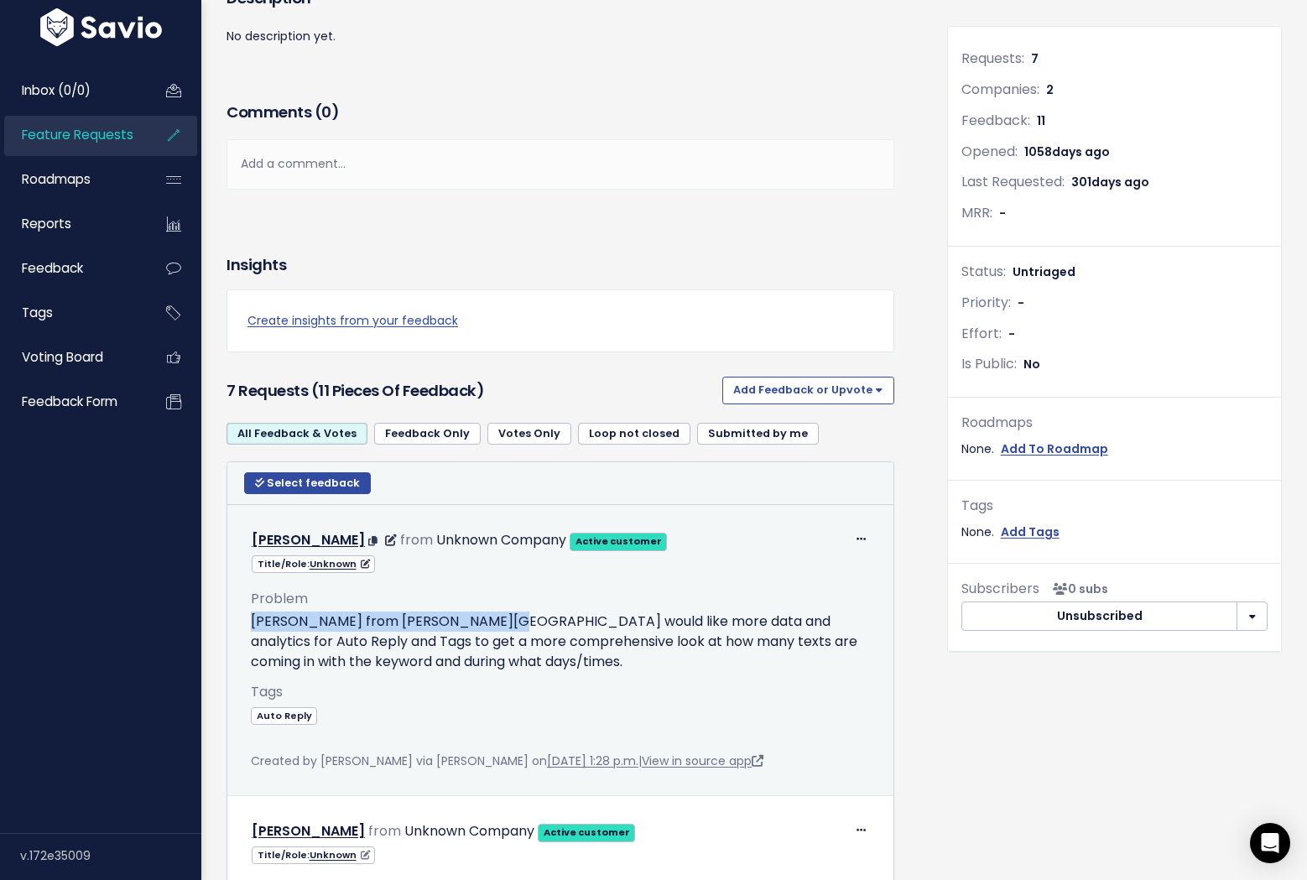
drag, startPoint x: 466, startPoint y: 620, endPoint x: 245, endPoint y: 618, distance: 220.7
click at [245, 618] on div "Problem Lori Apicella from Duke University would like more data and analytics f…" at bounding box center [560, 673] width 644 height 198
copy p "Lori Apicella from Duke University"
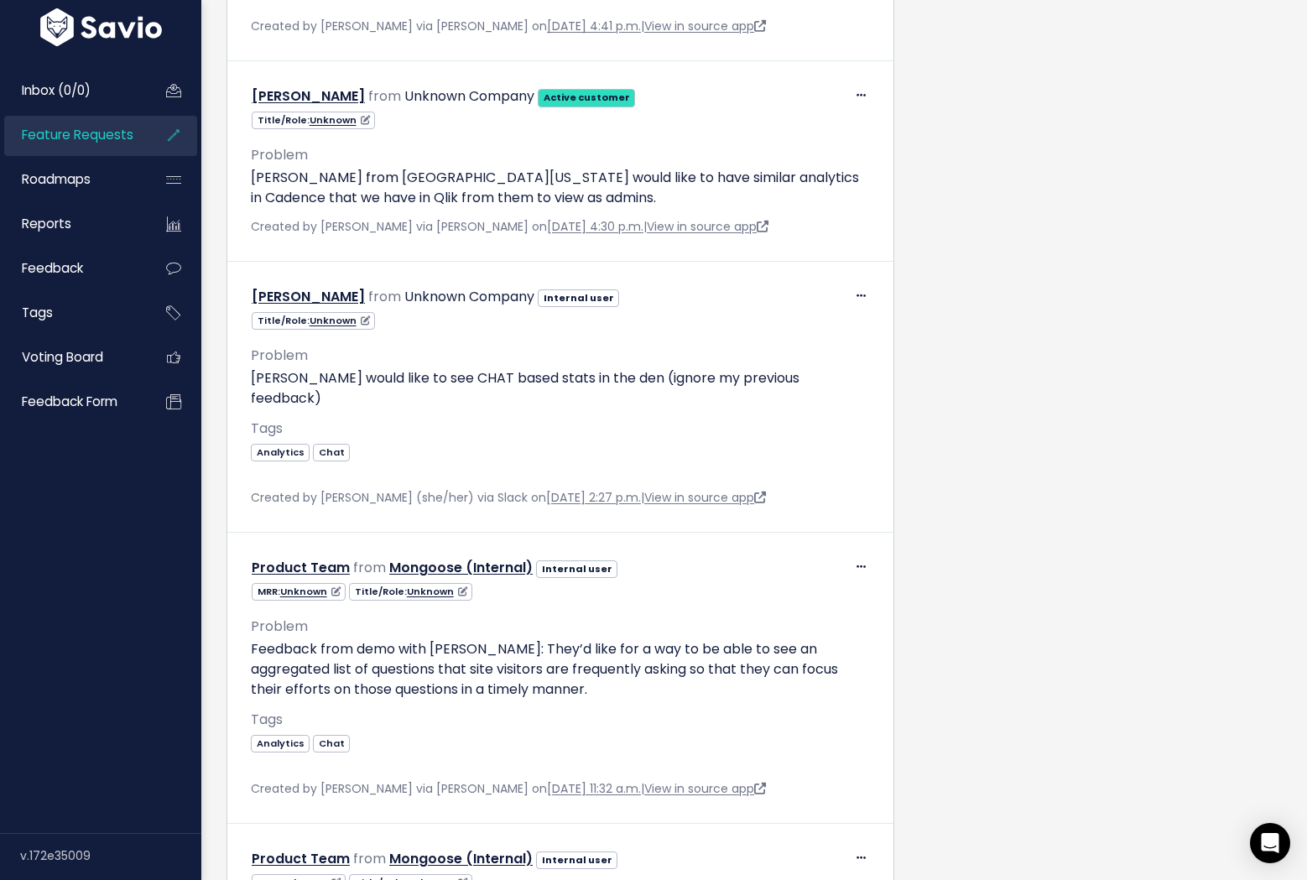
scroll to position [1489, 0]
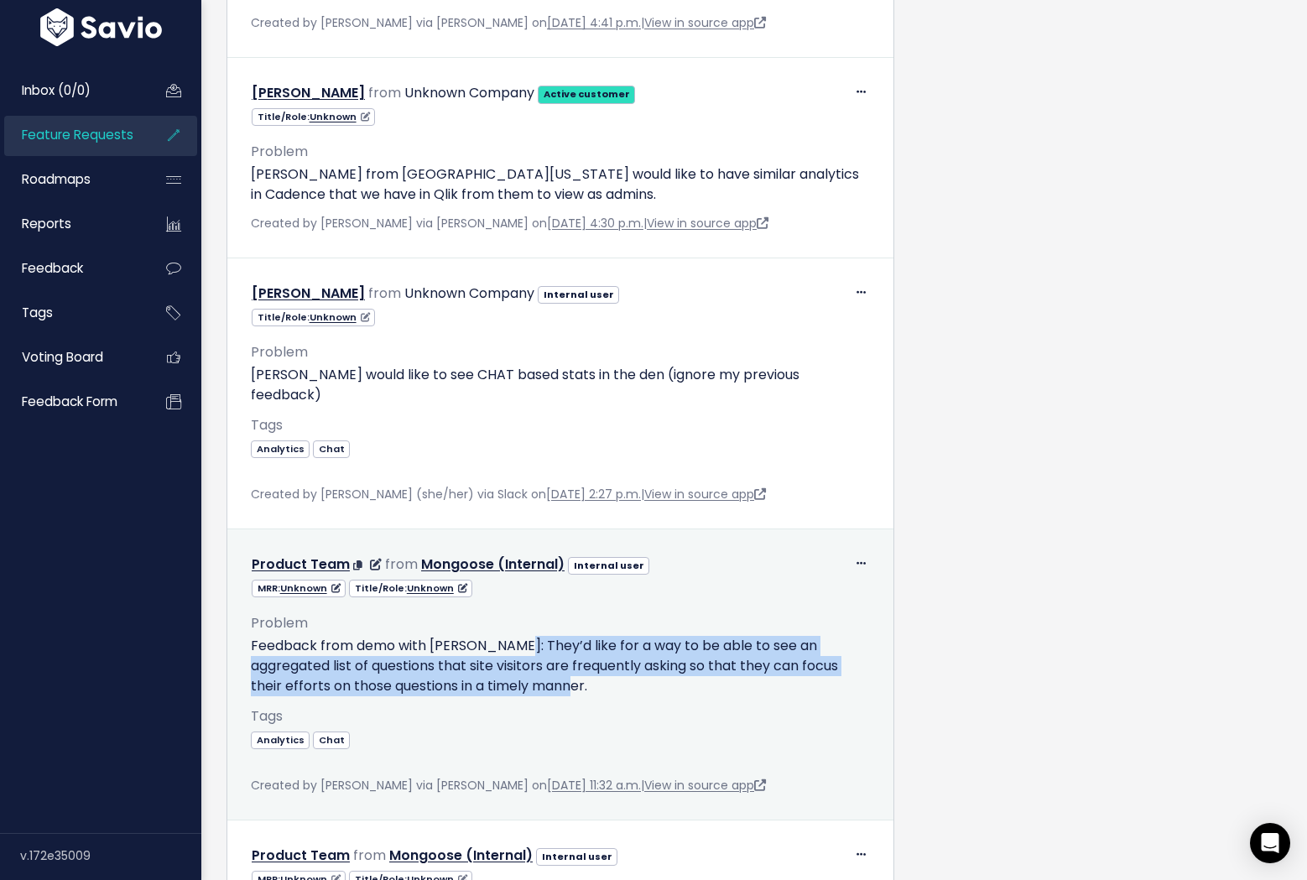
drag, startPoint x: 636, startPoint y: 669, endPoint x: 514, endPoint y: 632, distance: 127.1
click at [514, 636] on p "Feedback from demo with Duke Fuqua: They’d like for a way to be able to see an …" at bounding box center [560, 666] width 619 height 60
copy p "They’d like for a way to be able to see an aggregated list of questions that si…"
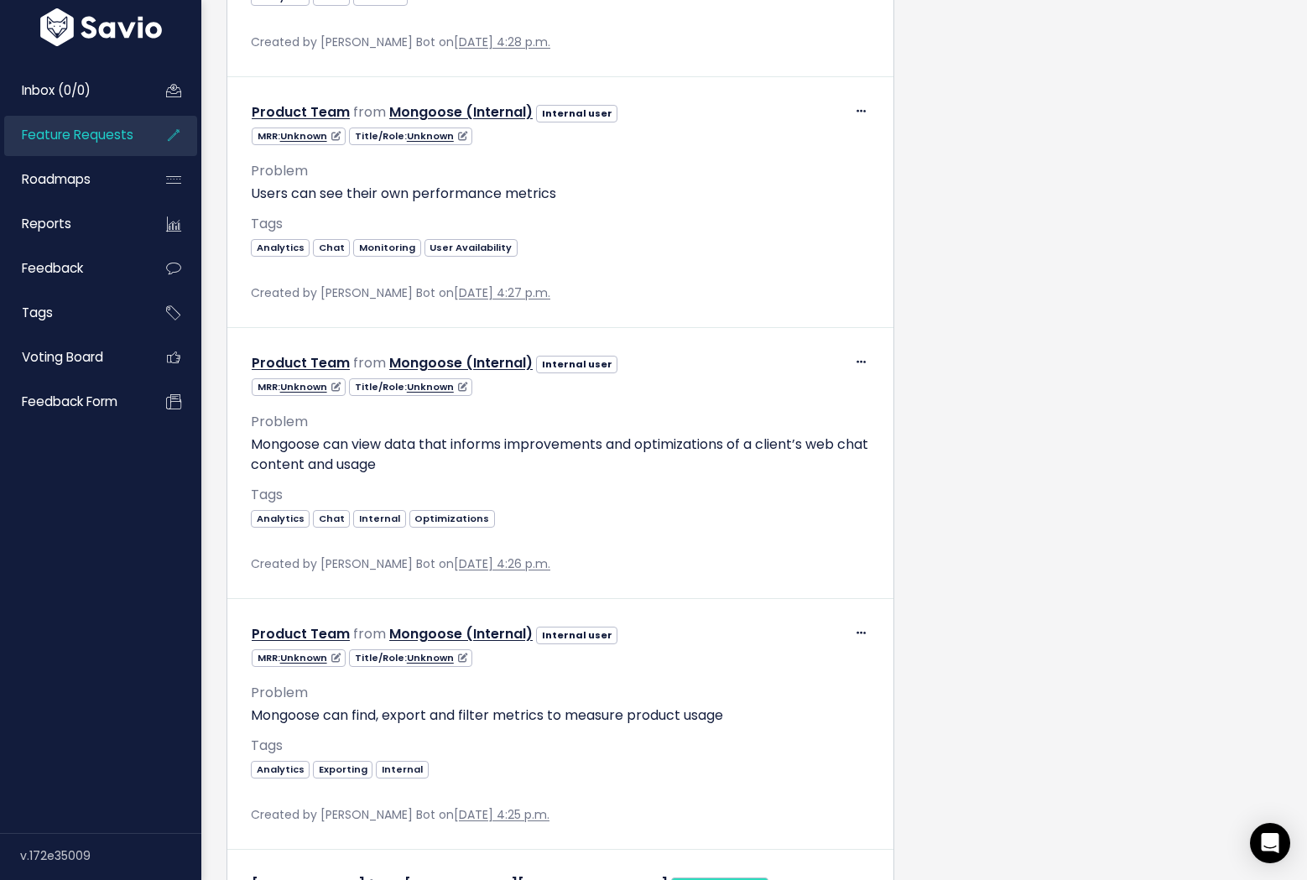
scroll to position [2843, 0]
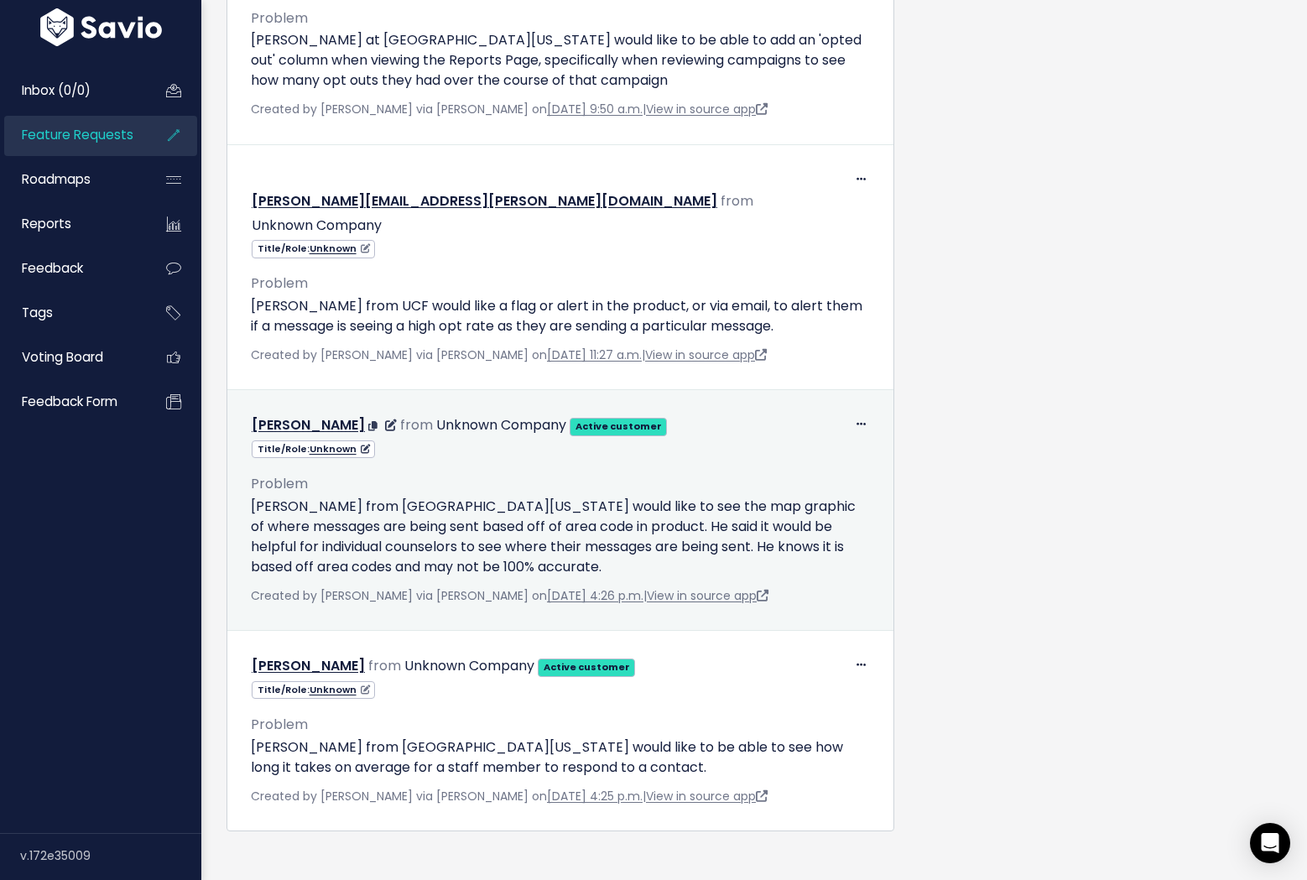
scroll to position [1267, 0]
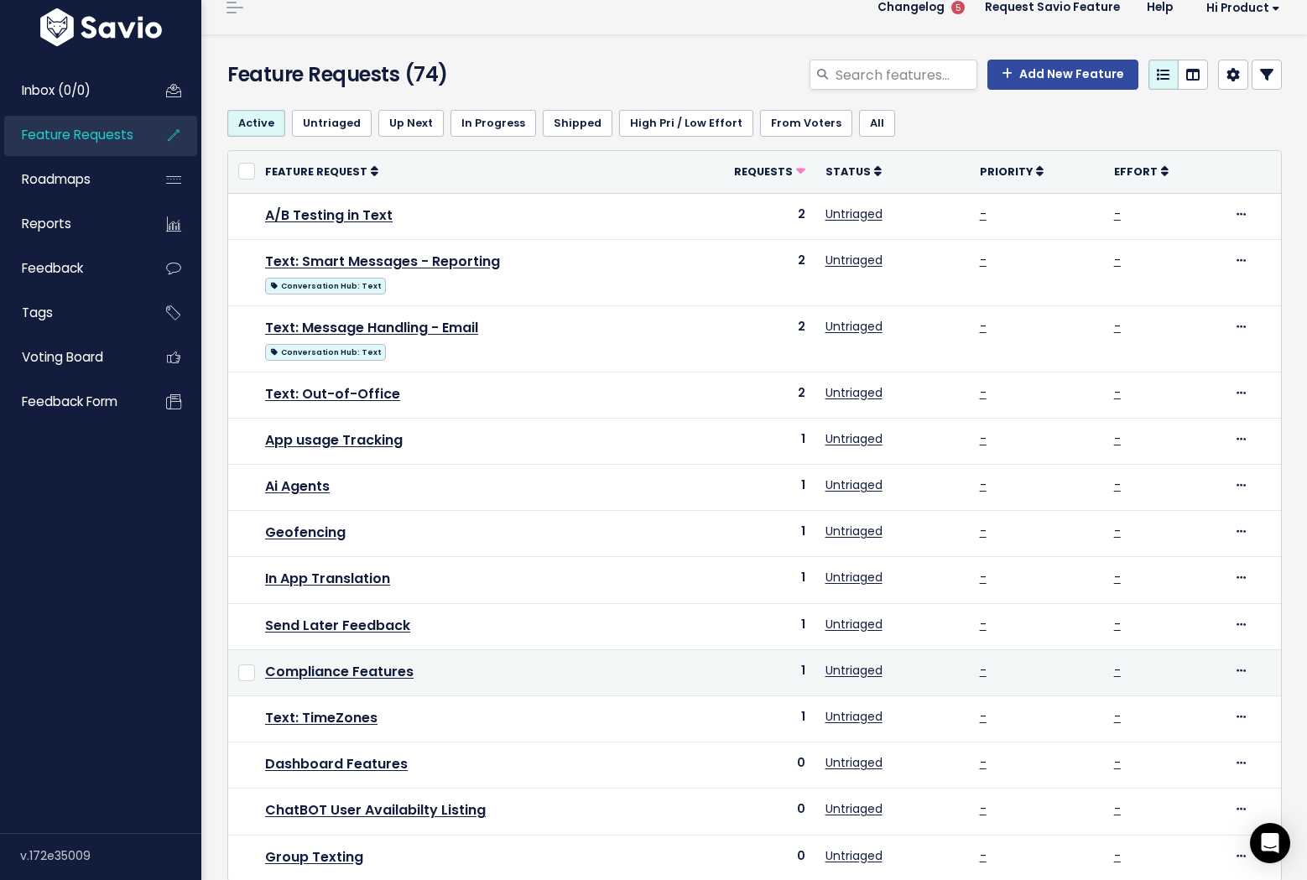
scroll to position [28, 0]
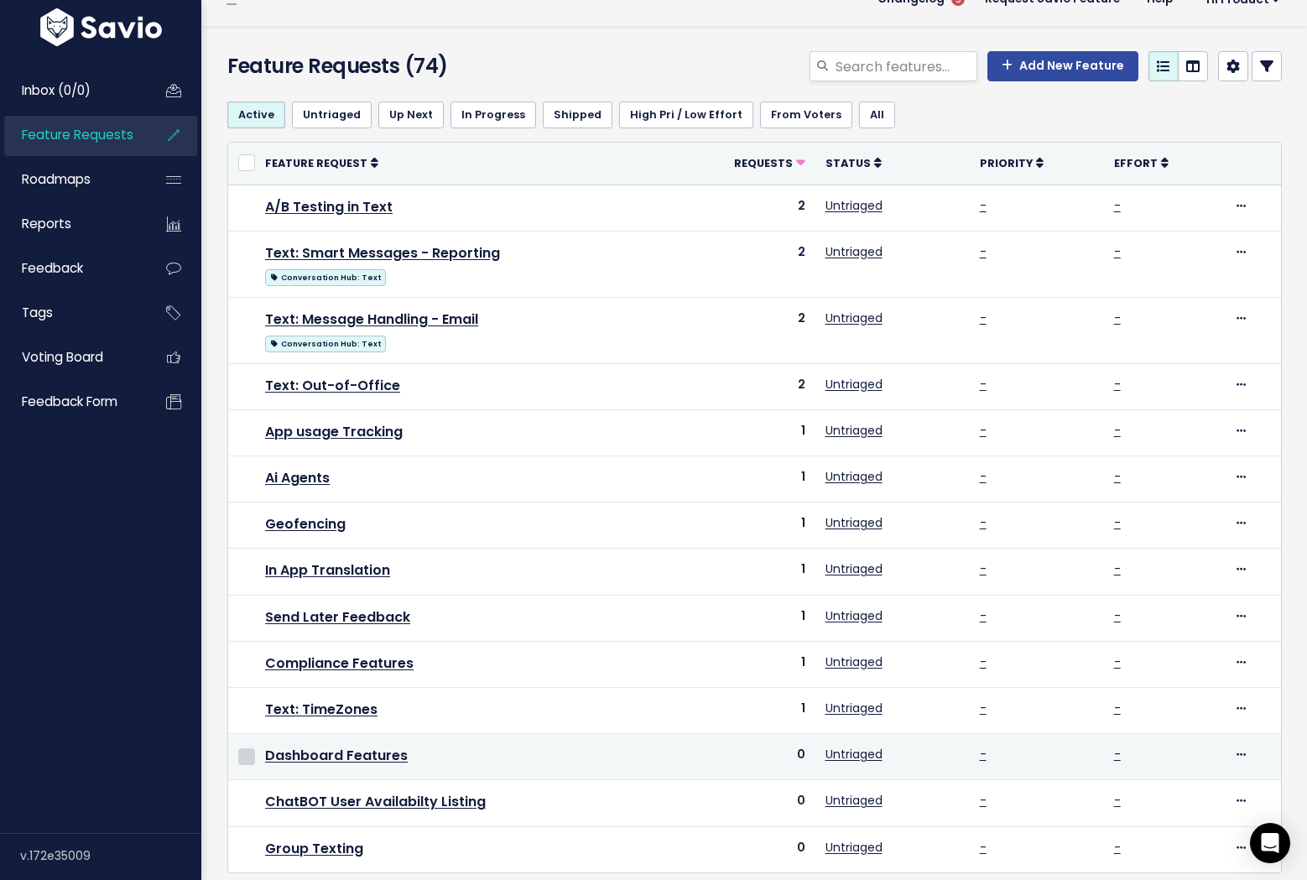
click at [251, 751] on input "checkbox" at bounding box center [246, 756] width 17 height 17
checkbox input "true"
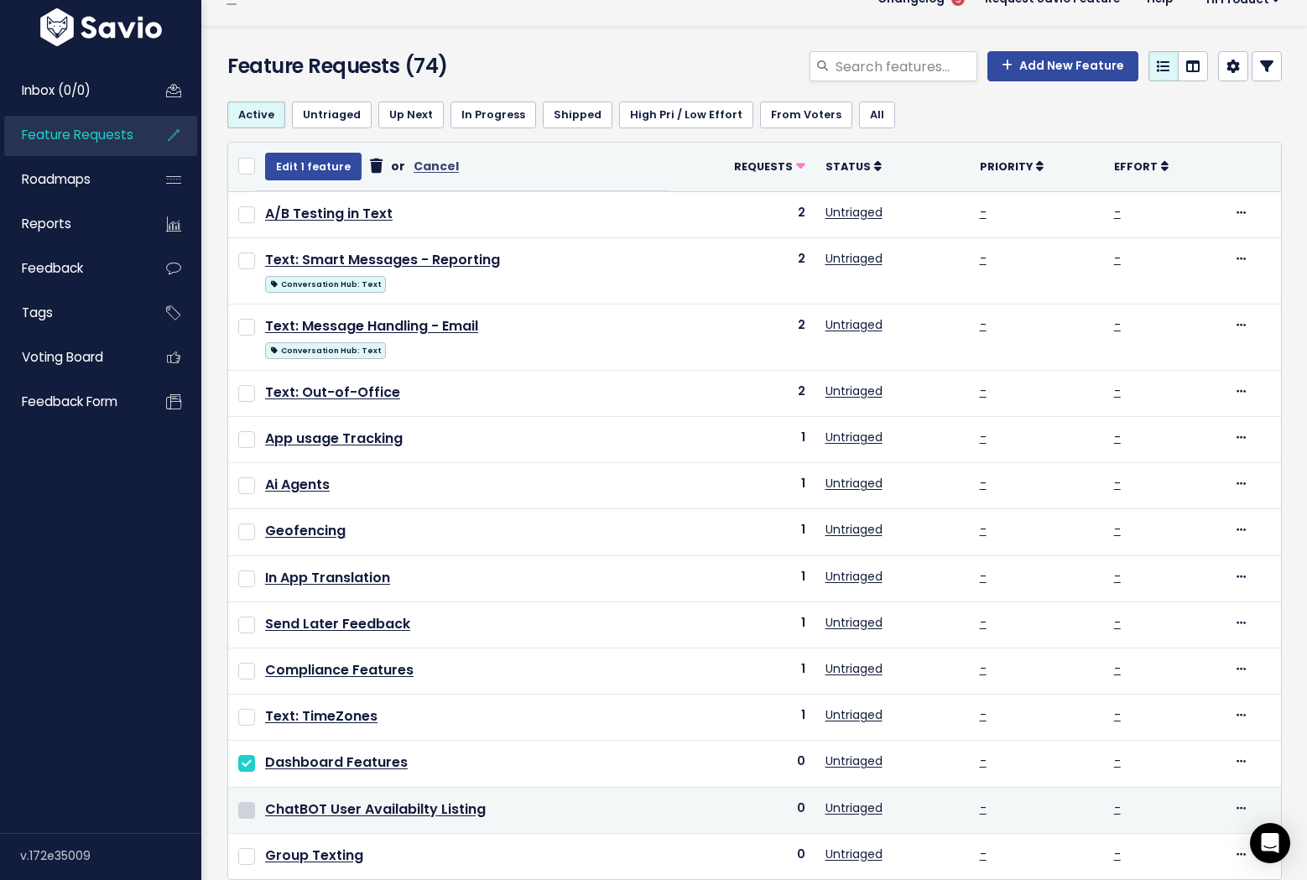
click at [248, 805] on input "checkbox" at bounding box center [246, 810] width 17 height 17
checkbox input "true"
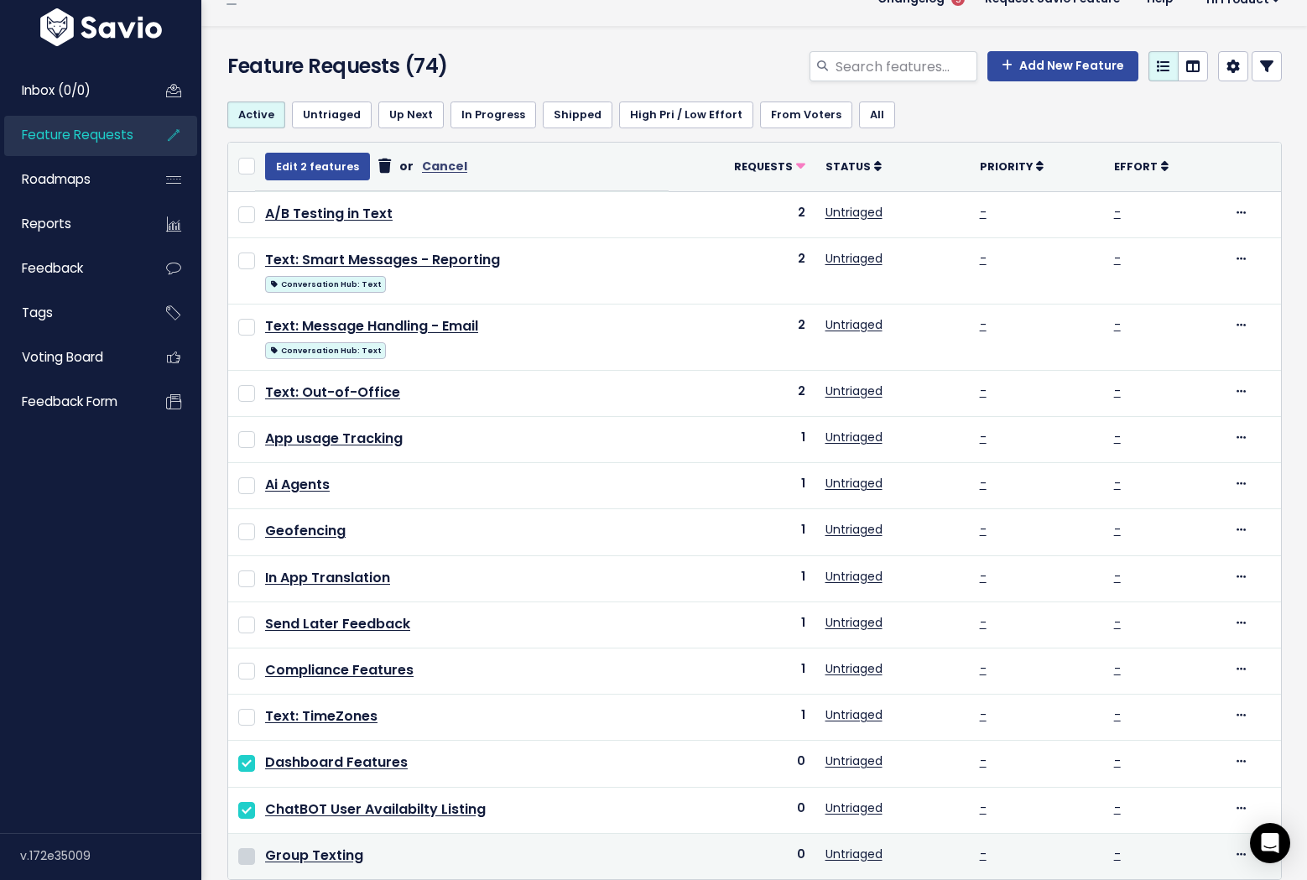
click at [248, 853] on input "checkbox" at bounding box center [246, 856] width 17 height 17
checkbox input "true"
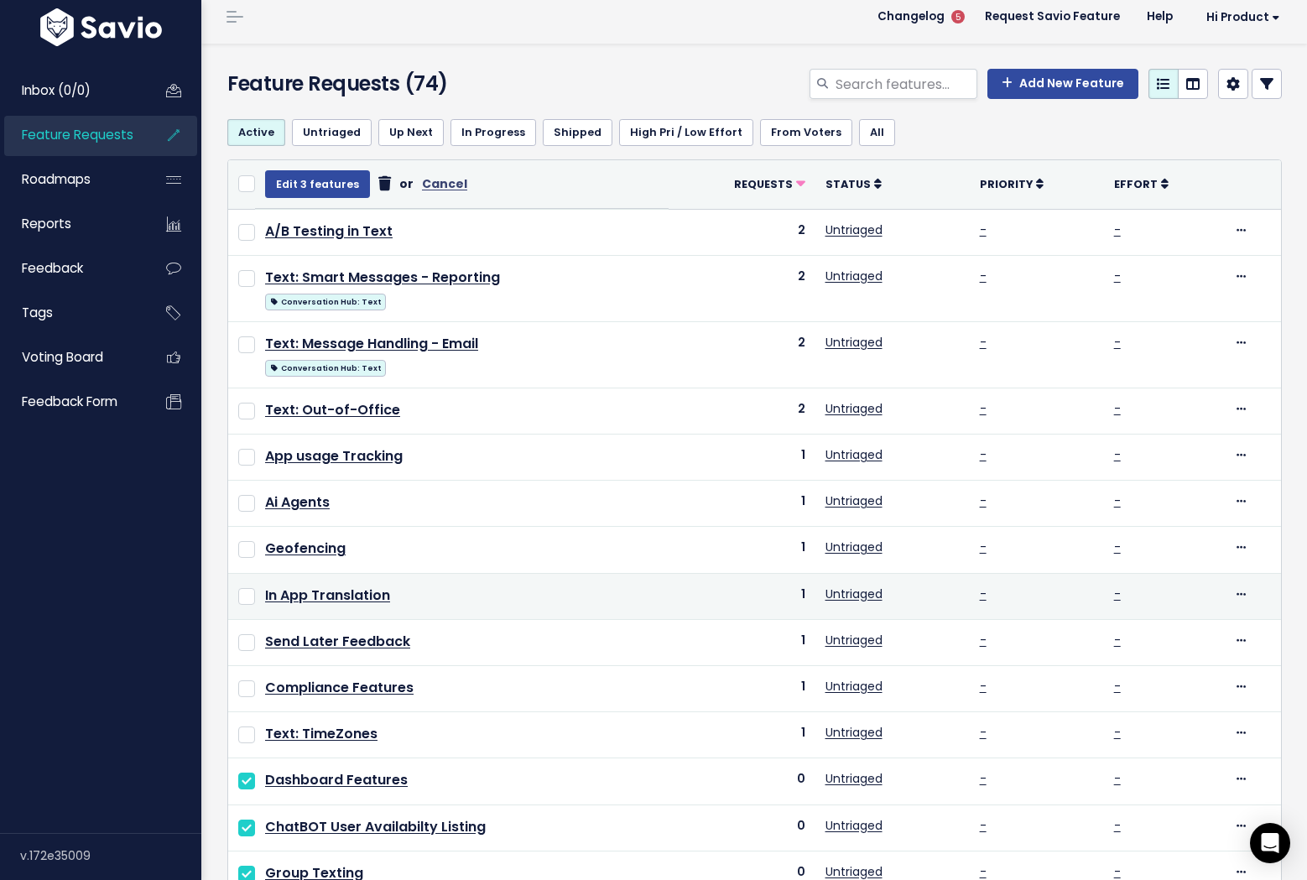
scroll to position [0, 0]
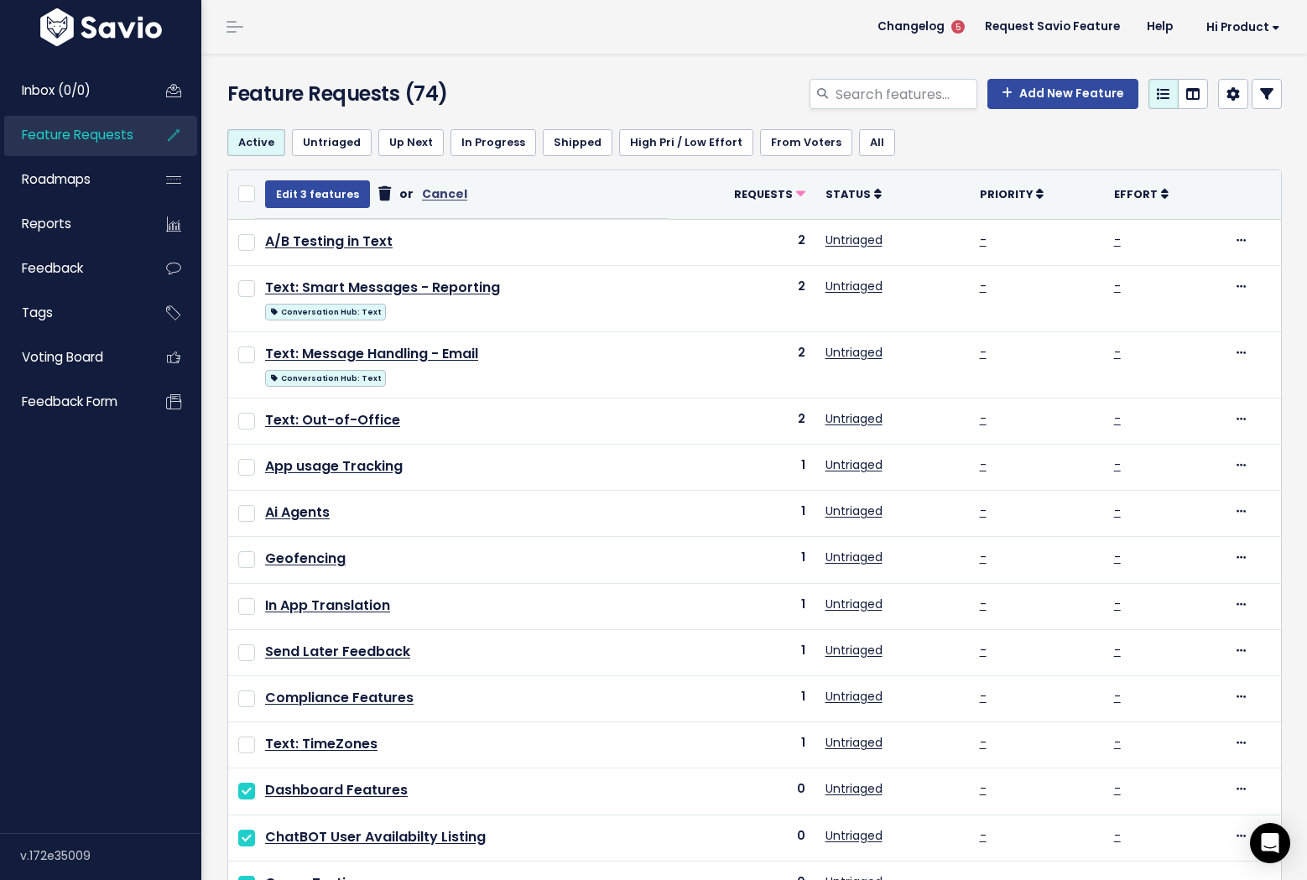
click at [378, 195] on icon at bounding box center [384, 194] width 13 height 1
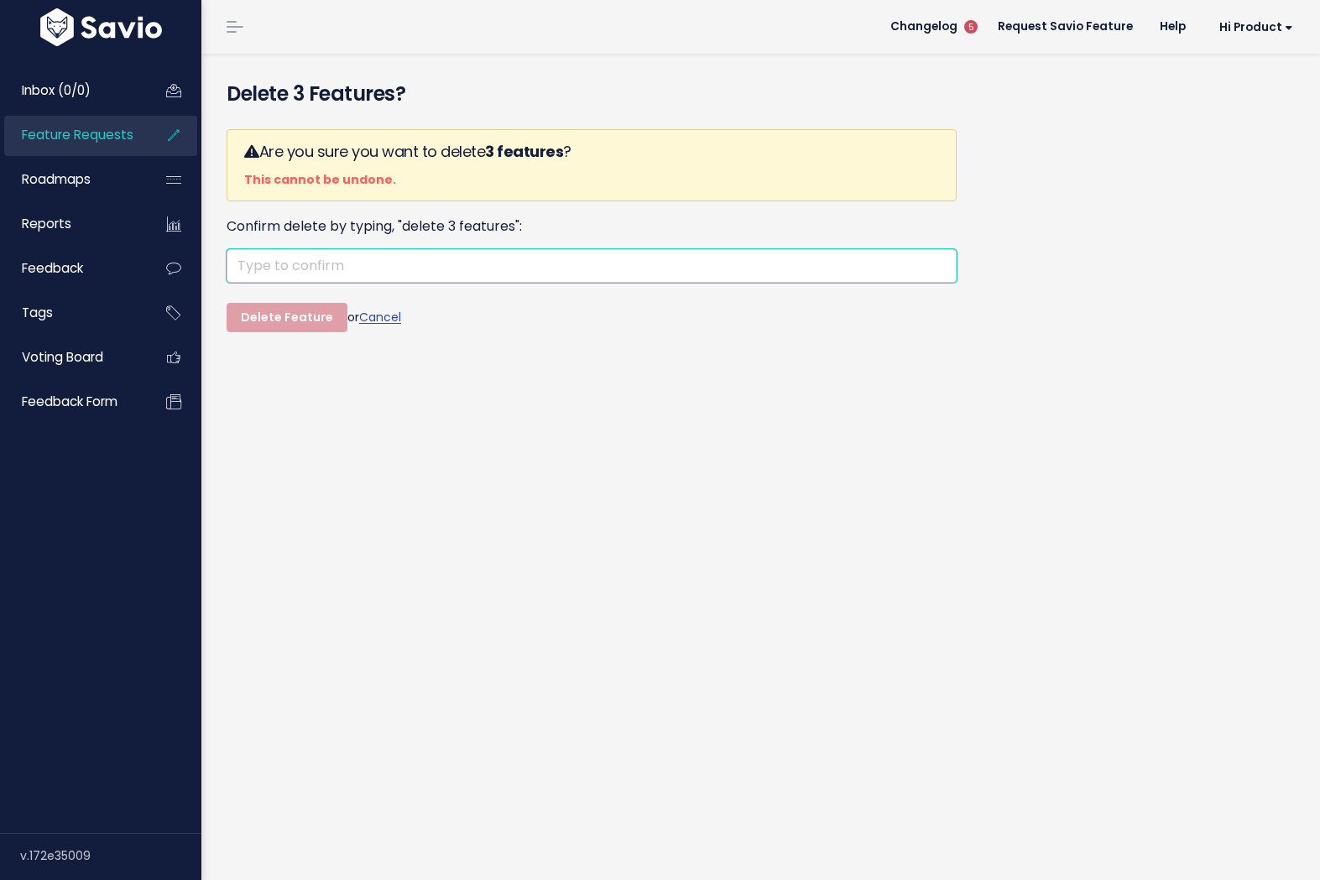
click at [321, 264] on input "text" at bounding box center [592, 266] width 730 height 34
type input "delete 3 features"
click at [227, 303] on input "Delete Feature" at bounding box center [287, 318] width 121 height 30
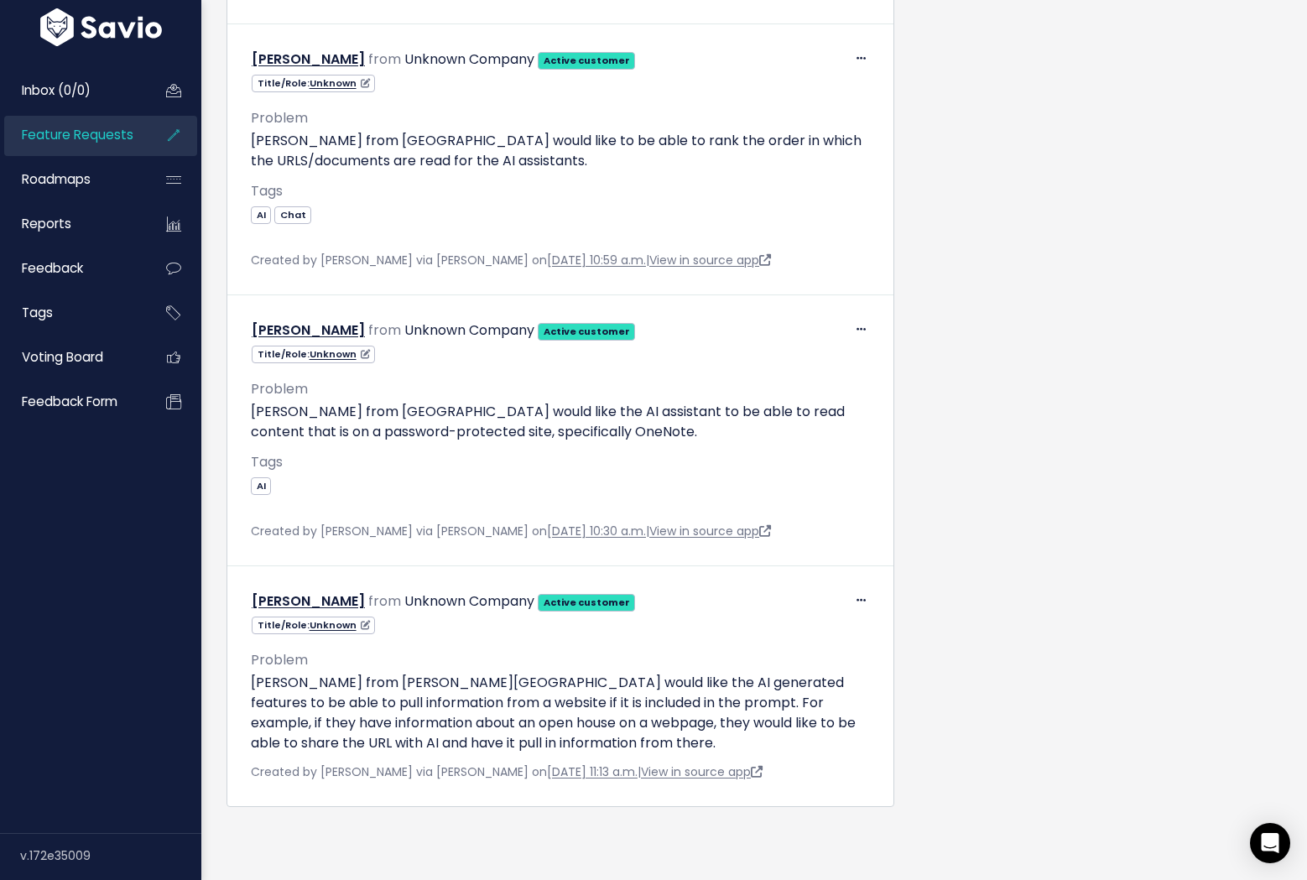
scroll to position [3261, 0]
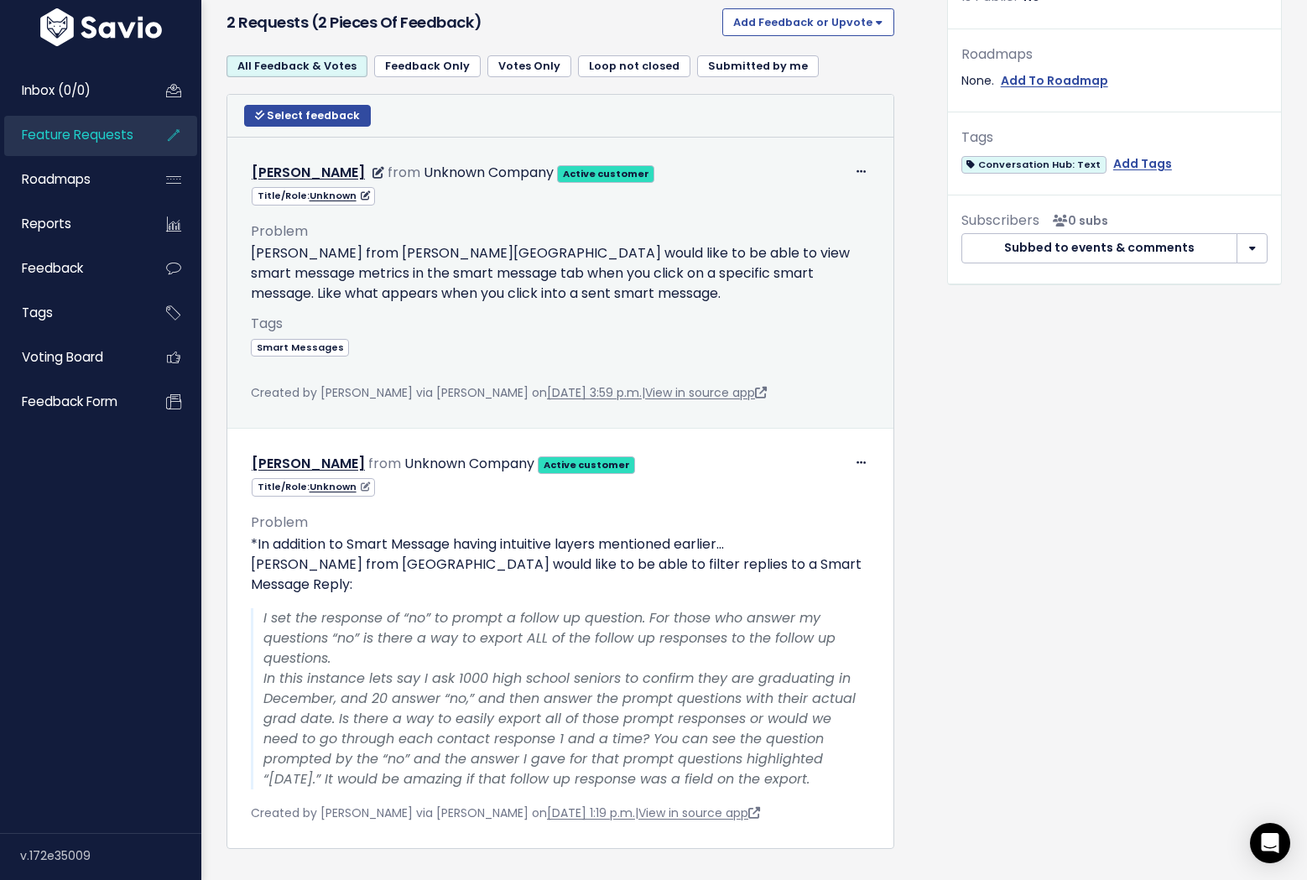
scroll to position [580, 0]
